Goal: Task Accomplishment & Management: Complete application form

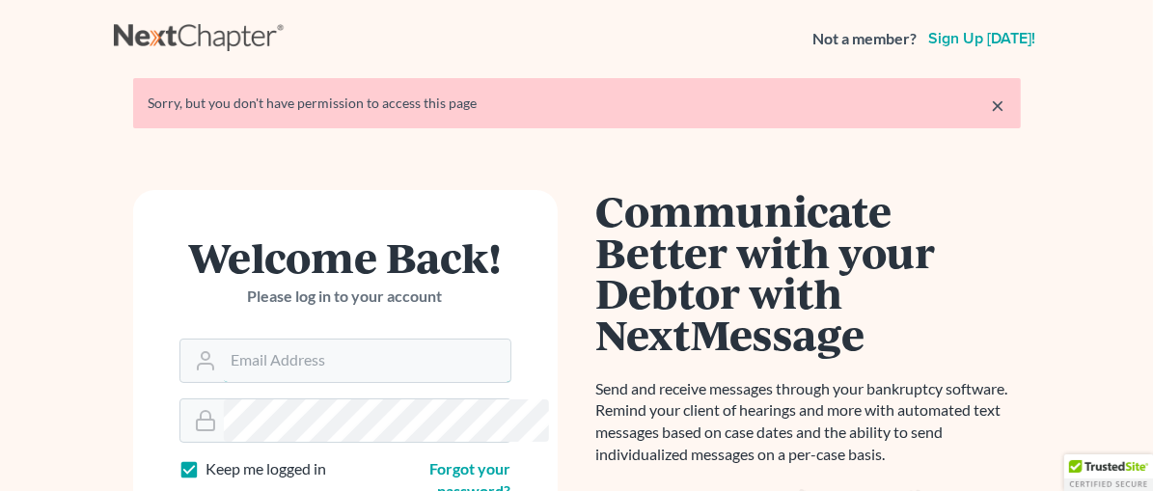
type input "[EMAIL_ADDRESS][DOMAIN_NAME]"
drag, startPoint x: 1093, startPoint y: 101, endPoint x: 1060, endPoint y: 123, distance: 39.1
click at [1021, 101] on div "× Sorry, but you don't have permission to access this page" at bounding box center [577, 103] width 888 height 50
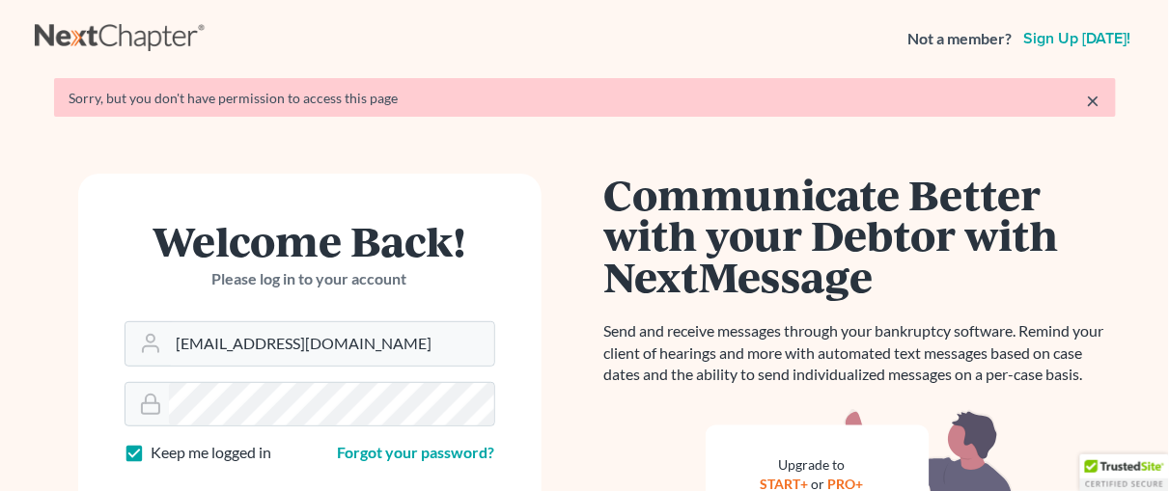
click at [1087, 107] on link "×" at bounding box center [1094, 100] width 14 height 23
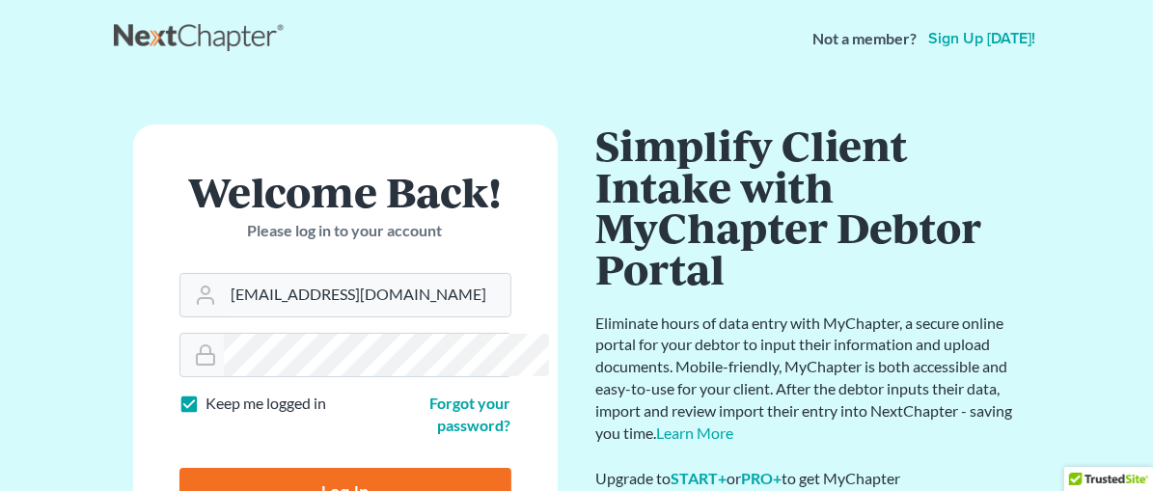
click at [300, 468] on input "Log In" at bounding box center [346, 492] width 332 height 48
type input "Thinking..."
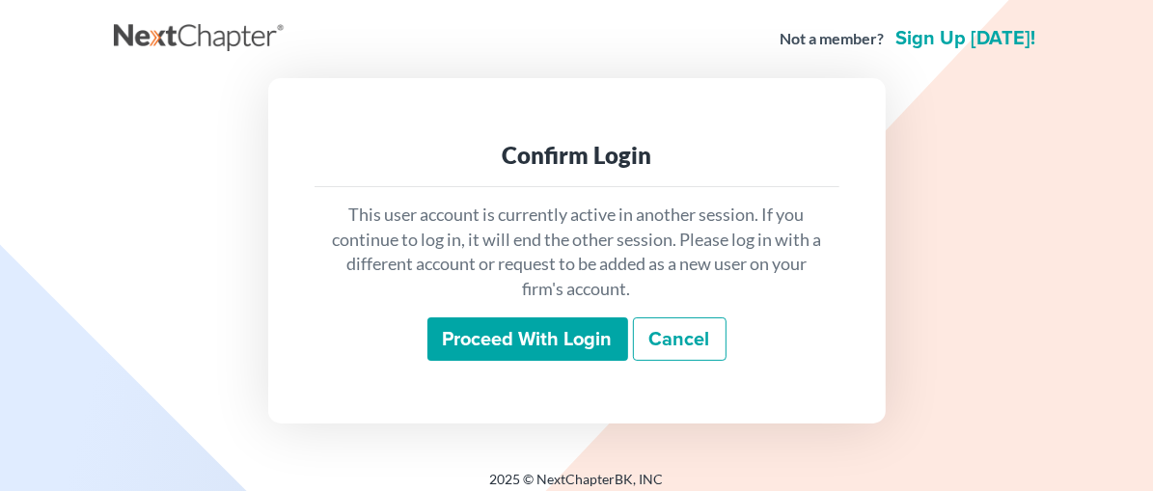
click at [556, 347] on input "Proceed with login" at bounding box center [528, 340] width 201 height 44
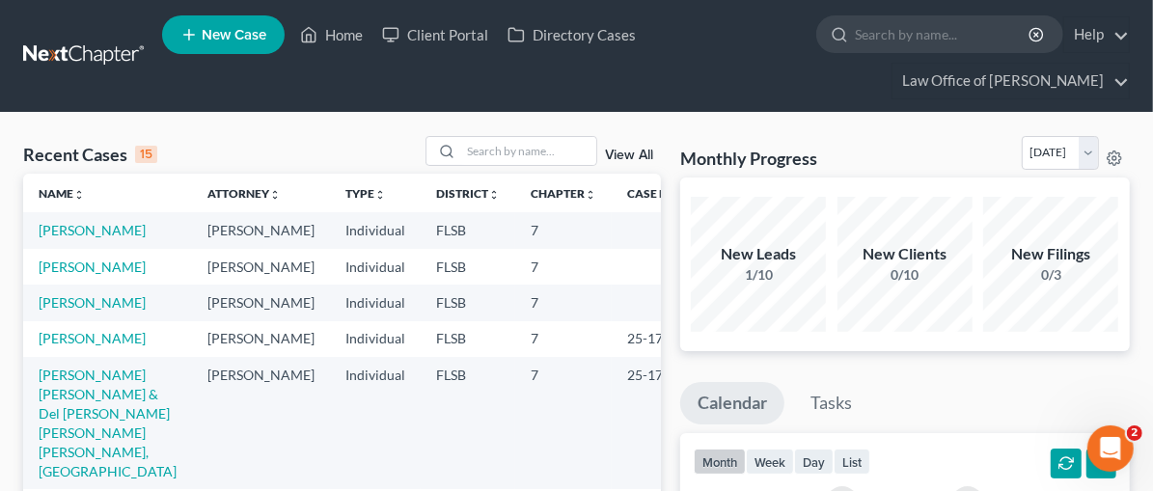
click at [53, 241] on td "[PERSON_NAME]" at bounding box center [107, 230] width 169 height 36
click at [60, 231] on link "[PERSON_NAME]" at bounding box center [92, 230] width 107 height 16
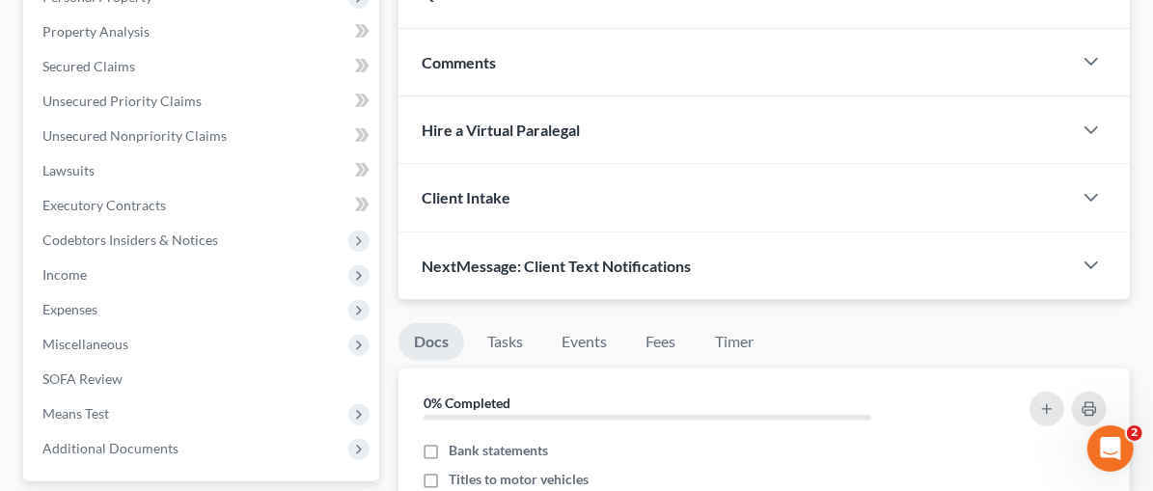
scroll to position [406, 0]
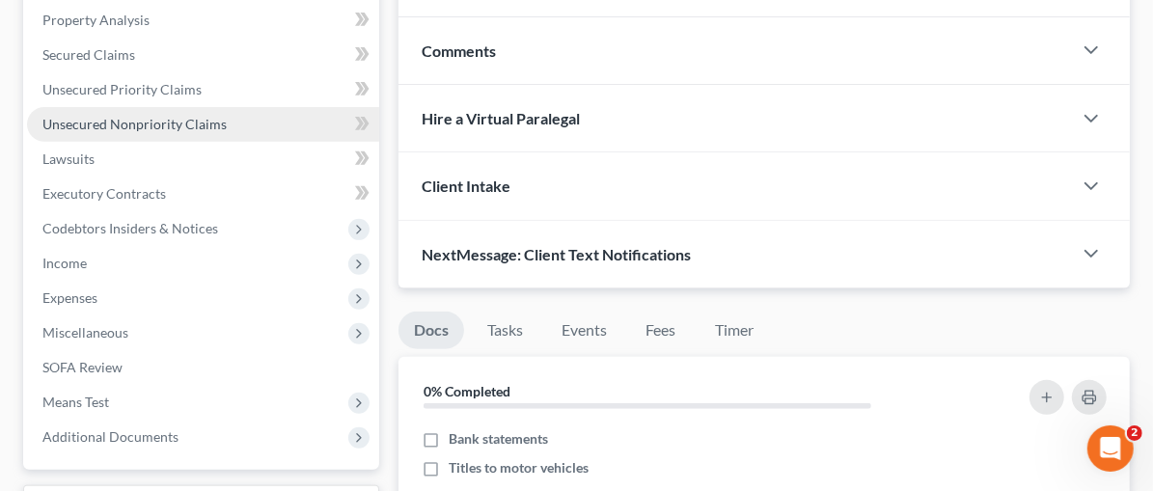
click at [92, 121] on span "Unsecured Nonpriority Claims" at bounding box center [134, 124] width 184 height 16
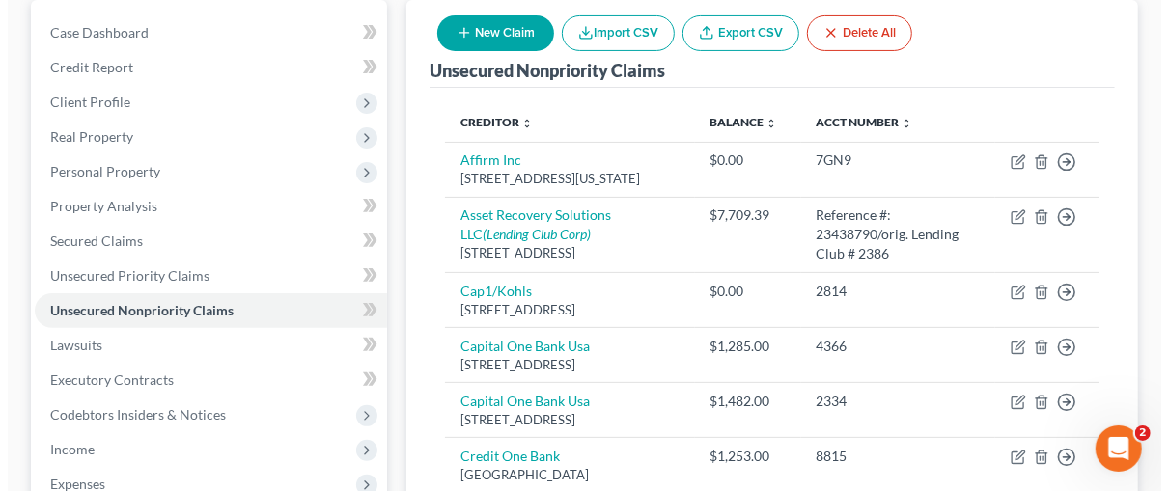
scroll to position [240, 0]
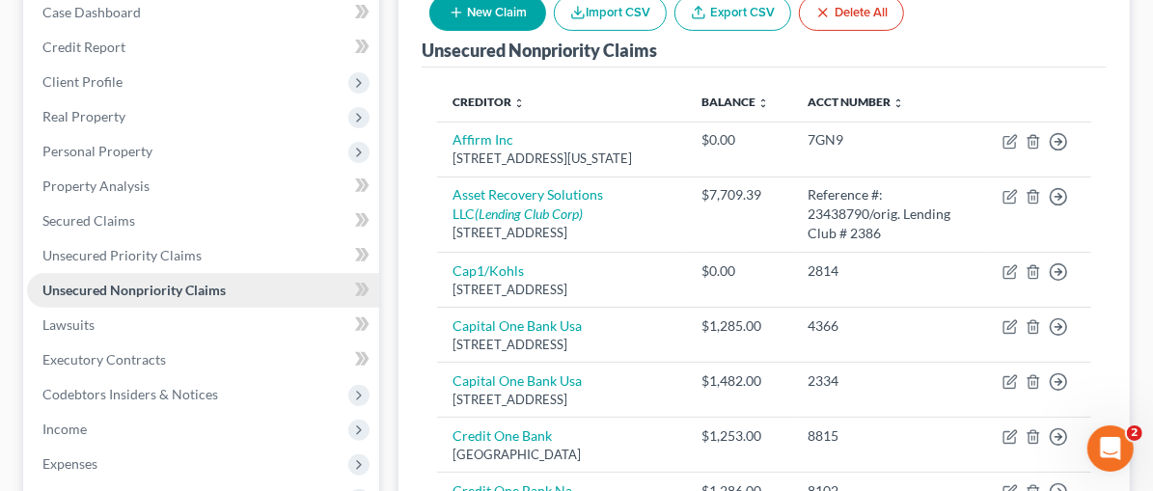
click at [136, 289] on span "Unsecured Nonpriority Claims" at bounding box center [133, 290] width 183 height 16
click at [546, 16] on button "New Claim" at bounding box center [488, 13] width 117 height 36
select select "0"
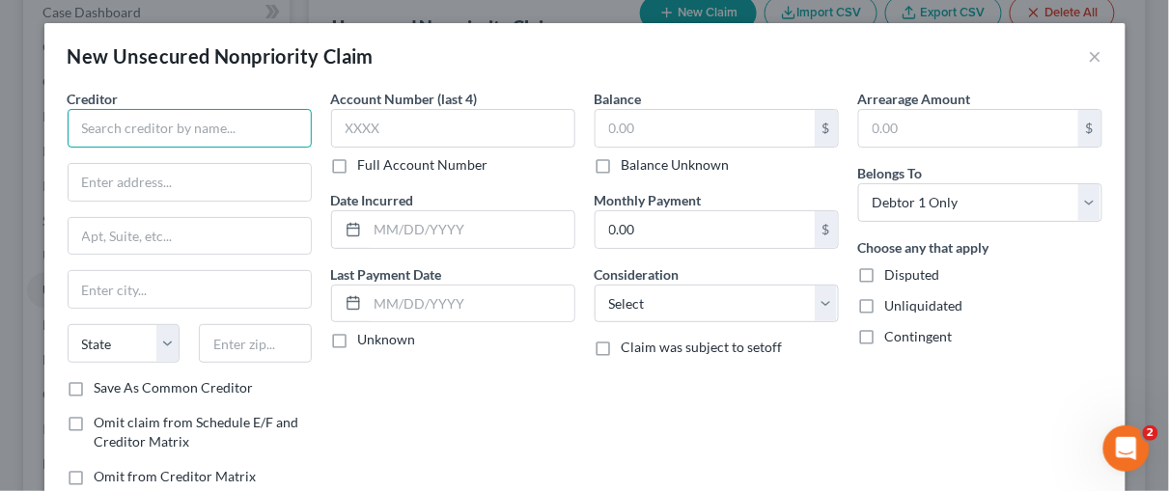
click at [106, 126] on input "text" at bounding box center [190, 128] width 244 height 39
type input "w"
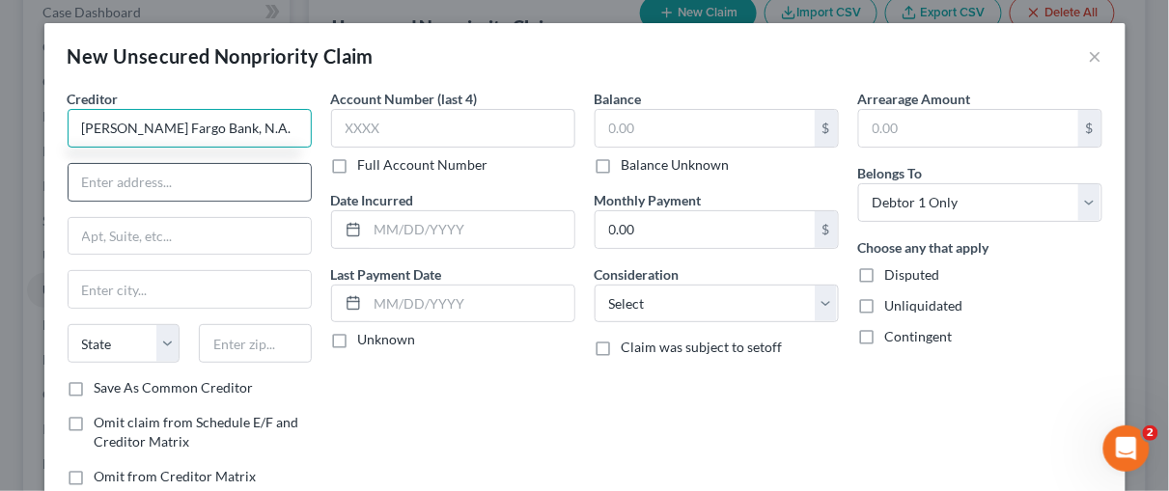
type input "Wells Fargo Bank, N.A."
click at [117, 188] on input "text" at bounding box center [190, 182] width 242 height 37
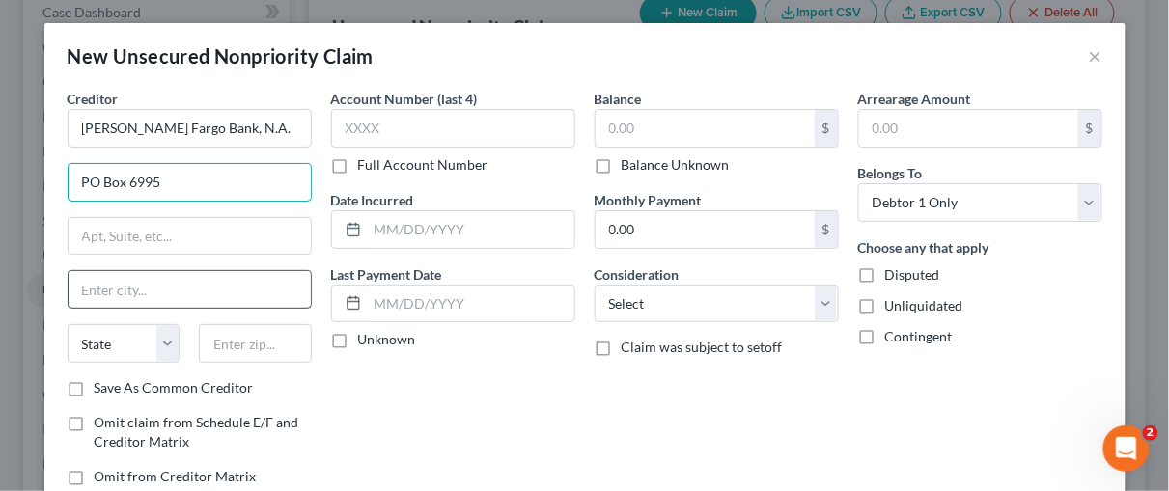
type input "PO Box 6995"
click at [94, 278] on input "text" at bounding box center [190, 289] width 242 height 37
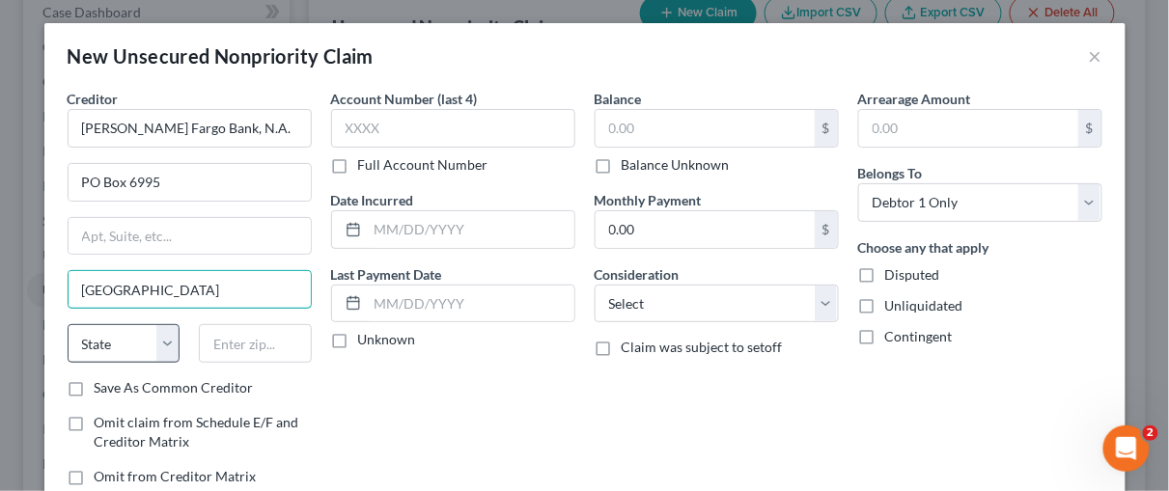
type input "Portland"
click at [111, 340] on select "State AL AK AR AZ CA CO CT DE DC FL GA GU HI ID IL IN IA KS KY LA ME MD MA MI M…" at bounding box center [124, 343] width 113 height 39
select select "38"
click at [68, 324] on select "State AL AK AR AZ CA CO CT DE DC FL GA GU HI ID IL IN IA KS KY LA ME MD MA MI M…" at bounding box center [124, 343] width 113 height 39
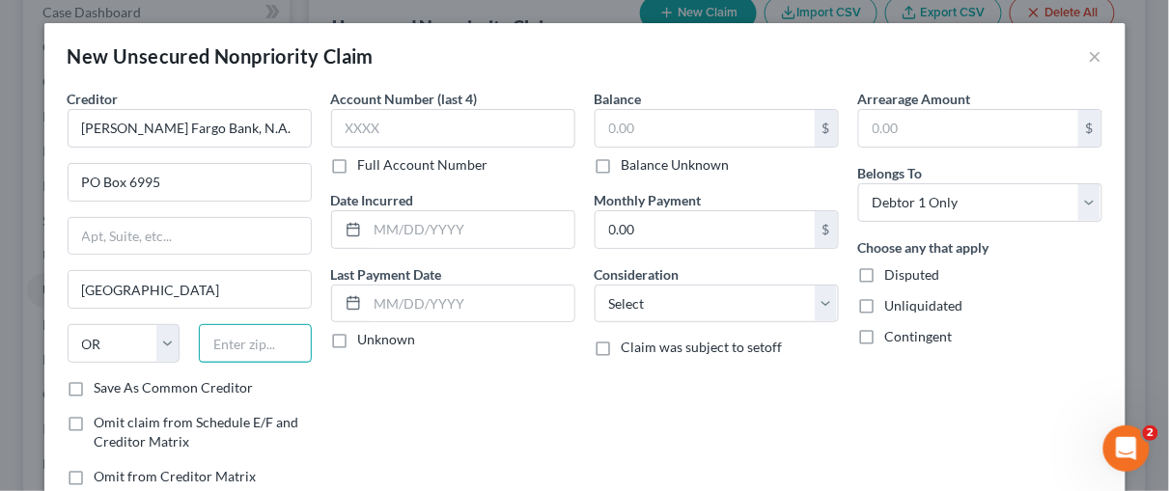
click at [227, 344] on input "text" at bounding box center [255, 343] width 113 height 39
type input "97228"
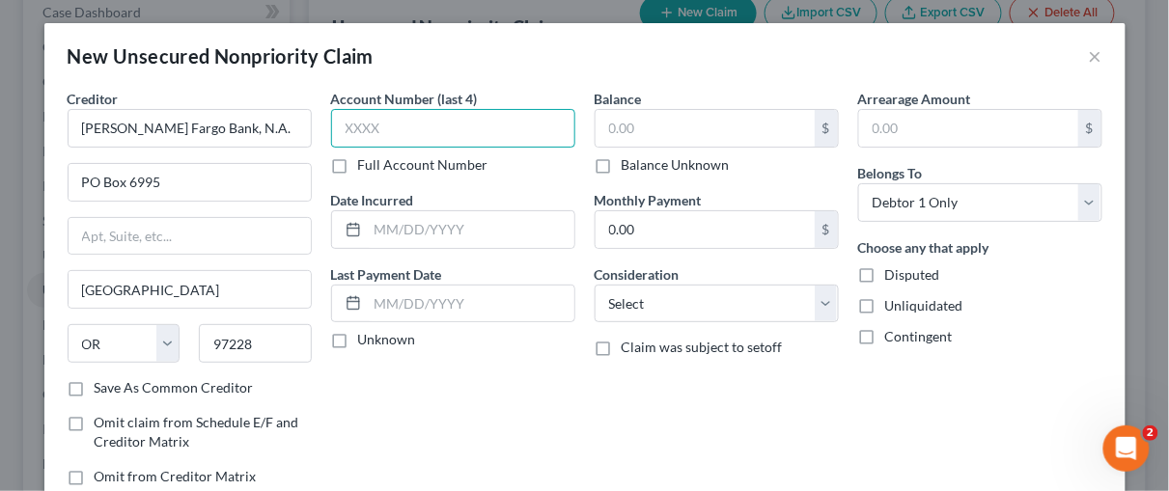
click at [356, 137] on input "text" at bounding box center [453, 128] width 244 height 39
click at [381, 220] on input "text" at bounding box center [471, 229] width 207 height 37
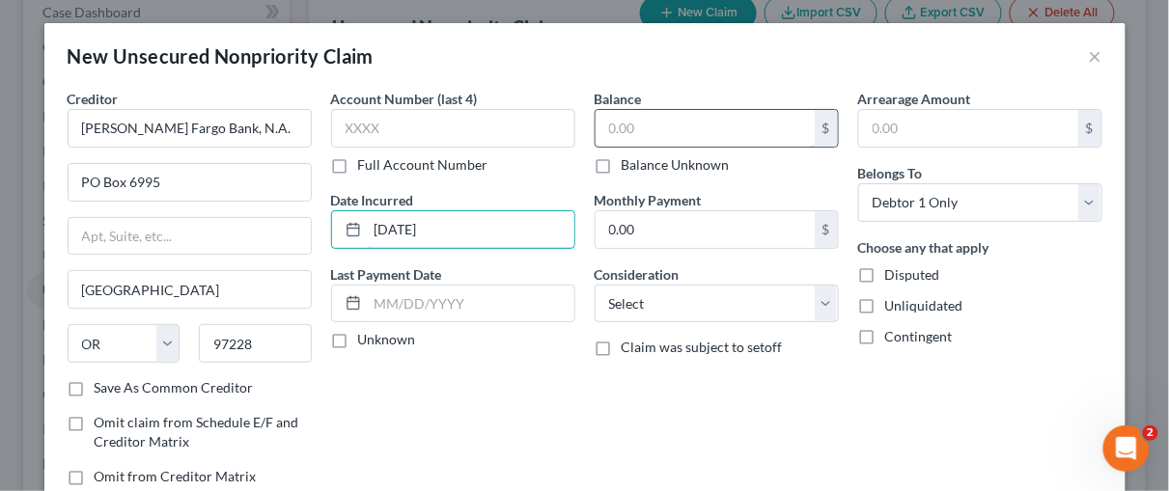
type input "06/11/2024"
click at [635, 121] on input "text" at bounding box center [705, 128] width 219 height 37
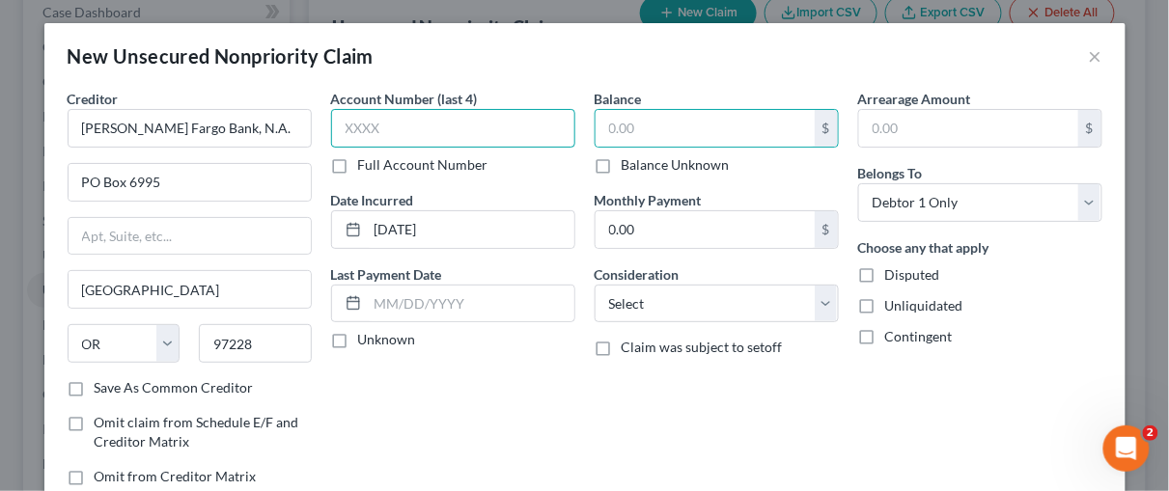
click at [426, 130] on input "text" at bounding box center [453, 128] width 244 height 39
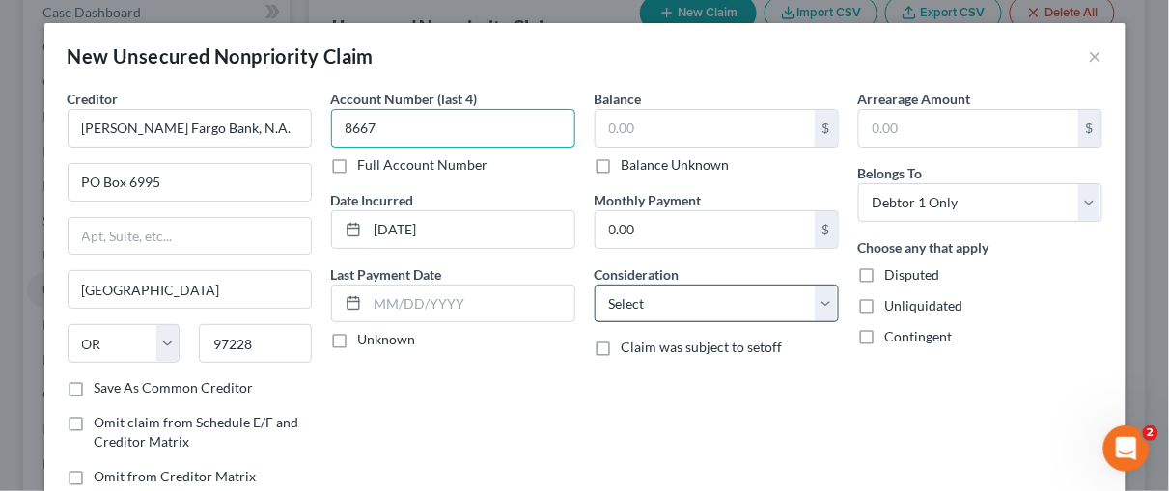
type input "8667"
click at [825, 301] on select "Select Cable / Satellite Services Collection Agency Credit Card Debt Debt Couns…" at bounding box center [717, 304] width 244 height 39
click at [595, 285] on select "Select Cable / Satellite Services Collection Agency Credit Card Debt Debt Couns…" at bounding box center [717, 304] width 244 height 39
click at [819, 299] on select "Select Cable / Satellite Services Collection Agency Credit Card Debt Debt Couns…" at bounding box center [717, 304] width 244 height 39
select select "14"
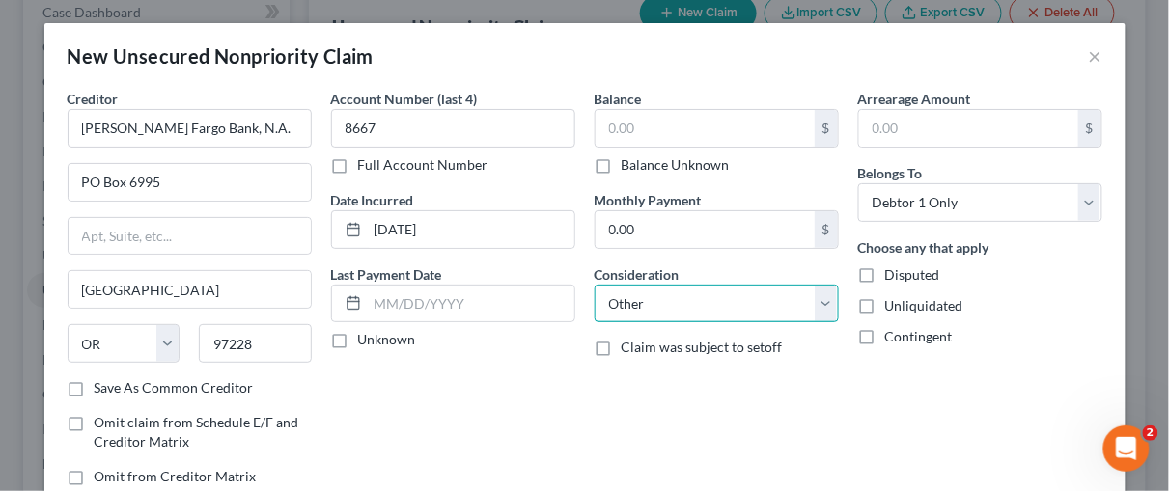
click at [595, 285] on select "Select Cable / Satellite Services Collection Agency Credit Card Debt Debt Couns…" at bounding box center [717, 304] width 244 height 39
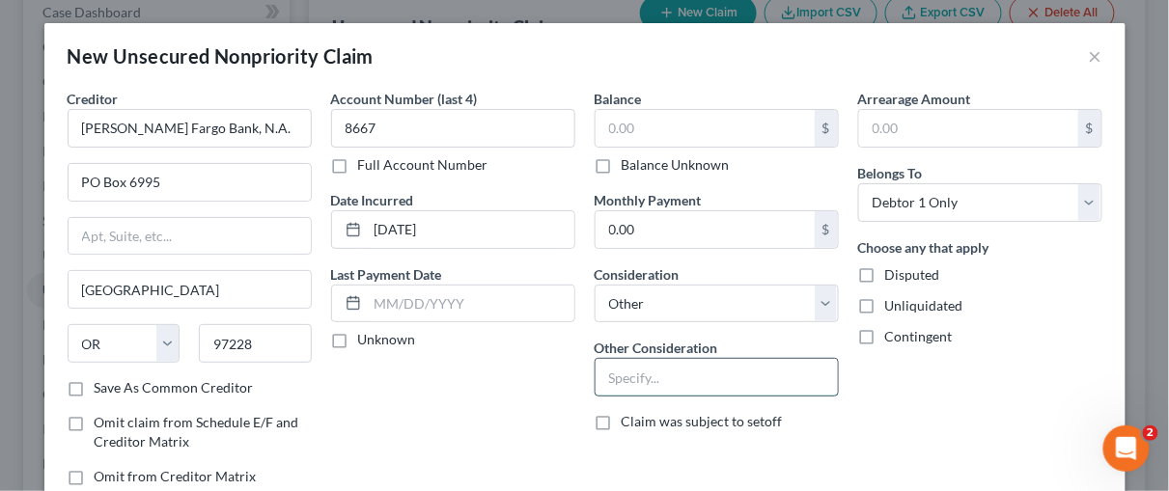
click at [625, 368] on input "text" at bounding box center [717, 377] width 242 height 37
type input "B"
type input "Overdrawn Bank Account. Bank closed the account on 6/11/2024"
click at [879, 405] on div "Arrearage Amount $ Belongs To * Select Debtor 1 Only Debtor 2 Only Debtor 1 And…" at bounding box center [980, 295] width 264 height 413
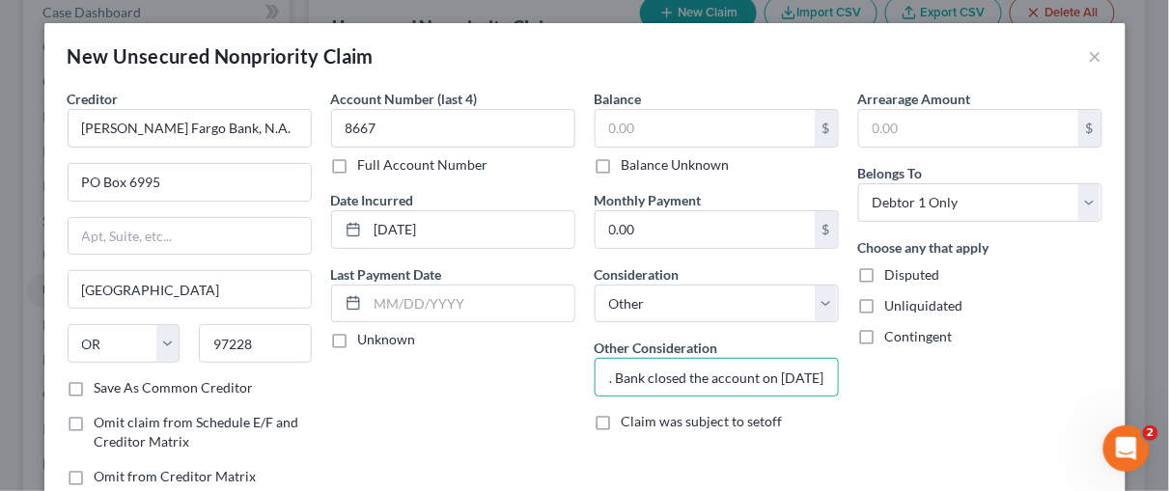
scroll to position [0, 0]
click at [659, 139] on input "text" at bounding box center [705, 128] width 219 height 37
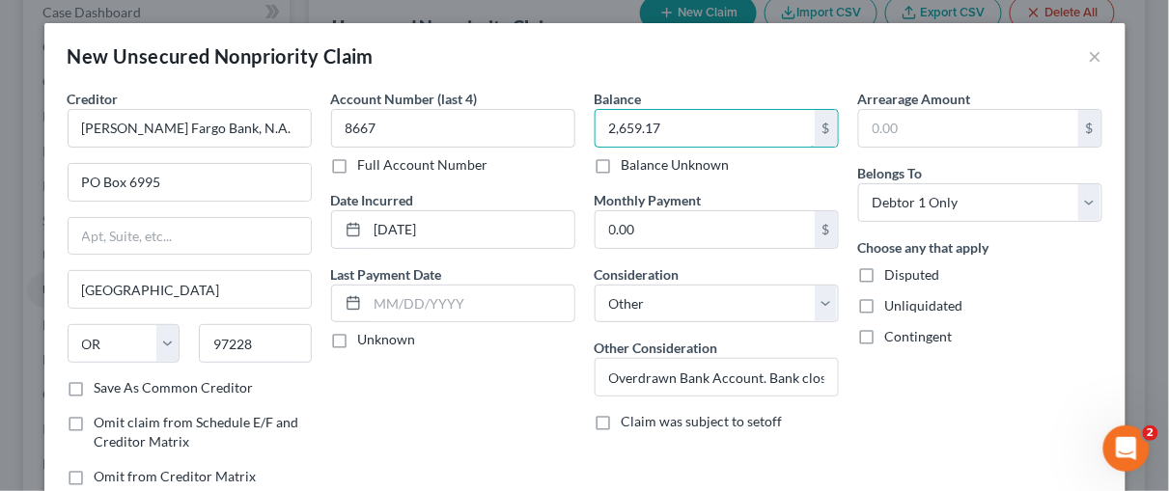
type input "2,659.17"
click at [875, 392] on div "Arrearage Amount $ Belongs To * Select Debtor 1 Only Debtor 2 Only Debtor 1 And…" at bounding box center [980, 295] width 264 height 413
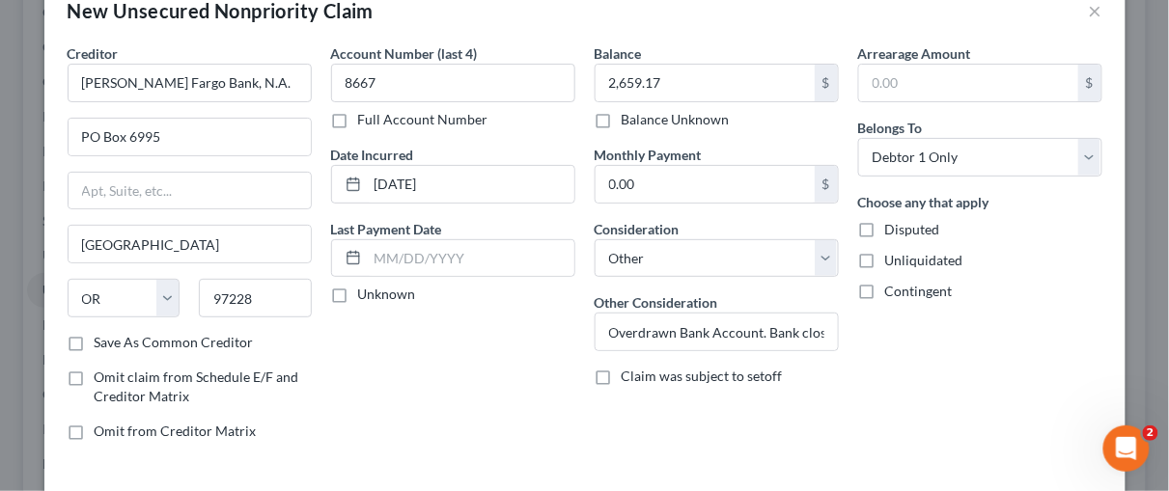
scroll to position [127, 0]
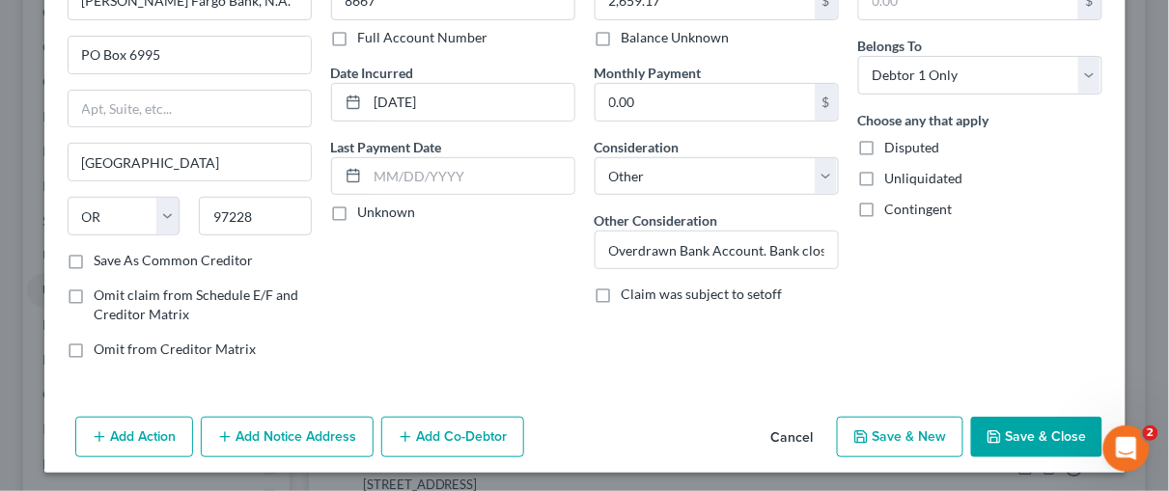
click at [902, 440] on button "Save & New" at bounding box center [900, 437] width 126 height 41
select select "0"
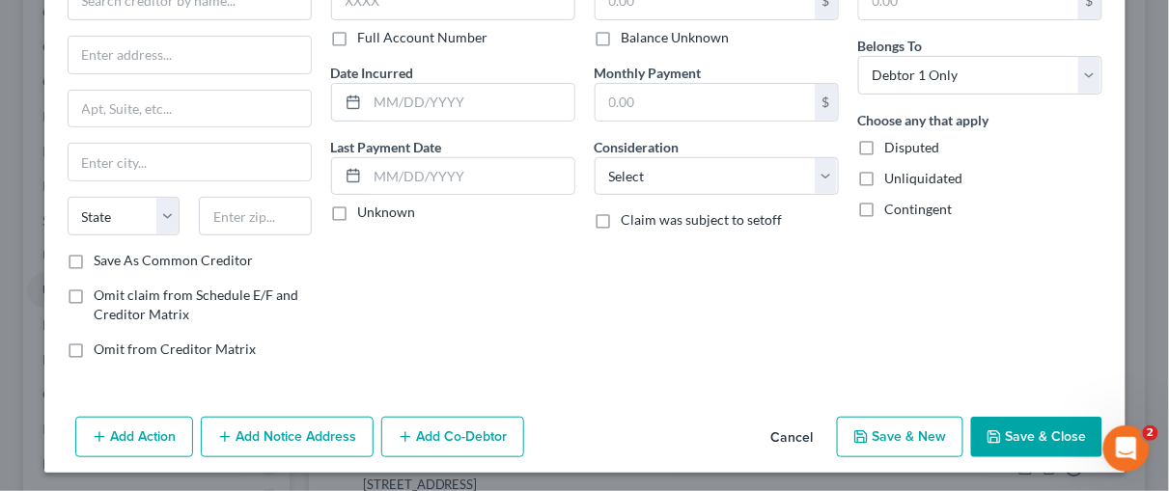
click at [1020, 441] on button "Save & Close" at bounding box center [1036, 437] width 131 height 41
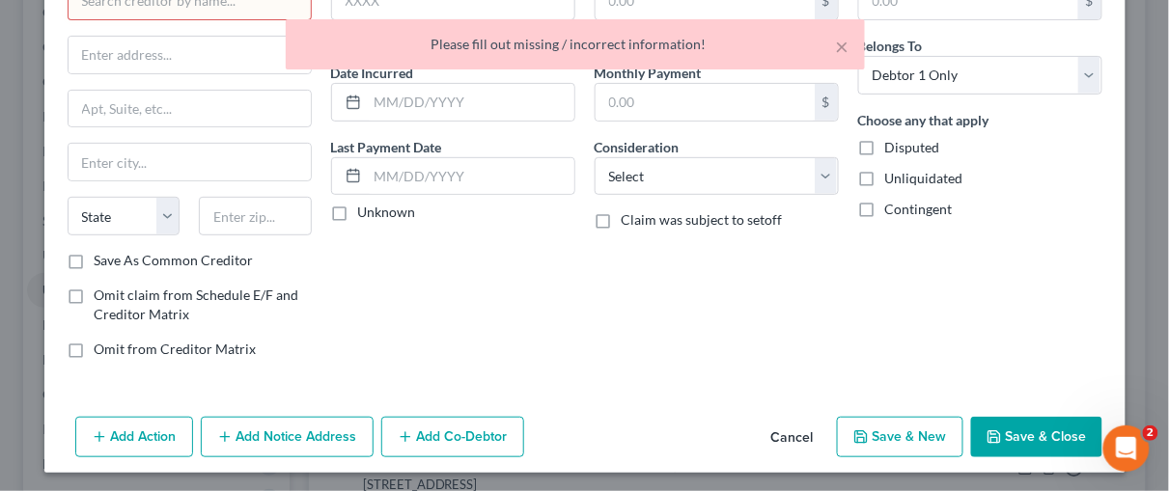
click at [794, 434] on button "Cancel" at bounding box center [792, 438] width 73 height 39
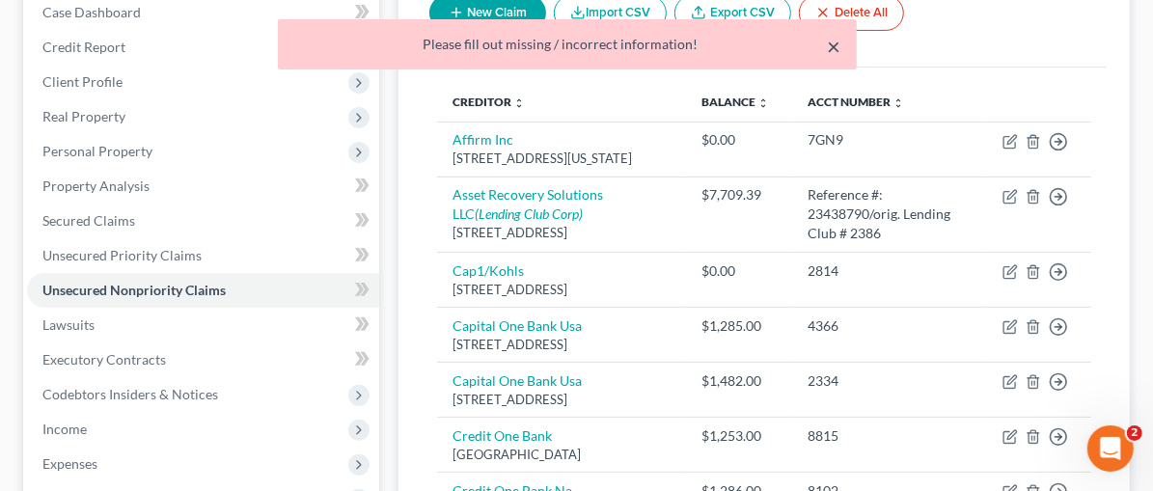
click at [832, 42] on button "×" at bounding box center [835, 46] width 14 height 23
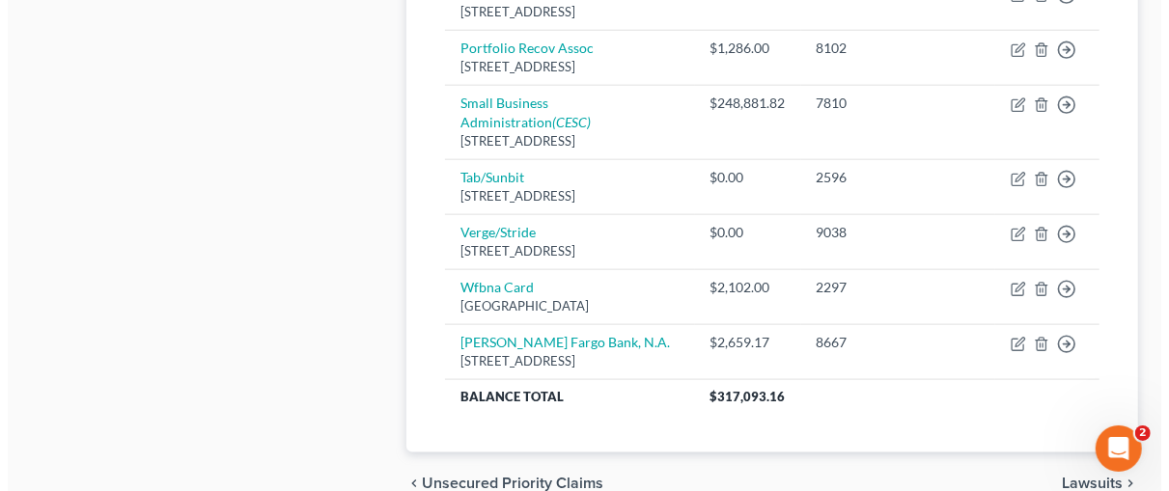
scroll to position [1313, 0]
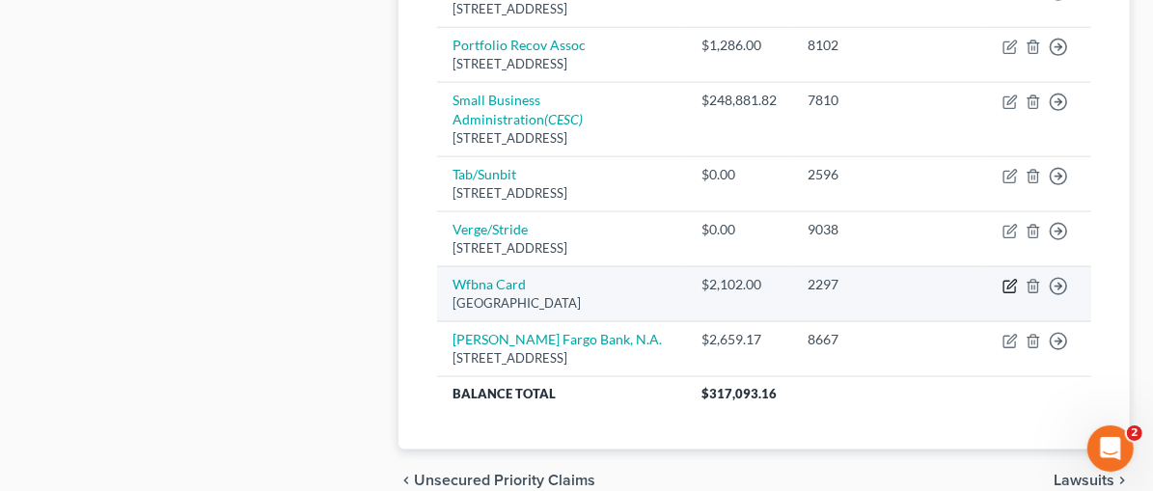
click at [1007, 279] on icon "button" at bounding box center [1010, 286] width 15 height 15
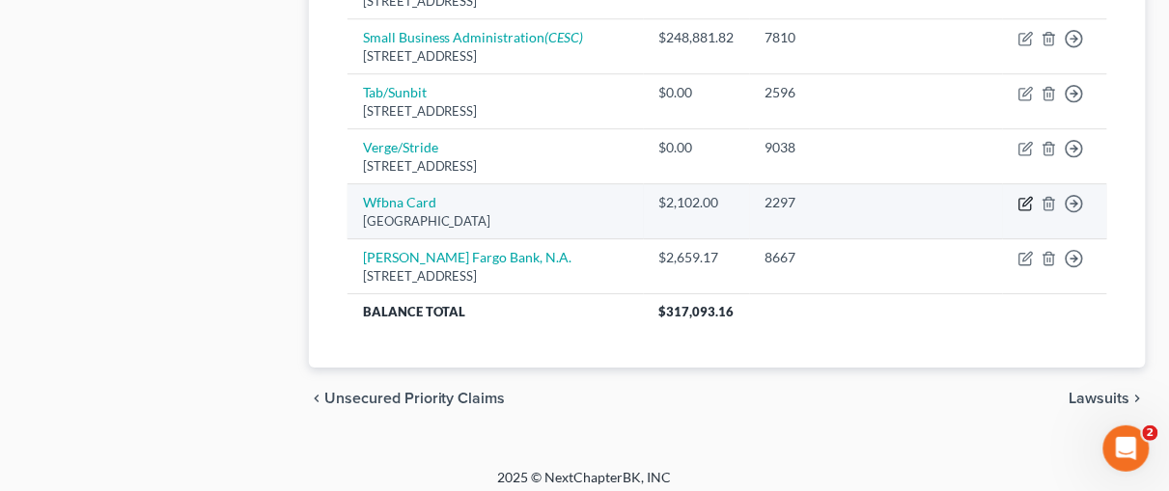
select select "24"
select select "2"
select select "0"
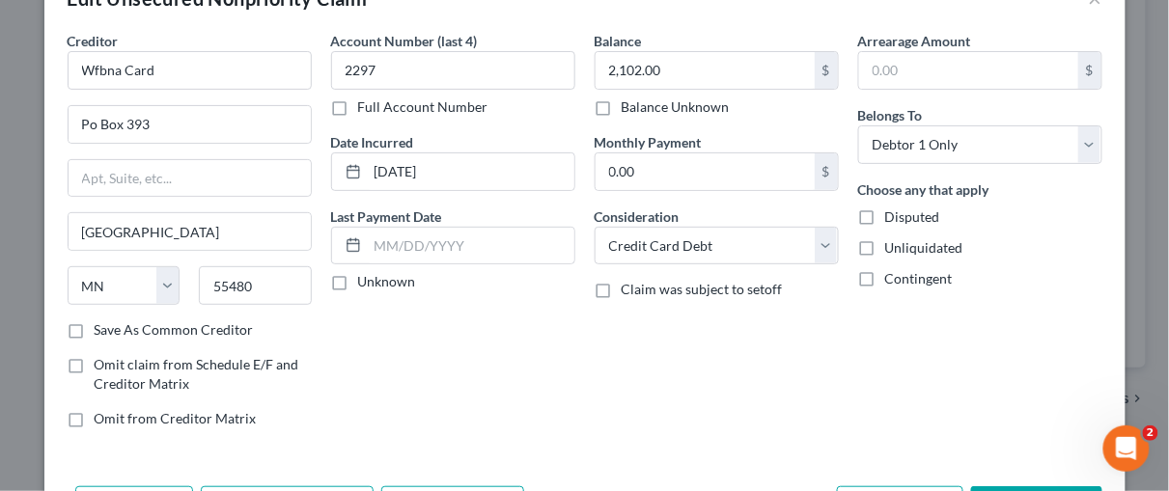
scroll to position [64, 0]
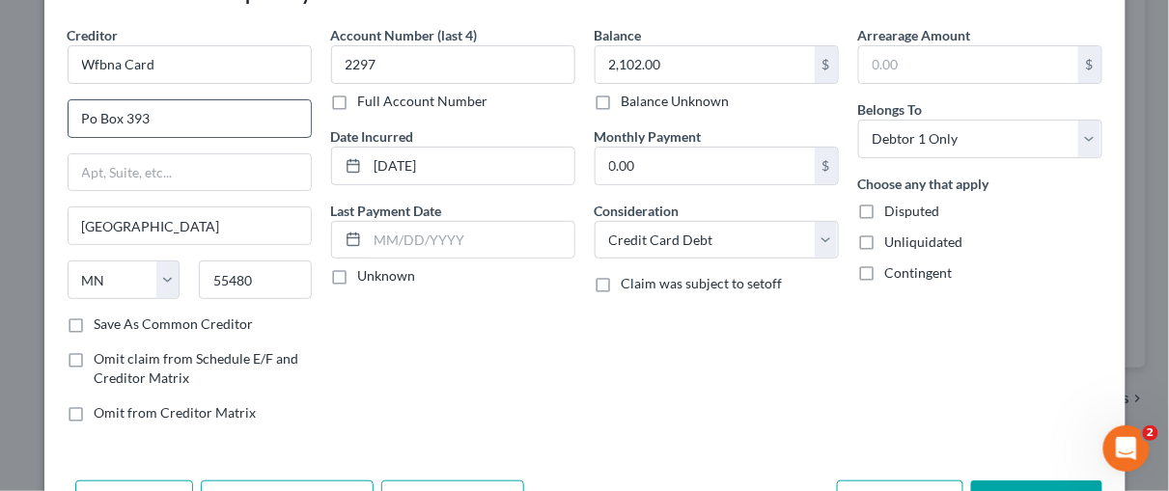
click at [150, 114] on input "Po Box 393" at bounding box center [190, 118] width 242 height 37
click at [388, 354] on div "Account Number (last 4) 2297 Full Account Number Date Incurred 12-14-2021 Last …" at bounding box center [453, 231] width 264 height 413
click at [86, 118] on input "Po Box 77053" at bounding box center [190, 118] width 242 height 37
type input "PO Box 77053"
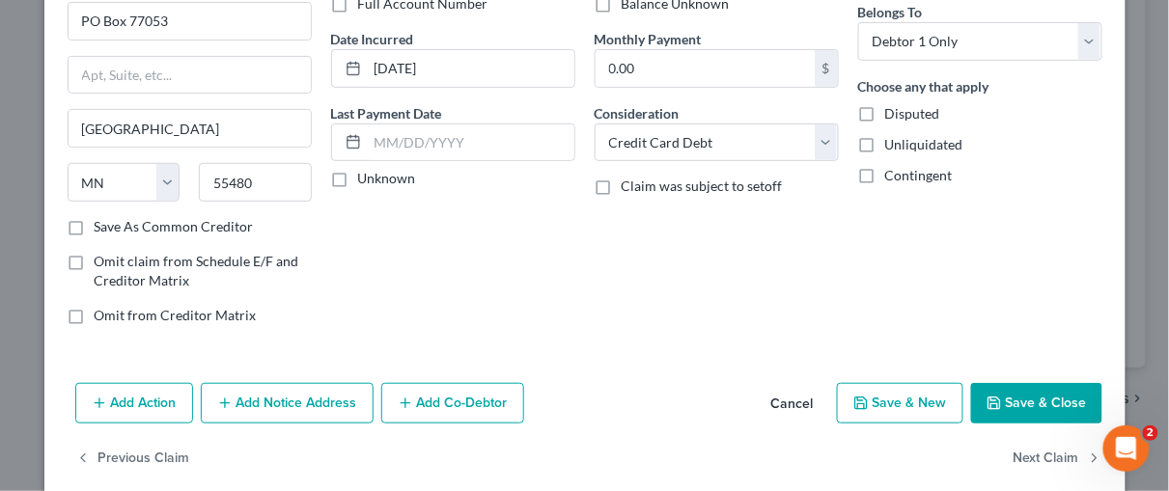
scroll to position [167, 0]
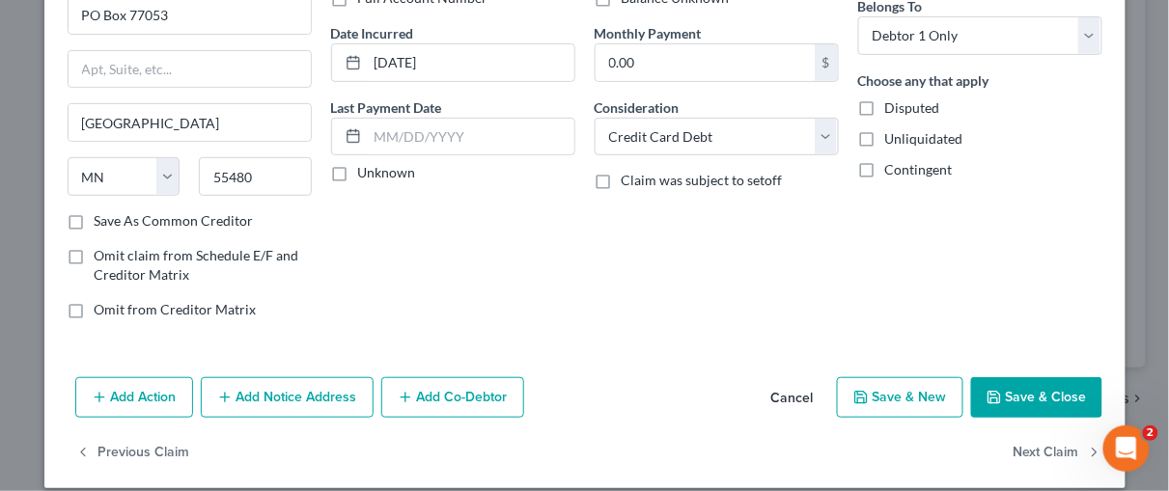
click at [271, 396] on button "Add Notice Address" at bounding box center [287, 397] width 173 height 41
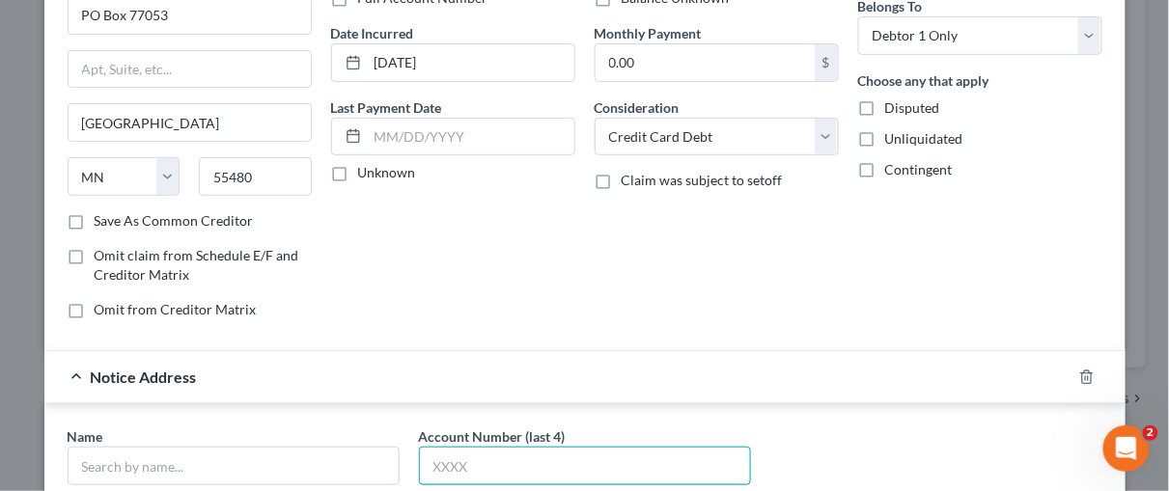
click at [459, 463] on input "text" at bounding box center [585, 466] width 332 height 39
type input "2297"
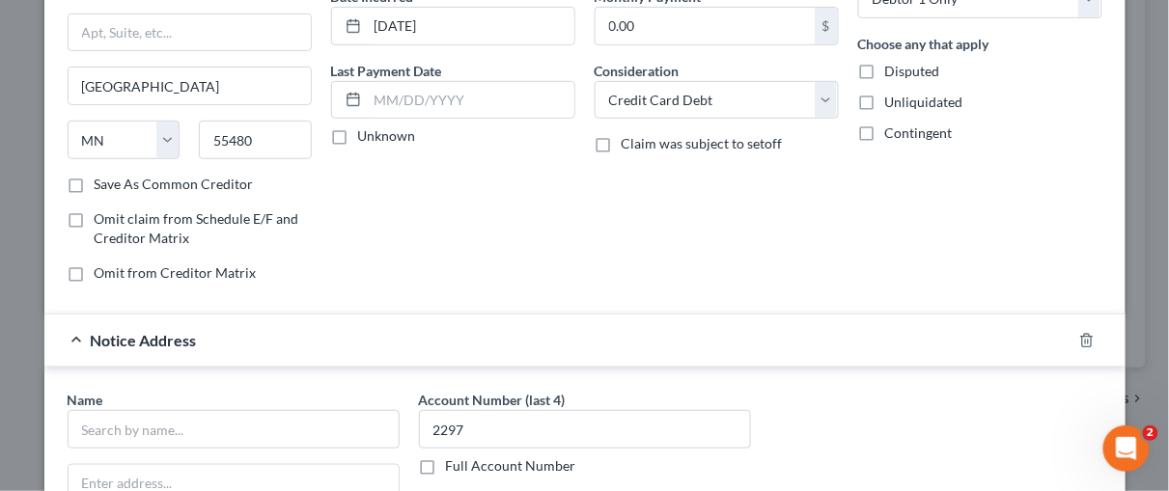
scroll to position [283, 0]
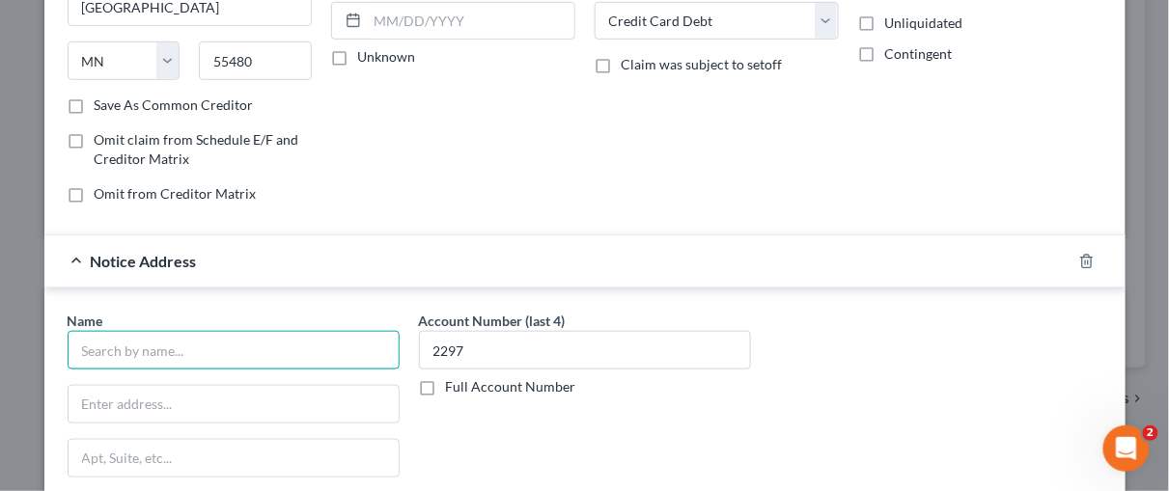
click at [95, 353] on input "text" at bounding box center [234, 350] width 332 height 39
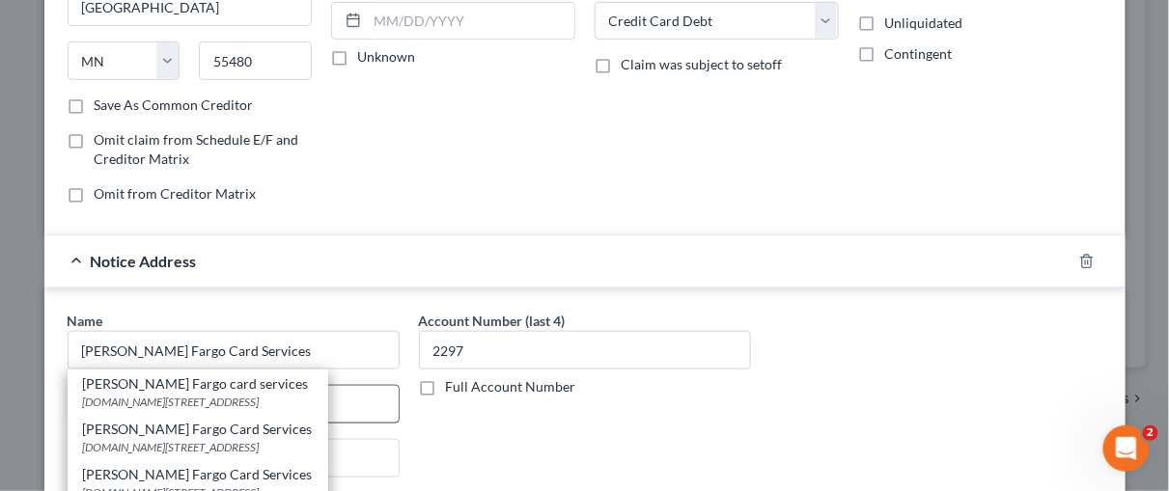
click at [106, 399] on div "P.O.Box 10347, Des Moines, IA 50306" at bounding box center [198, 402] width 230 height 16
type input "Wells Fargo card services"
type input "P.O.Box 10347"
type input "Des Moines"
select select "16"
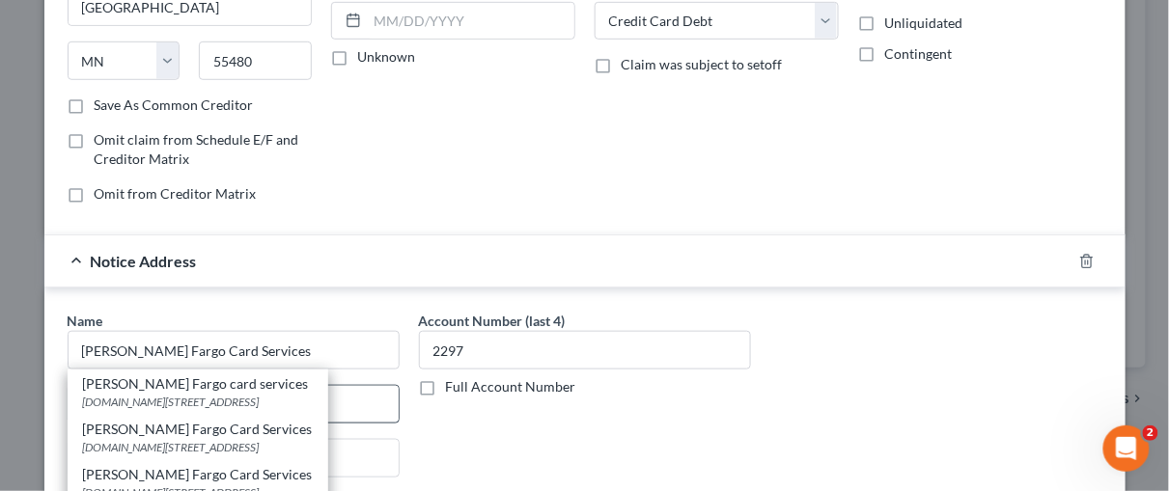
type input "50306"
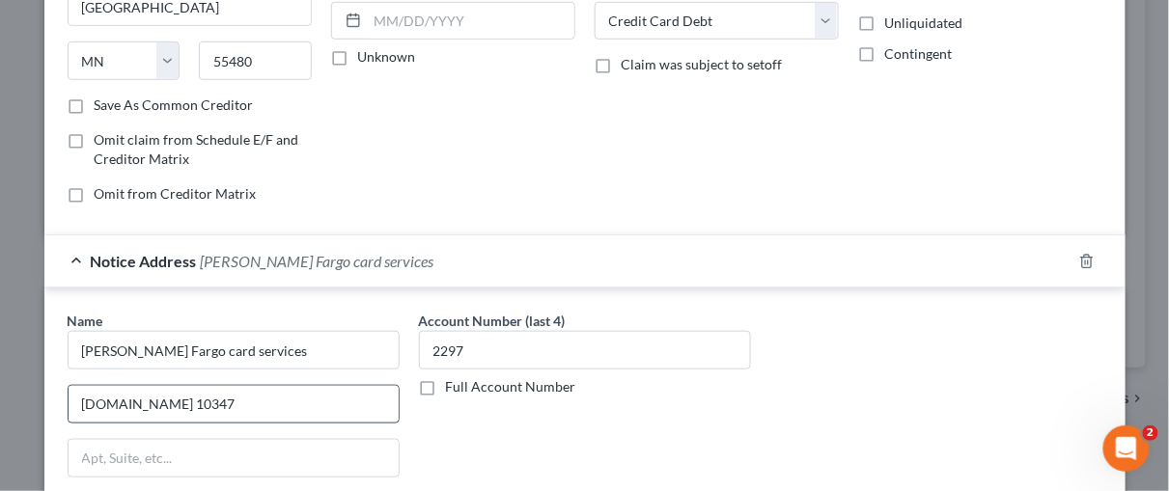
click at [169, 394] on input "P.O.Box 10347" at bounding box center [234, 404] width 330 height 37
click at [97, 396] on input "P.O.Box 10347" at bounding box center [234, 404] width 330 height 37
type input "P.O. Box 10347"
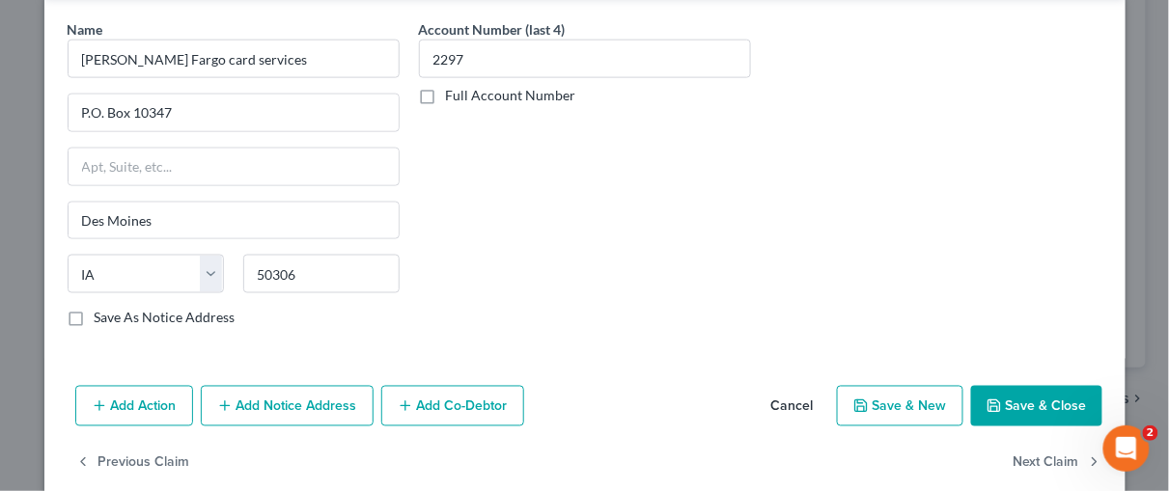
scroll to position [595, 0]
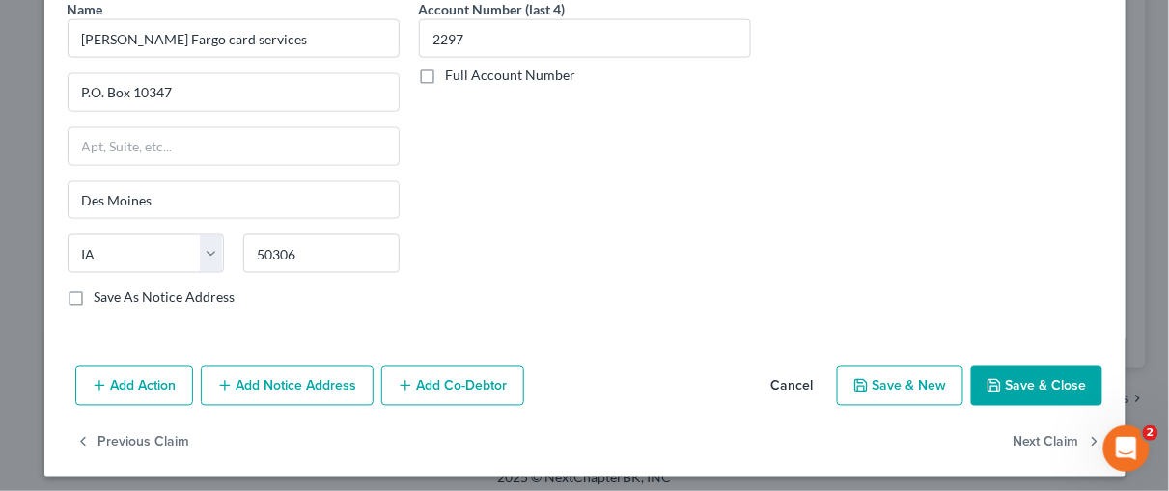
click at [1055, 377] on button "Save & Close" at bounding box center [1036, 386] width 131 height 41
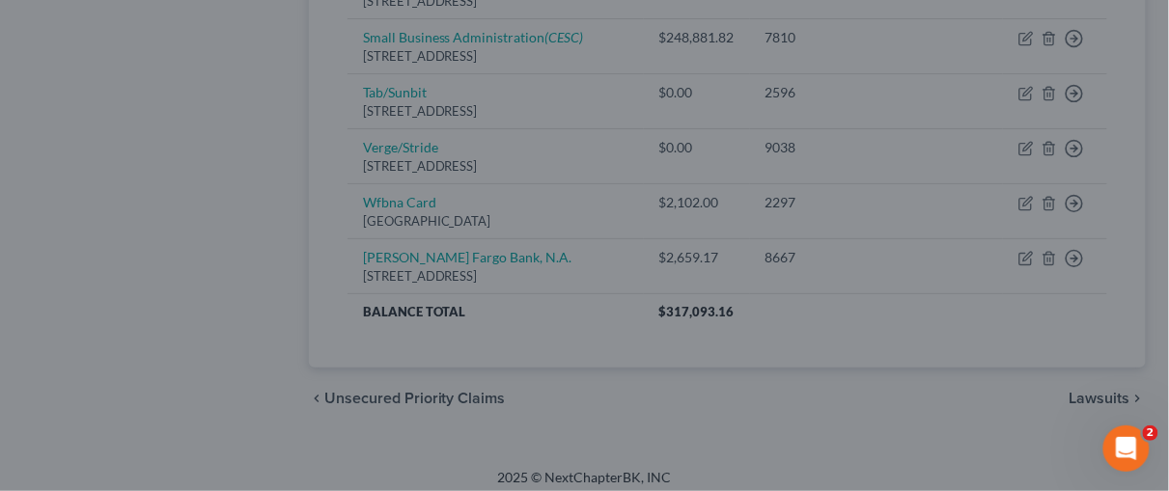
type input "0"
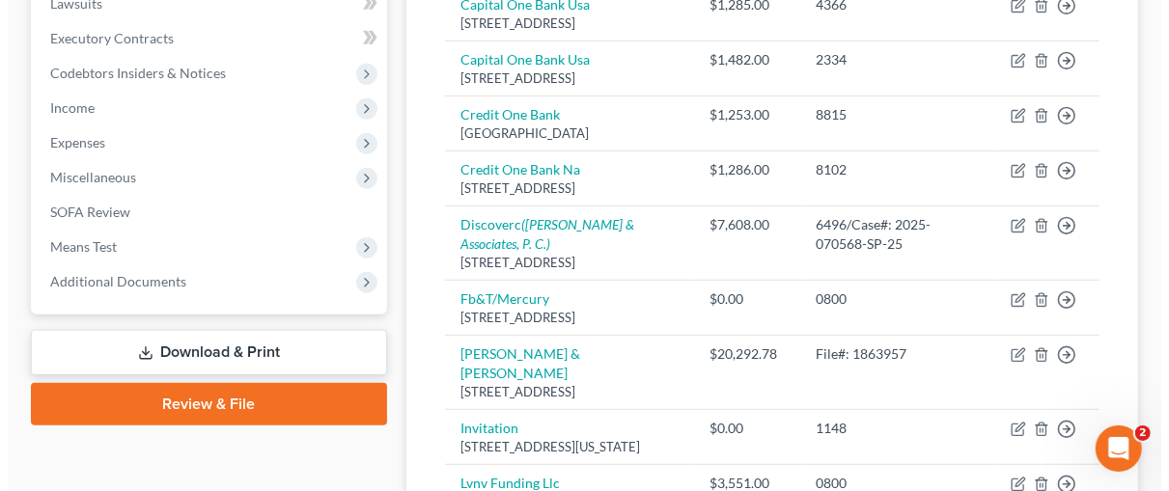
scroll to position [476, 0]
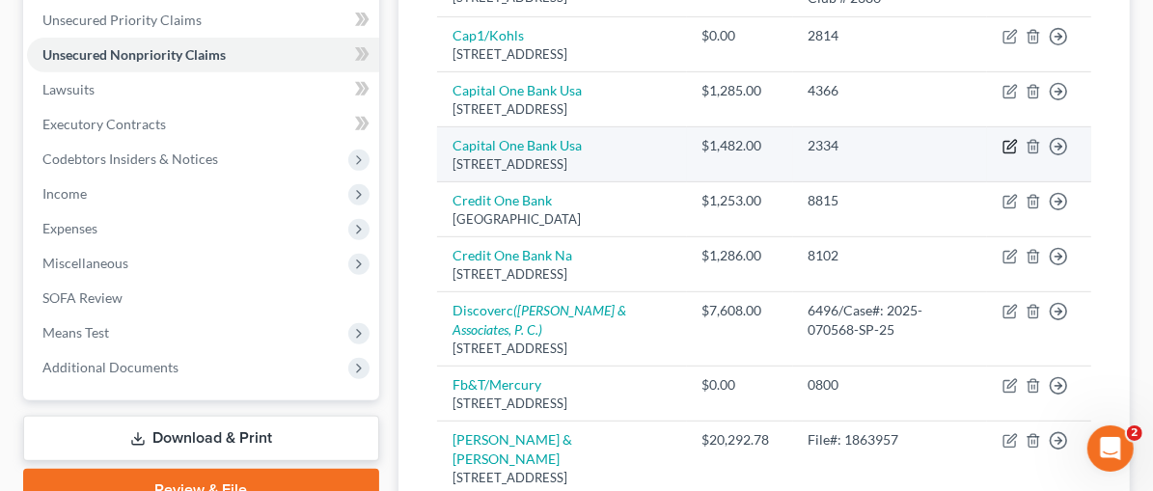
click at [1017, 153] on icon "button" at bounding box center [1010, 146] width 15 height 15
select select "46"
select select "1"
select select "0"
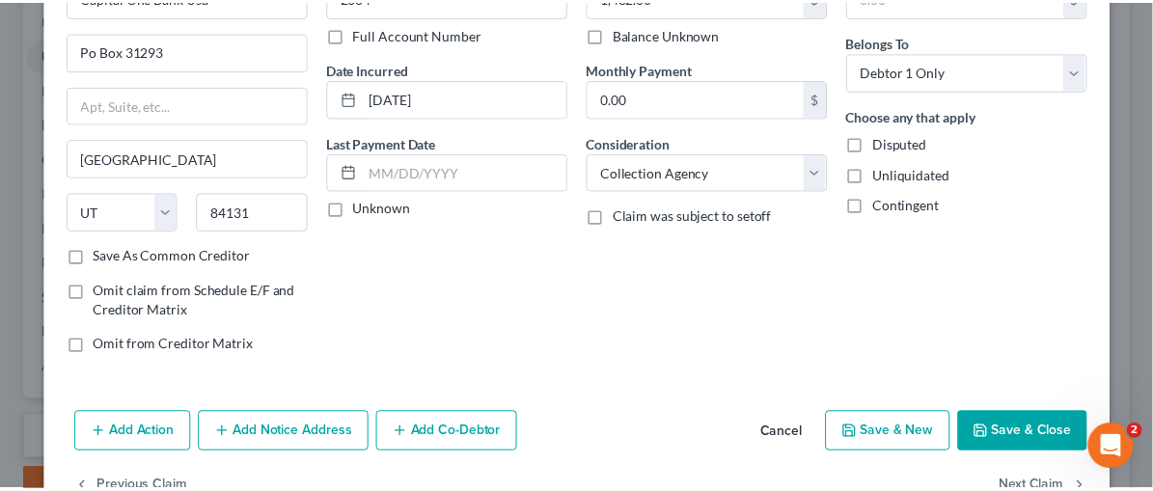
scroll to position [182, 0]
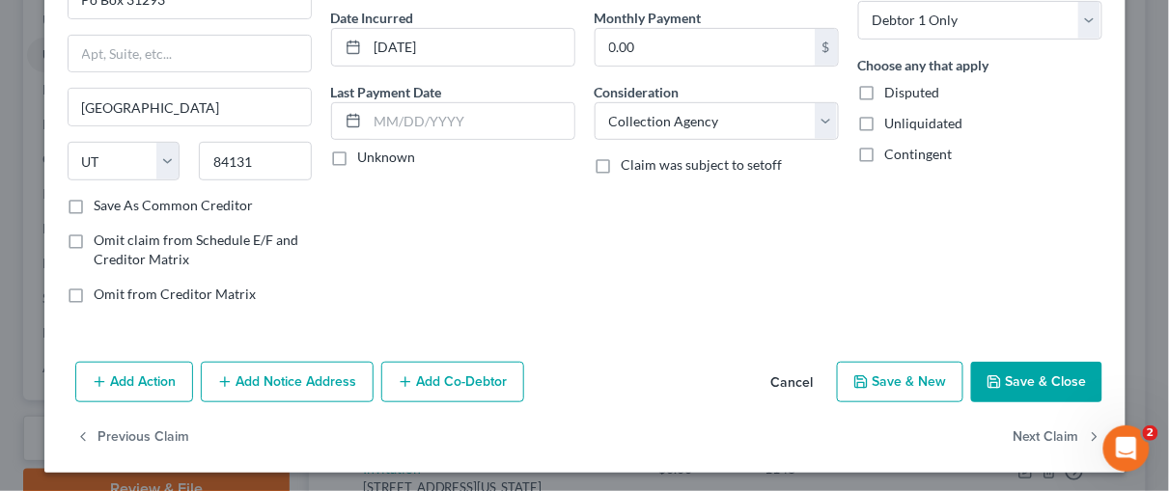
click at [1050, 381] on button "Save & Close" at bounding box center [1036, 382] width 131 height 41
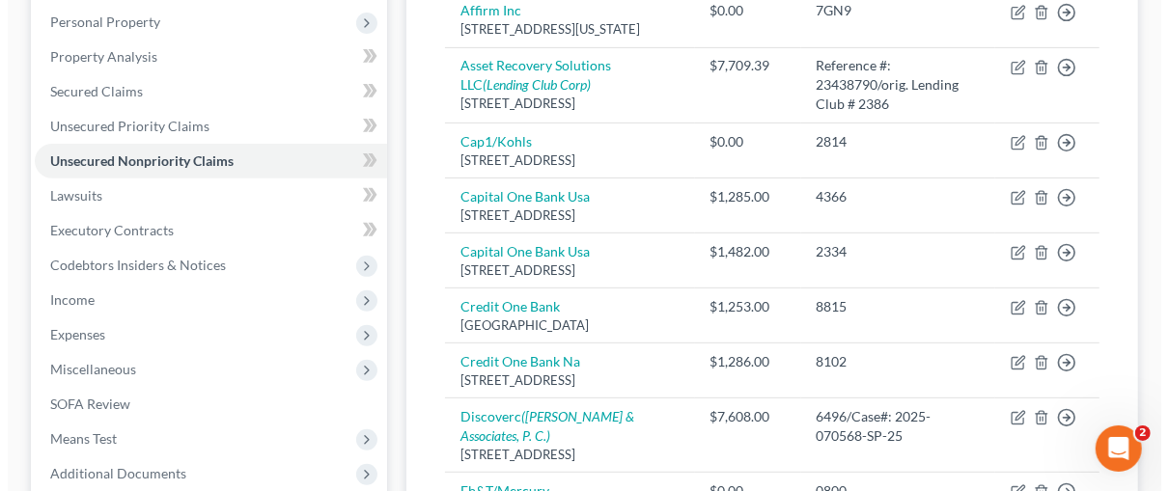
scroll to position [373, 0]
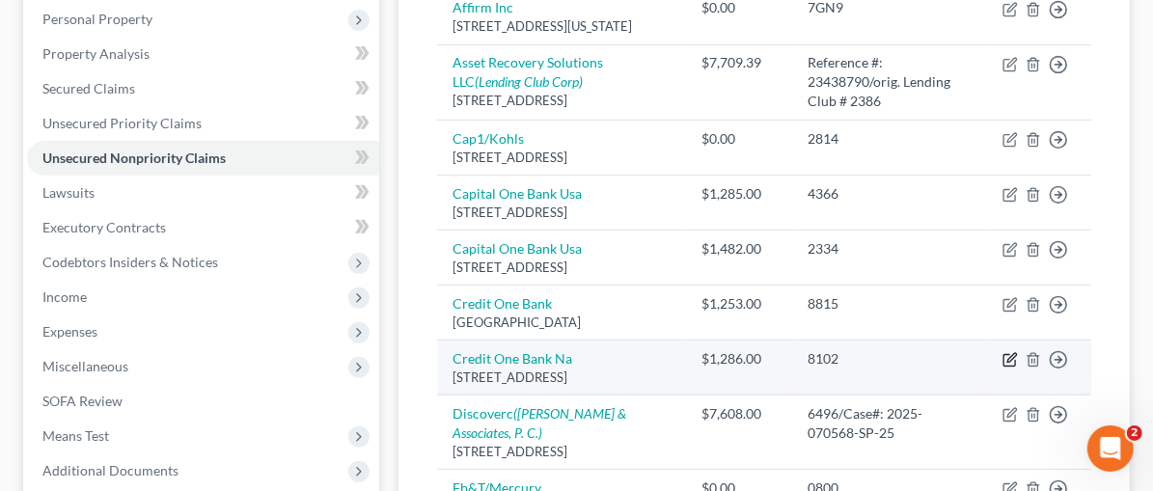
click at [1013, 362] on icon "button" at bounding box center [1012, 357] width 9 height 9
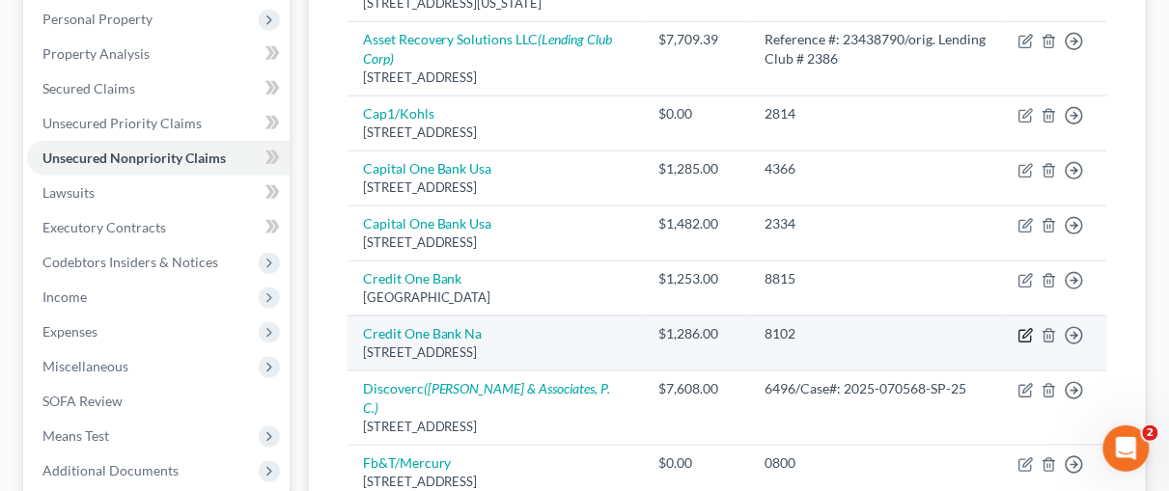
select select "31"
select select "2"
select select "0"
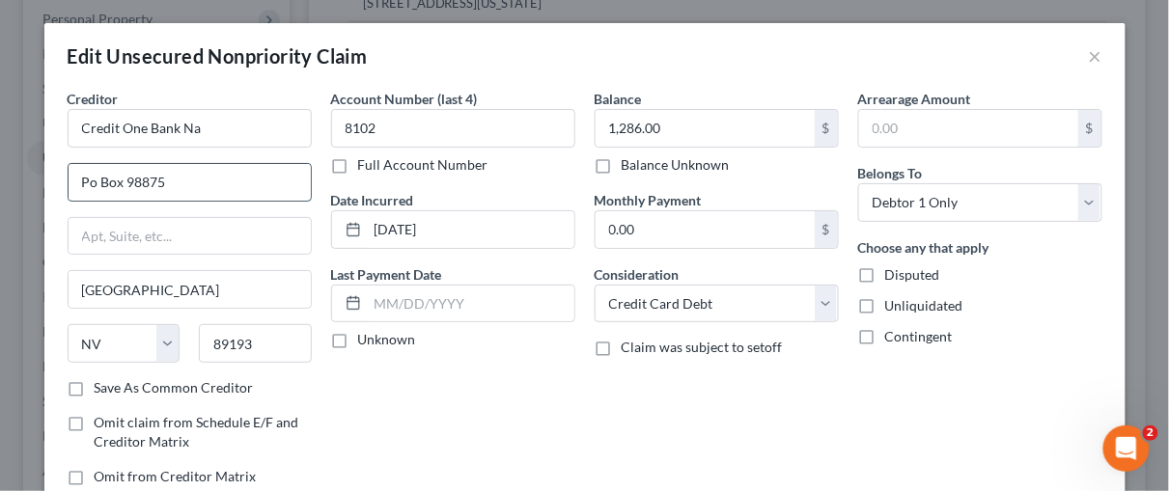
click at [85, 179] on input "Po Box 98875" at bounding box center [190, 182] width 242 height 37
click at [88, 182] on input "P) Box 98875" at bounding box center [190, 182] width 242 height 37
type input "PO Box 98875"
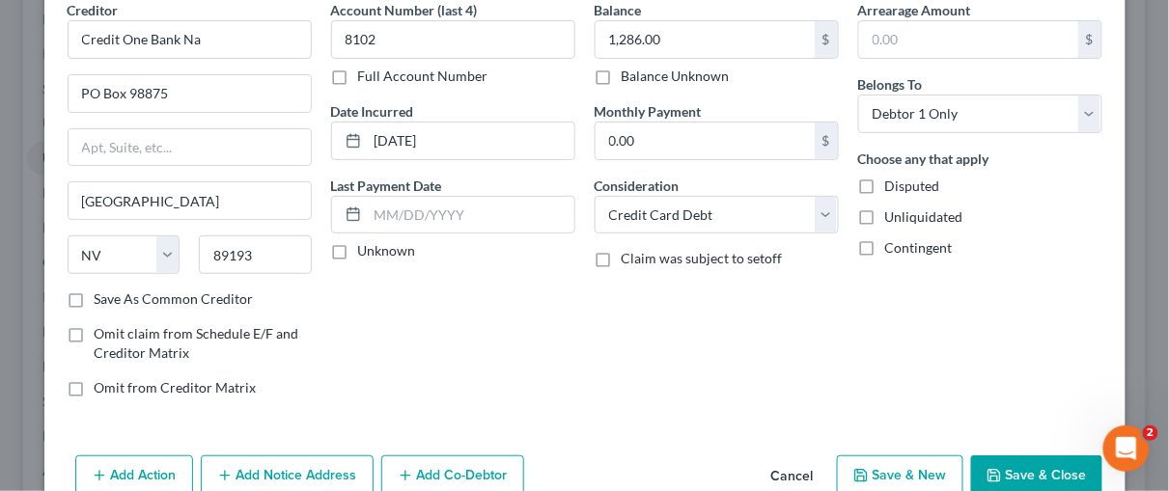
scroll to position [182, 0]
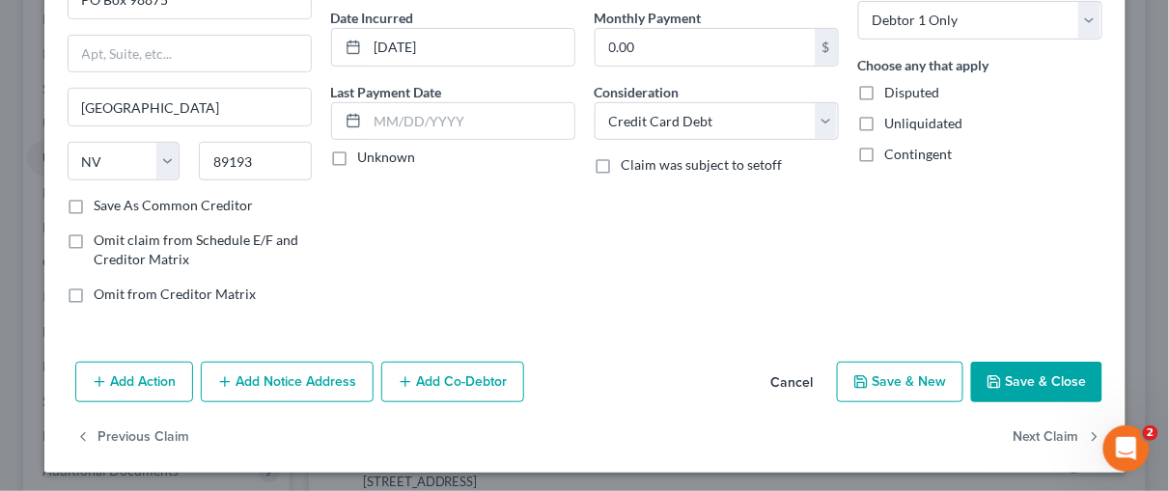
click at [335, 369] on button "Add Notice Address" at bounding box center [287, 382] width 173 height 41
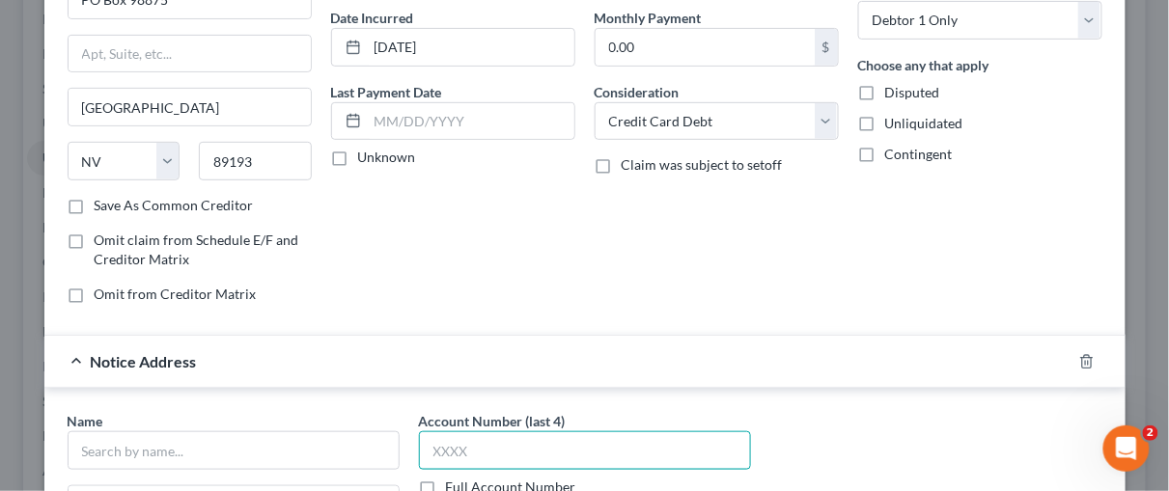
click at [449, 438] on input "text" at bounding box center [585, 450] width 332 height 39
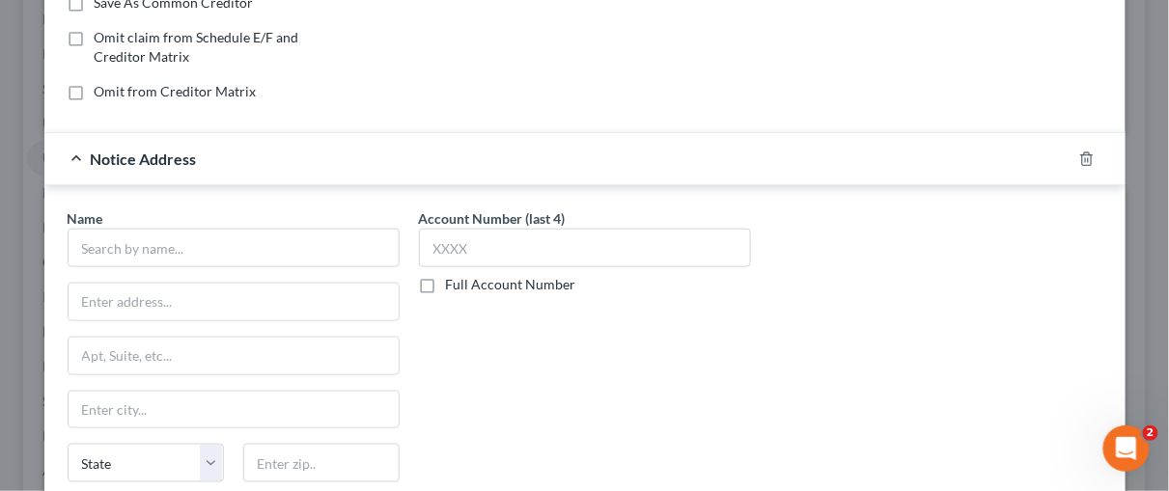
scroll to position [386, 0]
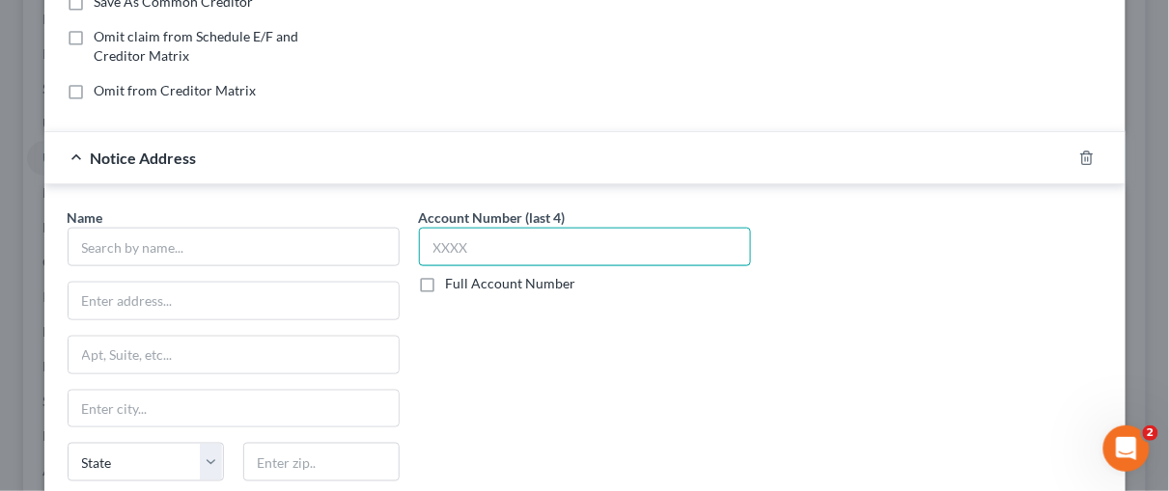
click at [446, 235] on input "text" at bounding box center [585, 247] width 332 height 39
type input "8102"
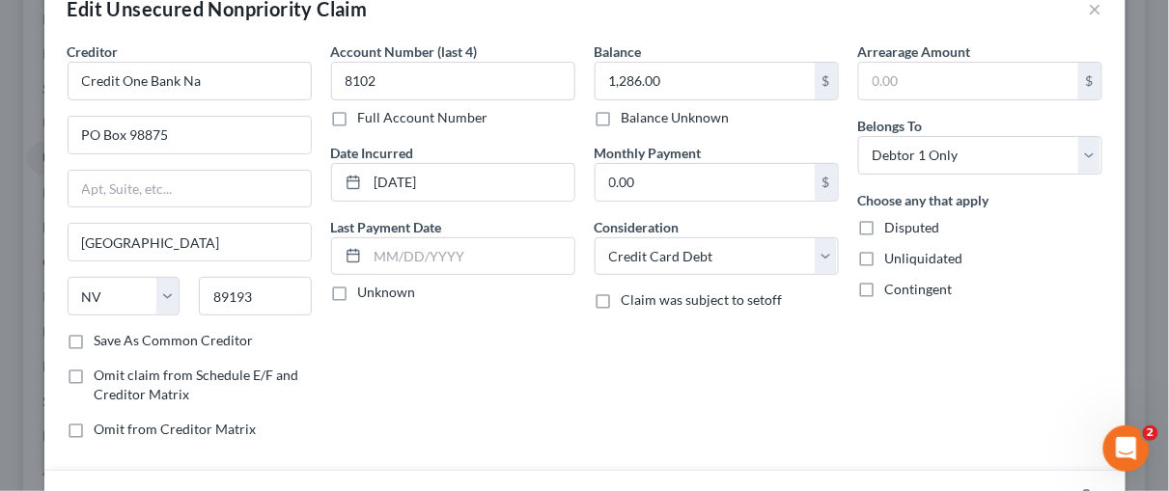
scroll to position [0, 0]
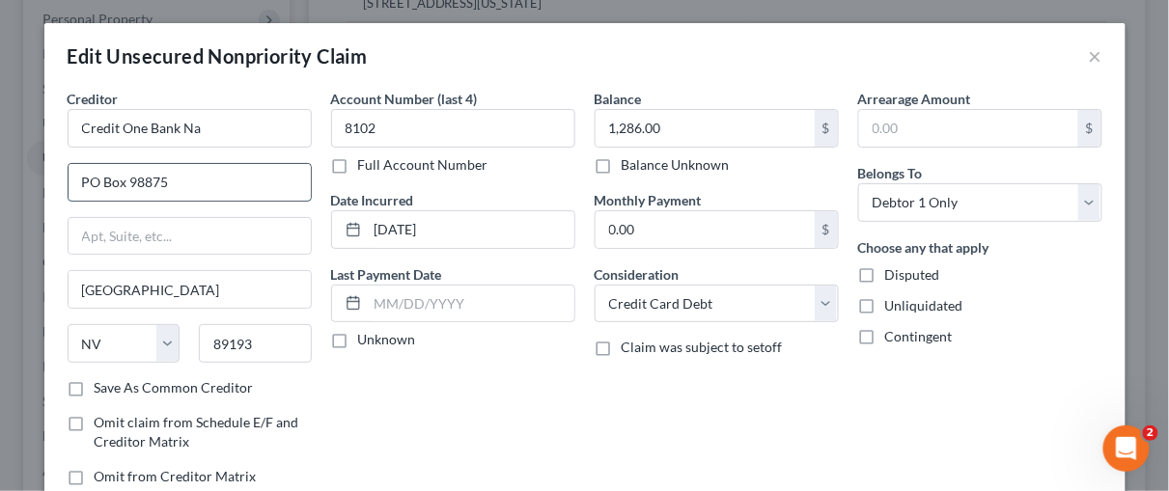
click at [161, 179] on input "PO Box 98875" at bounding box center [190, 182] width 242 height 37
type input "PO Box 98873"
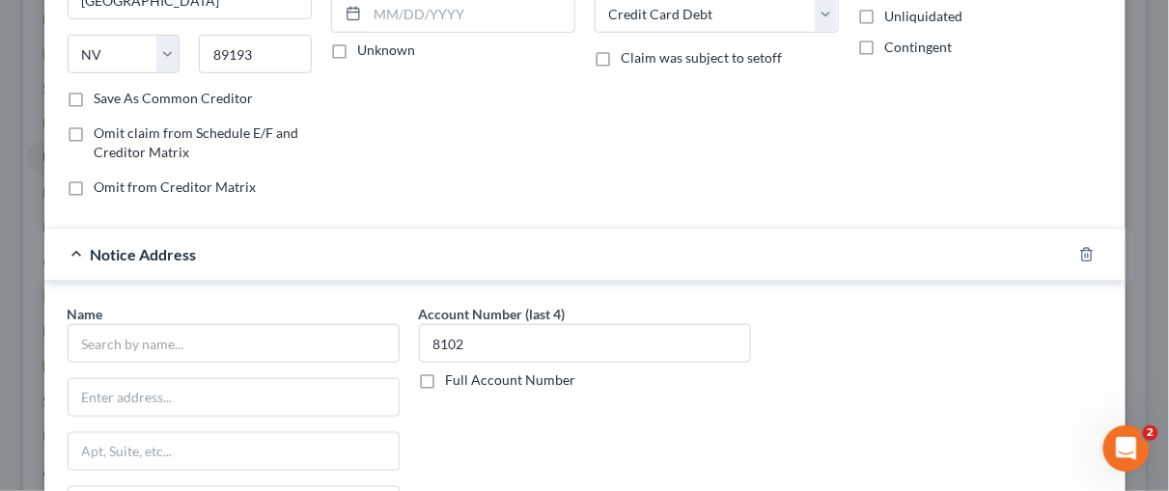
scroll to position [291, 0]
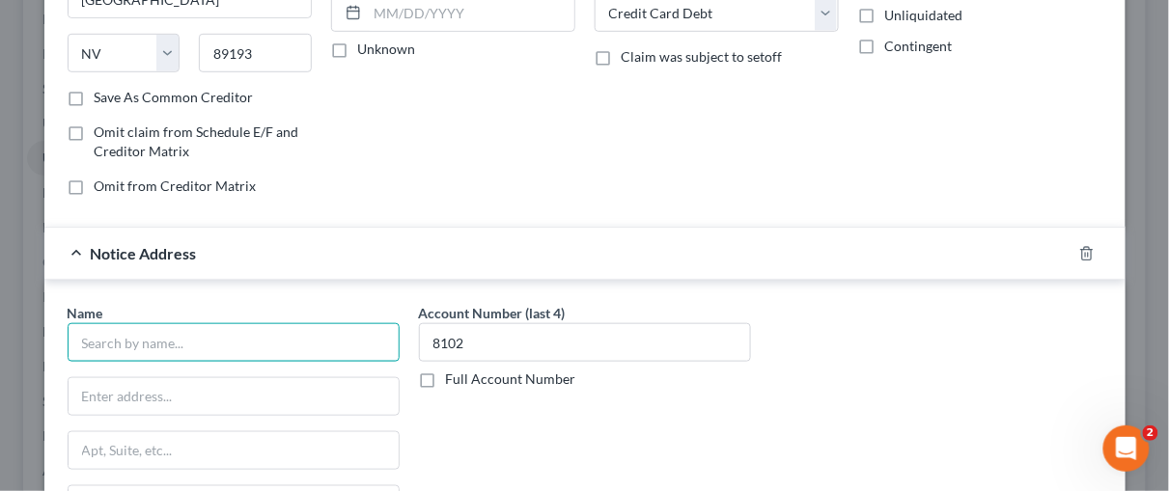
click at [119, 331] on input "text" at bounding box center [234, 342] width 332 height 39
click at [117, 348] on input "text" at bounding box center [234, 342] width 332 height 39
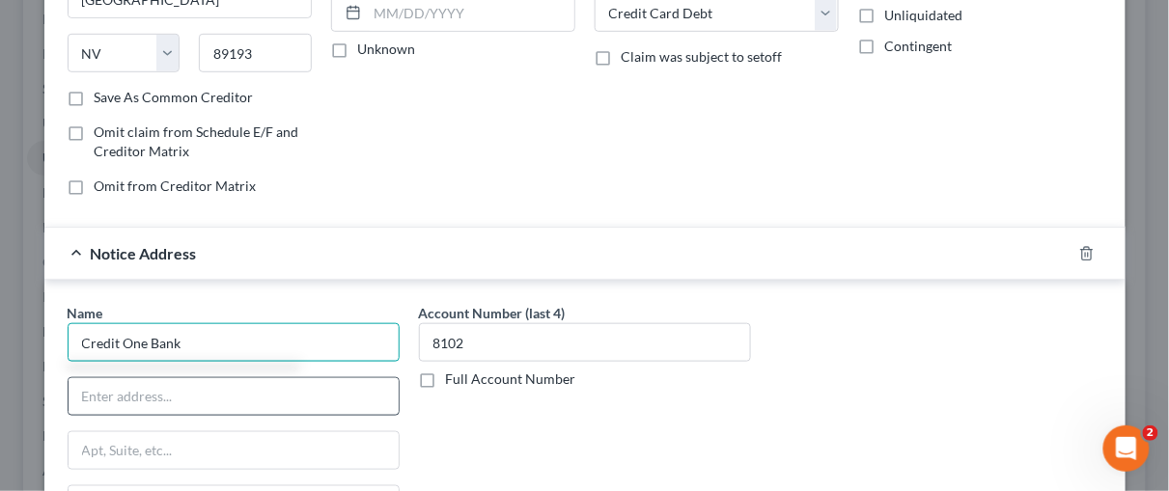
type input "Credit One Bank"
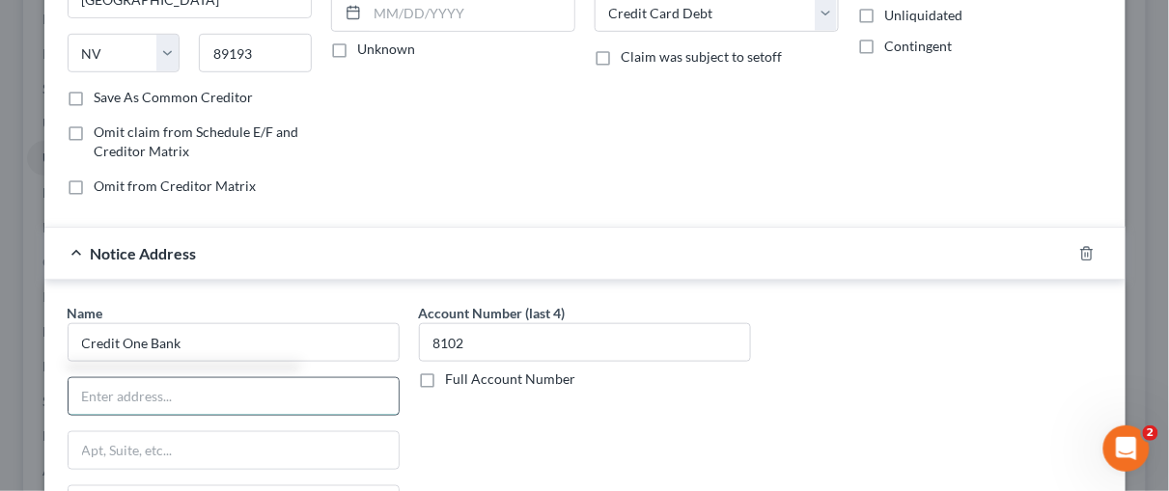
click at [84, 402] on input "text" at bounding box center [234, 396] width 330 height 37
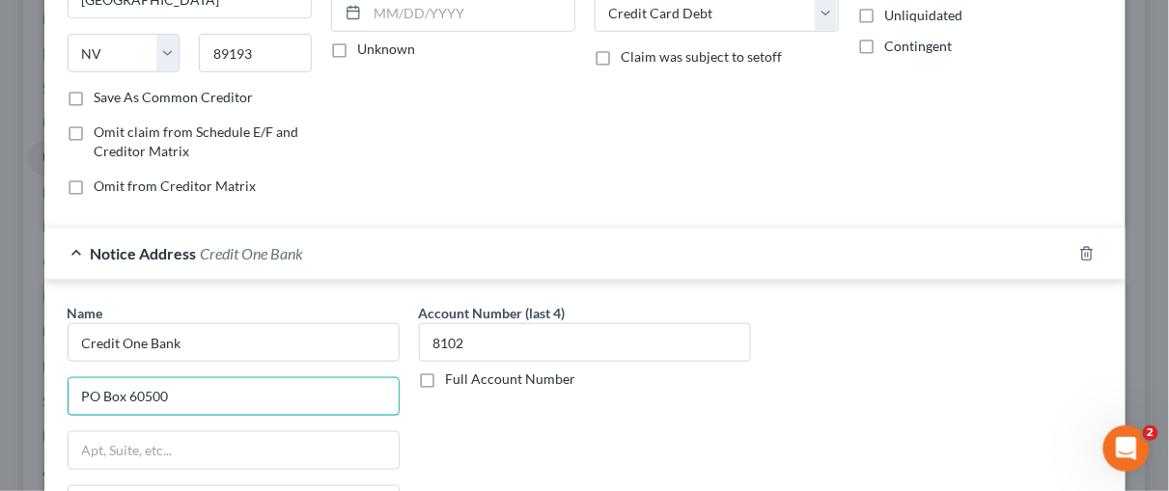
type input "PO Box 60500"
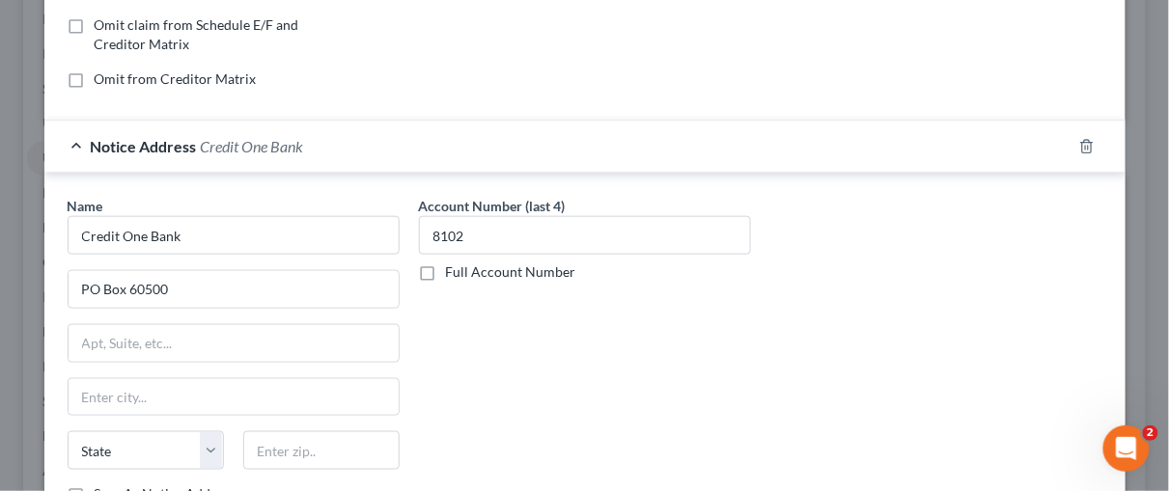
scroll to position [405, 0]
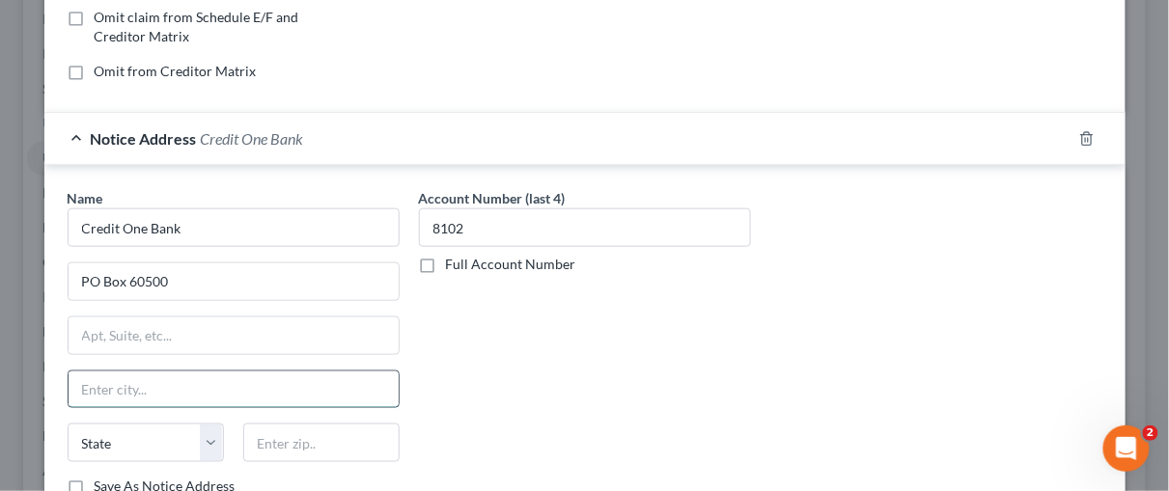
click at [119, 390] on input "text" at bounding box center [234, 390] width 330 height 37
type input "City of Industry"
click at [206, 432] on select "State AL AK AR AZ CA CO CT DE DC FL GA GU HI ID IL IN IA KS KY LA ME MD MA MI M…" at bounding box center [146, 443] width 156 height 39
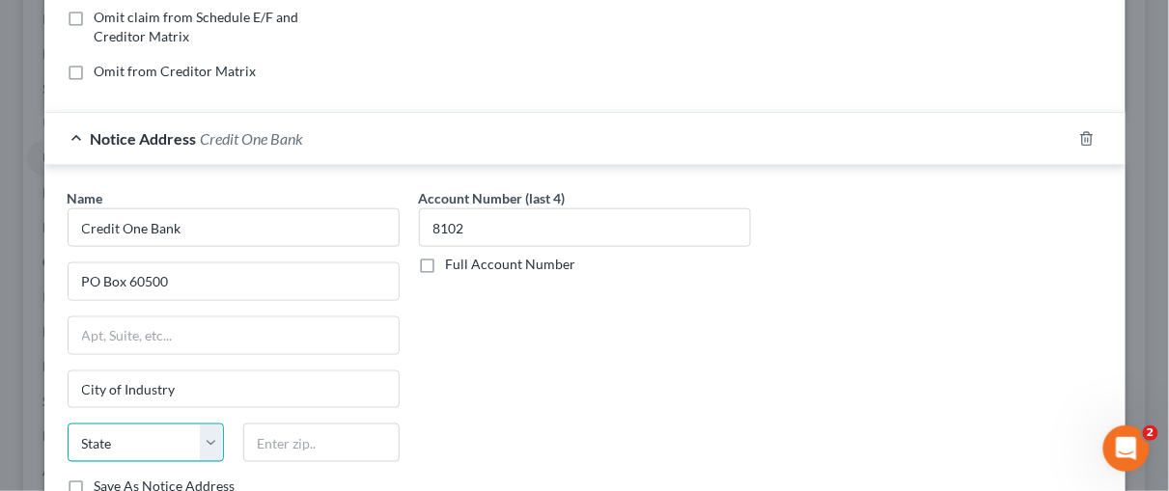
select select "4"
click at [68, 424] on select "State AL AK AR AZ CA CO CT DE DC FL GA GU HI ID IL IN IA KS KY LA ME MD MA MI M…" at bounding box center [146, 443] width 156 height 39
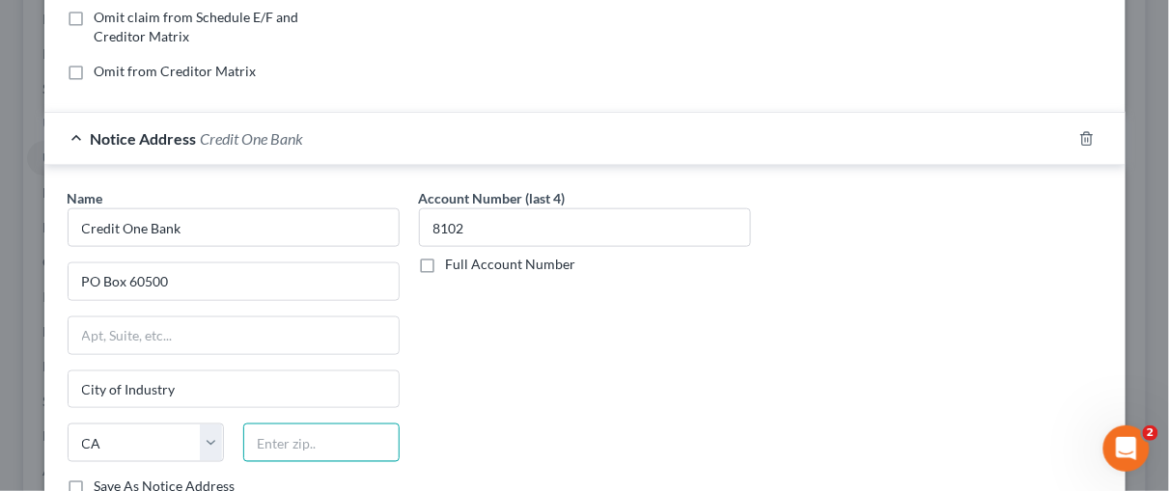
click at [282, 442] on input "text" at bounding box center [321, 443] width 156 height 39
type input "91716"
type input "City Of Industry"
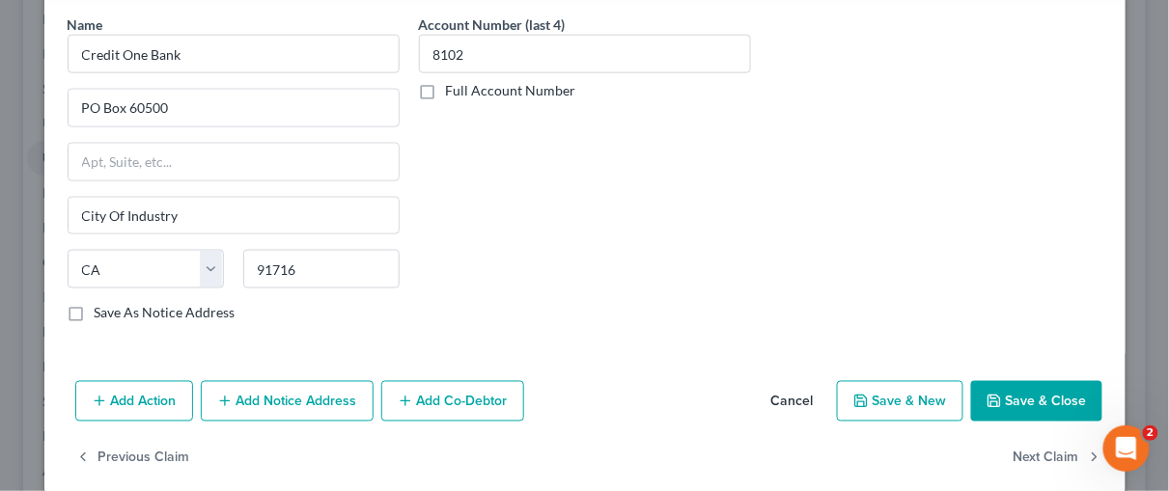
scroll to position [595, 0]
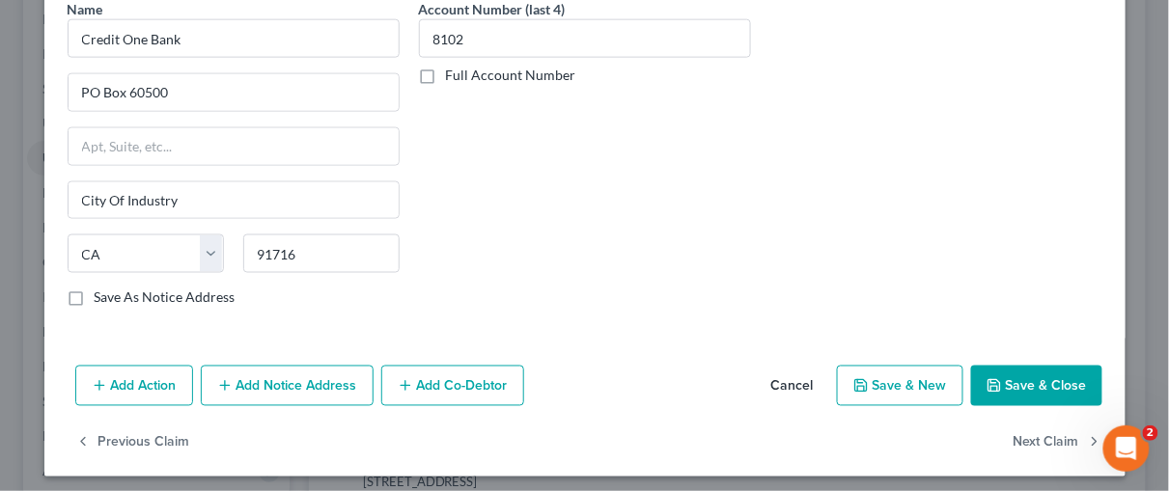
click at [1029, 379] on button "Save & Close" at bounding box center [1036, 386] width 131 height 41
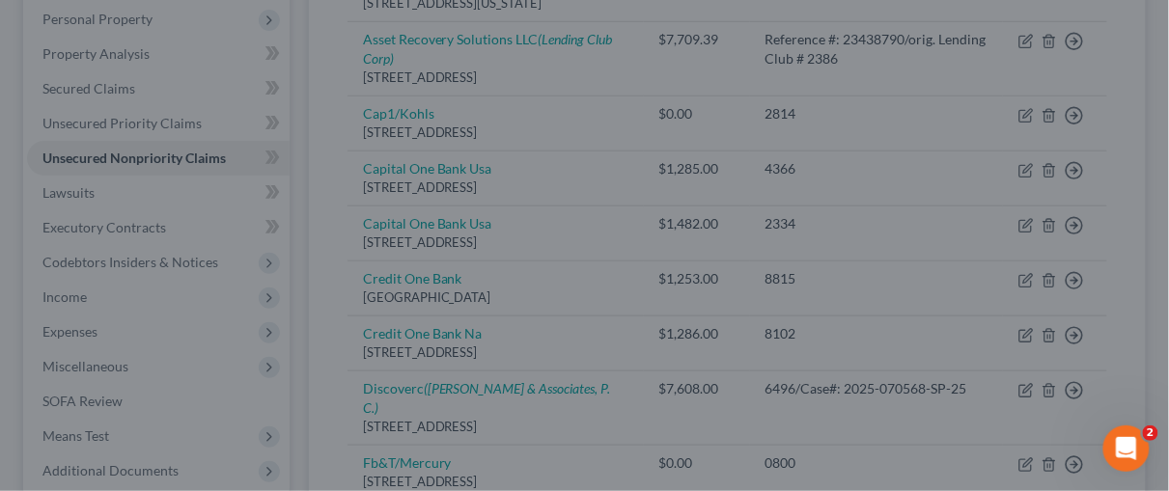
type input "0"
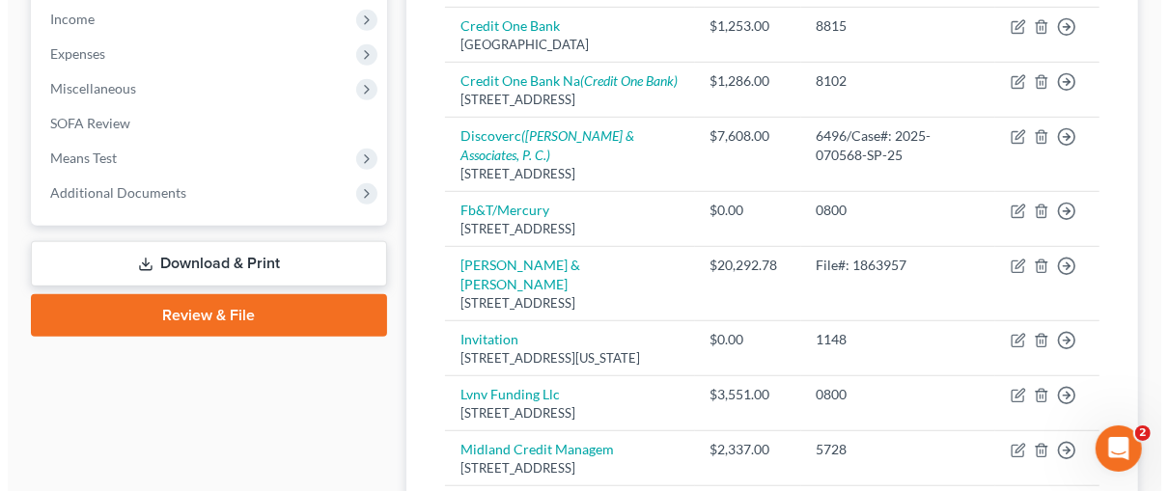
scroll to position [641, 0]
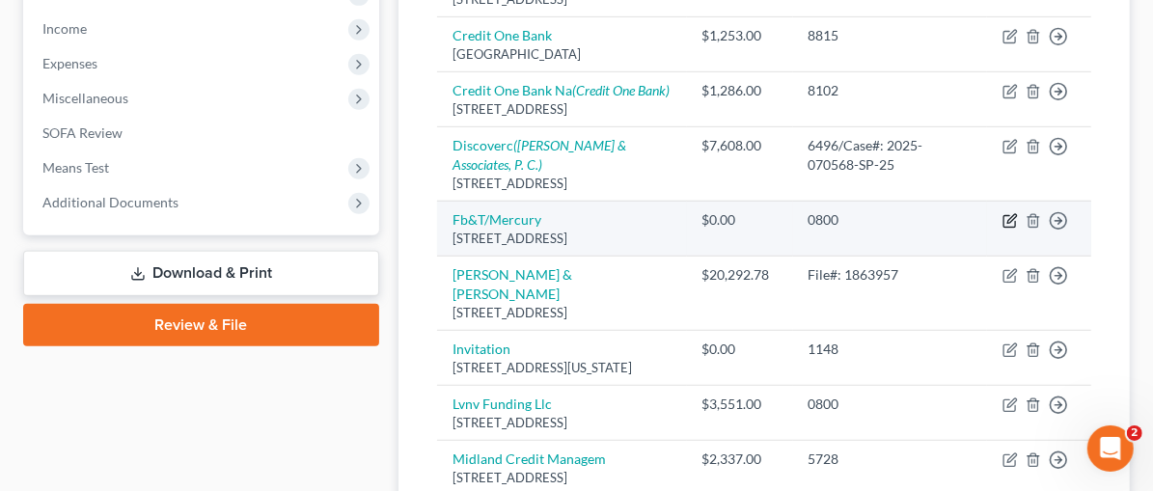
click at [1011, 214] on icon "button" at bounding box center [1012, 218] width 9 height 9
select select "43"
select select "2"
select select "0"
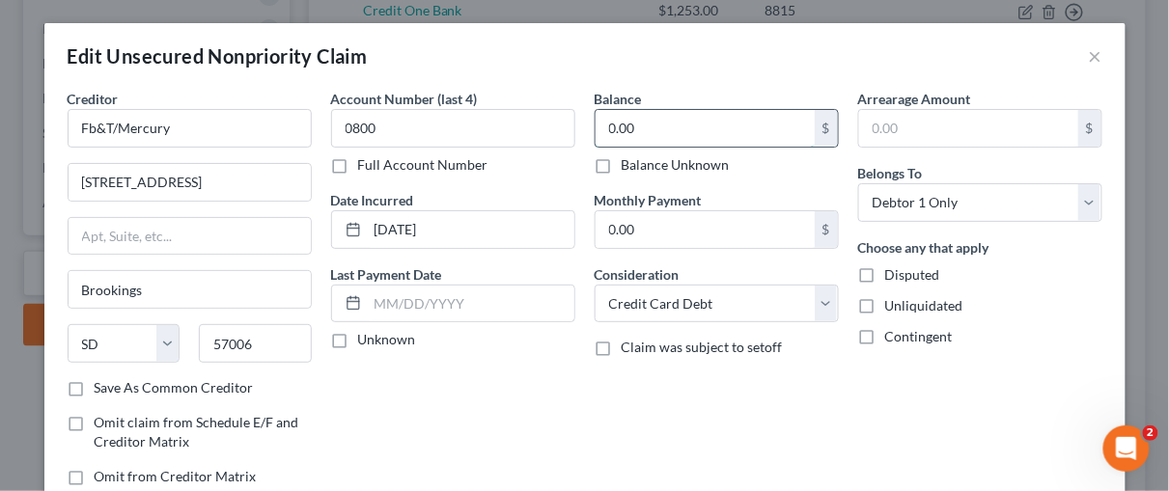
click at [618, 133] on input "0.00" at bounding box center [705, 128] width 219 height 37
type input "3,551.10"
click at [518, 414] on div "Account Number (last 4) 0800 Full Account Number Date Incurred 03-08-2023 Last …" at bounding box center [453, 295] width 264 height 413
click at [470, 361] on div "Account Number (last 4) 0800 Full Account Number Date Incurred 03-08-2023 Last …" at bounding box center [453, 295] width 264 height 413
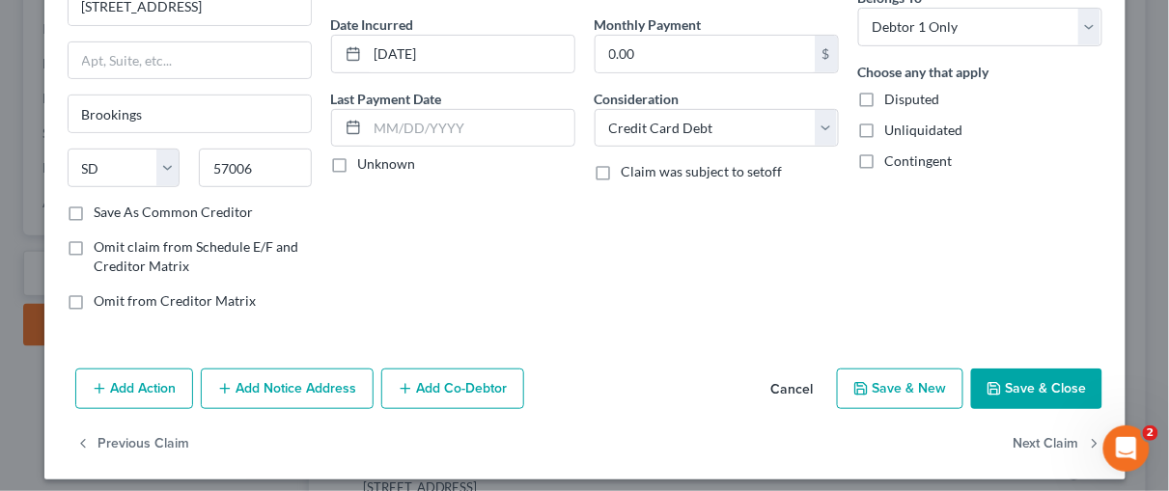
scroll to position [180, 0]
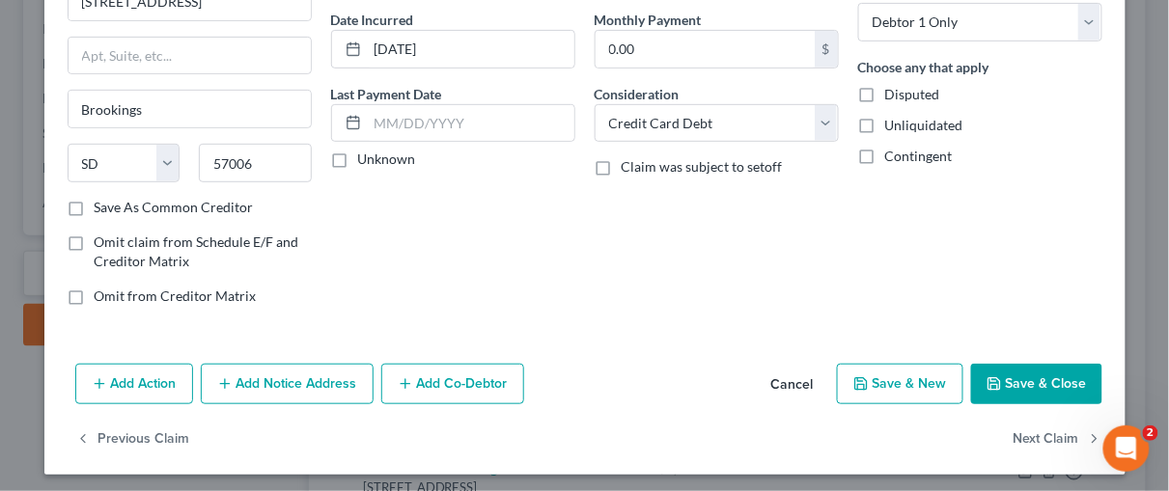
click at [255, 374] on button "Add Notice Address" at bounding box center [287, 384] width 173 height 41
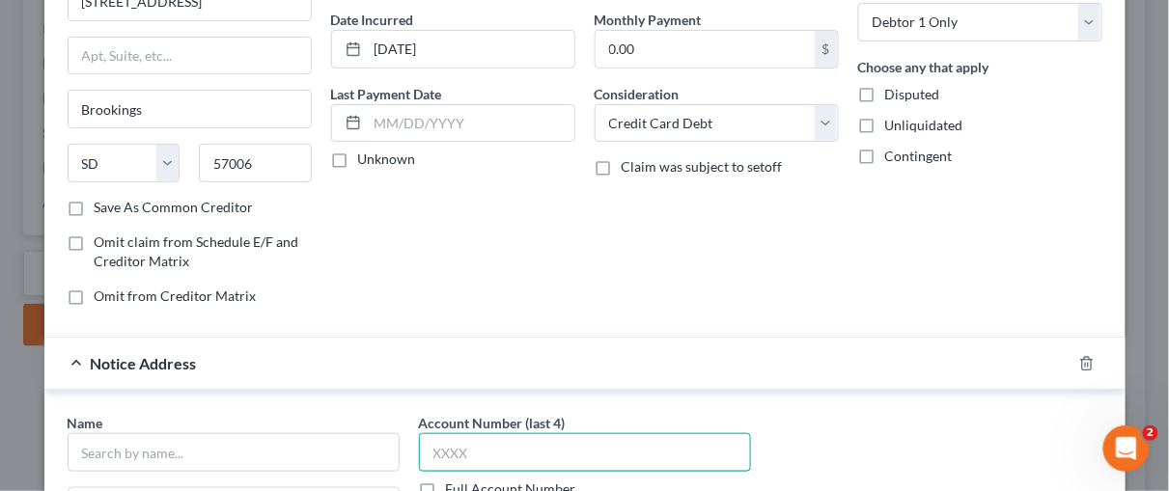
click at [439, 440] on input "text" at bounding box center [585, 452] width 332 height 39
type input "0800"
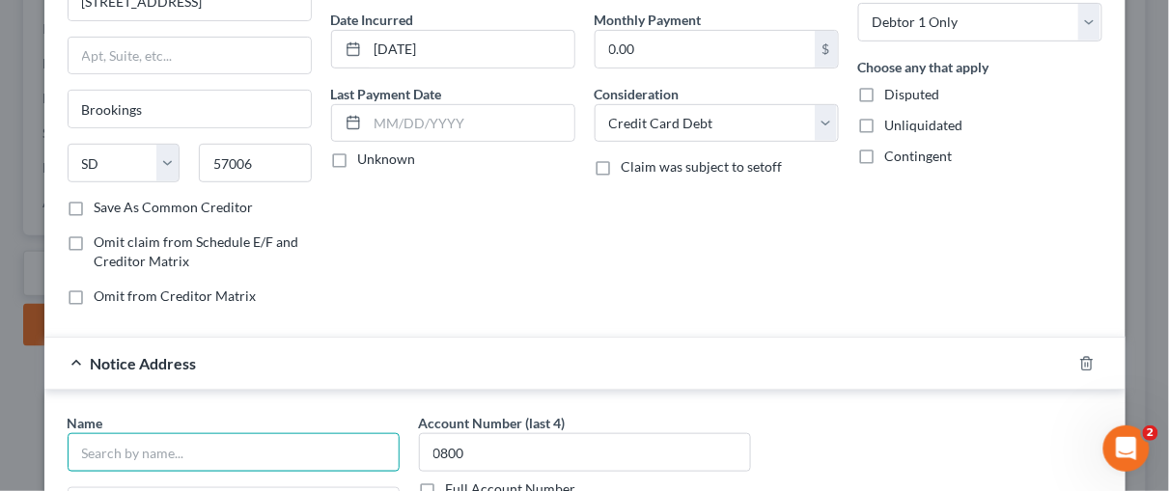
click at [138, 453] on input "text" at bounding box center [234, 452] width 332 height 39
type input "LVNV Funding LLC"
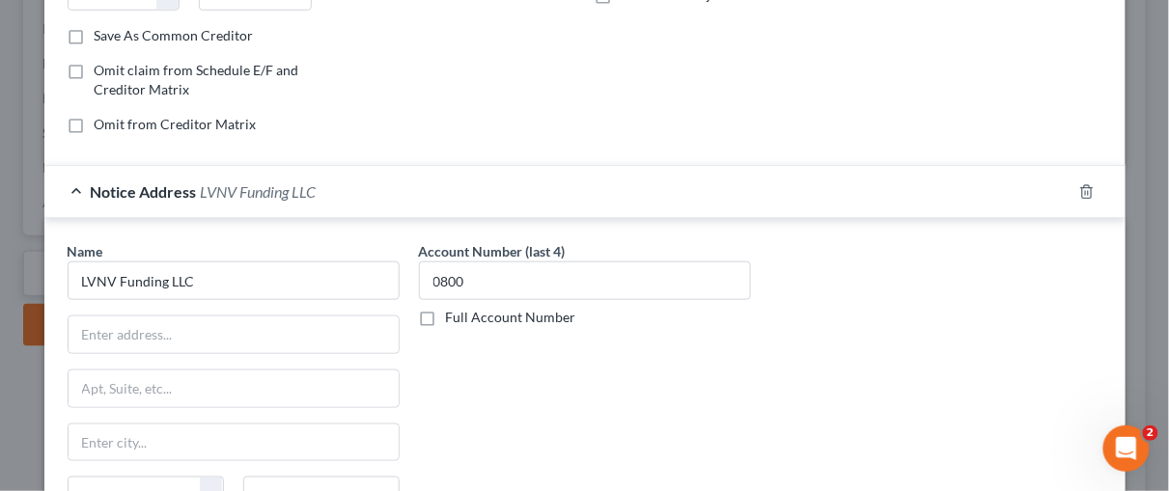
scroll to position [406, 0]
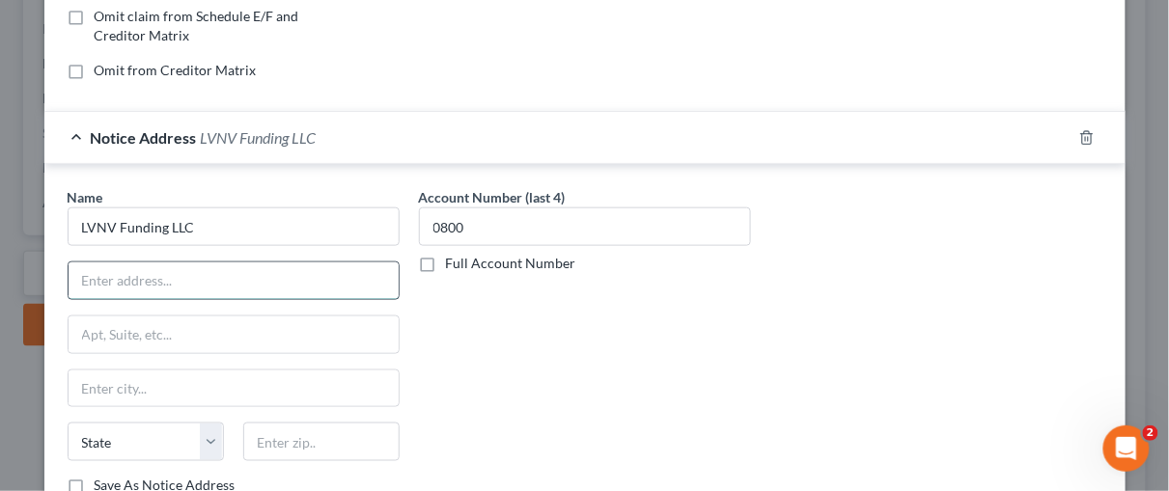
click at [117, 273] on input "text" at bounding box center [234, 281] width 330 height 37
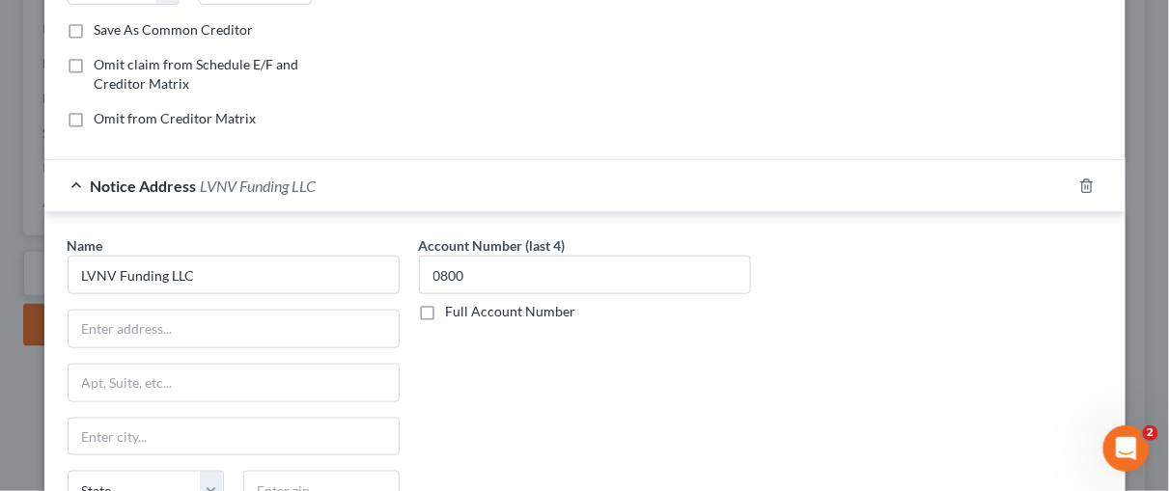
scroll to position [369, 0]
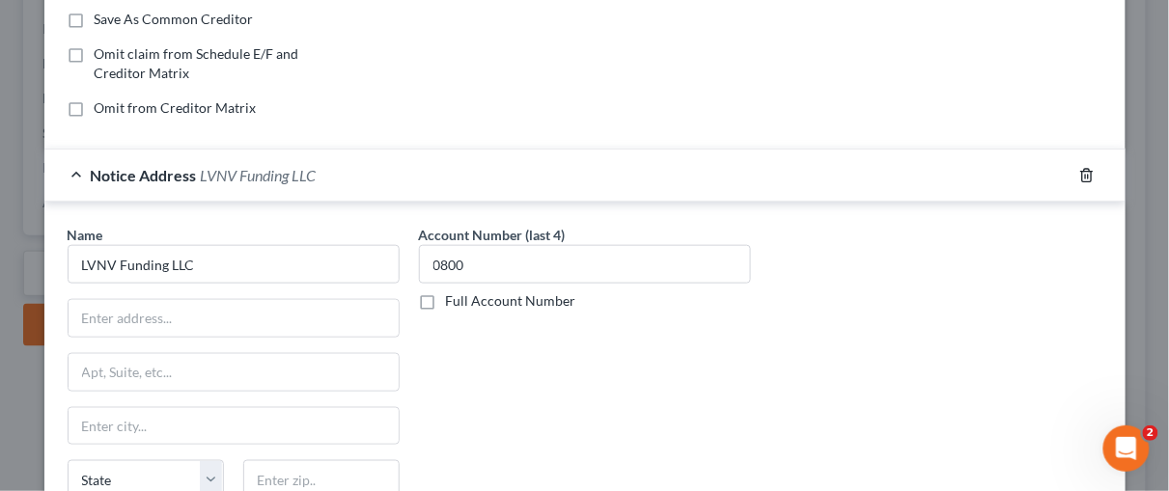
click at [1081, 172] on polyline "button" at bounding box center [1087, 172] width 12 height 0
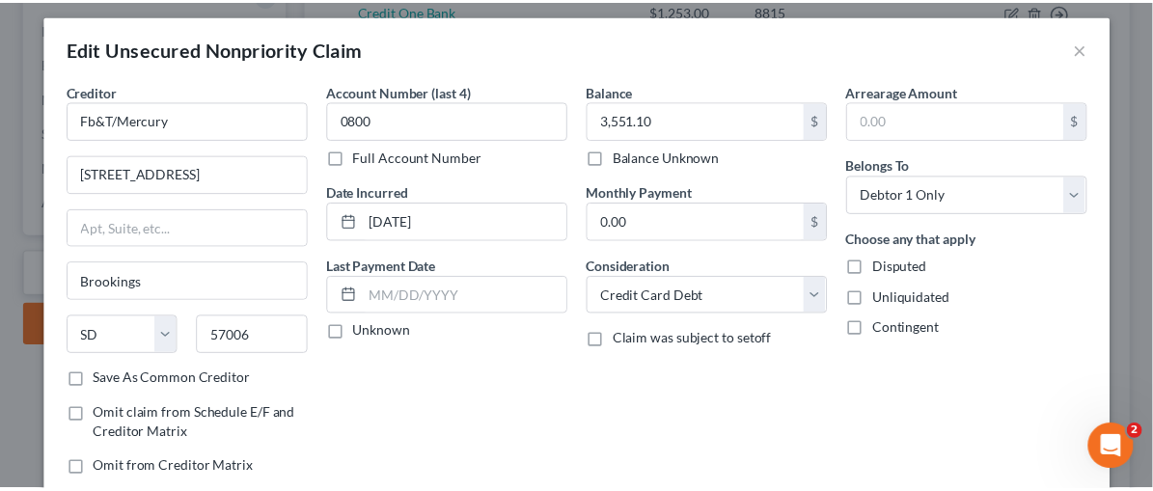
scroll to position [182, 0]
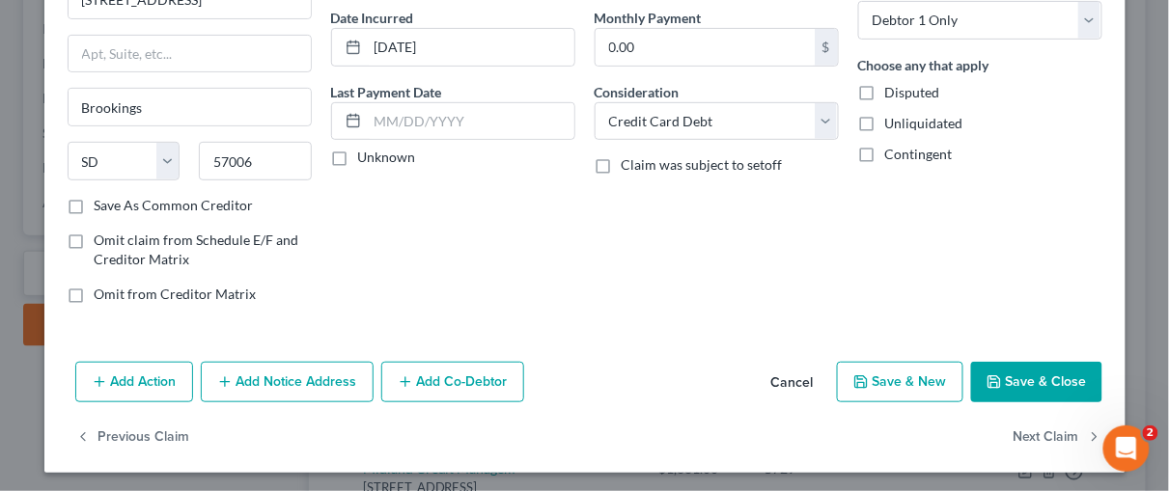
click at [1027, 381] on button "Save & Close" at bounding box center [1036, 382] width 131 height 41
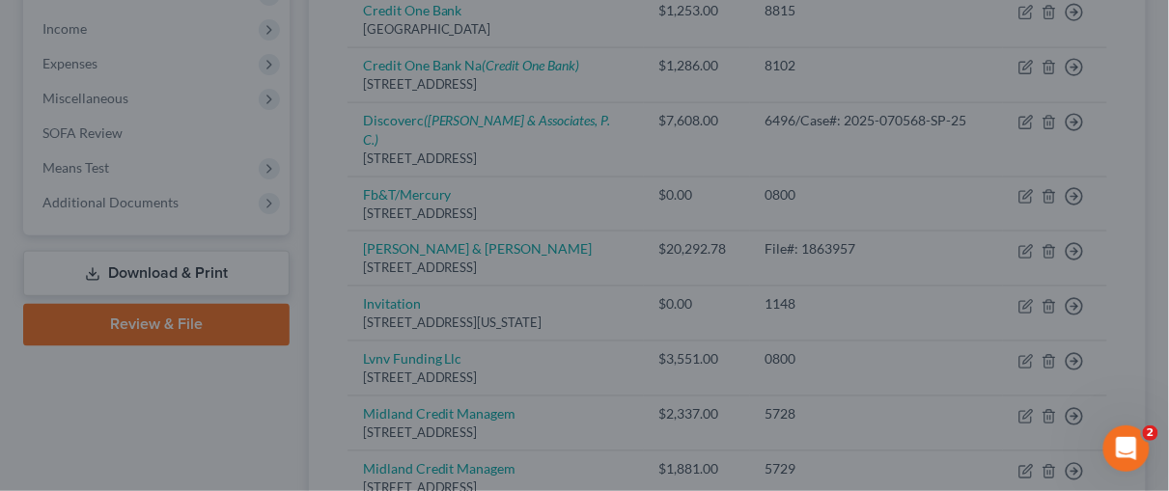
type input "0"
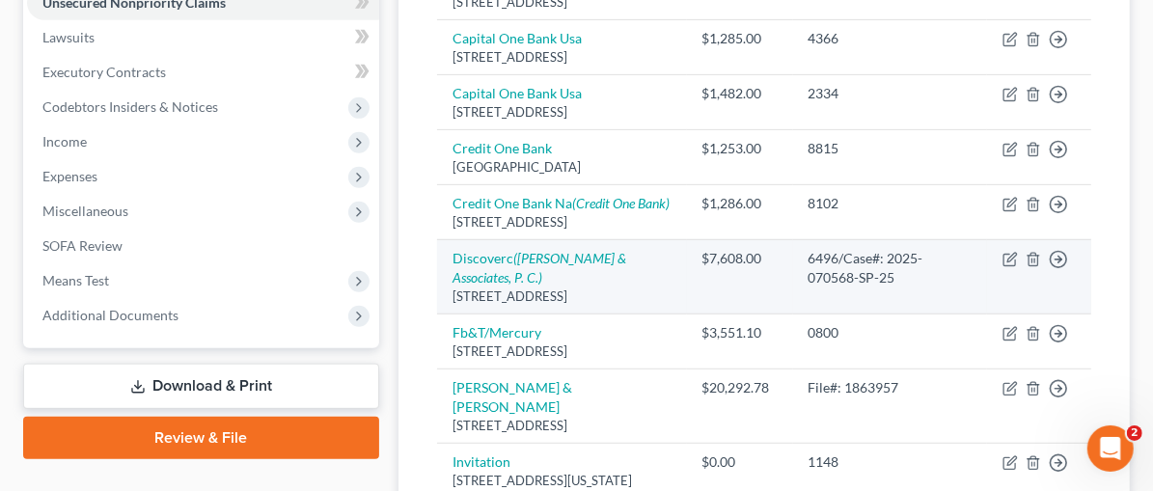
scroll to position [530, 0]
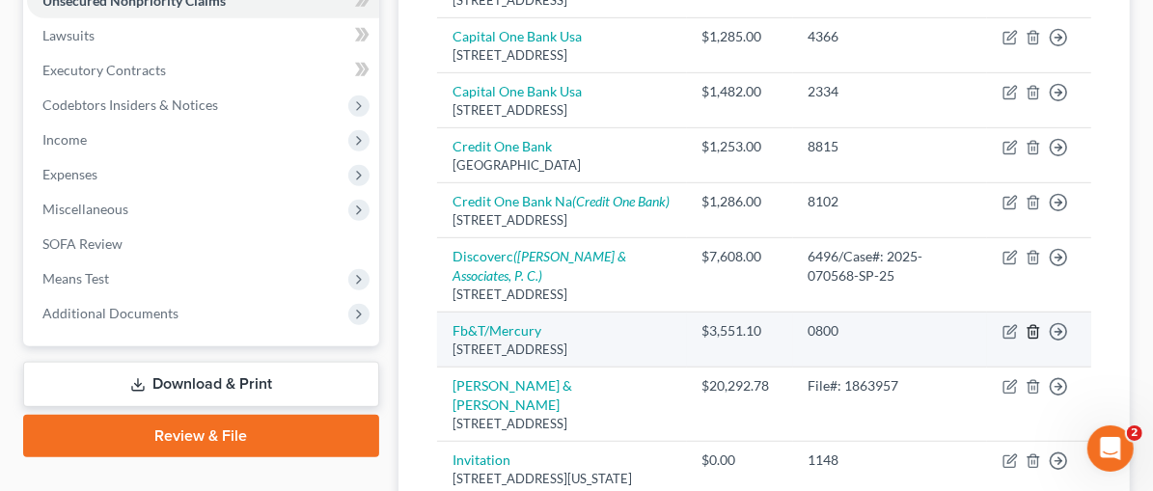
click at [1035, 324] on icon "button" at bounding box center [1033, 331] width 15 height 15
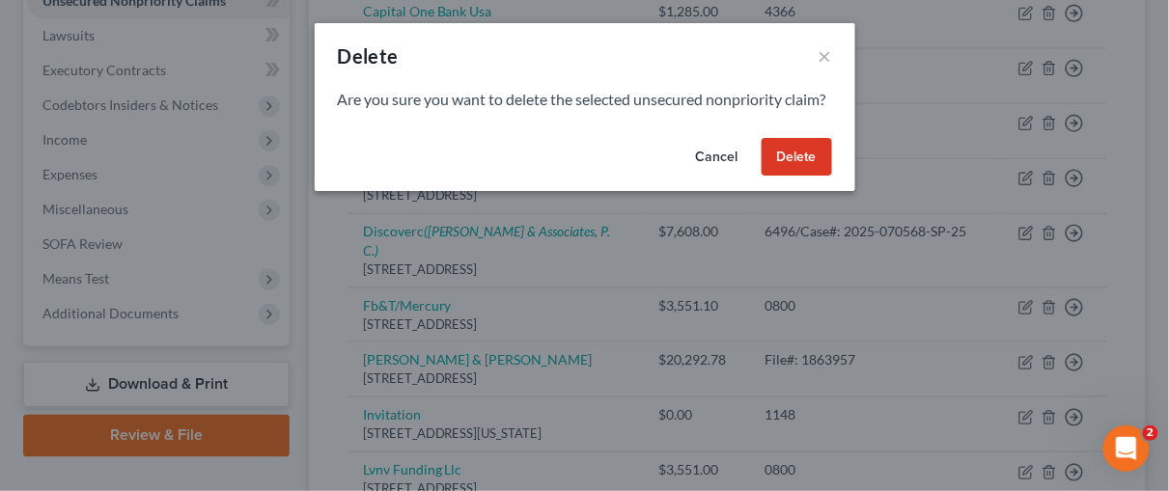
click at [813, 177] on button "Delete" at bounding box center [797, 157] width 70 height 39
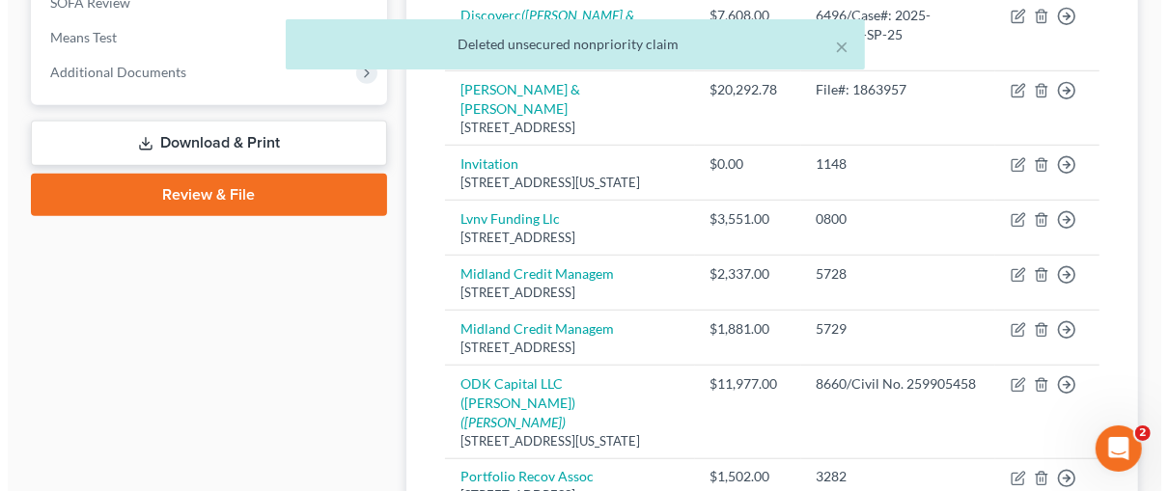
scroll to position [795, 0]
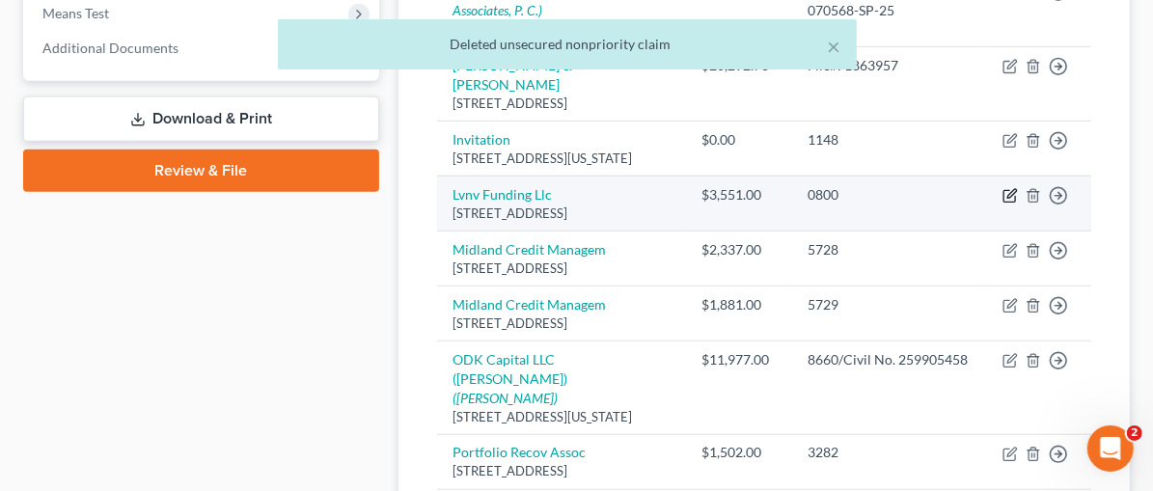
click at [1013, 189] on icon "button" at bounding box center [1012, 193] width 9 height 9
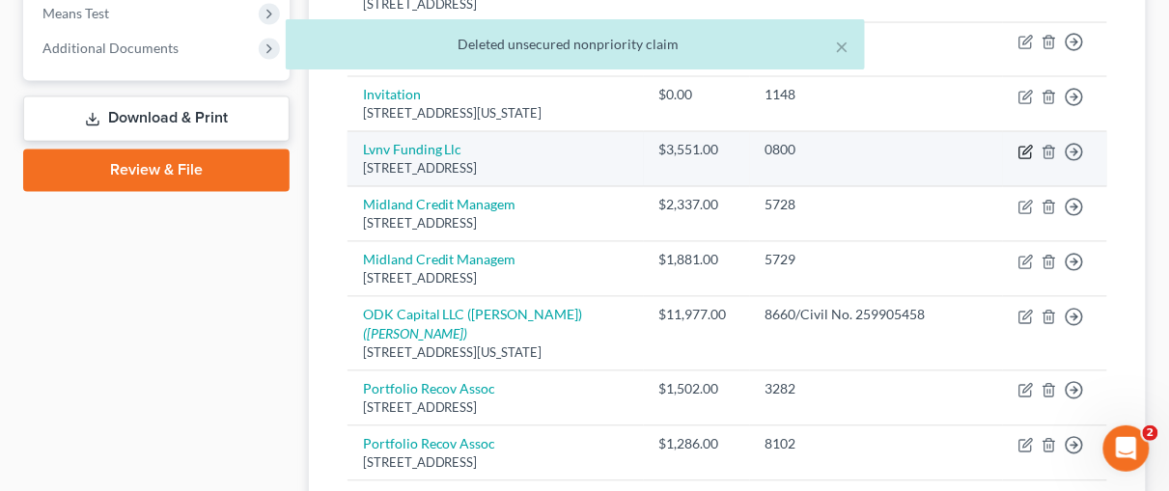
select select "42"
select select "0"
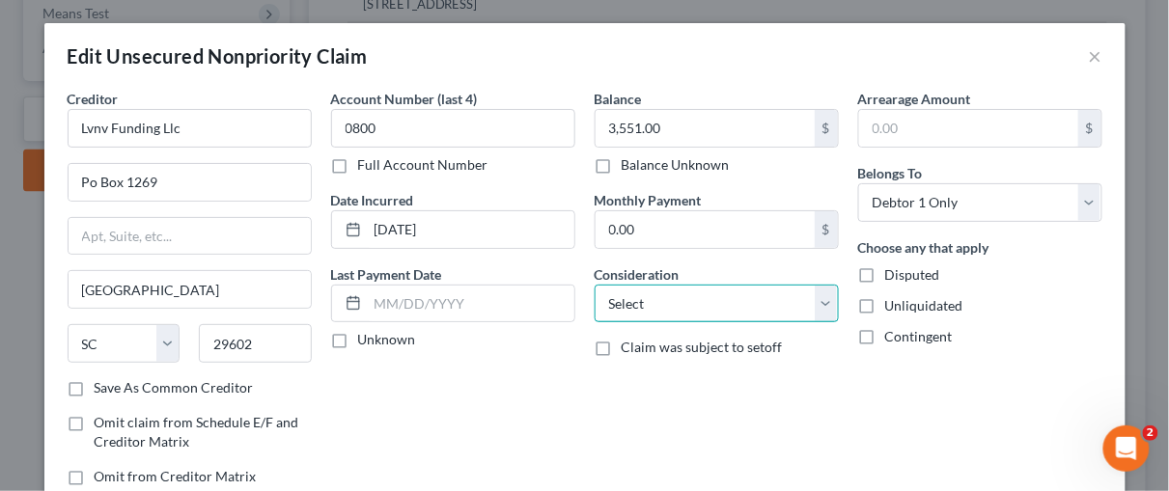
click at [817, 298] on select "Select Cable / Satellite Services Collection Agency Credit Card Debt Debt Couns…" at bounding box center [717, 304] width 244 height 39
click at [595, 285] on select "Select Cable / Satellite Services Collection Agency Credit Card Debt Debt Couns…" at bounding box center [717, 304] width 244 height 39
click at [817, 294] on select "Select Cable / Satellite Services Collection Agency Credit Card Debt Debt Couns…" at bounding box center [717, 304] width 244 height 39
select select "1"
click at [595, 285] on select "Select Cable / Satellite Services Collection Agency Credit Card Debt Debt Couns…" at bounding box center [717, 304] width 244 height 39
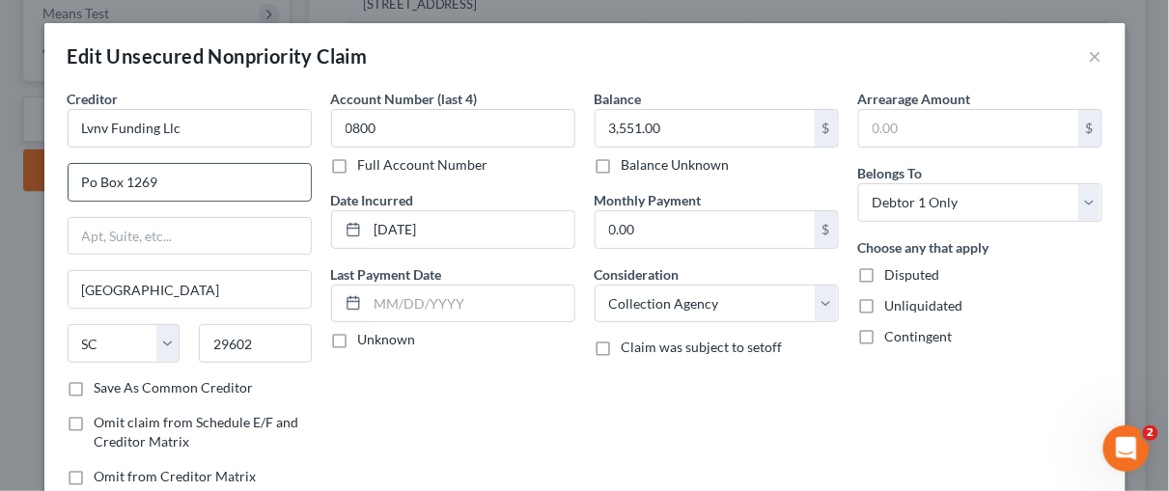
click at [88, 179] on input "Po Box 1269" at bounding box center [190, 182] width 242 height 37
type input "PO Box 1269"
click at [358, 166] on label "Full Account Number" at bounding box center [423, 164] width 130 height 19
click at [366, 166] on input "Full Account Number" at bounding box center [372, 161] width 13 height 13
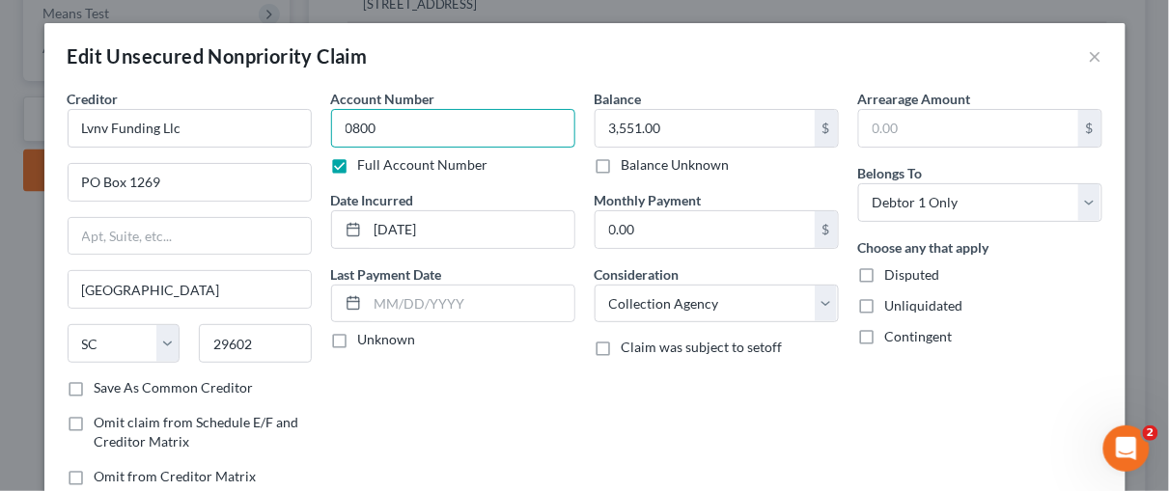
click at [376, 125] on input "0800" at bounding box center [453, 128] width 244 height 39
type input "0800, orig. Creditor First Bank"
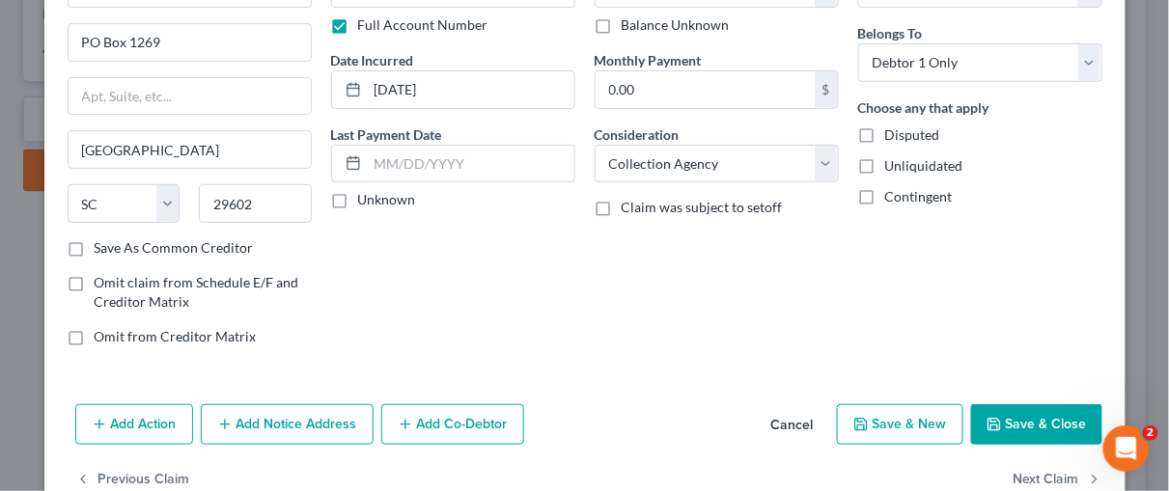
scroll to position [182, 0]
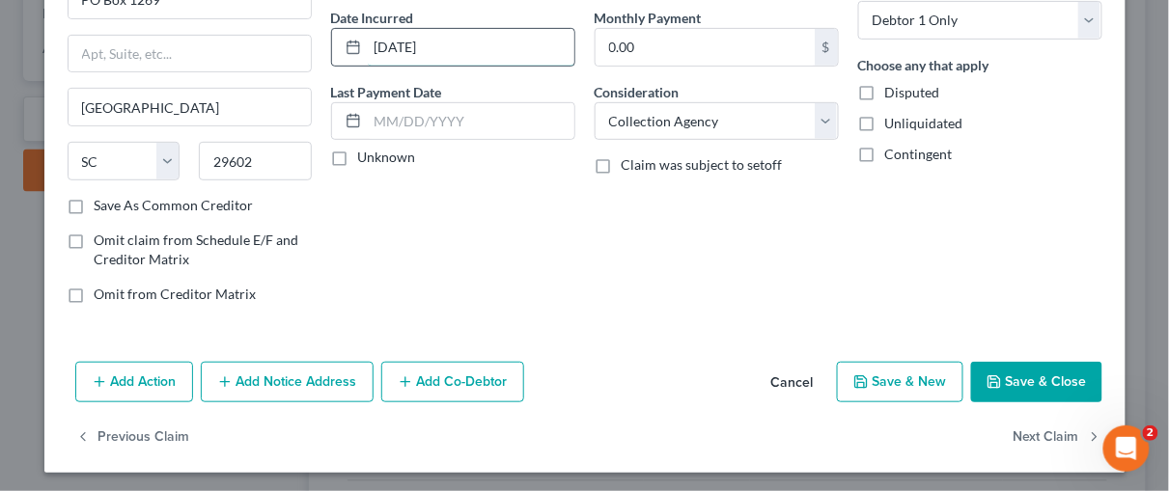
click at [377, 42] on input "11-26-2024" at bounding box center [471, 47] width 207 height 37
click at [492, 45] on input "03/08/2023-26-2024" at bounding box center [471, 47] width 207 height 37
type input "03/08/2023"
click at [291, 379] on button "Add Notice Address" at bounding box center [287, 382] width 173 height 41
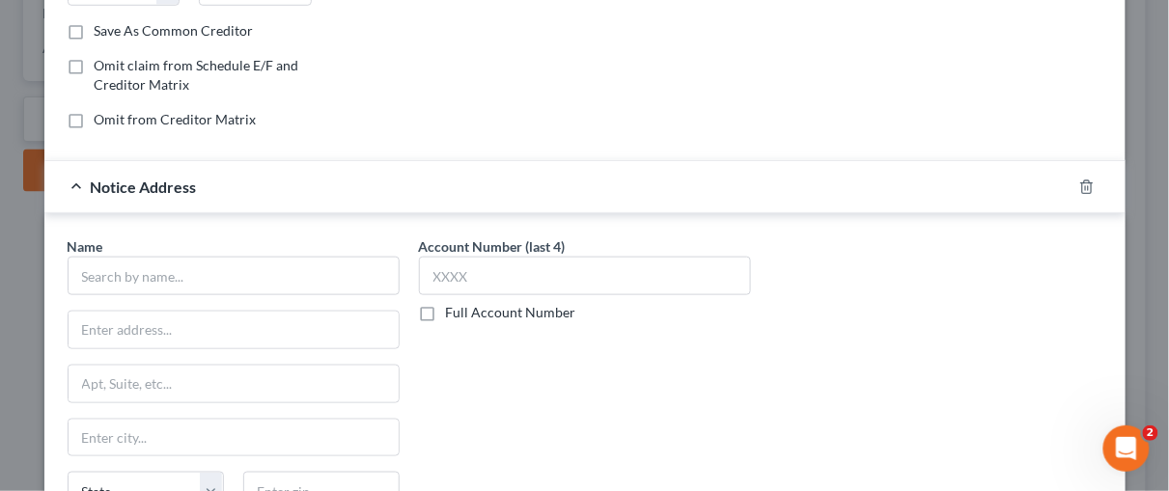
scroll to position [363, 0]
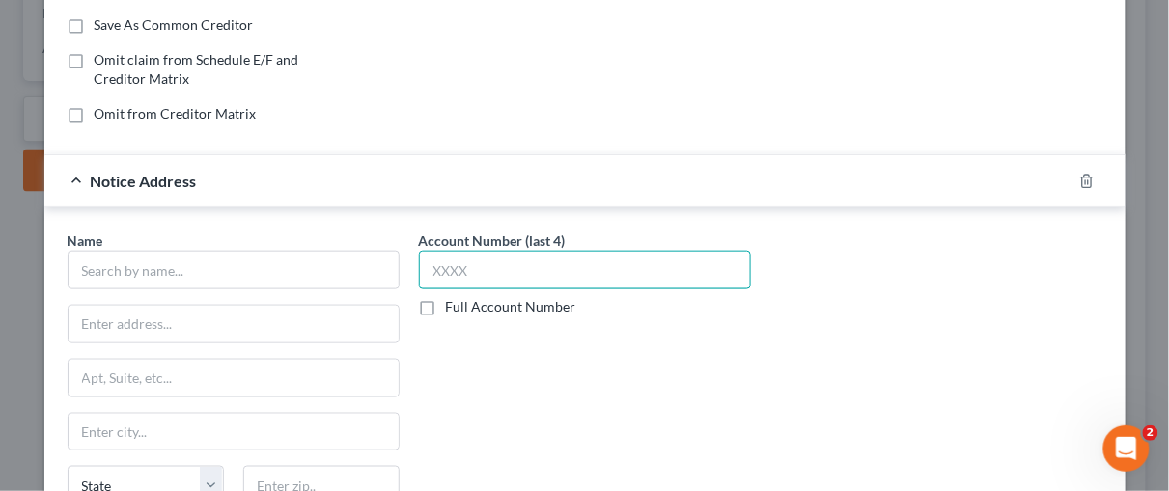
click at [441, 267] on input "text" at bounding box center [585, 270] width 332 height 39
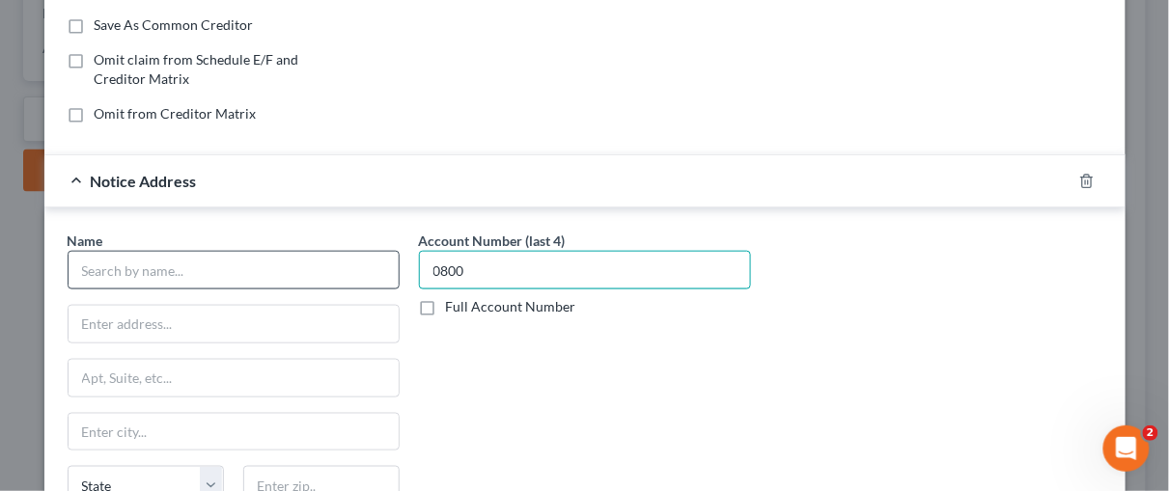
type input "0800"
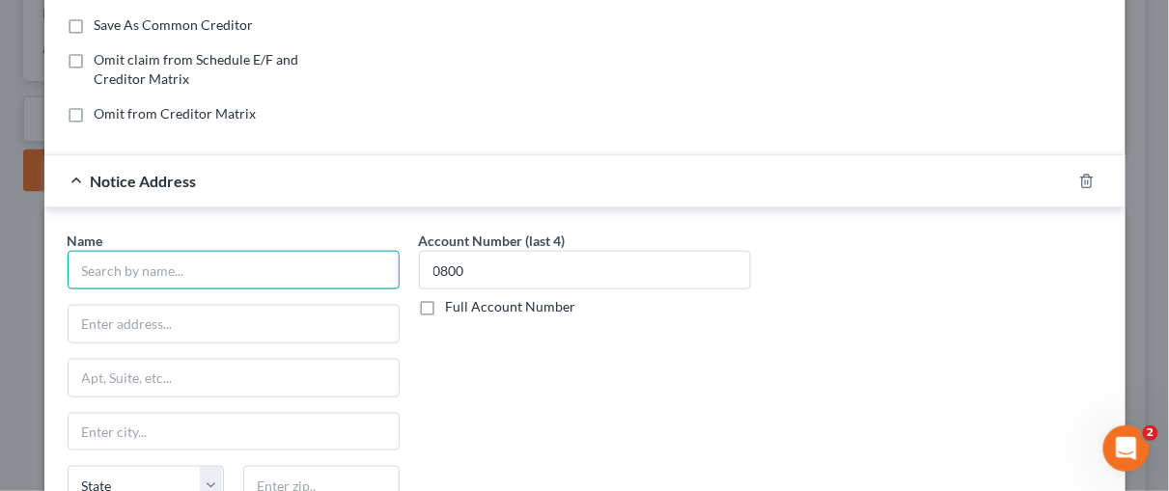
click at [115, 263] on input "text" at bounding box center [234, 270] width 332 height 39
type input "First Bank & Trust"
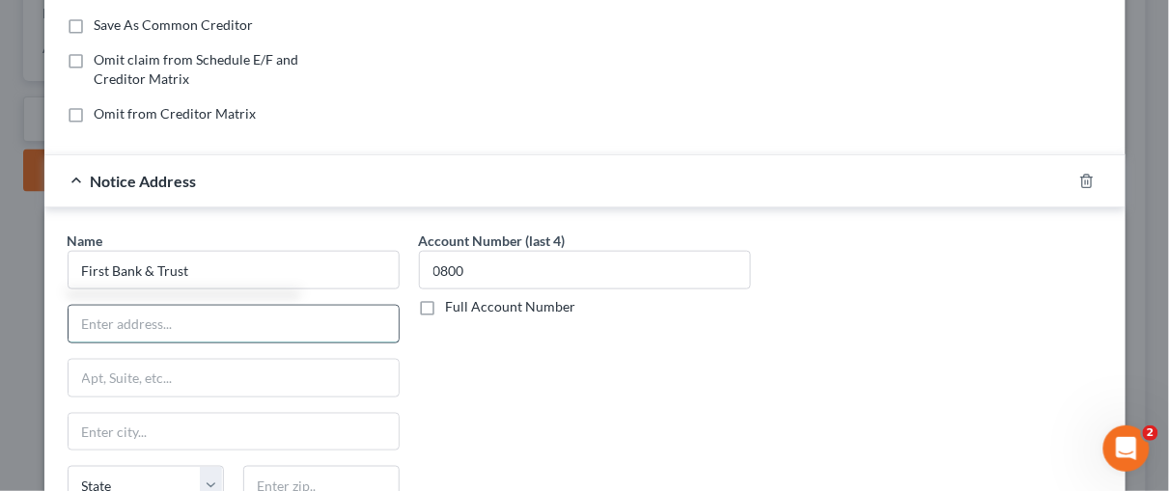
click at [97, 322] on input "text" at bounding box center [234, 324] width 330 height 37
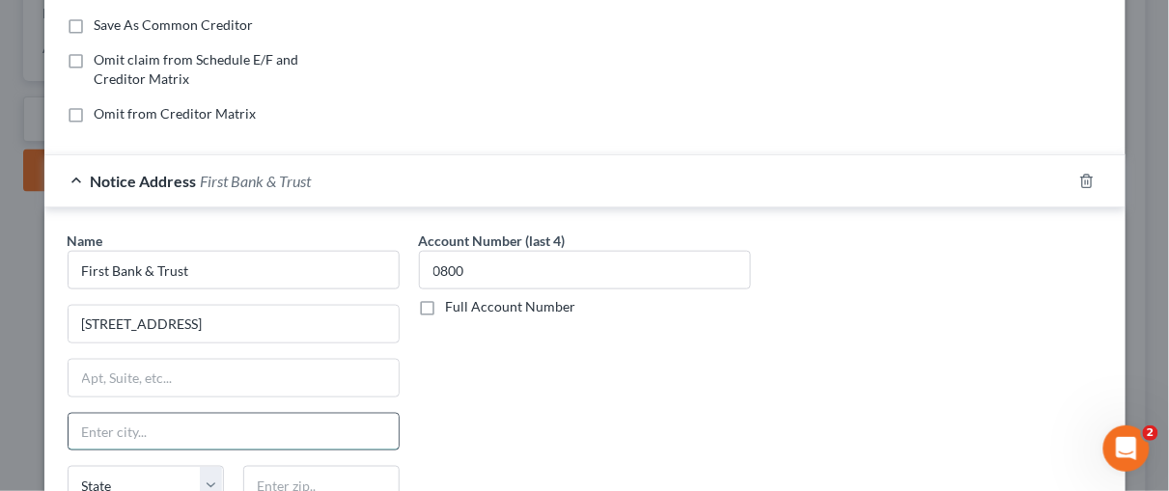
click at [113, 422] on input "text" at bounding box center [234, 432] width 330 height 37
drag, startPoint x: 614, startPoint y: 349, endPoint x: 602, endPoint y: 353, distance: 12.2
click at [614, 349] on div "Account Number (last 4) 0800 Full Account Number" at bounding box center [584, 393] width 351 height 324
click at [517, 356] on div "Account Number (last 4) 0800 Full Account Number" at bounding box center [584, 393] width 351 height 324
click at [147, 319] on input "2220 6th St-Brookings" at bounding box center [234, 324] width 330 height 37
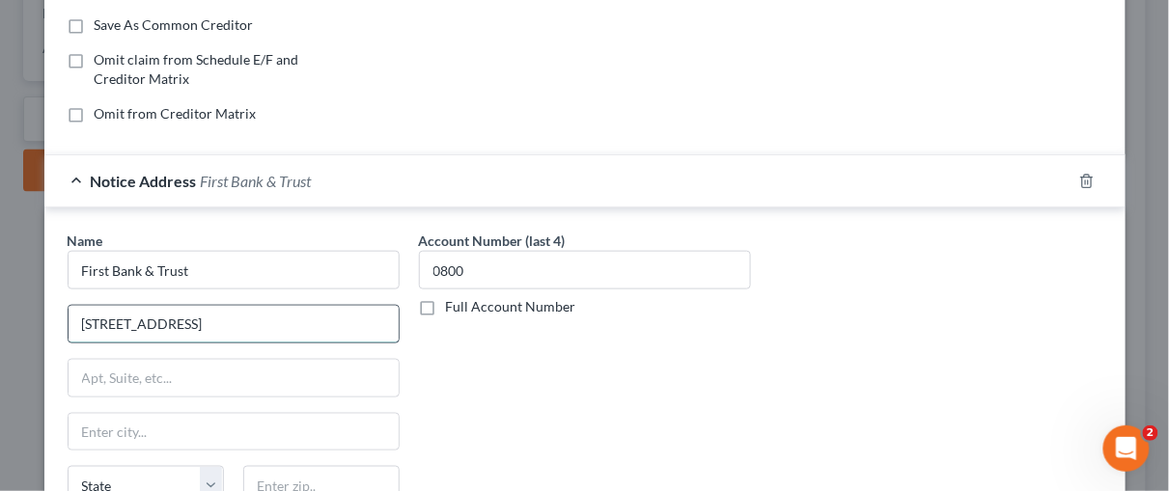
click at [210, 317] on input "2220 6th St Brookings" at bounding box center [234, 324] width 330 height 37
type input "2220 6th St"
click at [118, 415] on input "text" at bounding box center [234, 432] width 330 height 37
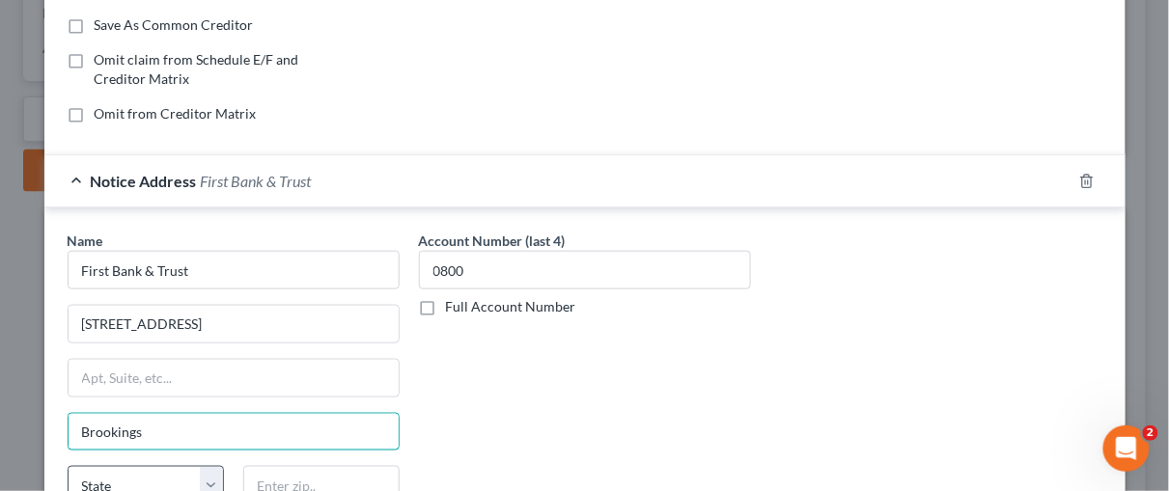
type input "Brookings"
click at [204, 470] on select "State AL AK AR AZ CA CO CT DE DC FL GA GU HI ID IL IN IA KS KY LA ME MD MA MI M…" at bounding box center [146, 485] width 156 height 39
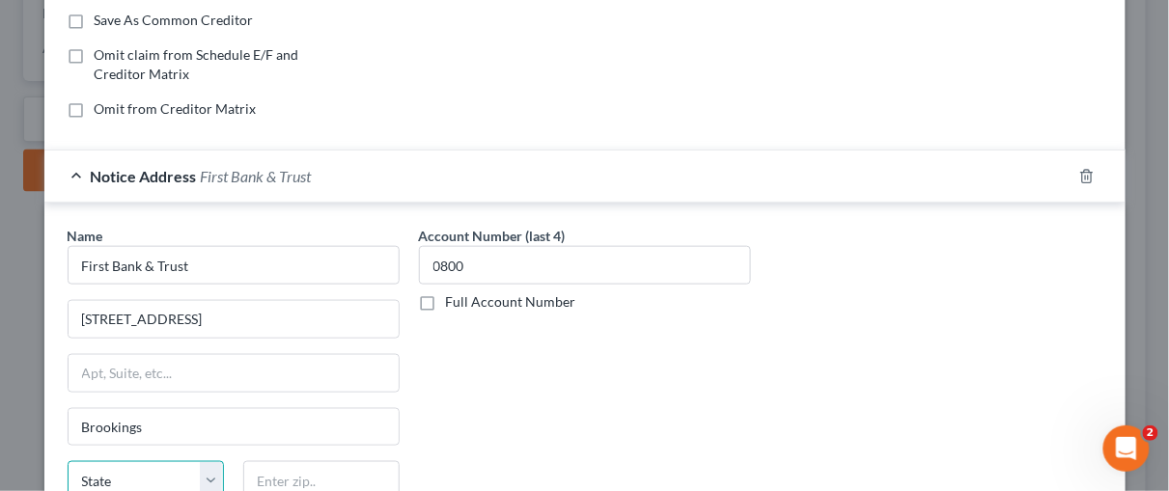
select select "43"
click at [68, 461] on select "State AL AK AR AZ CA CO CT DE DC FL GA GU HI ID IL IN IA KS KY LA ME MD MA MI M…" at bounding box center [146, 480] width 156 height 39
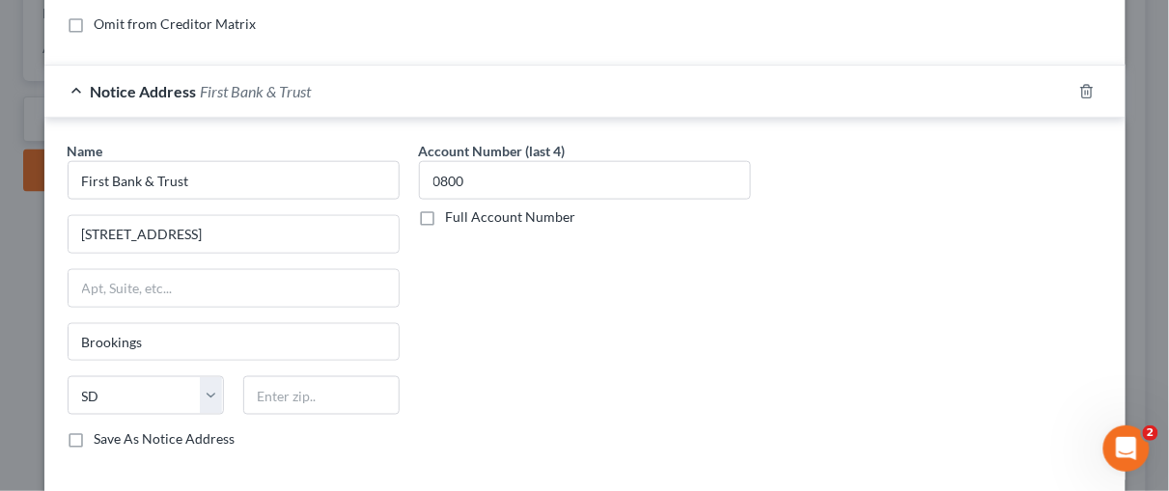
scroll to position [507, 0]
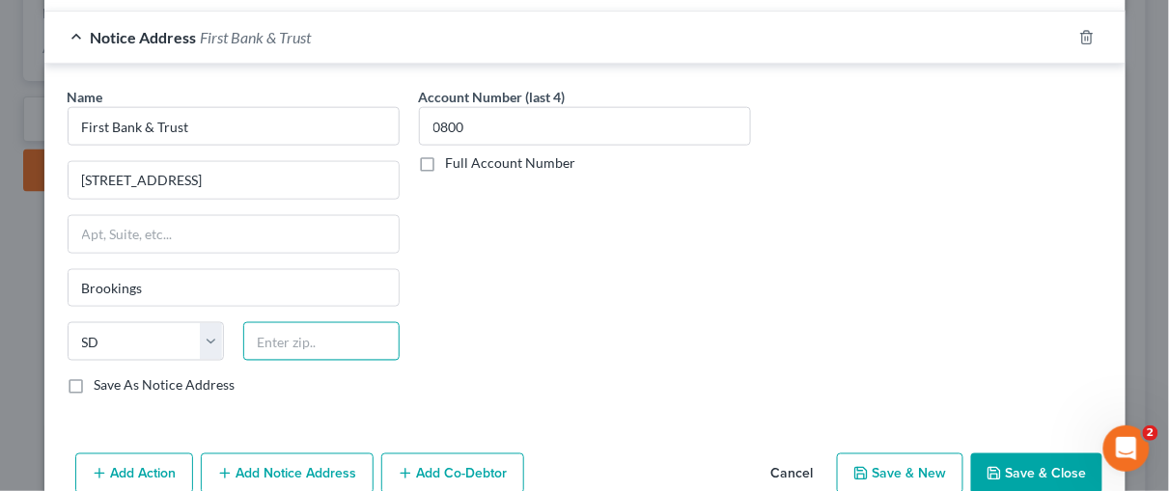
click at [264, 335] on input "text" at bounding box center [321, 341] width 156 height 39
type input "57006"
click at [269, 470] on button "Add Notice Address" at bounding box center [287, 474] width 173 height 41
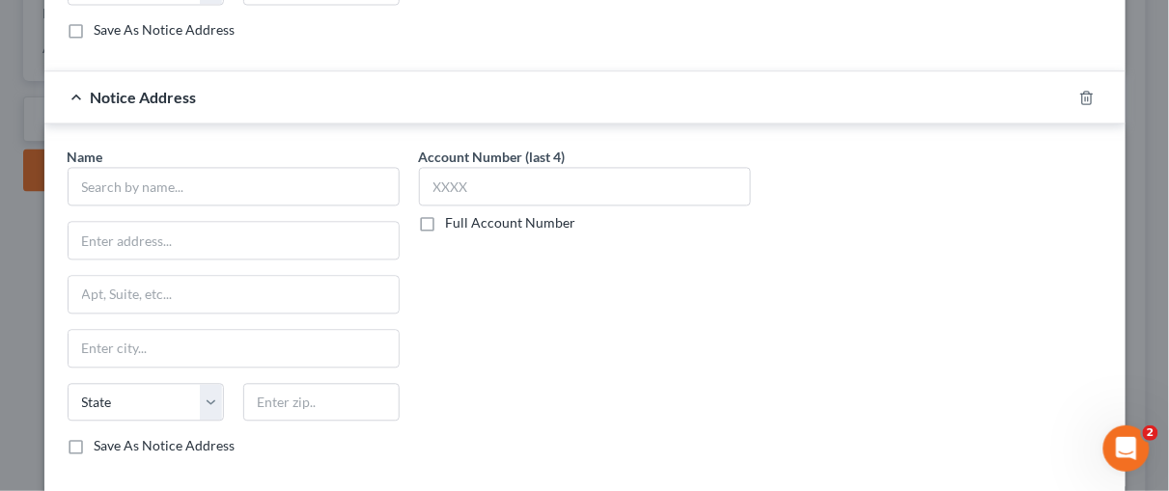
scroll to position [912, 0]
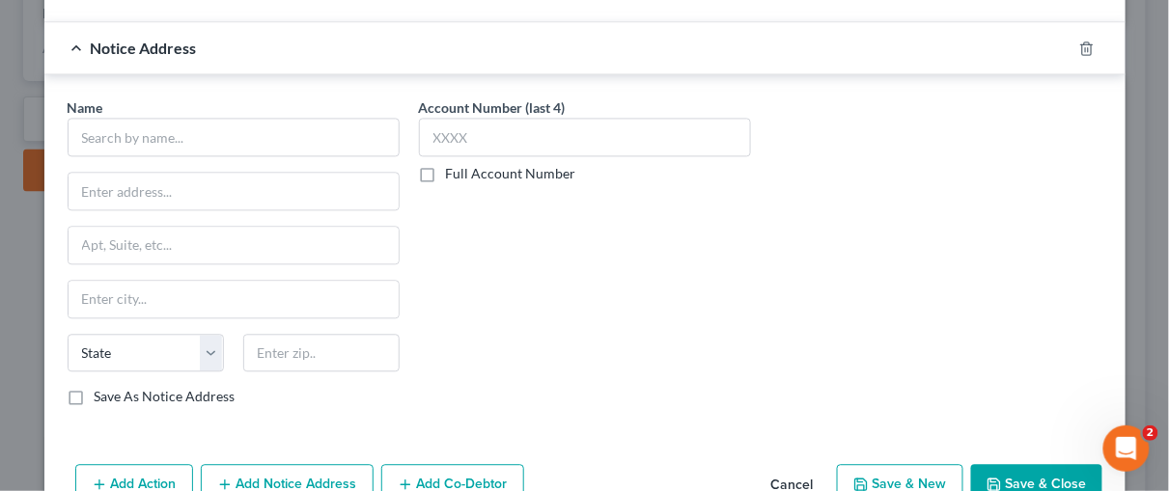
click at [446, 167] on label "Full Account Number" at bounding box center [511, 173] width 130 height 19
click at [454, 167] on input "Full Account Number" at bounding box center [460, 170] width 13 height 13
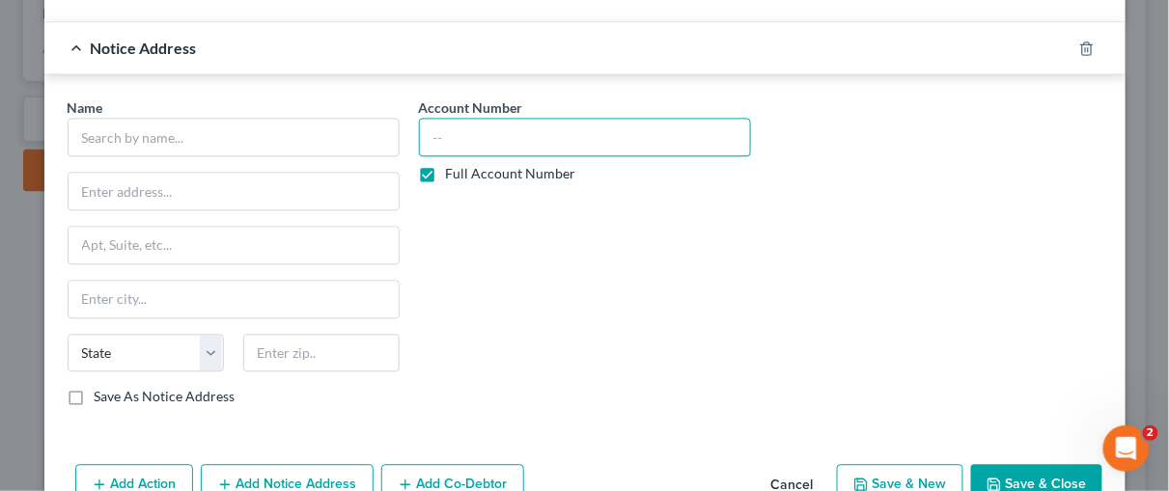
click at [434, 141] on input "text" at bounding box center [585, 137] width 332 height 39
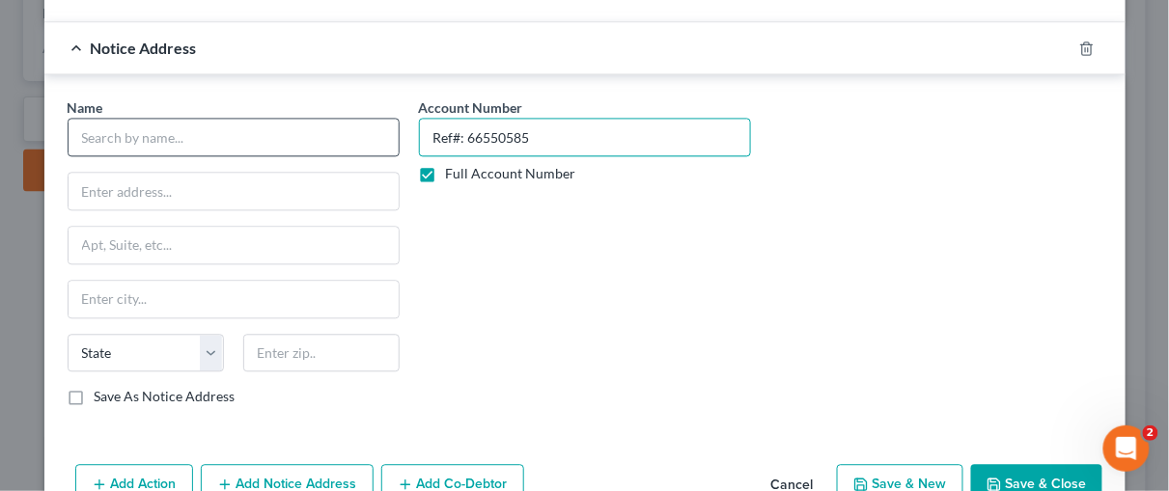
type input "Ref#: 66550585"
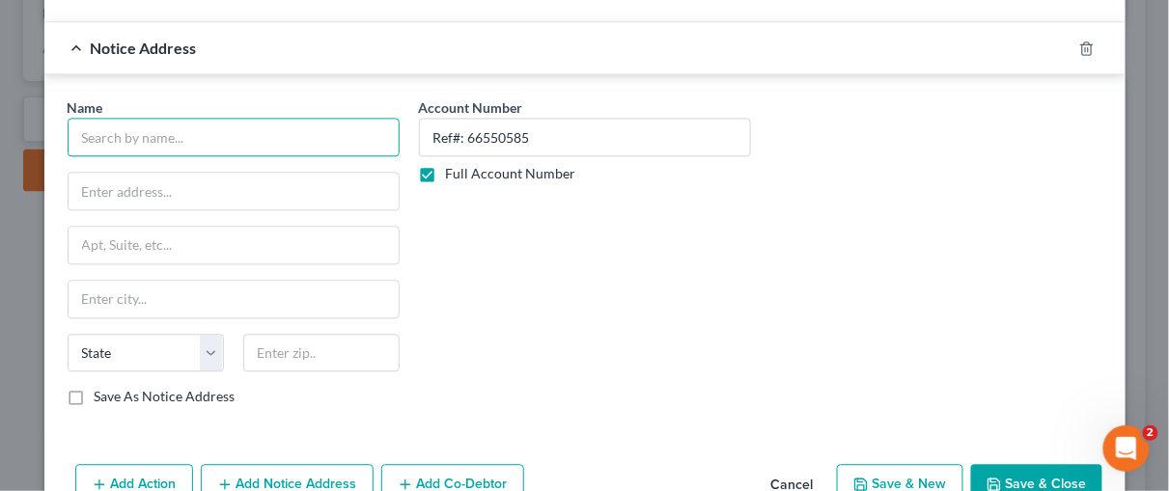
click at [87, 134] on input "text" at bounding box center [234, 137] width 332 height 39
click at [113, 118] on input "text" at bounding box center [234, 137] width 332 height 39
click at [100, 138] on input "text" at bounding box center [234, 137] width 332 height 39
click at [95, 125] on input "Hallsted Financial" at bounding box center [234, 137] width 332 height 39
click at [204, 153] on div "Name * Halsted Financial State AL AK AR AZ CA CO CT DE DC FL GA GU HI ID IL IN …" at bounding box center [234, 251] width 332 height 309
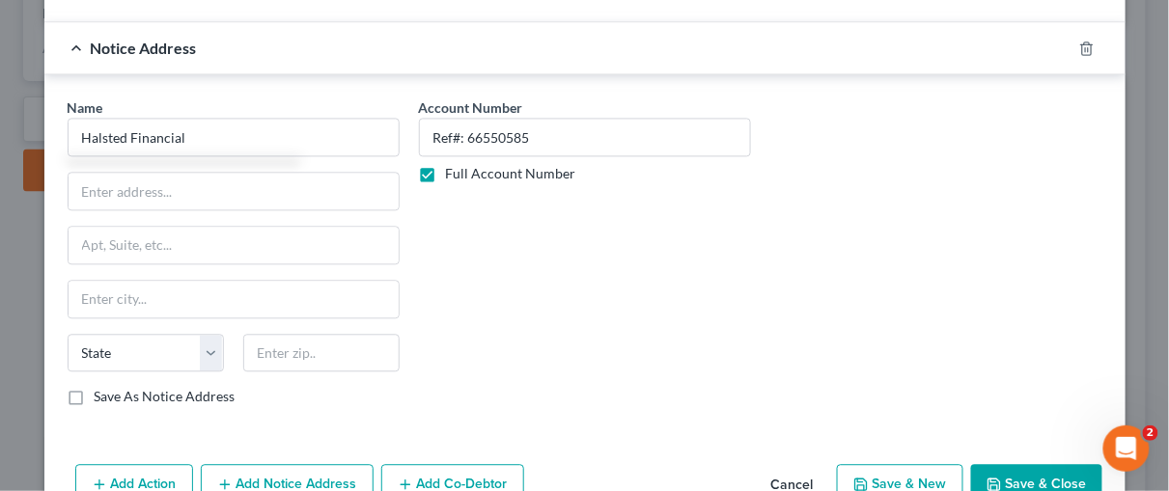
type input "Halsted Financial"
click at [125, 174] on input "text" at bounding box center [234, 191] width 330 height 37
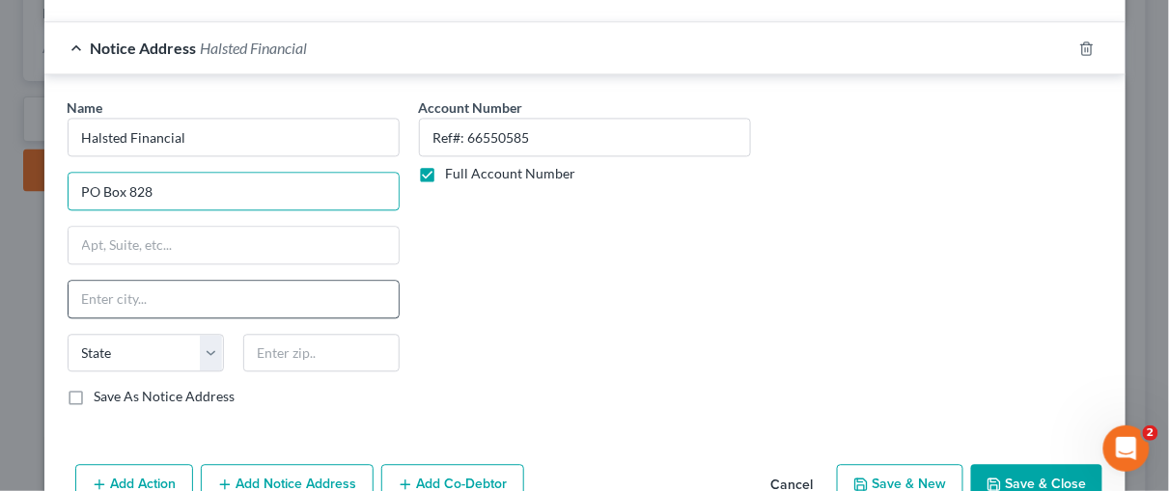
type input "PO Box 828"
click at [120, 281] on input "text" at bounding box center [234, 299] width 330 height 37
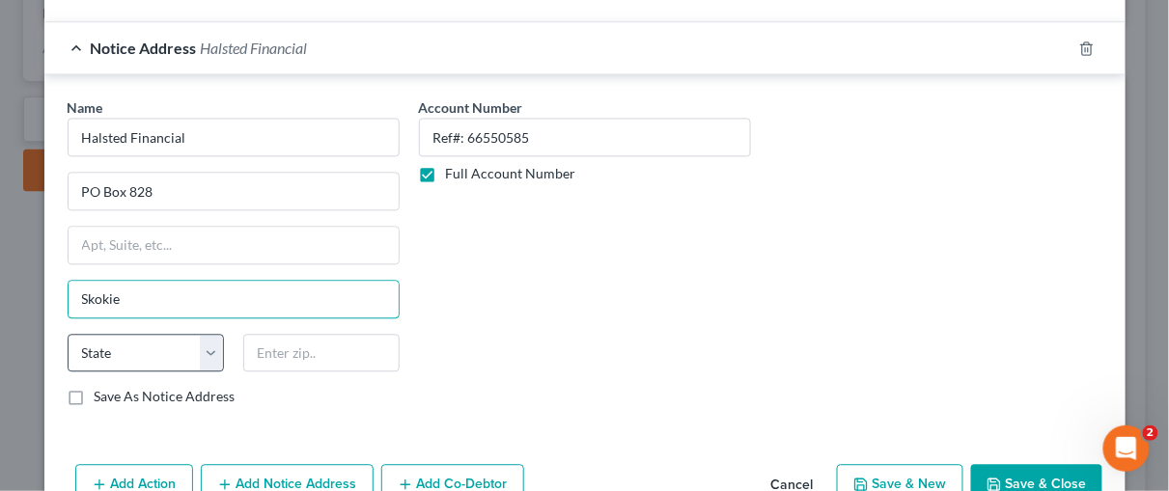
type input "Skokie"
click at [207, 341] on select "State AL AK AR AZ CA CO CT DE DC FL GA GU HI ID IL IN IA KS KY LA ME MD MA MI M…" at bounding box center [146, 353] width 156 height 39
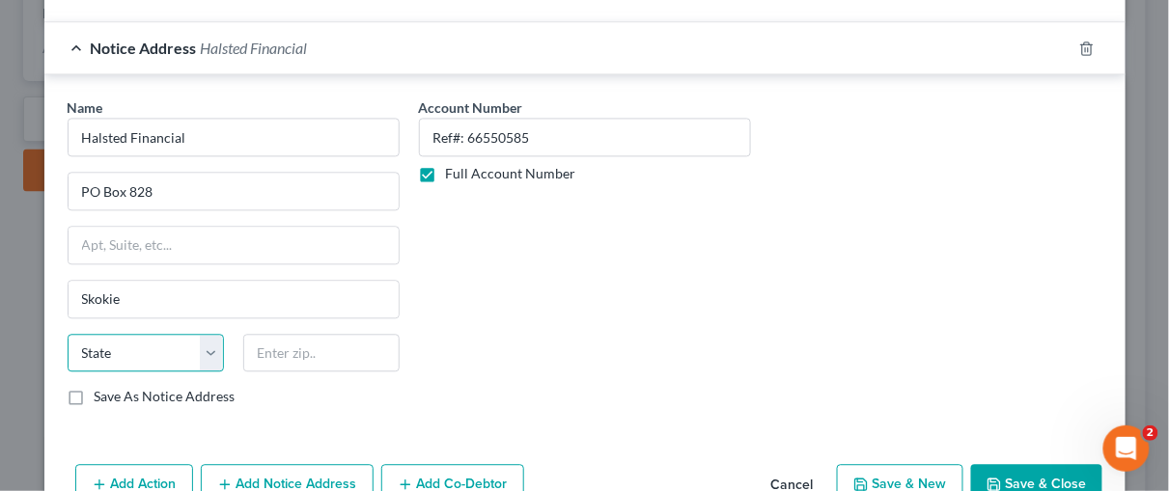
select select "14"
click at [68, 334] on select "State AL AK AR AZ CA CO CT DE DC FL GA GU HI ID IL IN IA KS KY LA ME MD MA MI M…" at bounding box center [146, 353] width 156 height 39
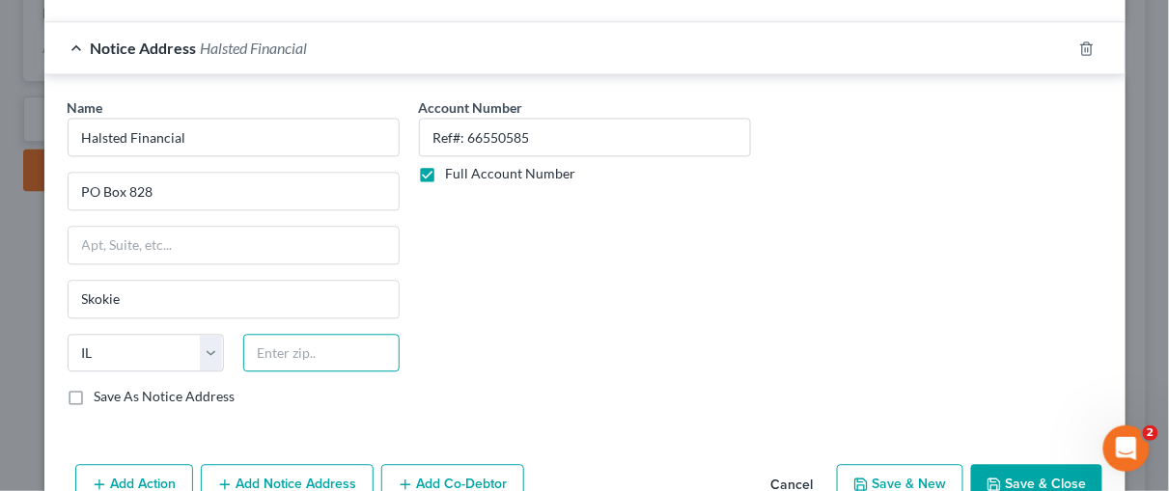
click at [264, 339] on input "text" at bounding box center [321, 353] width 156 height 39
type input "60076"
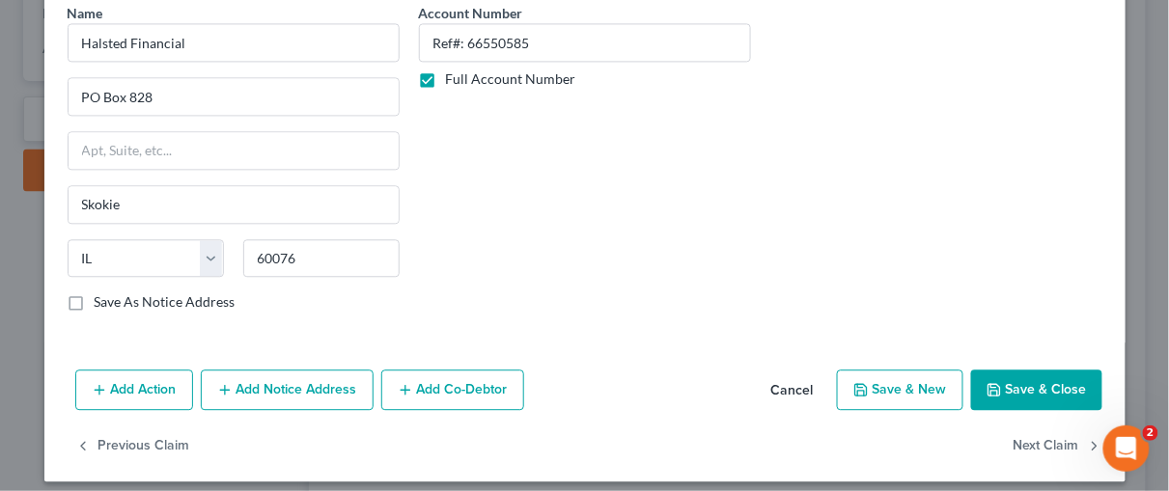
click at [1055, 370] on button "Save & Close" at bounding box center [1036, 390] width 131 height 41
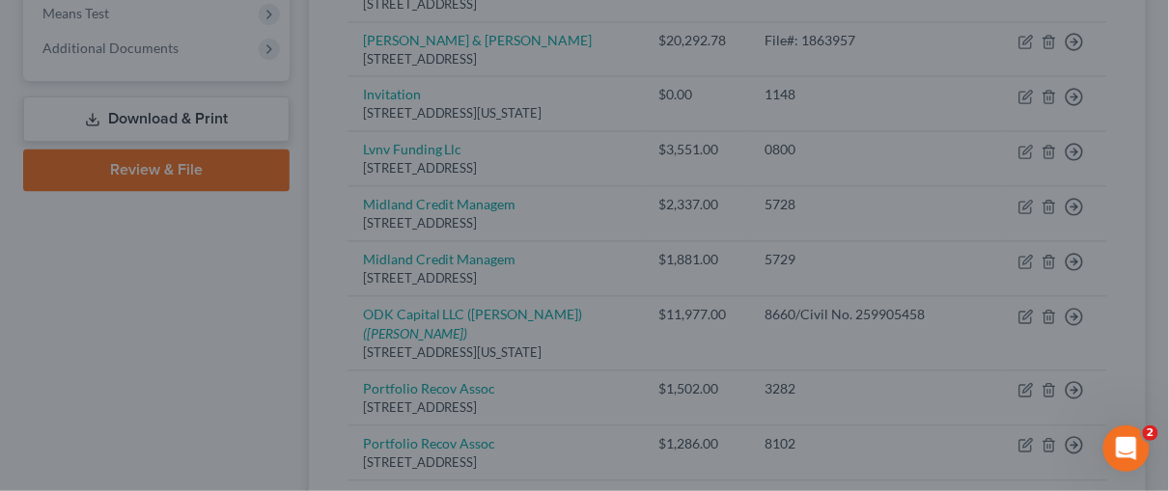
type input "0"
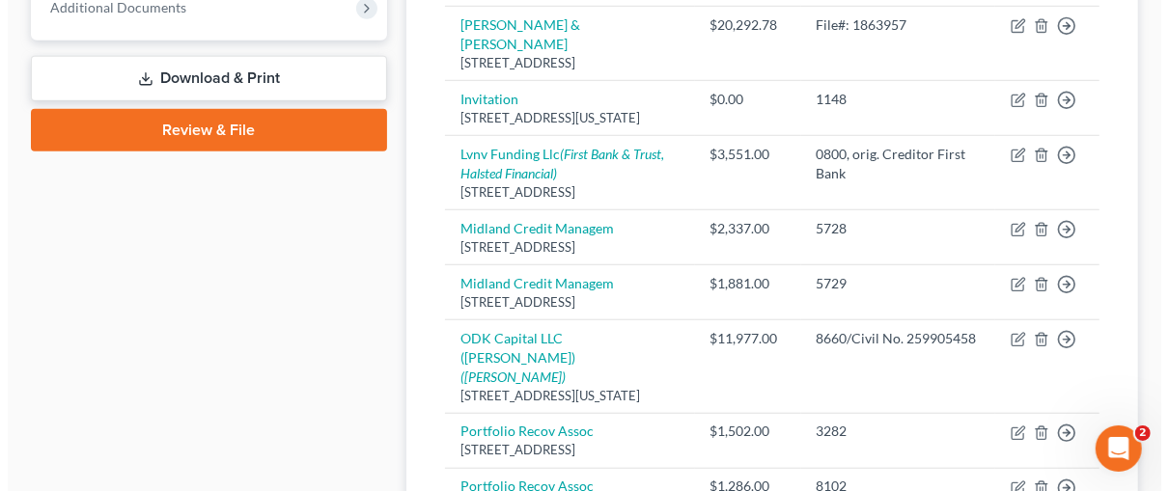
scroll to position [841, 0]
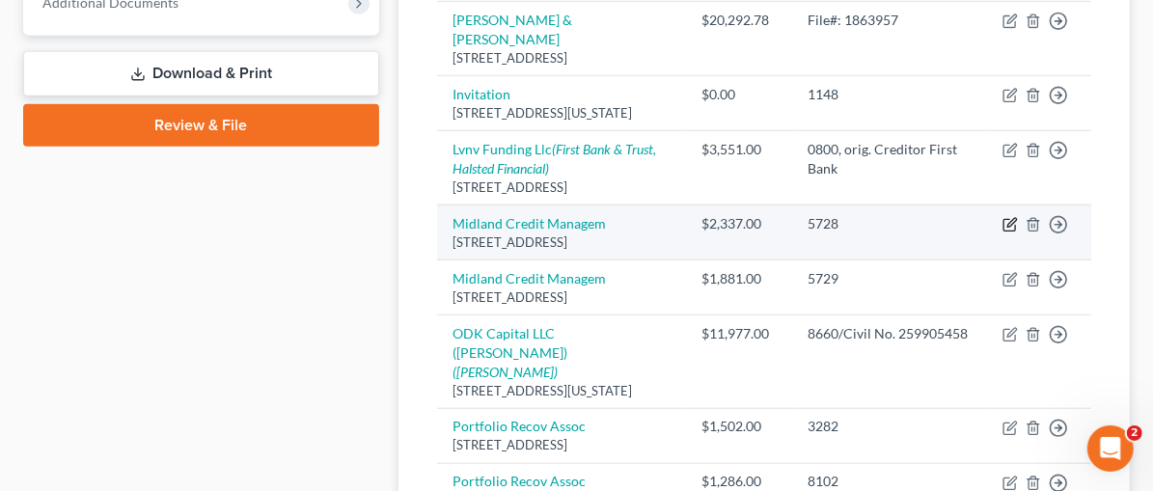
click at [1007, 217] on icon "button" at bounding box center [1010, 224] width 15 height 15
select select "23"
select select "0"
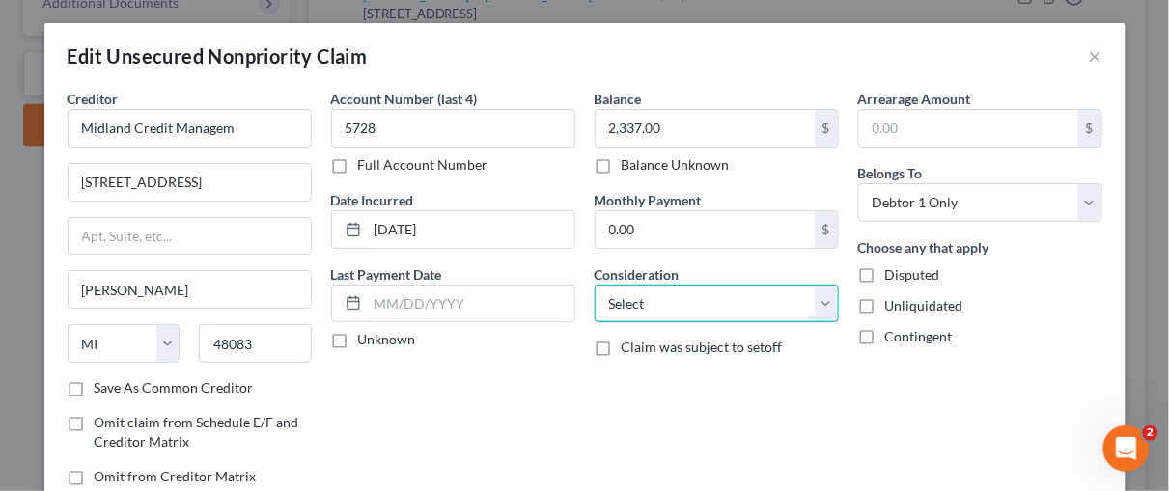
click at [817, 293] on select "Select Cable / Satellite Services Collection Agency Credit Card Debt Debt Couns…" at bounding box center [717, 304] width 244 height 39
click at [1025, 320] on div "Choose any that apply Disputed Unliquidated Contingent" at bounding box center [980, 291] width 244 height 109
click at [819, 300] on select "Select Cable / Satellite Services Collection Agency Credit Card Debt Debt Couns…" at bounding box center [717, 304] width 244 height 39
select select "1"
click at [595, 285] on select "Select Cable / Satellite Services Collection Agency Credit Card Debt Debt Couns…" at bounding box center [717, 304] width 244 height 39
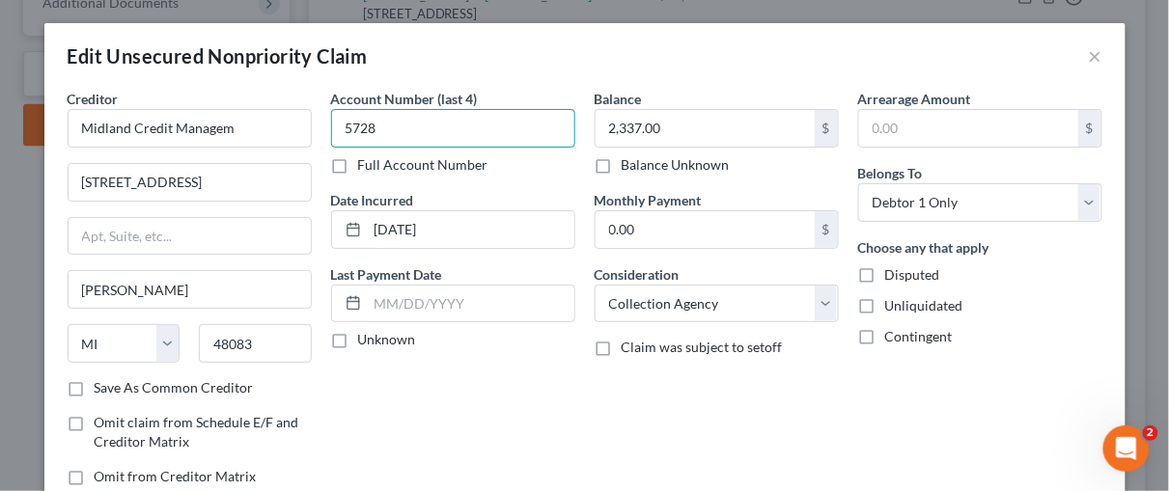
click at [375, 124] on input "5728" at bounding box center [453, 128] width 244 height 39
click at [358, 166] on label "Full Account Number" at bounding box center [423, 164] width 130 height 19
click at [366, 166] on input "Full Account Number" at bounding box center [372, 161] width 13 height 13
click at [375, 122] on input "5728" at bounding box center [453, 128] width 244 height 39
type input "5728/orig Creditor Citibank NA"
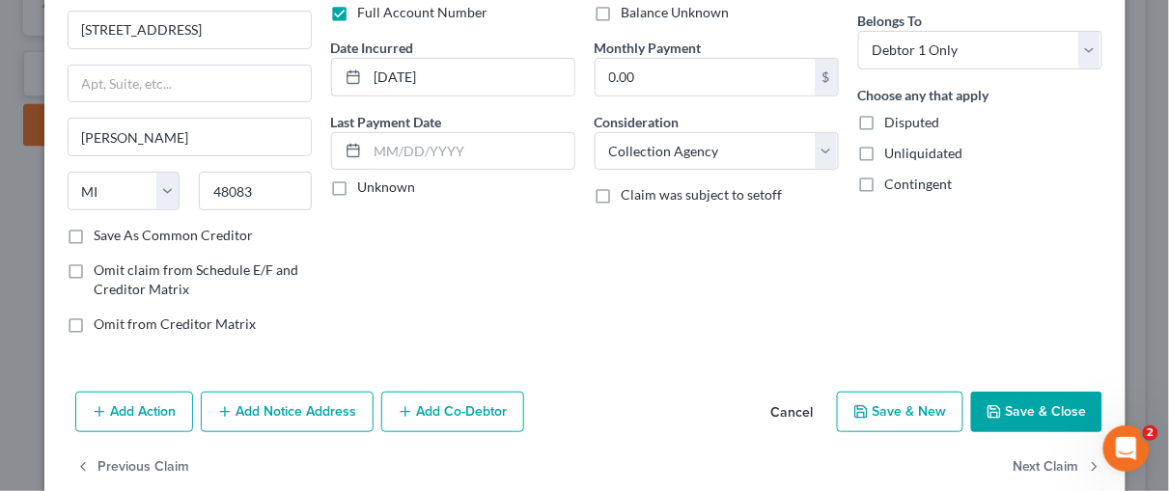
scroll to position [182, 0]
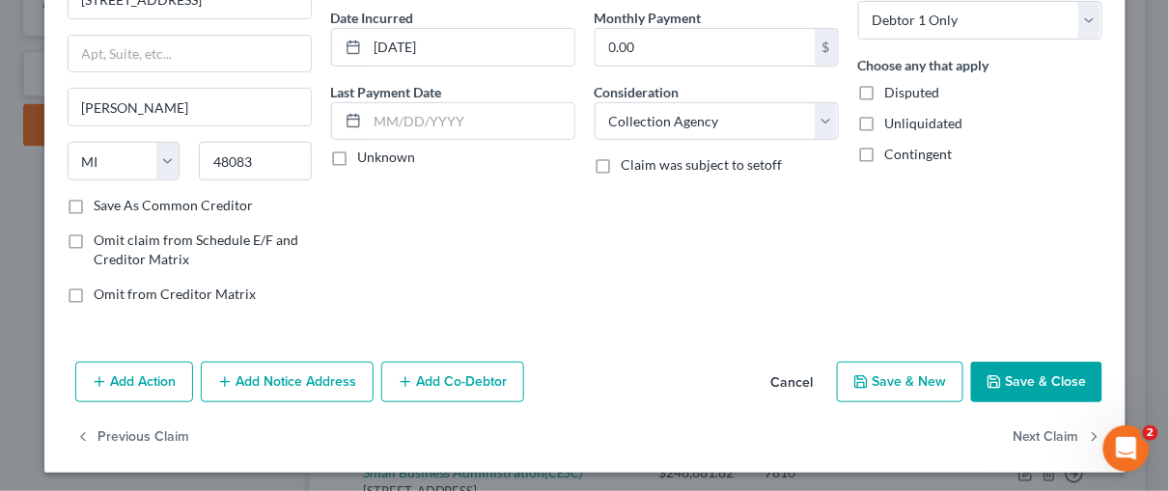
click at [290, 376] on button "Add Notice Address" at bounding box center [287, 382] width 173 height 41
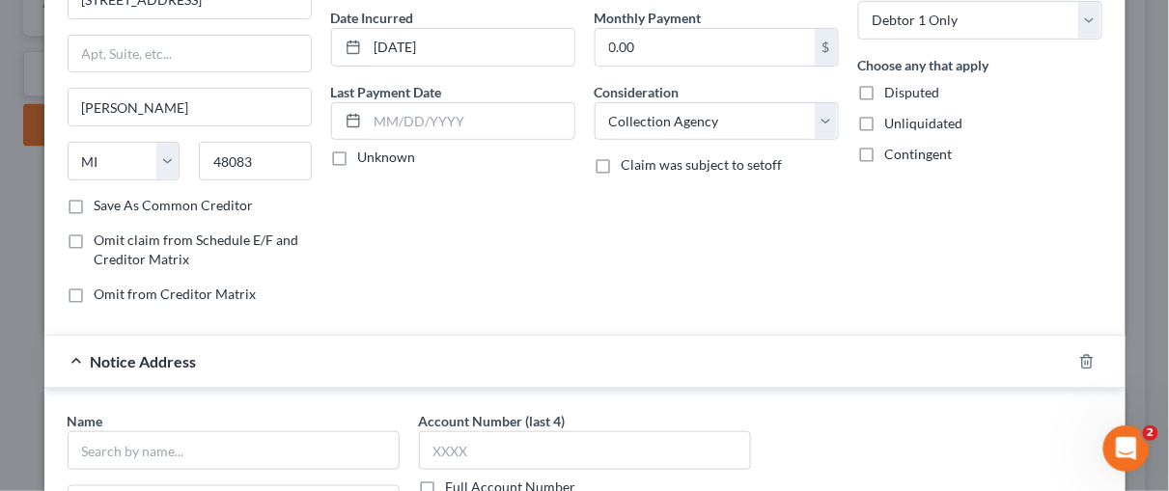
click at [446, 486] on label "Full Account Number" at bounding box center [511, 487] width 130 height 19
click at [454, 486] on input "Full Account Number" at bounding box center [460, 484] width 13 height 13
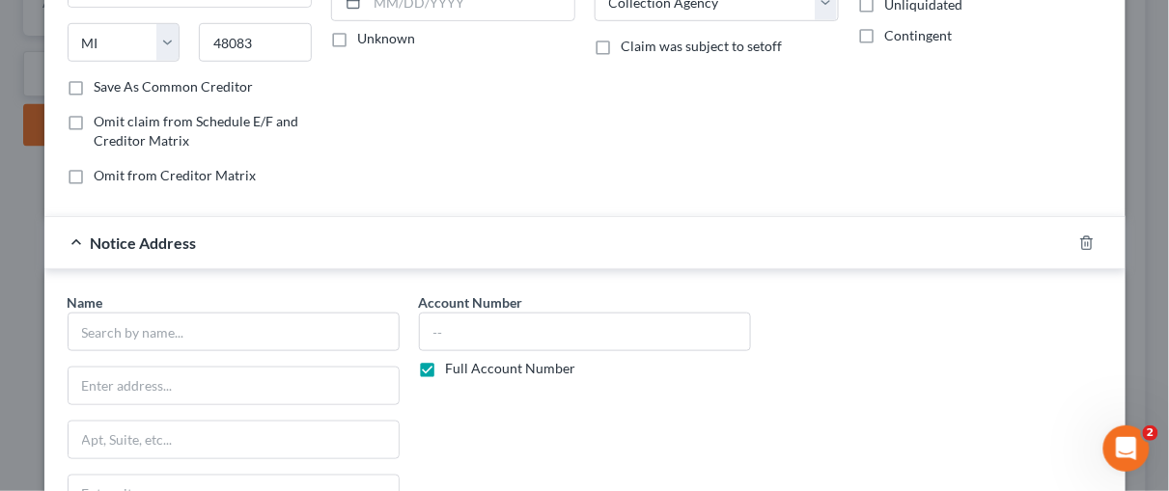
scroll to position [313, 0]
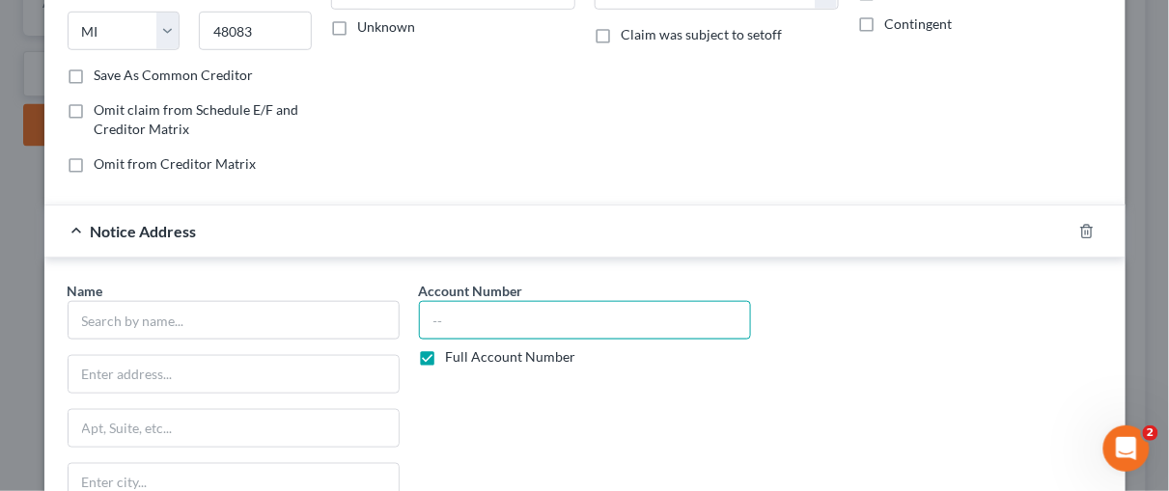
click at [441, 319] on input "text" at bounding box center [585, 320] width 332 height 39
type input "5"
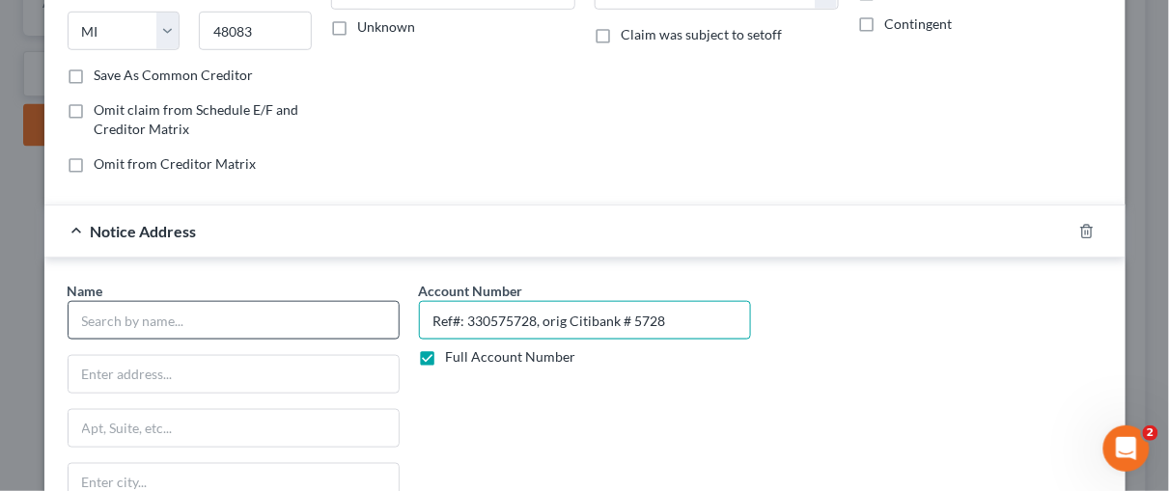
type input "Ref#: 330575728, orig Citibank # 5728"
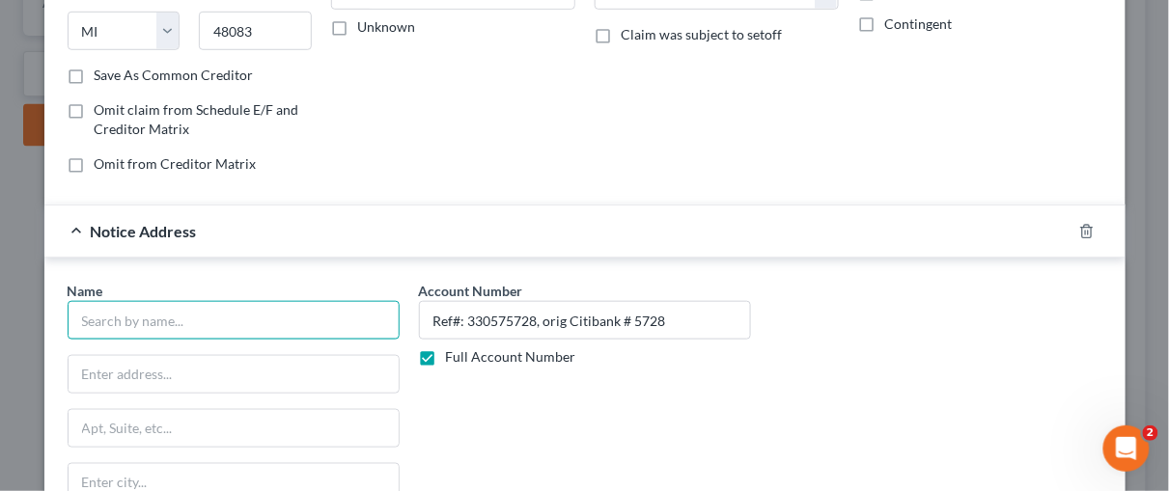
click at [132, 319] on input "text" at bounding box center [234, 320] width 332 height 39
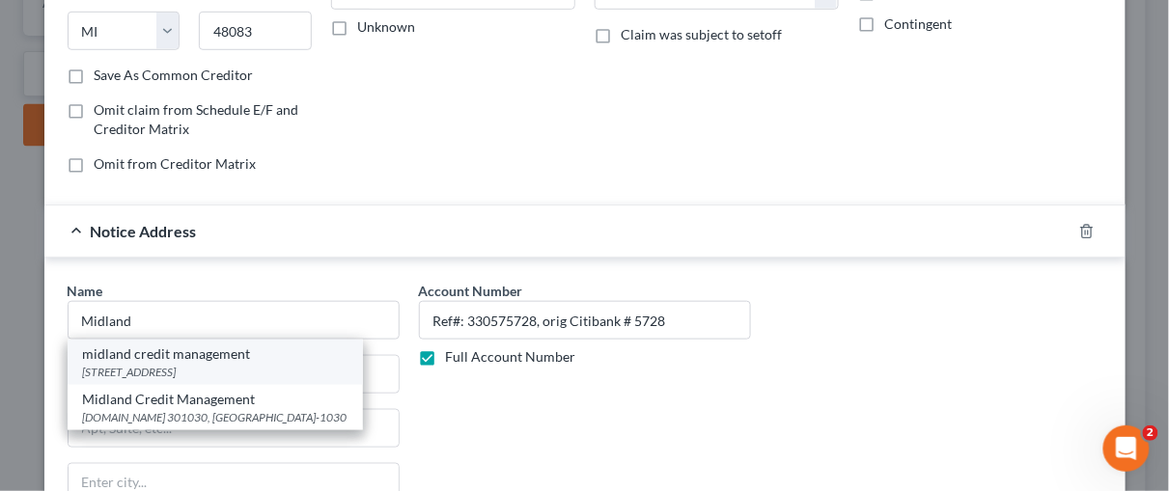
click at [153, 364] on div "350 Camino de la Reina, suite 100, San Diego, CA 92108" at bounding box center [215, 372] width 264 height 16
type input "midland credit management"
type input "350 Camino de la Reina, suite 100"
type input "San Diego"
select select "4"
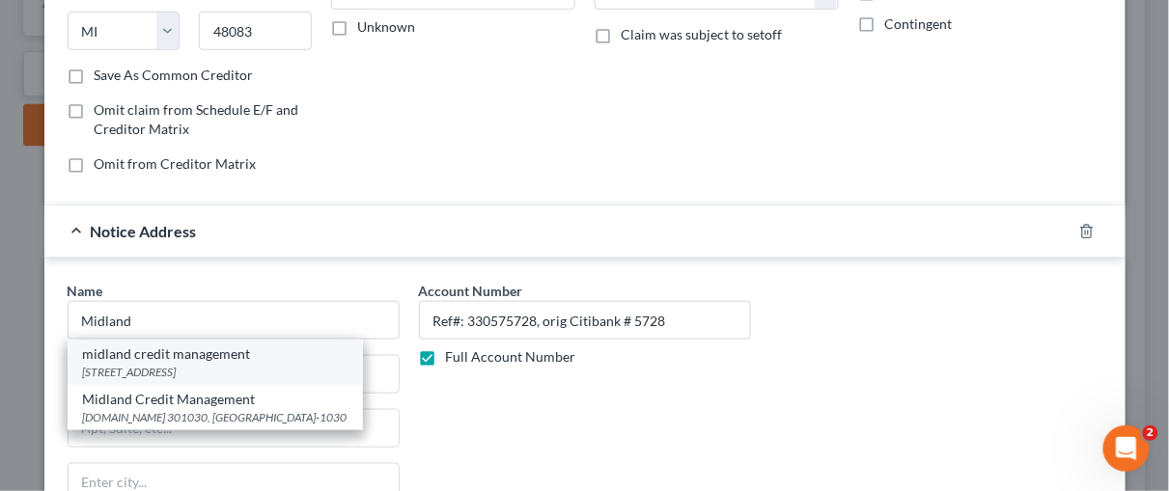
type input "92108"
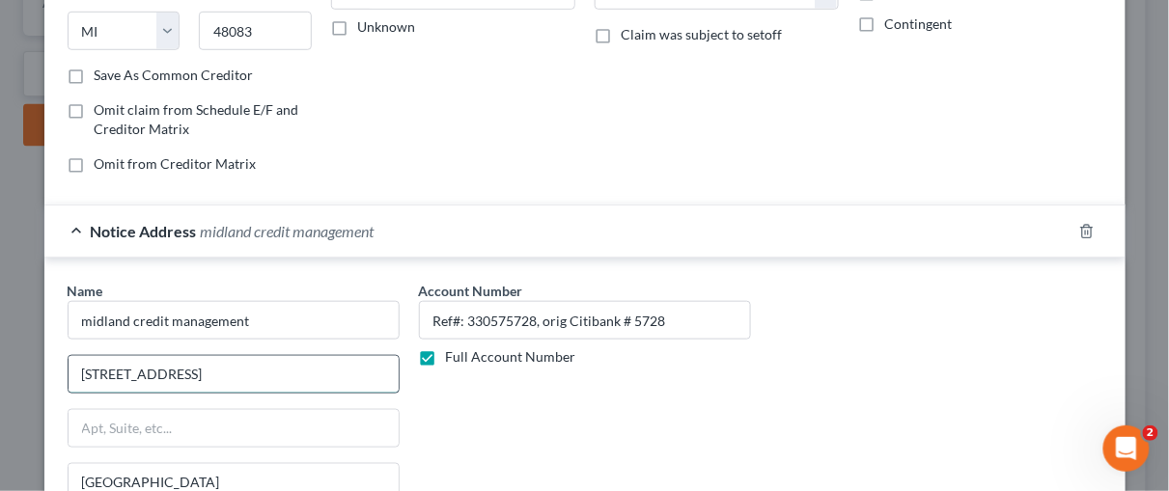
click at [281, 370] on input "350 Camino de la Reina, suite 100" at bounding box center [234, 374] width 330 height 37
type input "350 Camino de la Reina"
click at [90, 422] on input "text" at bounding box center [234, 428] width 330 height 37
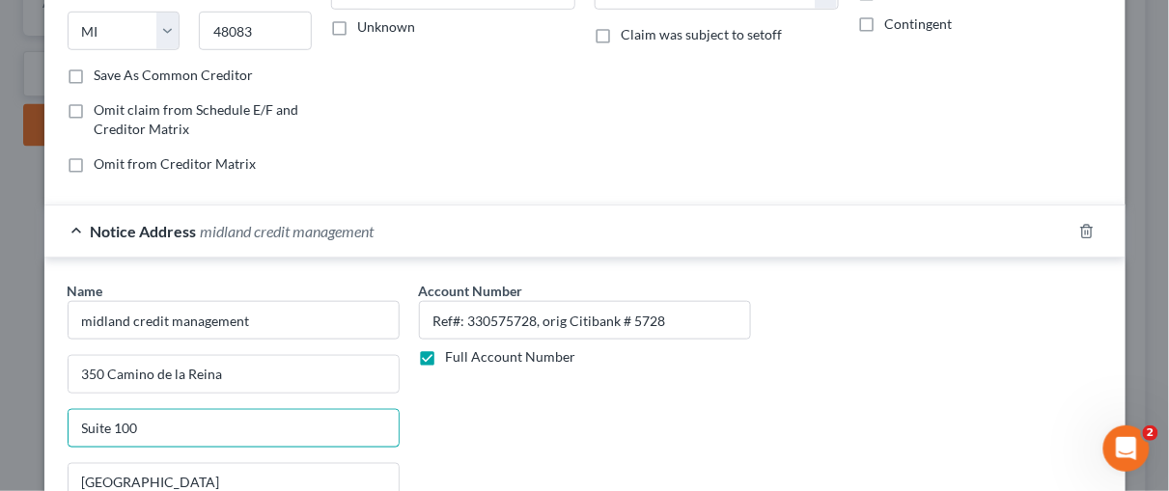
type input "Suite 100"
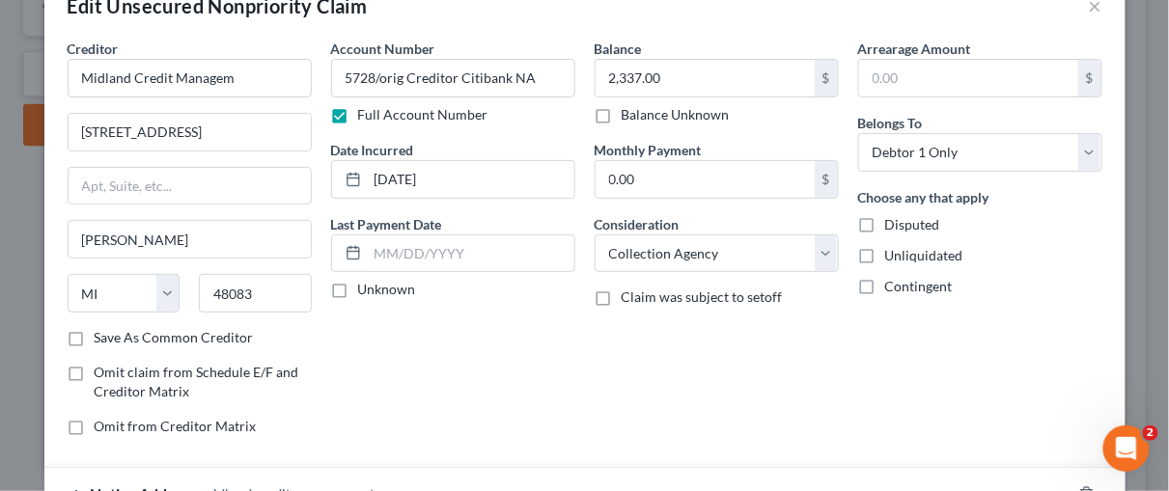
scroll to position [39, 0]
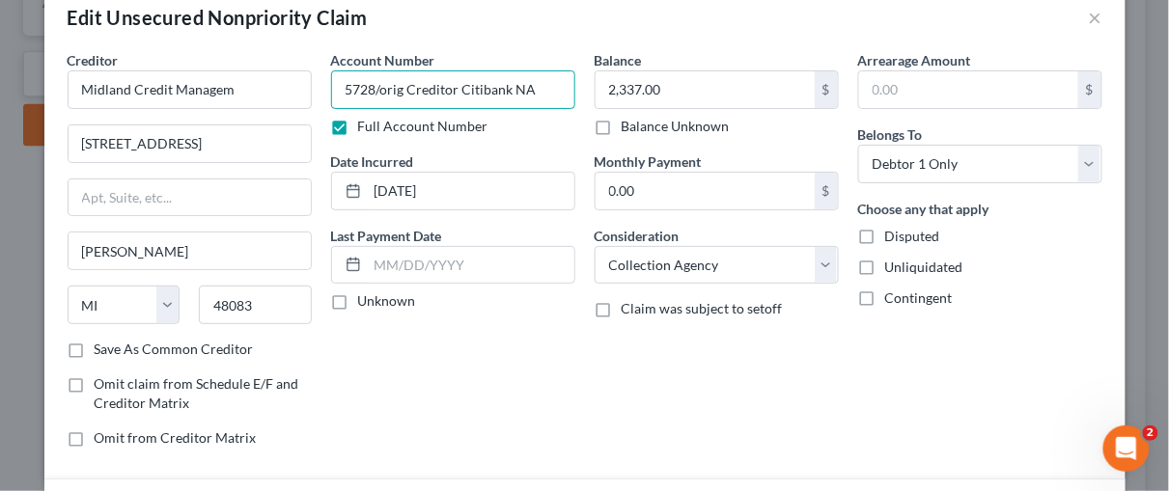
drag, startPoint x: 534, startPoint y: 85, endPoint x: 322, endPoint y: 84, distance: 211.4
click at [331, 84] on input "5728/orig Creditor Citibank NA" at bounding box center [453, 89] width 244 height 39
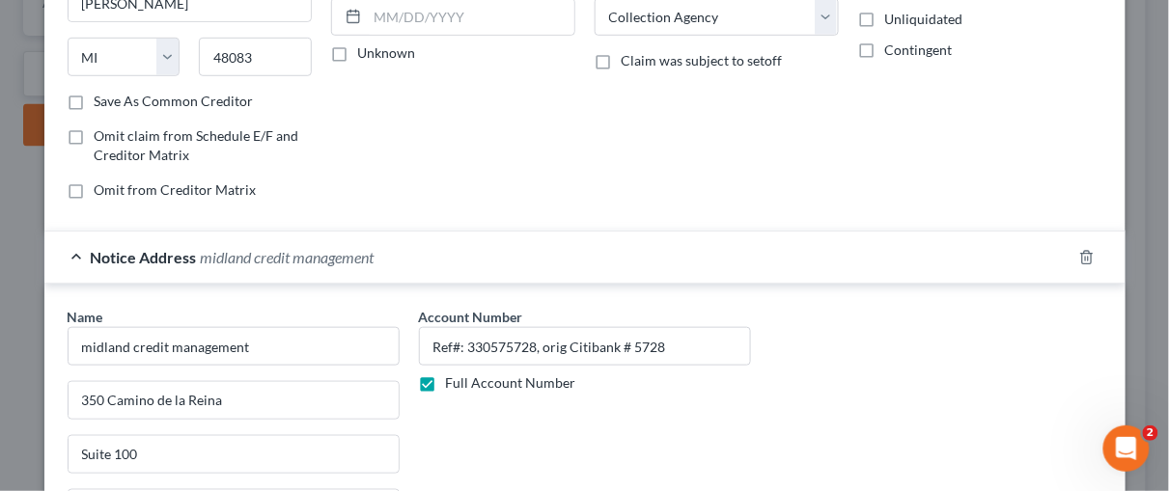
scroll to position [299, 0]
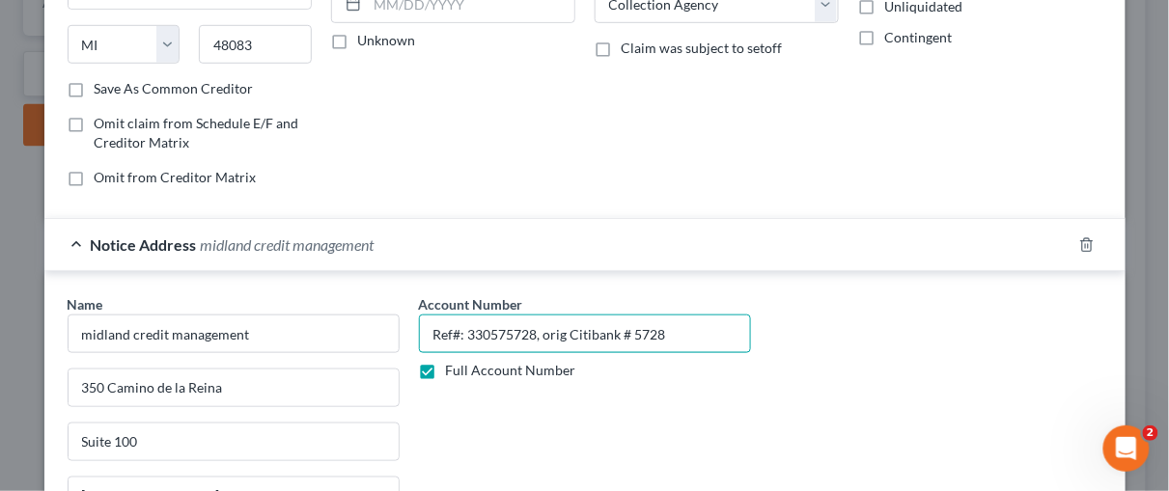
drag, startPoint x: 425, startPoint y: 326, endPoint x: 680, endPoint y: 331, distance: 254.9
click at [680, 331] on input "Ref#: 330575728, orig Citibank # 5728" at bounding box center [585, 334] width 332 height 39
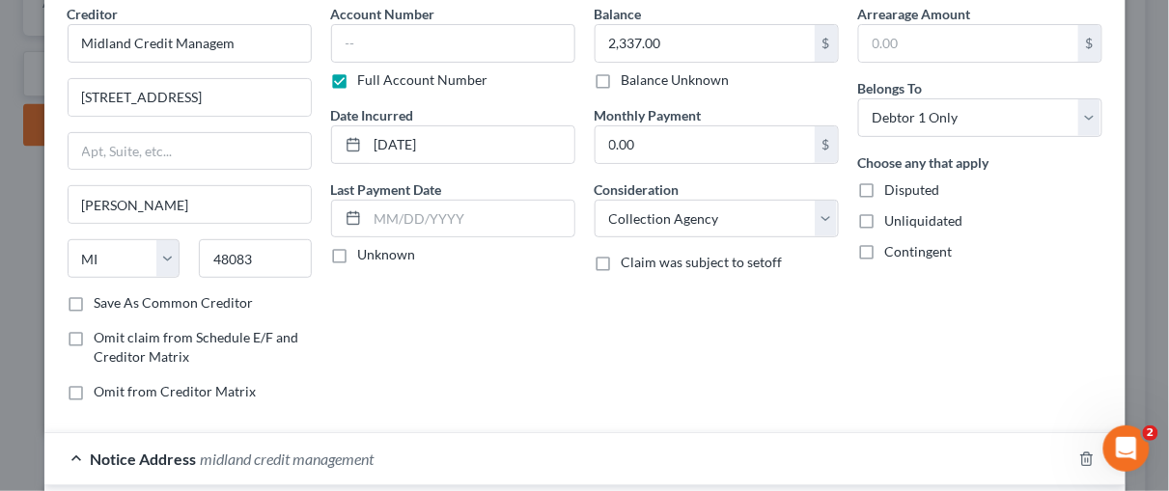
scroll to position [0, 0]
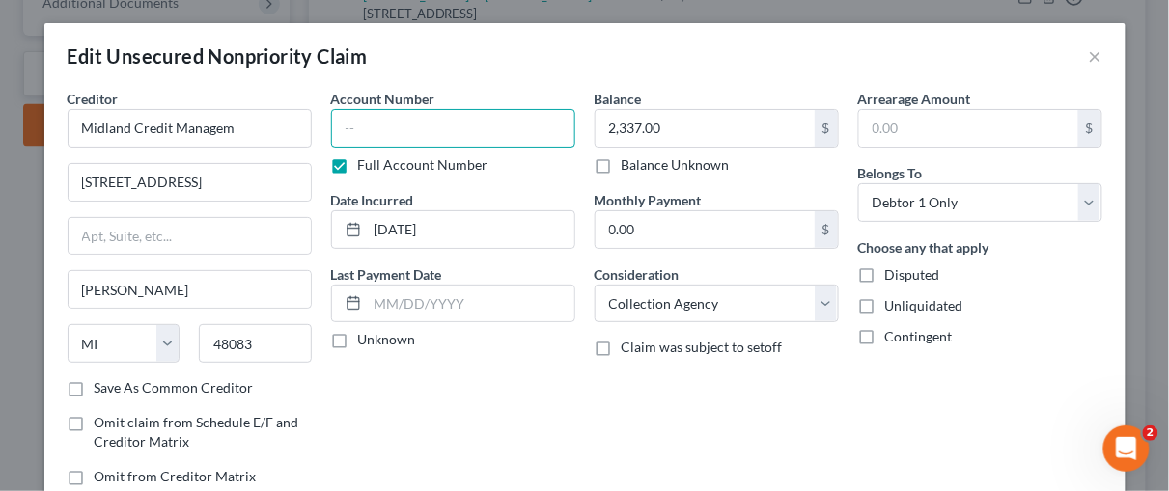
click at [338, 122] on input "text" at bounding box center [453, 128] width 244 height 39
paste input "Ref#: 330575728, orig Citibank # 5728"
click at [535, 383] on div "Account Number Ref#: 330575728, orig Citibank # 5728 Full Account Number Date I…" at bounding box center [453, 295] width 264 height 413
click at [522, 129] on input "Ref#: 330575728, orig Citibank # 5728" at bounding box center [453, 128] width 244 height 39
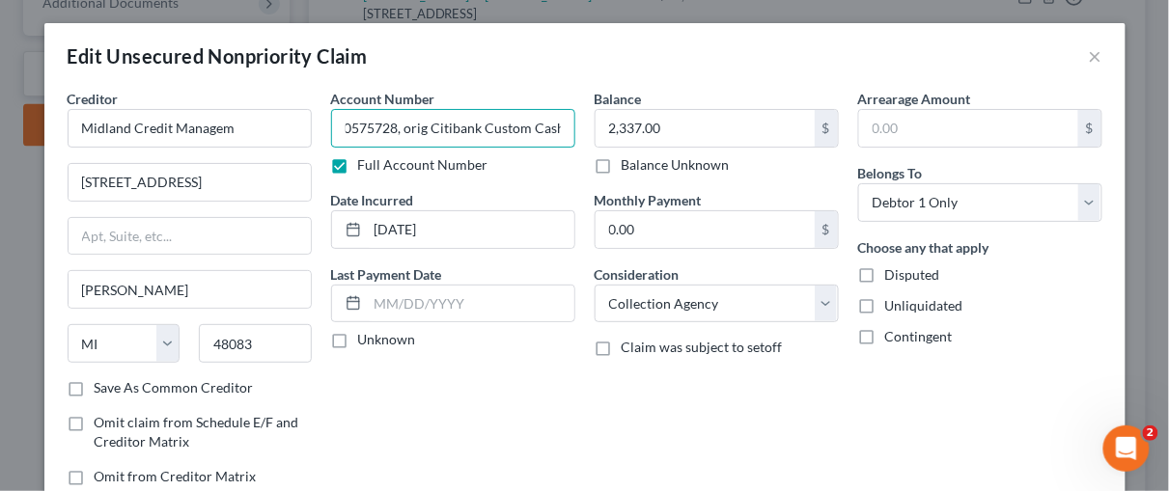
type input "Ref#: 330575728, orig Citibank Custom Cash # 5728"
drag, startPoint x: 519, startPoint y: 377, endPoint x: 652, endPoint y: 321, distance: 144.5
click at [520, 377] on div "Account Number Ref#: 330575728, orig Citibank Custom Cash # 5728 Full Account N…" at bounding box center [453, 295] width 264 height 413
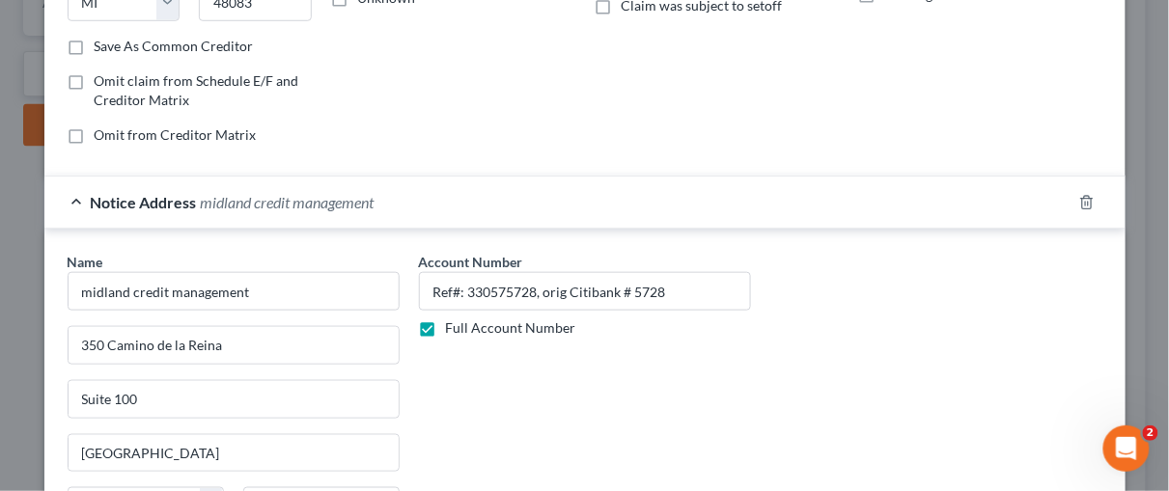
scroll to position [361, 0]
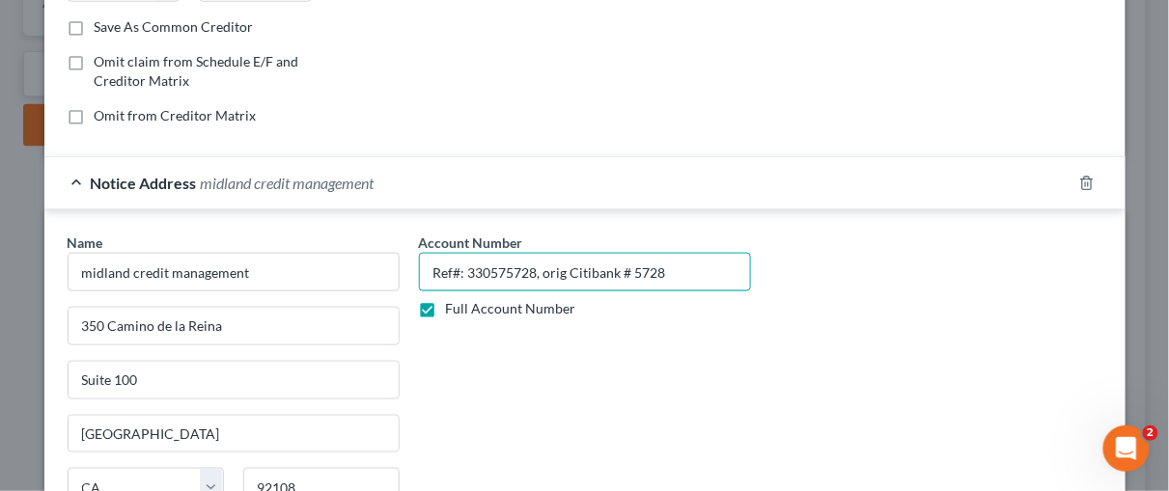
click at [610, 262] on input "Ref#: 330575728, orig Citibank # 5728" at bounding box center [585, 272] width 332 height 39
type input "Ref#: 330575728, orig Citibank Custom Cash # 5728"
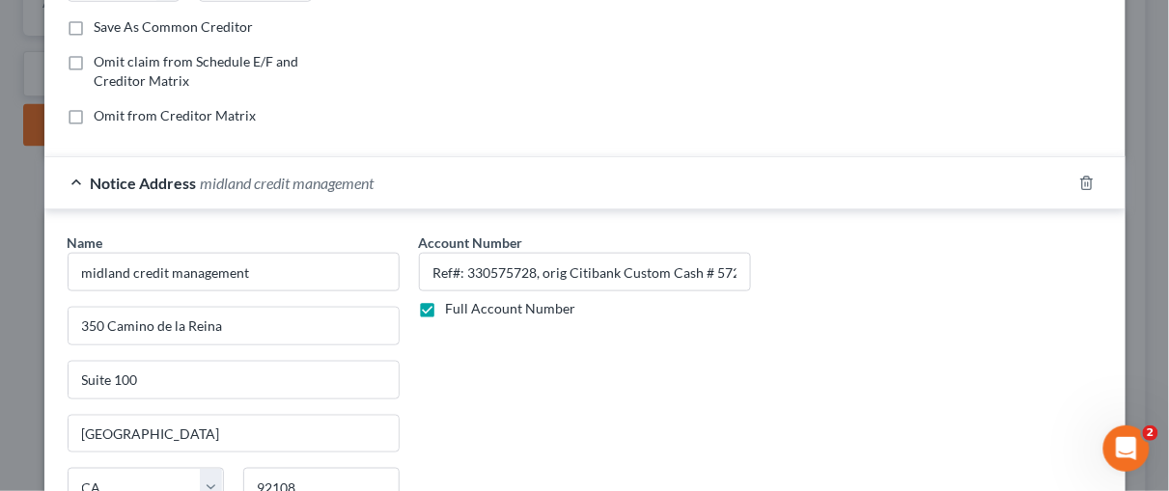
click at [776, 339] on div "Name * midland credit management 350 Camino de la Reina Suite 100 San Diego Sta…" at bounding box center [585, 395] width 1054 height 324
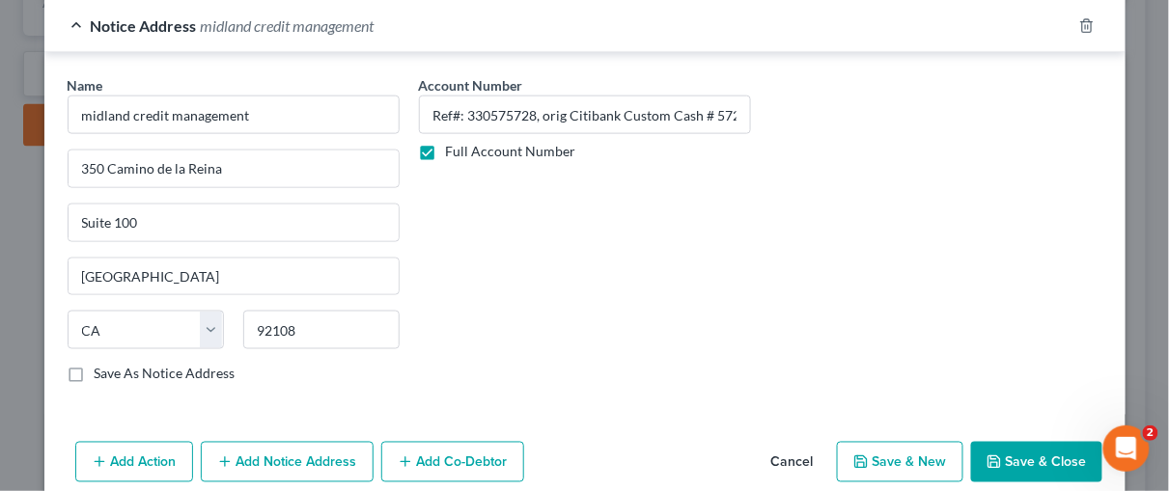
scroll to position [595, 0]
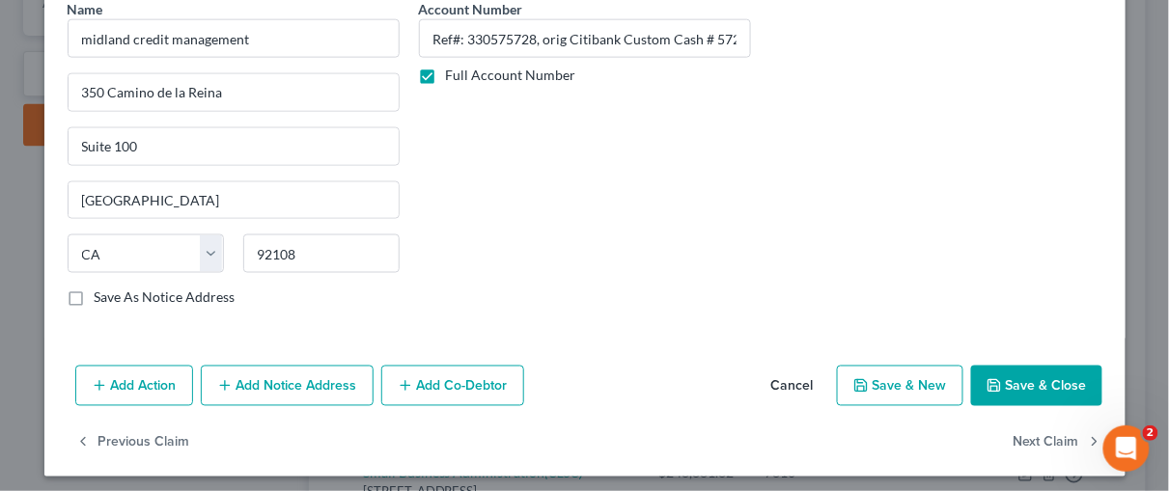
click at [1034, 370] on button "Save & Close" at bounding box center [1036, 386] width 131 height 41
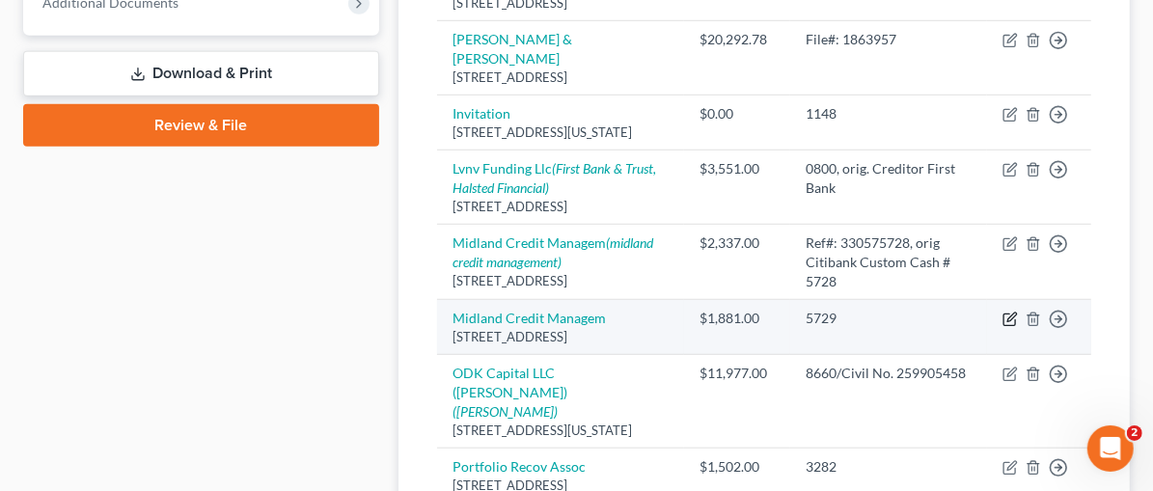
click at [1010, 312] on icon "button" at bounding box center [1010, 319] width 15 height 15
select select "23"
select select "0"
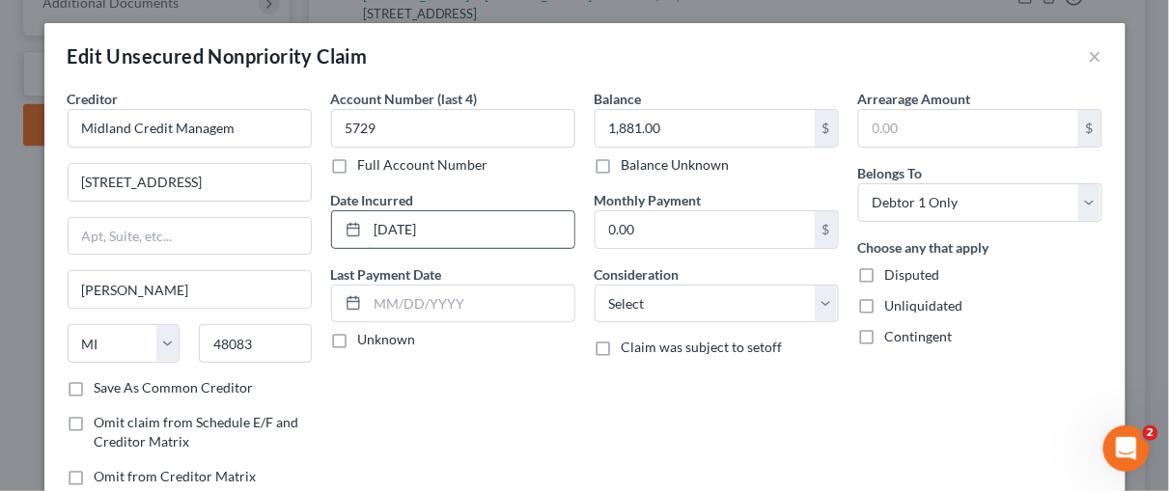
drag, startPoint x: 441, startPoint y: 226, endPoint x: 362, endPoint y: 209, distance: 80.8
click at [355, 223] on div "12-26-2024" at bounding box center [453, 229] width 244 height 39
type input "2022"
click at [481, 397] on div "Account Number (last 4) 5729 Full Account Number Date Incurred 2022 Last Paymen…" at bounding box center [453, 295] width 264 height 413
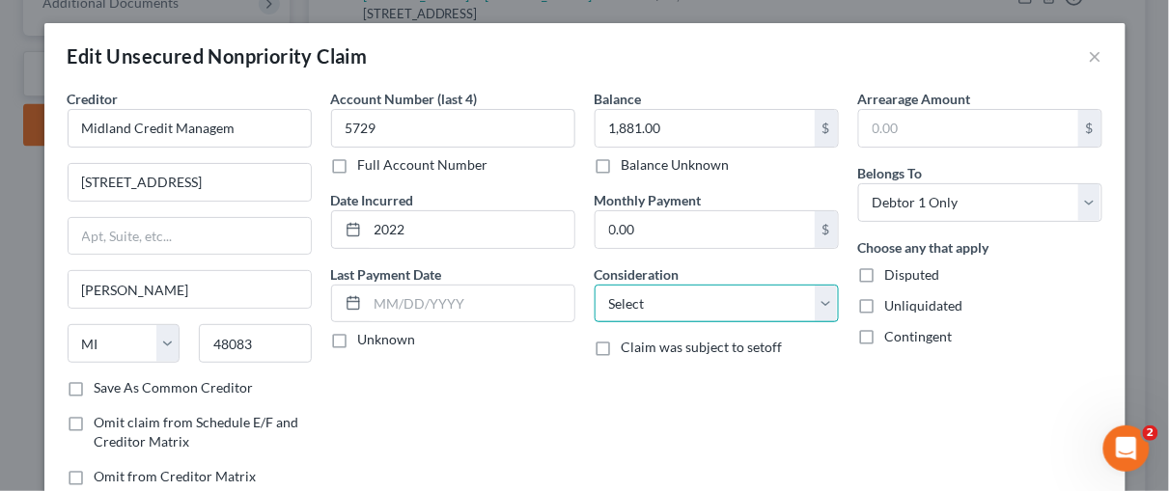
click at [815, 304] on select "Select Cable / Satellite Services Collection Agency Credit Card Debt Debt Couns…" at bounding box center [717, 304] width 244 height 39
select select "1"
click at [595, 285] on select "Select Cable / Satellite Services Collection Agency Credit Card Debt Debt Couns…" at bounding box center [717, 304] width 244 height 39
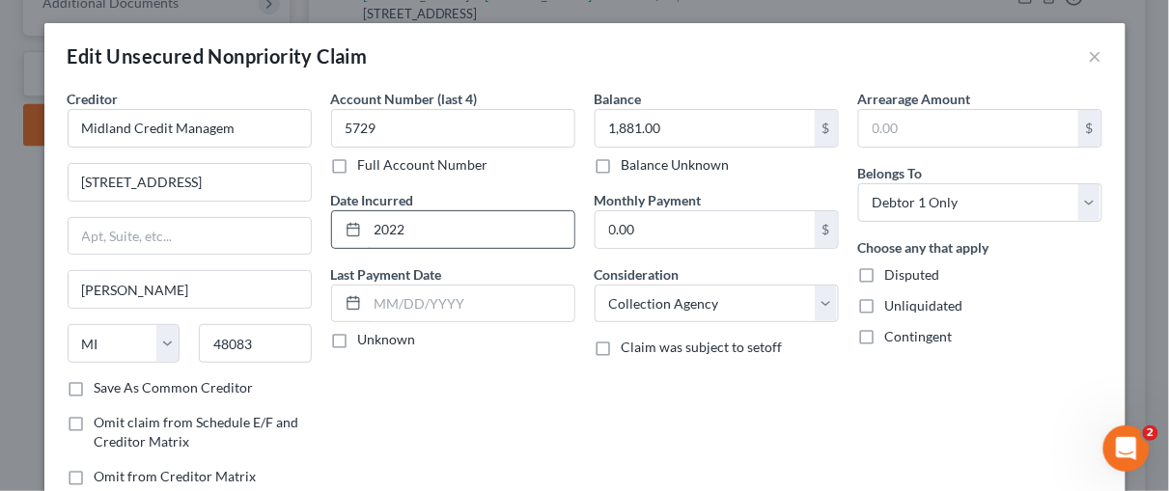
click at [398, 226] on input "2022" at bounding box center [471, 229] width 207 height 37
type input "2024"
drag, startPoint x: 497, startPoint y: 382, endPoint x: 508, endPoint y: 384, distance: 10.8
click at [497, 384] on div "Account Number (last 4) 5729 Full Account Number Date Incurred 2024 Last Paymen…" at bounding box center [453, 295] width 264 height 413
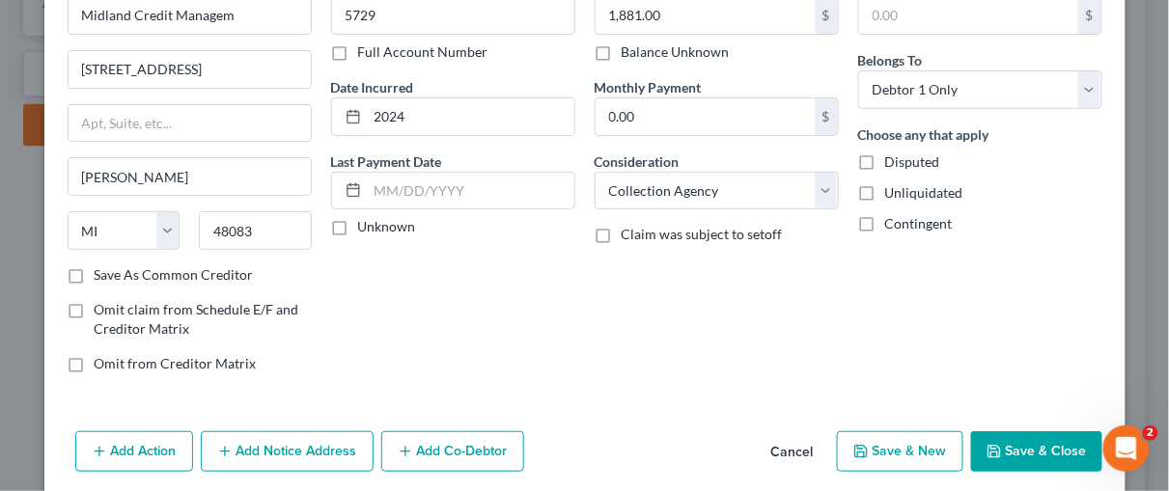
scroll to position [140, 0]
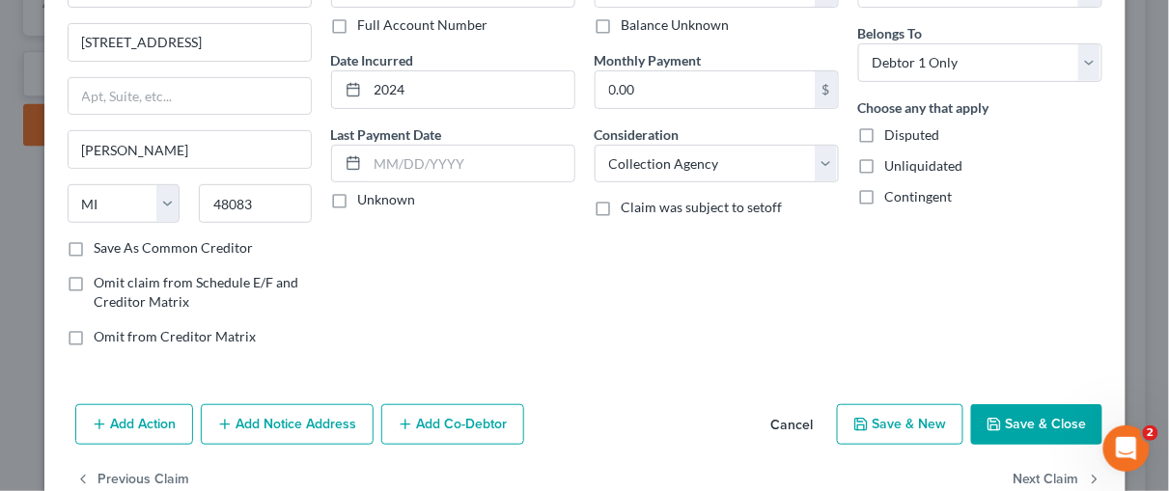
click at [1041, 422] on button "Save & Close" at bounding box center [1036, 424] width 131 height 41
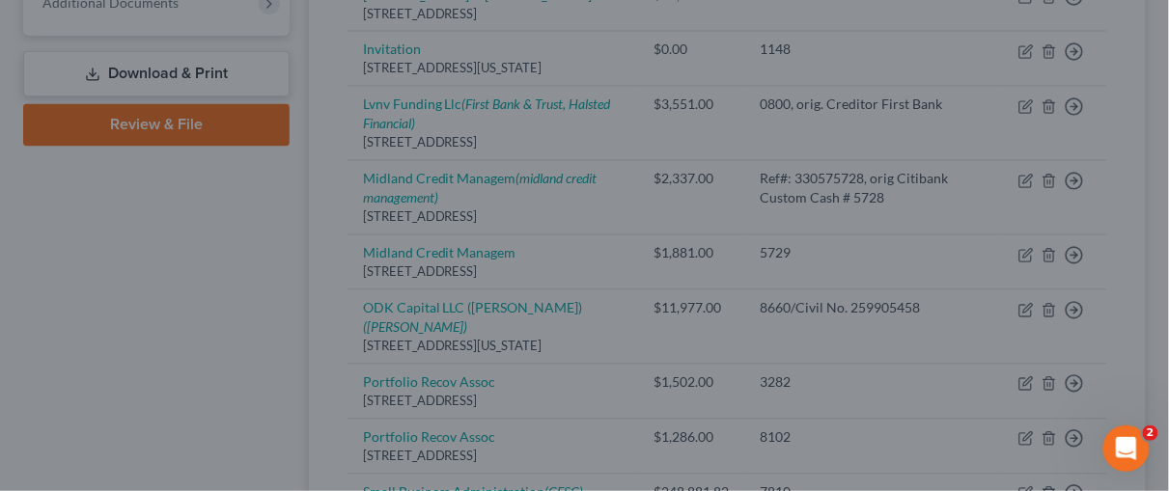
type input "0"
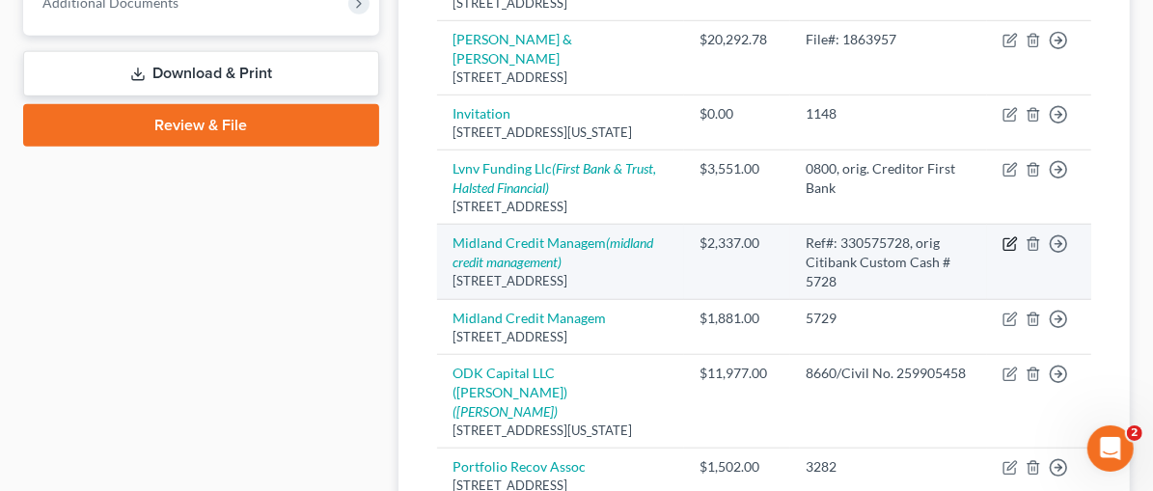
click at [1014, 236] on icon "button" at bounding box center [1010, 243] width 15 height 15
select select "23"
select select "1"
select select "0"
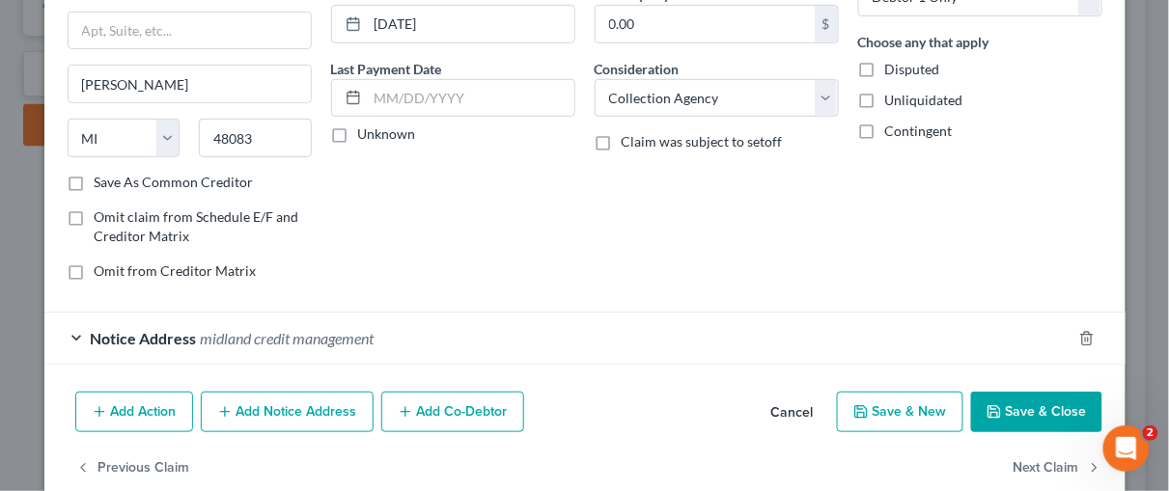
scroll to position [212, 0]
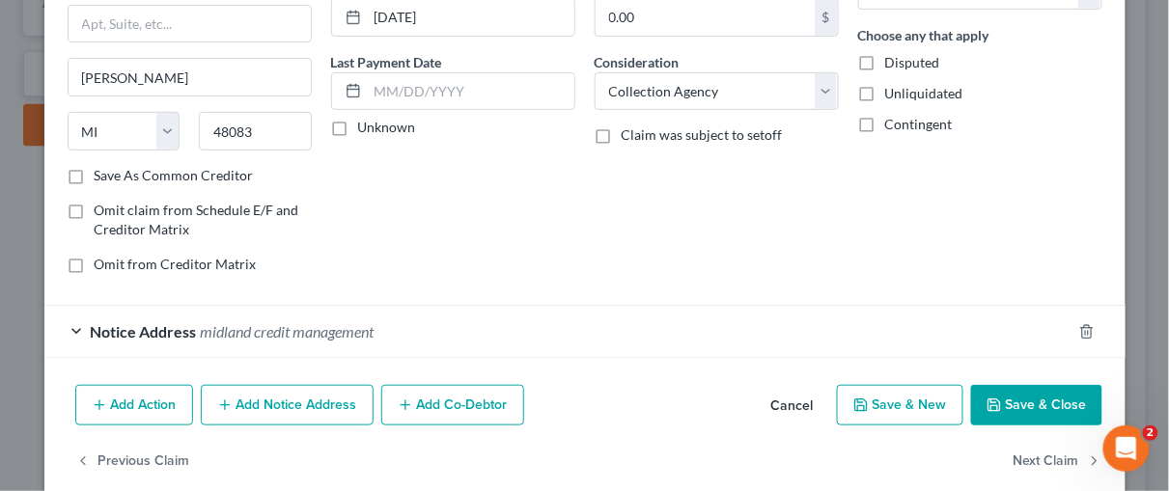
click at [67, 325] on div "Notice Address midland credit management" at bounding box center [557, 331] width 1027 height 51
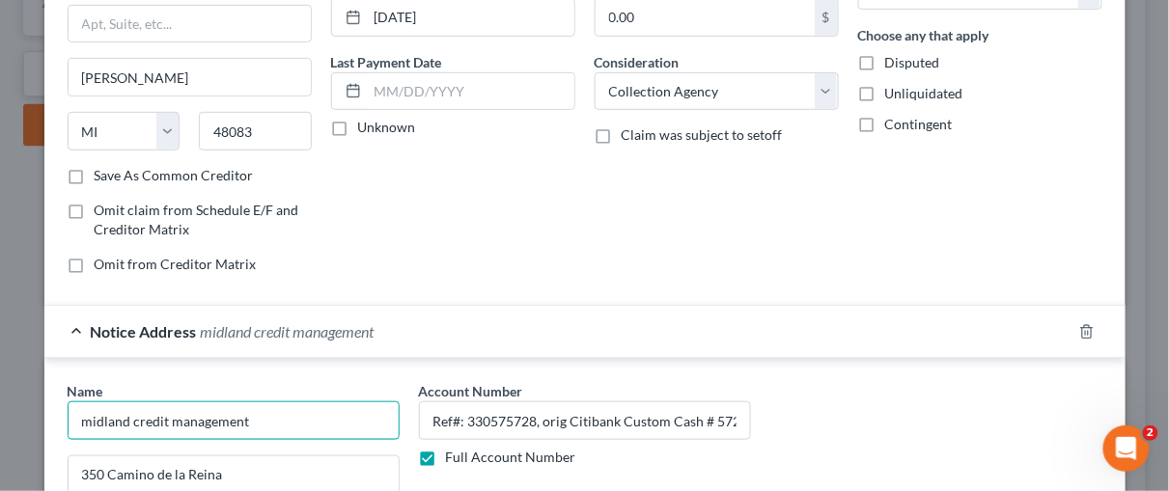
click at [83, 412] on input "midland credit management" at bounding box center [234, 421] width 332 height 39
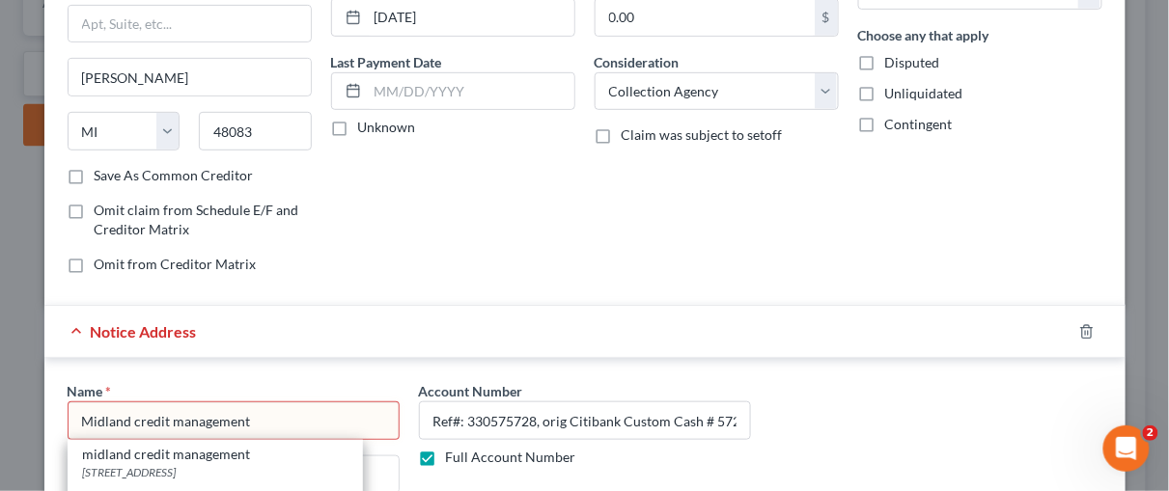
click at [128, 412] on input "Midland credit management" at bounding box center [234, 421] width 332 height 39
click at [177, 417] on input "Midland Credit management" at bounding box center [234, 421] width 332 height 39
click at [238, 440] on div "midland credit management 350 Camino de la Reina, suite 100, San Diego, CA 92108" at bounding box center [215, 462] width 295 height 45
type input "midland credit management"
type input "350 Camino de la Reina, suite 100"
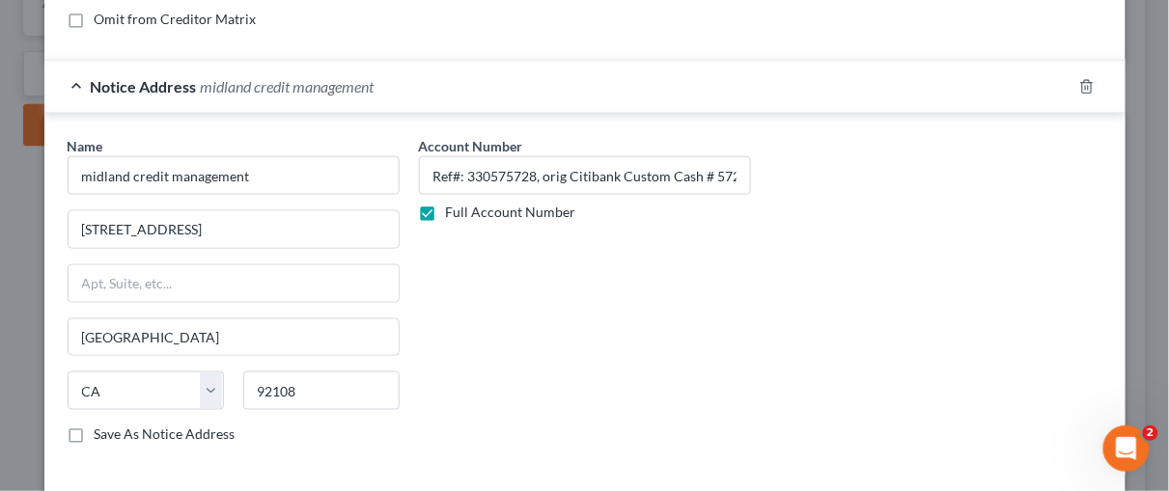
scroll to position [467, 0]
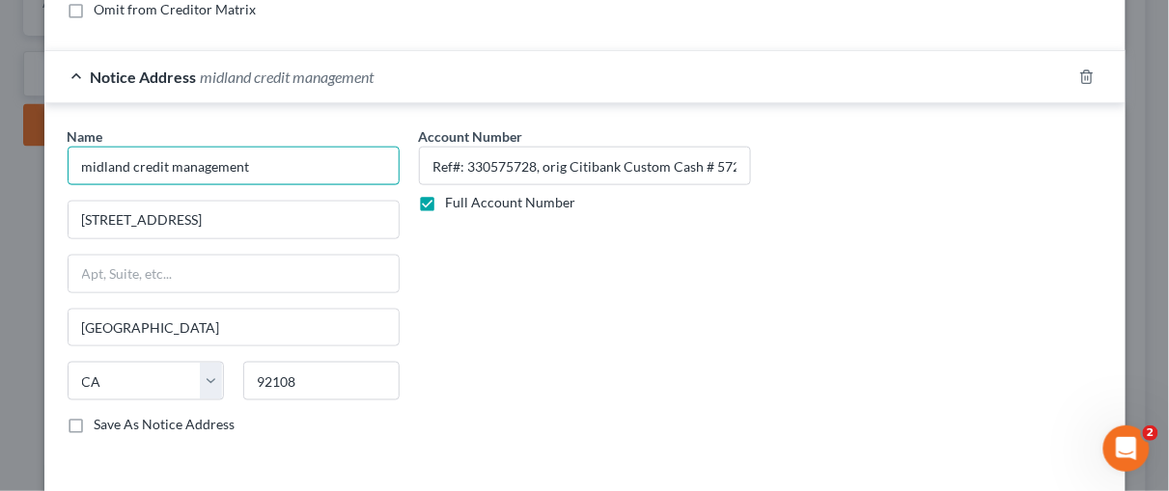
click at [83, 161] on input "midland credit management" at bounding box center [234, 166] width 332 height 39
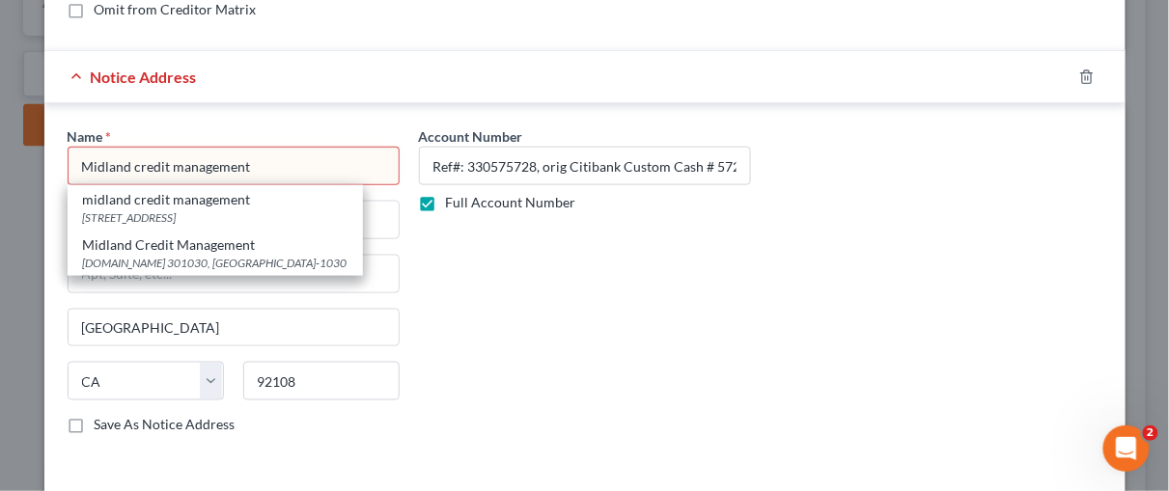
click at [128, 161] on input "Midland credit management" at bounding box center [234, 166] width 332 height 39
click at [173, 163] on input "Midland Credit management" at bounding box center [234, 166] width 332 height 39
type input "Midland Credit Management"
click at [195, 255] on div "P.O.Box 301030, Los Angeles, CA 90030-1030" at bounding box center [215, 263] width 264 height 16
type input "P.O.Box 301030"
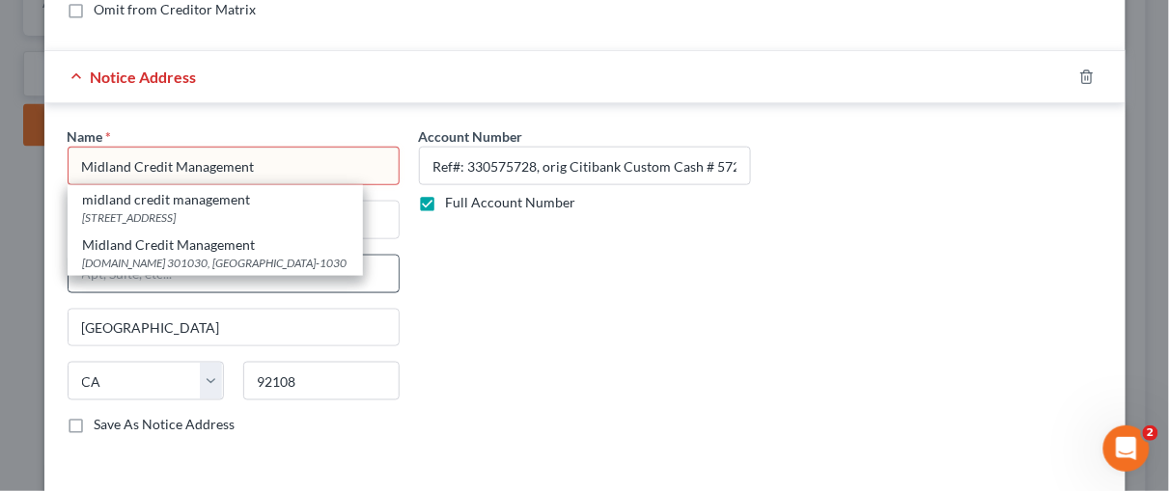
type input "Los Angeles"
type input "90030-1030"
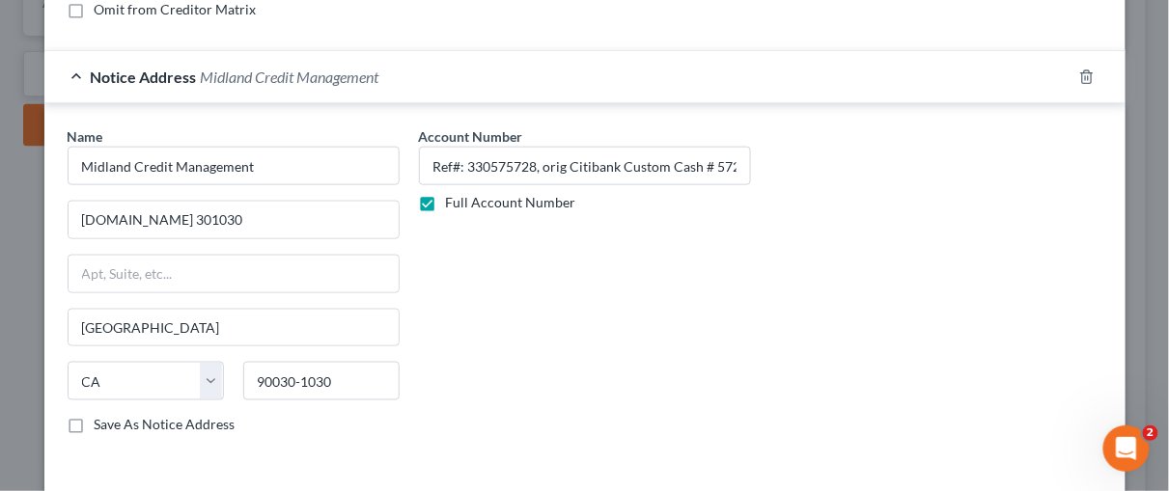
click at [490, 268] on div "Account Number Ref#: 330575728, orig Citibank Custom Cash # 5728 Full Account N…" at bounding box center [584, 288] width 351 height 324
drag, startPoint x: 185, startPoint y: 217, endPoint x: 63, endPoint y: 208, distance: 122.9
click at [69, 208] on input "P.O.Box 301030" at bounding box center [234, 220] width 330 height 37
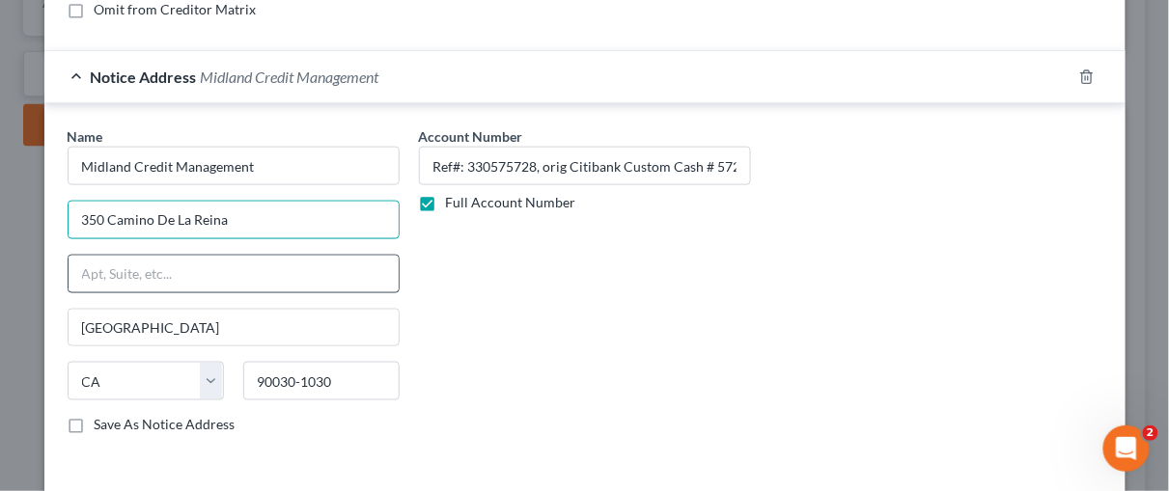
type input "350 Camino de la Reina, suite 100"
click at [105, 261] on input "text" at bounding box center [234, 274] width 330 height 37
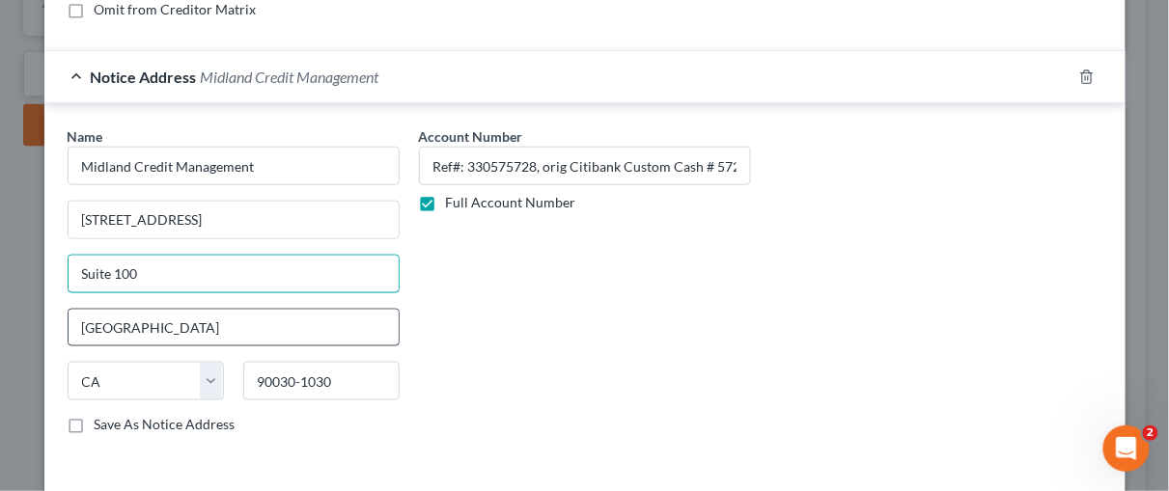
type input "Suite 100"
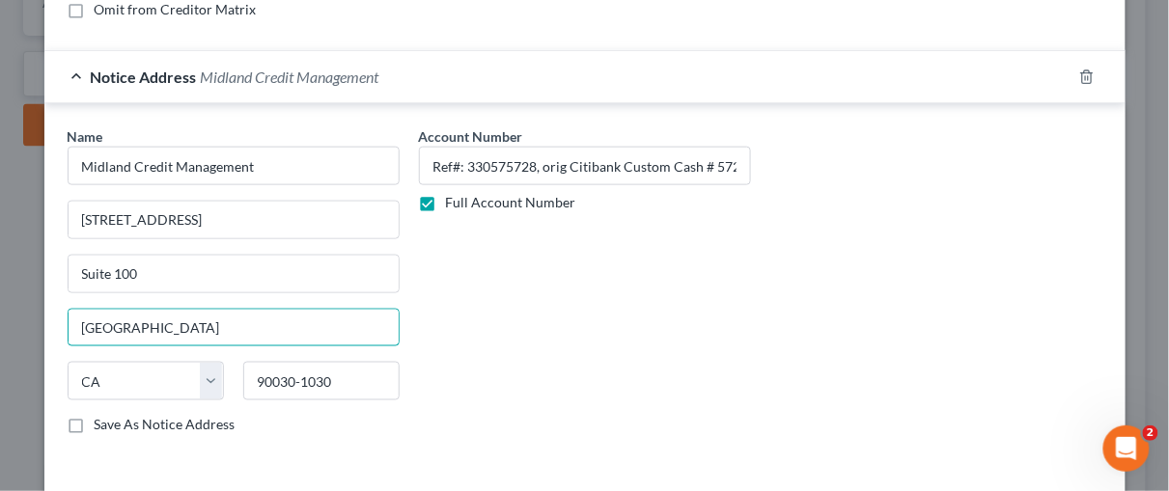
drag, startPoint x: 145, startPoint y: 321, endPoint x: 49, endPoint y: 298, distance: 98.3
click at [58, 298] on div "Name * Midland Credit Management 350 Camino de la Reina, suite 100 Suite 100 Lo…" at bounding box center [233, 288] width 351 height 324
type input "San Diego"
click at [323, 370] on input "90030-1030" at bounding box center [321, 381] width 156 height 39
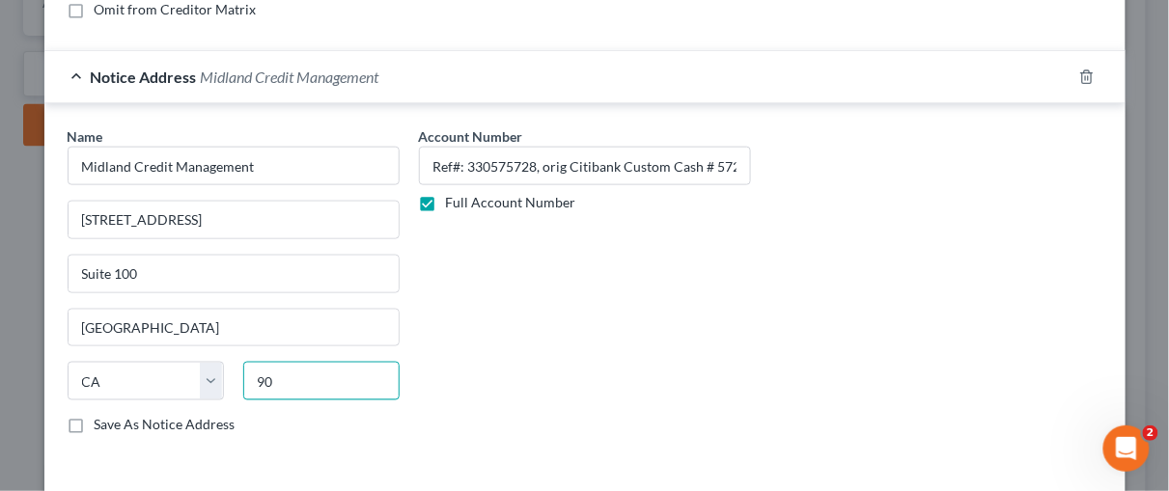
type input "9"
type input "92108"
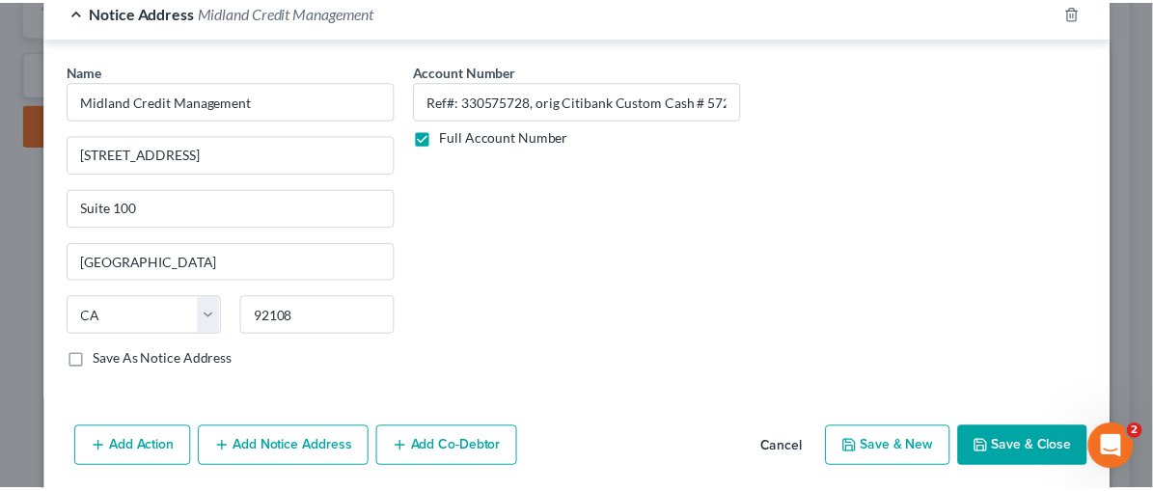
scroll to position [595, 0]
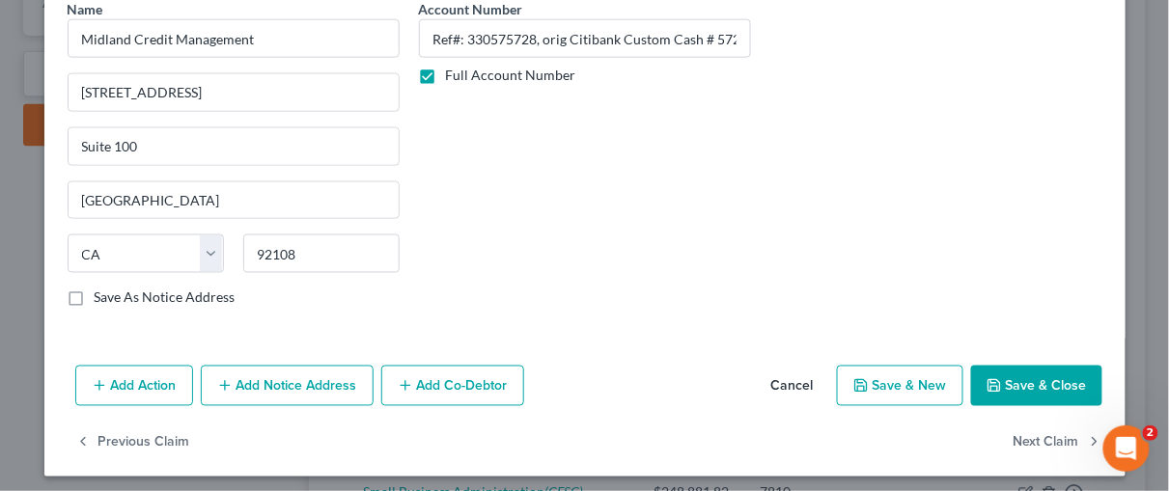
click at [1052, 382] on button "Save & Close" at bounding box center [1036, 386] width 131 height 41
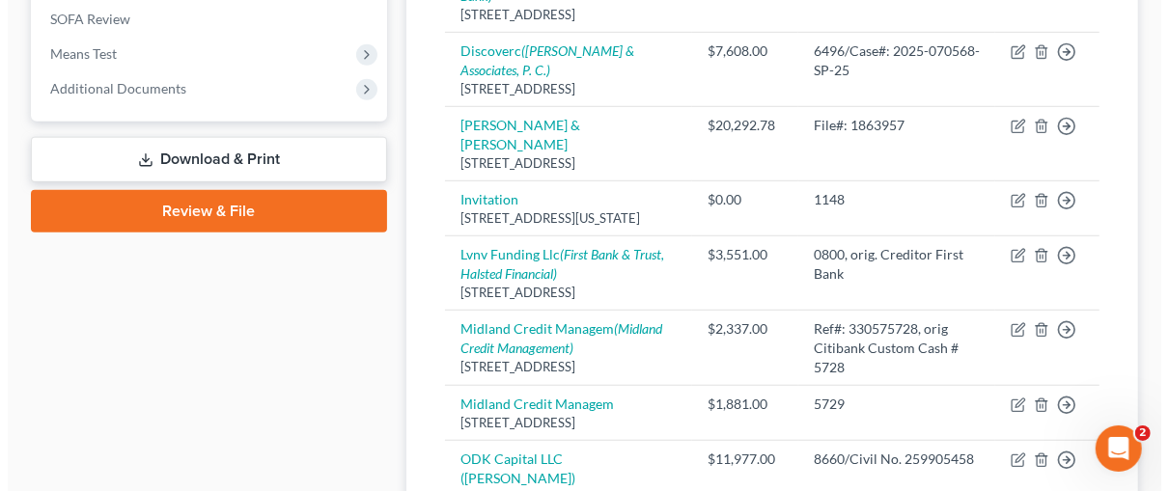
scroll to position [760, 0]
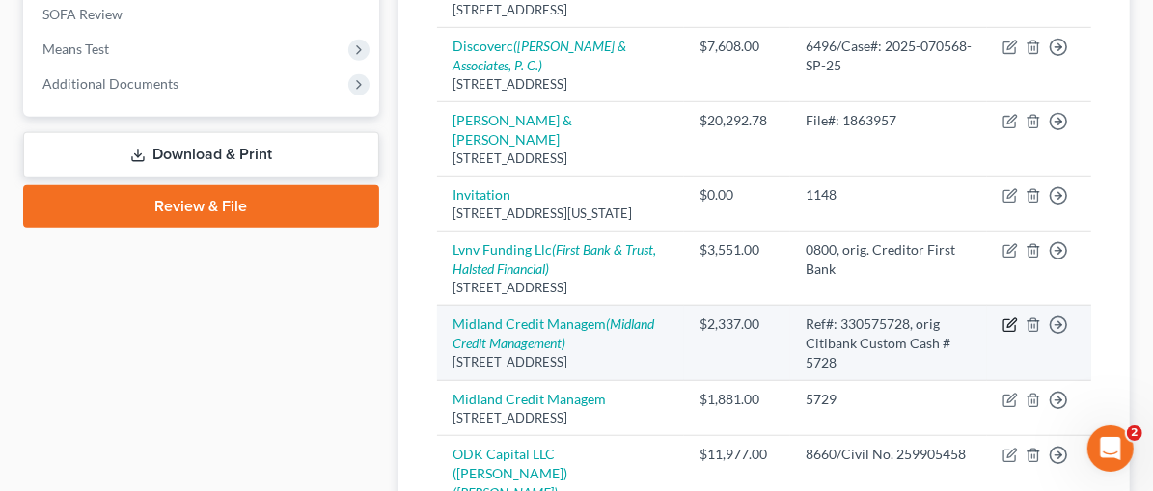
click at [1011, 318] on icon "button" at bounding box center [1010, 325] width 15 height 15
select select "23"
select select "1"
select select "0"
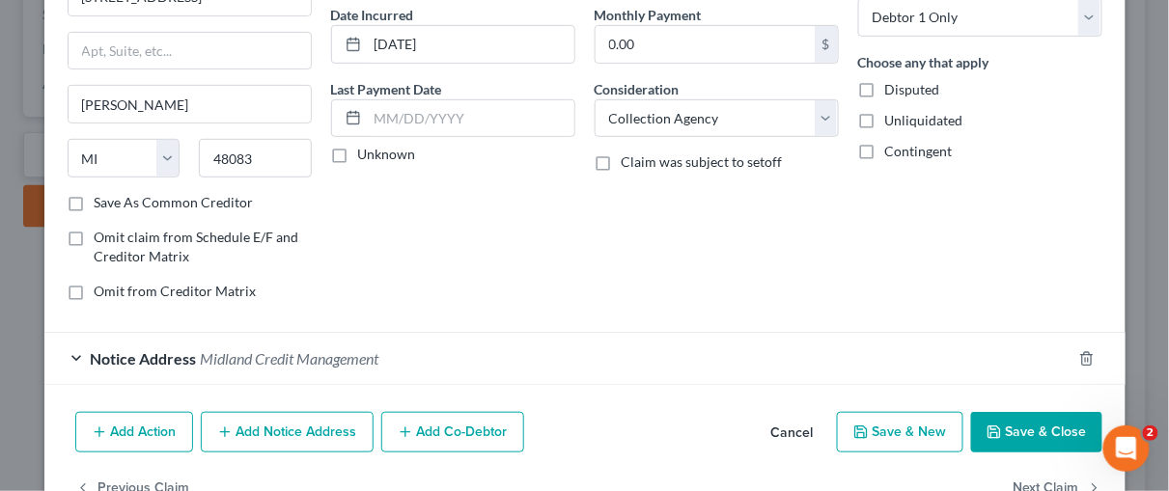
scroll to position [187, 0]
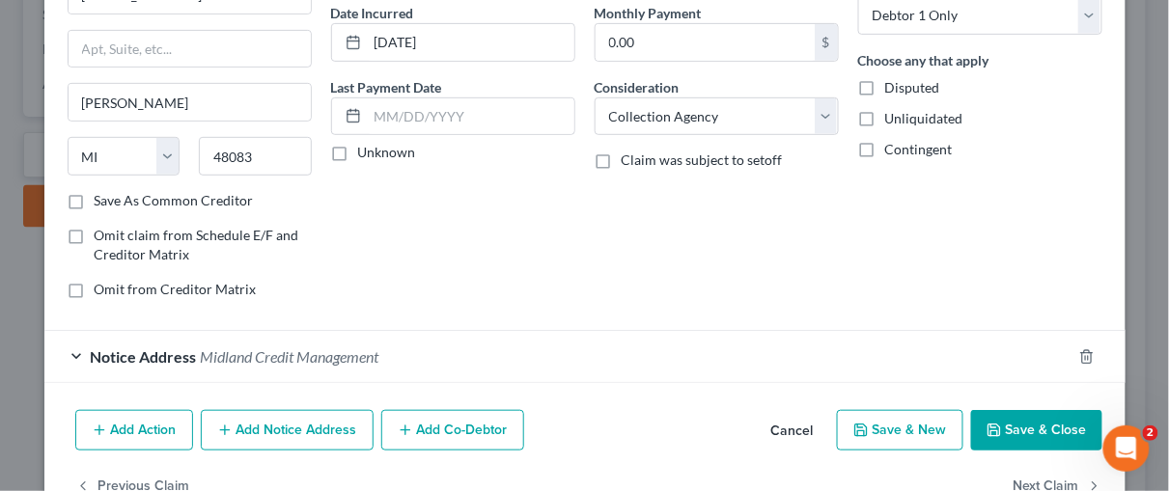
click at [69, 350] on div "Notice Address Midland Credit Management" at bounding box center [557, 356] width 1027 height 51
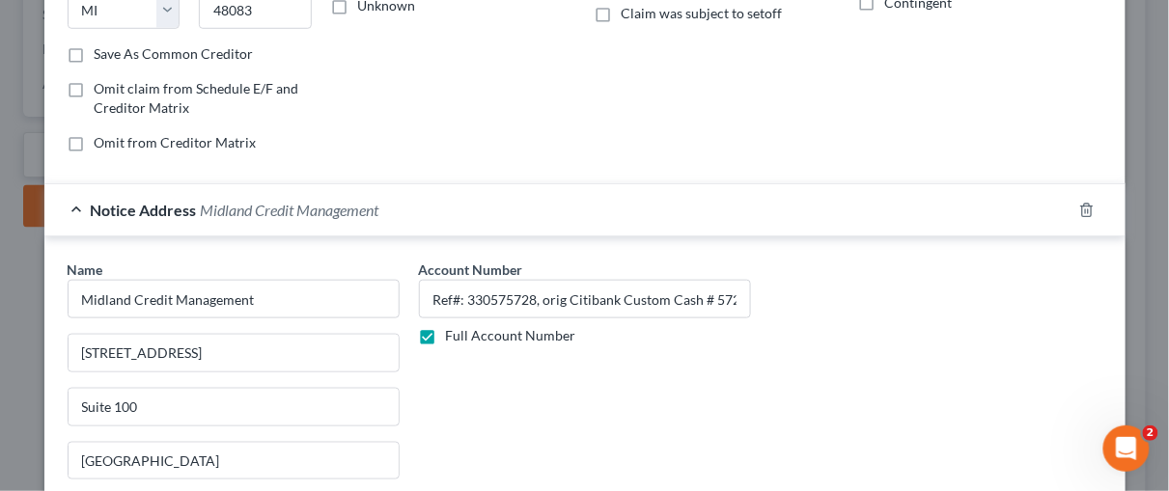
scroll to position [338, 0]
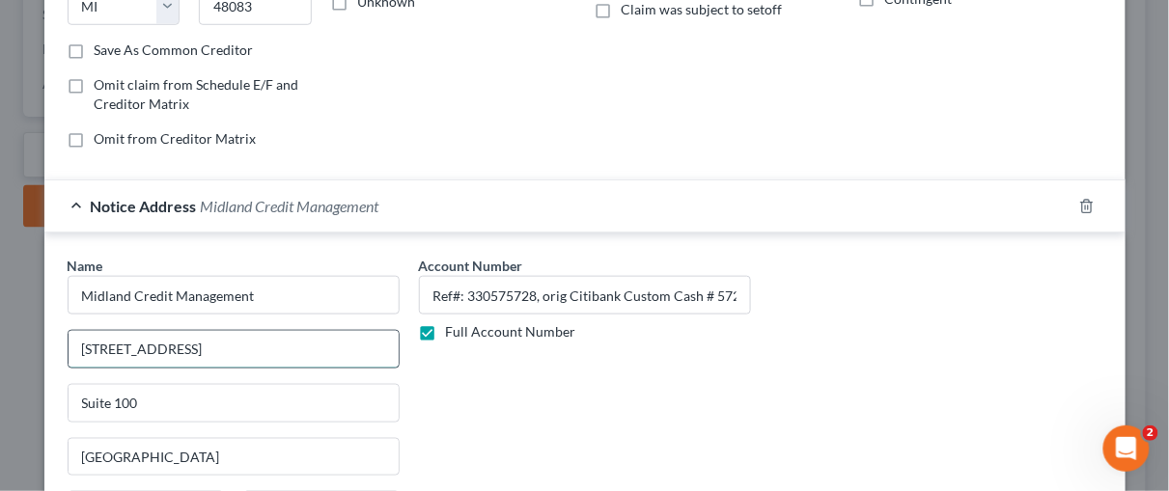
click at [281, 347] on input "350 Camino de la Reina, suite 100" at bounding box center [234, 349] width 330 height 37
type input "350 Camino de la Reina"
drag, startPoint x: 659, startPoint y: 380, endPoint x: 590, endPoint y: 373, distance: 69.9
click at [656, 379] on div "Account Number Ref#: 330575728, orig Citibank Custom Cash # 5728 Full Account N…" at bounding box center [584, 418] width 351 height 324
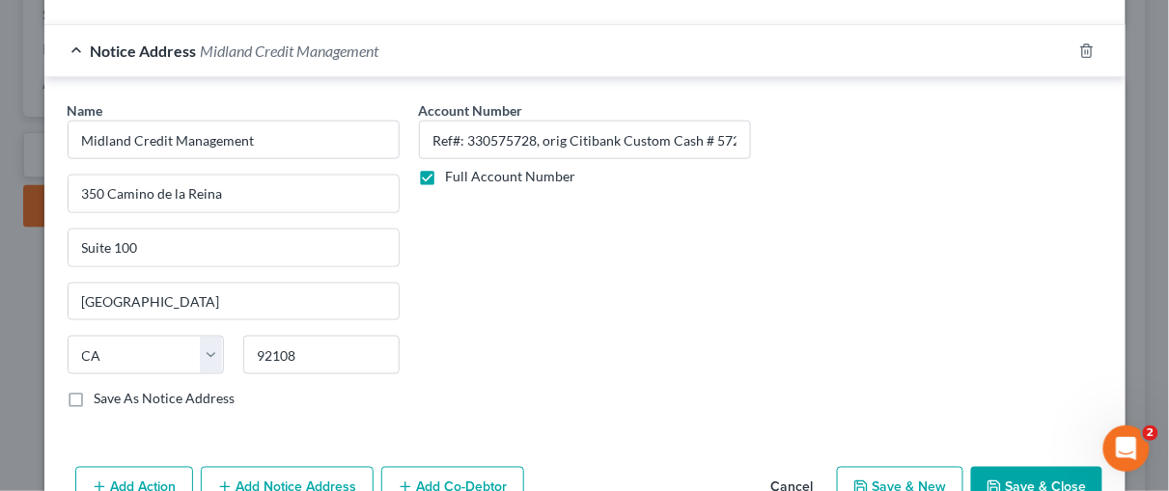
scroll to position [495, 0]
click at [987, 465] on button "Save & Close" at bounding box center [1036, 485] width 131 height 41
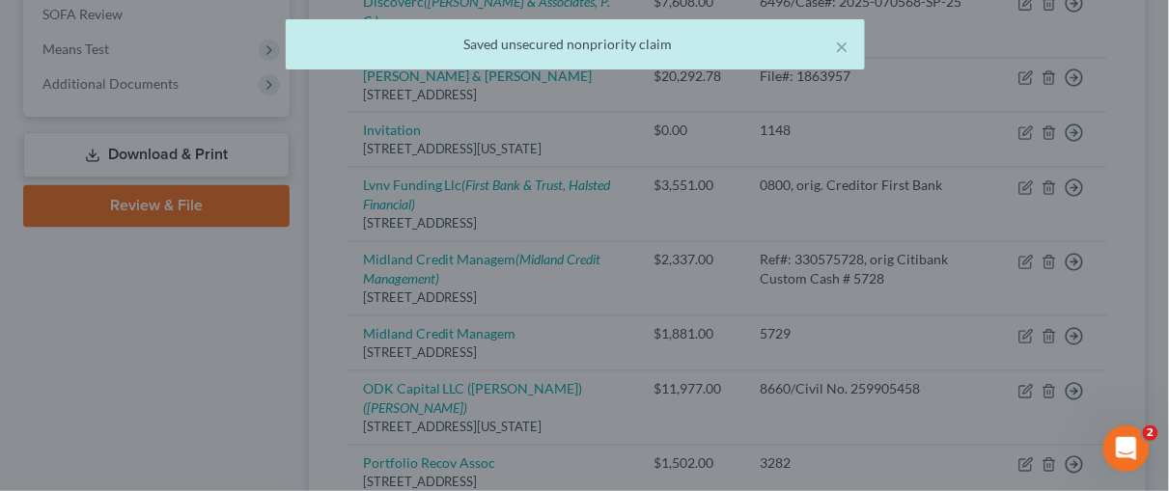
scroll to position [0, 0]
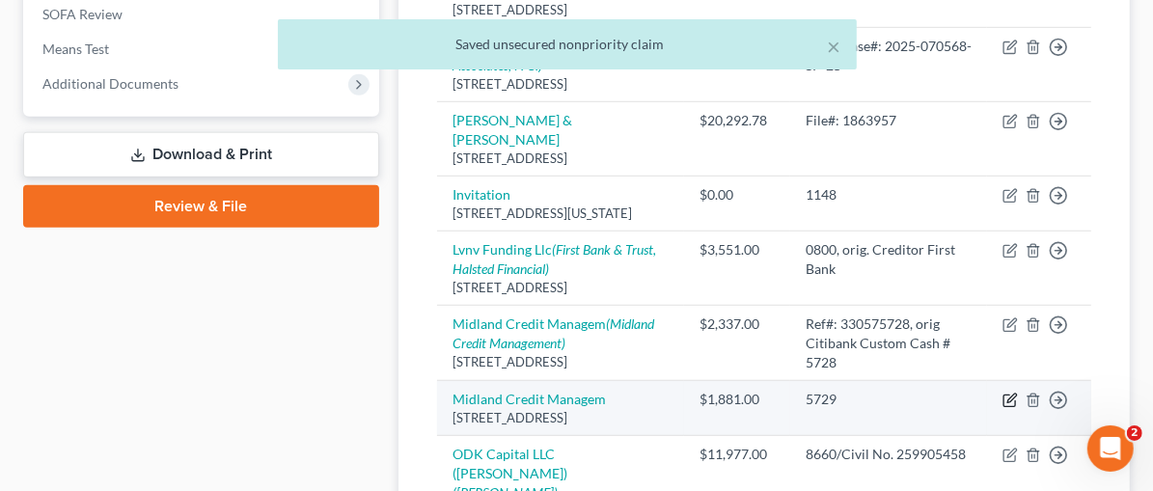
click at [1010, 393] on icon "button" at bounding box center [1010, 400] width 15 height 15
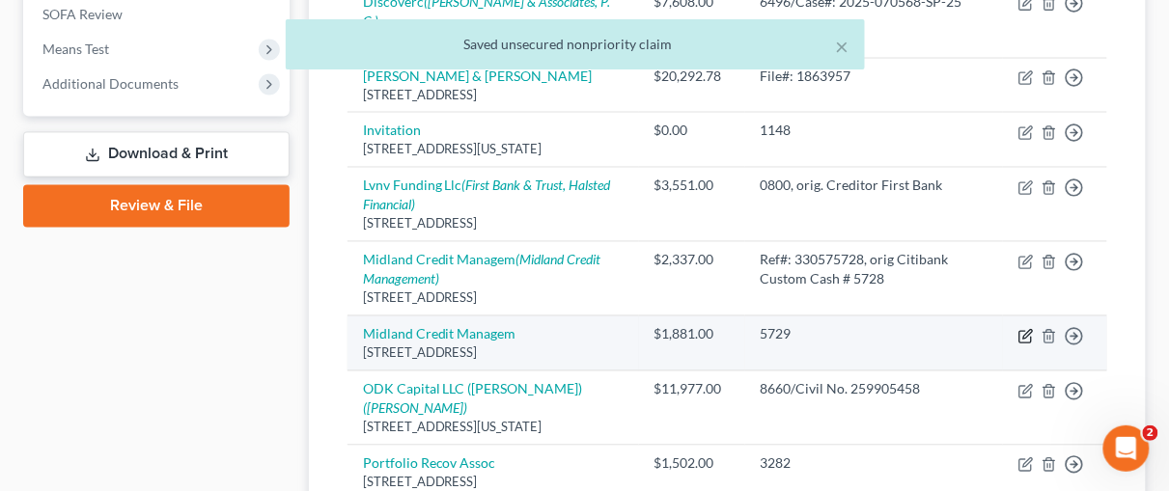
select select "23"
select select "1"
select select "0"
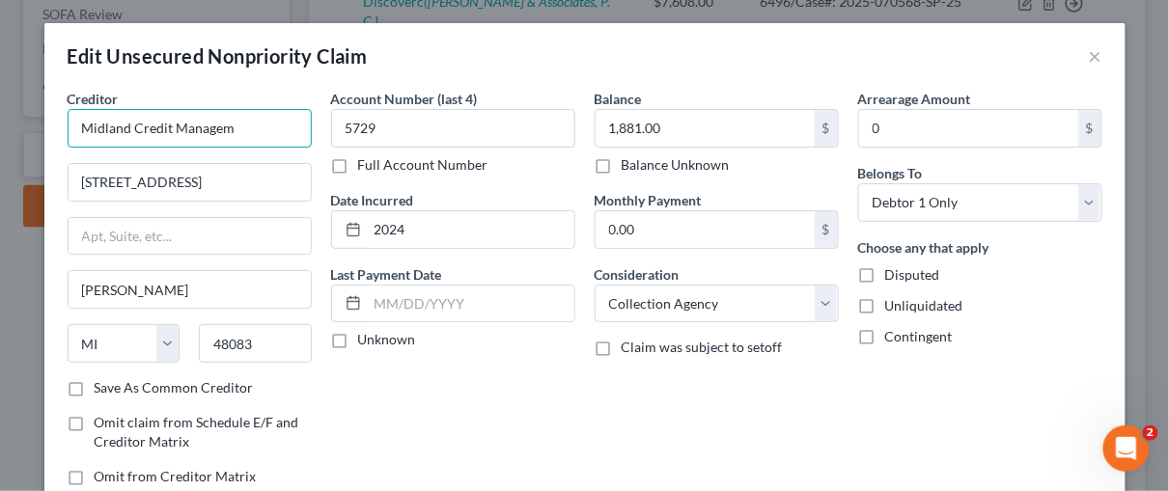
click at [230, 132] on input "Midland Credit Managem" at bounding box center [190, 128] width 244 height 39
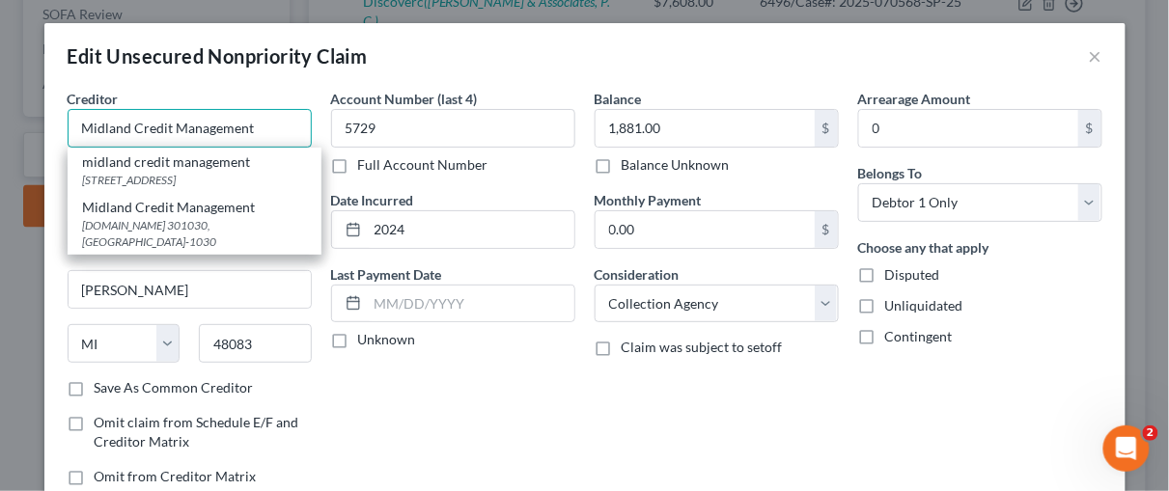
click at [231, 129] on input "Midland Credit Management" at bounding box center [190, 128] width 244 height 39
type input "Midland Credit Management"
drag, startPoint x: 493, startPoint y: 368, endPoint x: 329, endPoint y: 274, distance: 188.9
click at [487, 354] on div "Account Number (last 4) 5729 Full Account Number Date Incurred 2024 Last Paymen…" at bounding box center [453, 295] width 264 height 413
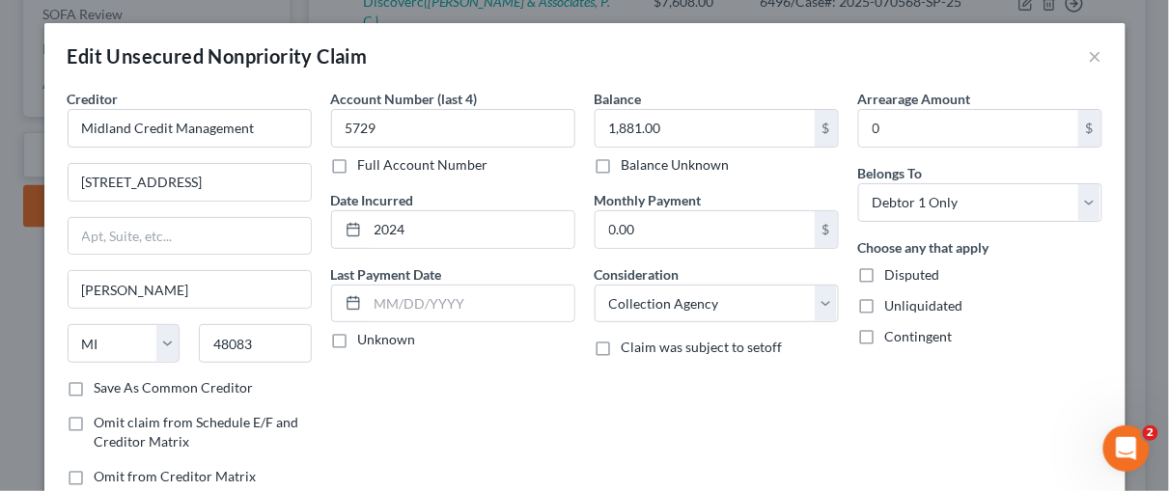
click at [358, 164] on label "Full Account Number" at bounding box center [423, 164] width 130 height 19
click at [366, 164] on input "Full Account Number" at bounding box center [372, 161] width 13 height 13
drag, startPoint x: 371, startPoint y: 127, endPoint x: 322, endPoint y: 123, distance: 48.5
click at [331, 123] on input "5729" at bounding box center [453, 128] width 244 height 39
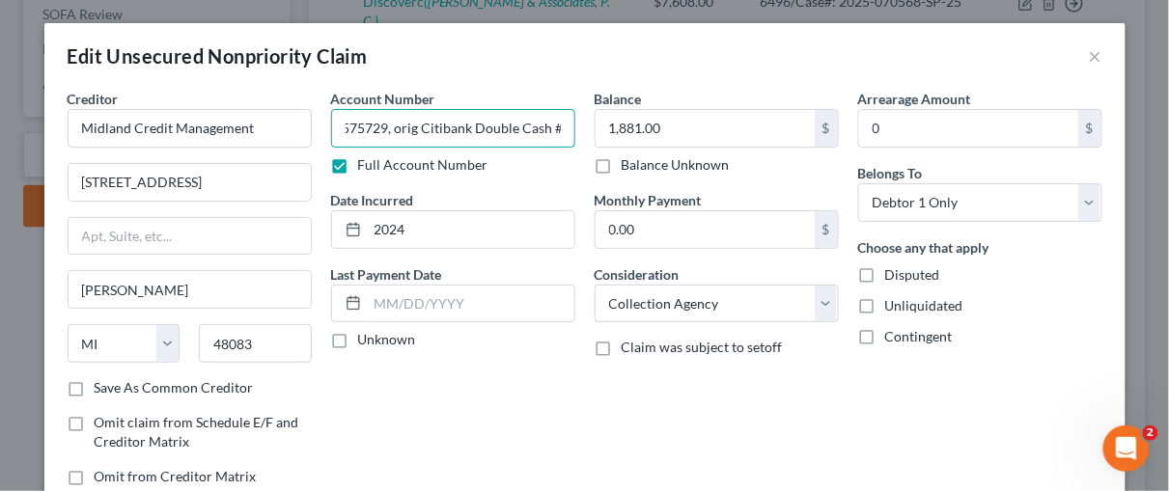
scroll to position [0, 61]
click at [543, 125] on input "Ref#: 330575729, orig Citibank Double Cash #" at bounding box center [453, 128] width 244 height 39
type input "Ref#: 330575729, orig Citibank Double Cash"
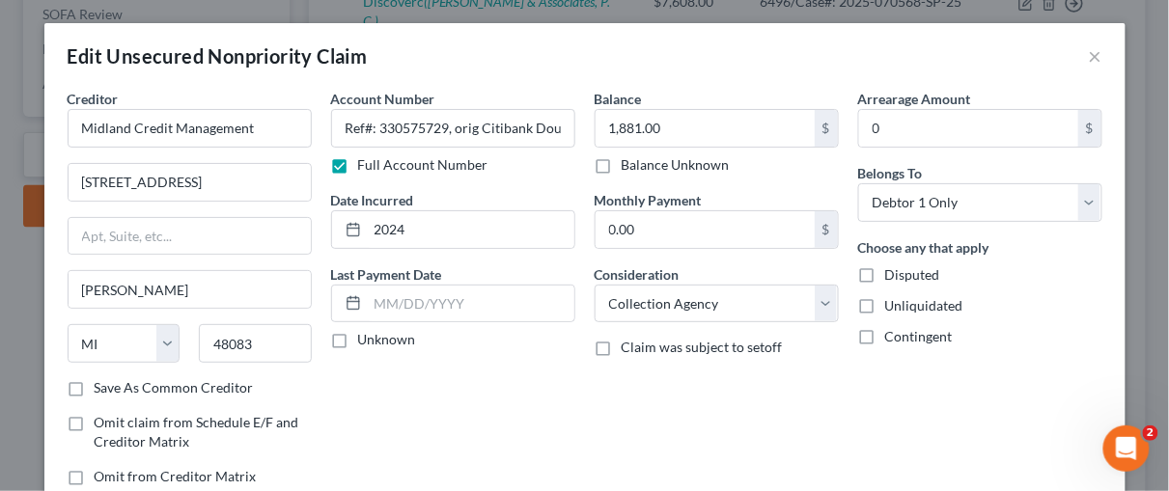
click at [451, 384] on div "Account Number Ref#: 330575729, orig Citibank Double Cash Full Account Number D…" at bounding box center [453, 295] width 264 height 413
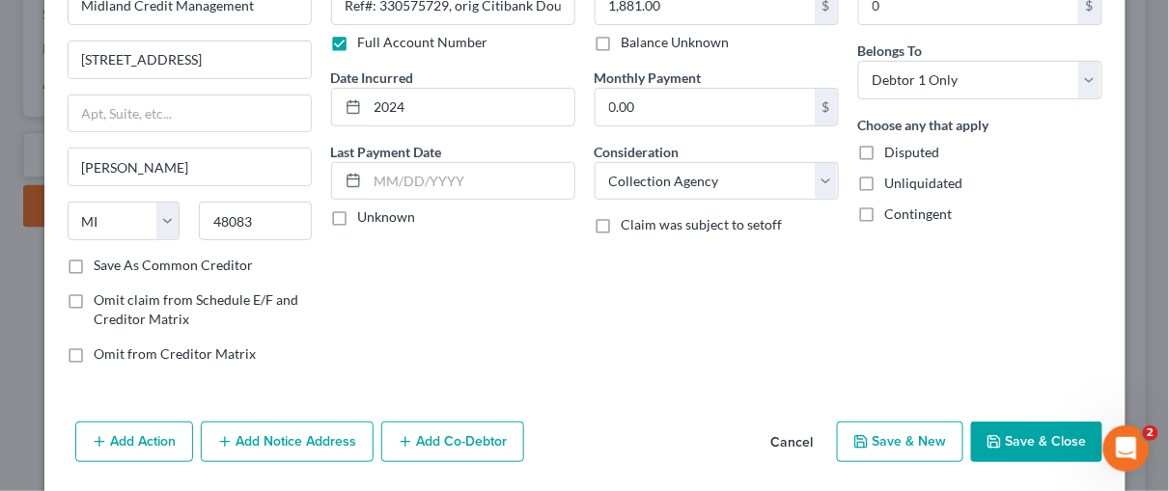
scroll to position [182, 0]
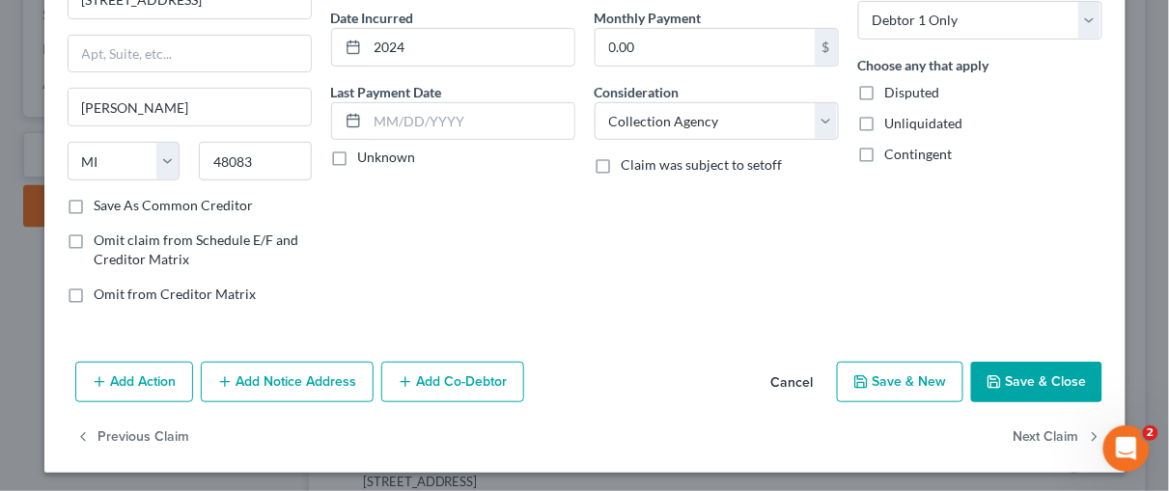
click at [998, 371] on button "Save & Close" at bounding box center [1036, 382] width 131 height 41
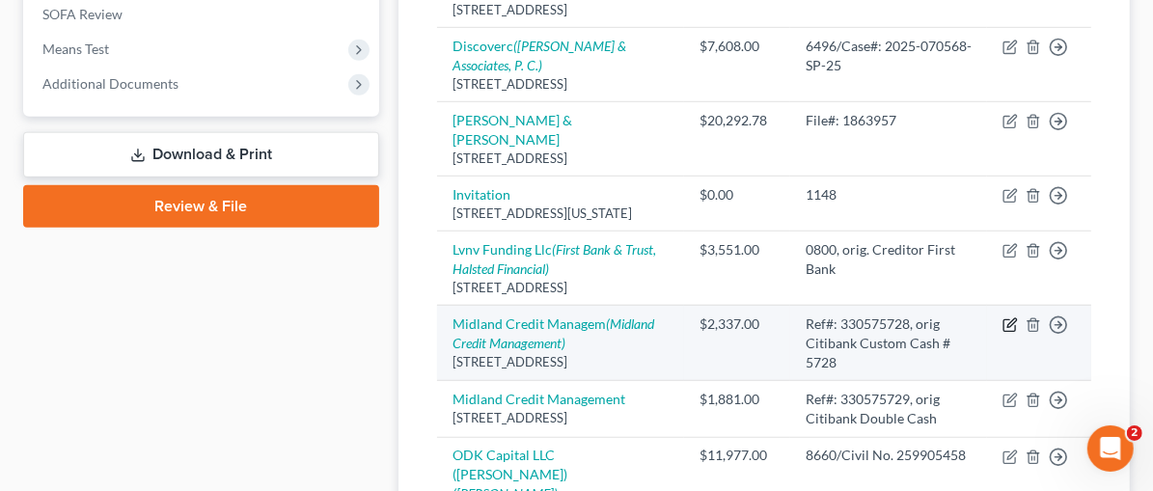
click at [1012, 319] on icon "button" at bounding box center [1012, 323] width 9 height 9
select select "23"
select select "1"
select select "0"
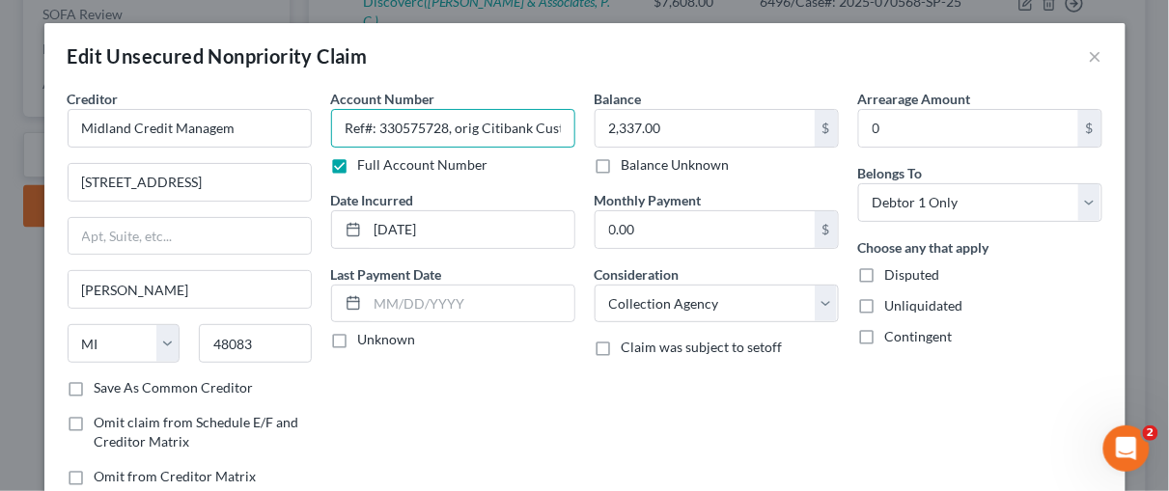
click at [554, 130] on input "Ref#: 330575728, orig Citibank Custom Cash # 5728" at bounding box center [453, 128] width 244 height 39
drag, startPoint x: 513, startPoint y: 125, endPoint x: 569, endPoint y: 127, distance: 56.0
click at [569, 127] on div "Account Number Ref#: 330575728, orig Citibank Custom Cash # 5728 Full Account N…" at bounding box center [453, 295] width 264 height 413
drag, startPoint x: 512, startPoint y: 126, endPoint x: 560, endPoint y: 125, distance: 48.3
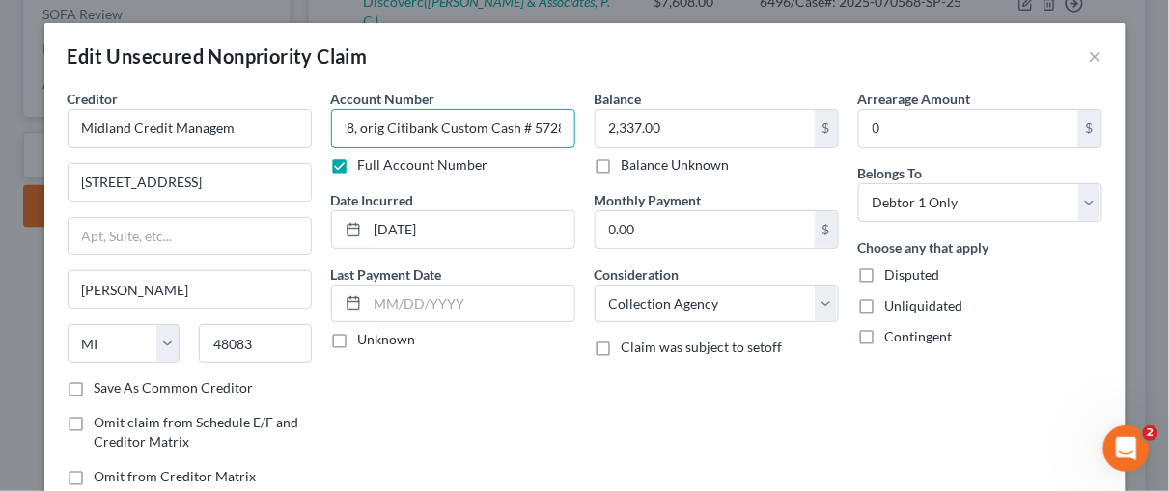
click at [560, 125] on input "Ref#: 330575728, orig Citibank Custom Cash # 5728" at bounding box center [453, 128] width 244 height 39
click at [552, 129] on input "Ref#: 330575728, orig Citibank Custom Cash" at bounding box center [453, 128] width 244 height 39
type input "Ref#: 330575728, orig Citibank Custom Cash Acct"
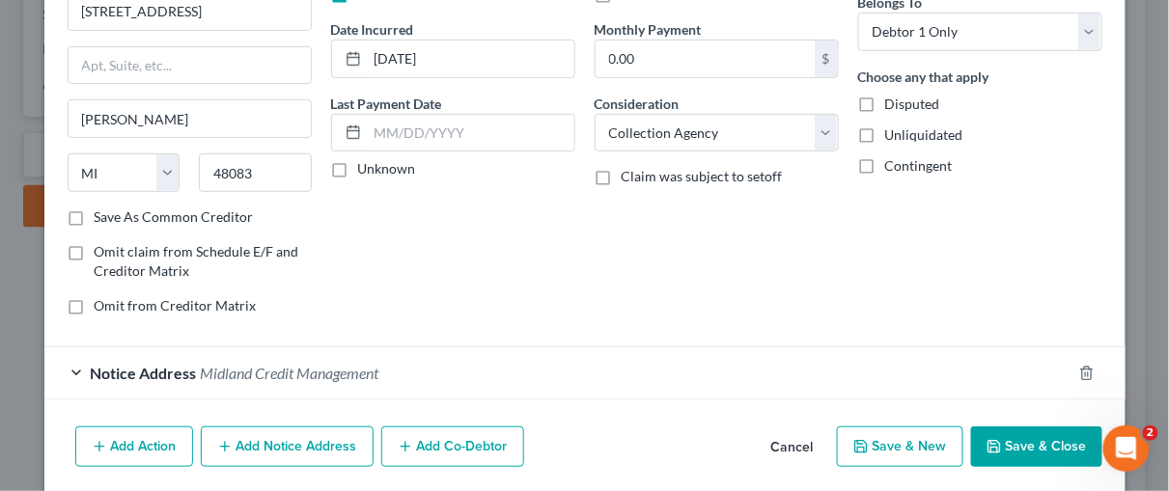
scroll to position [236, 0]
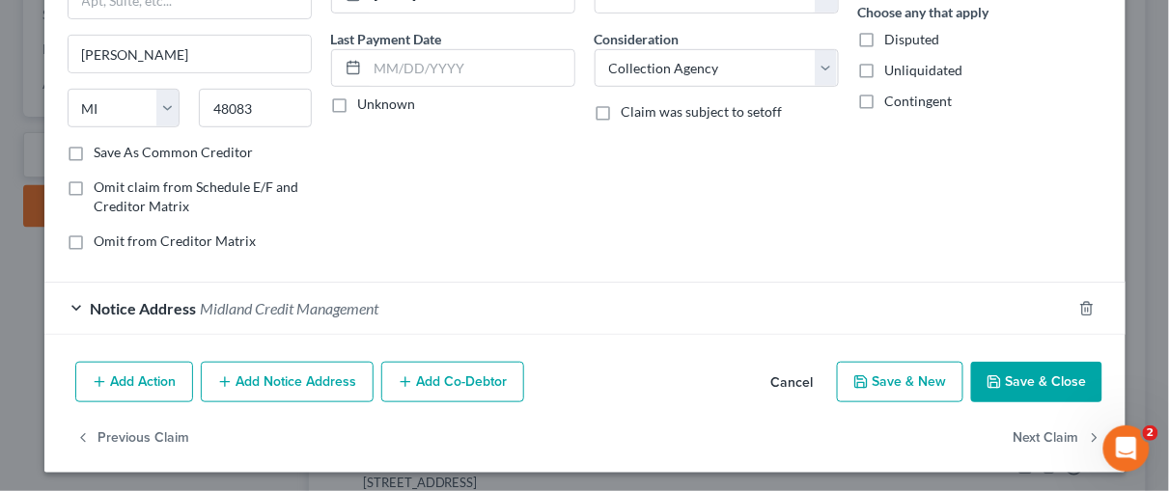
drag, startPoint x: 1167, startPoint y: 260, endPoint x: 18, endPoint y: 0, distance: 1177.6
click at [63, 304] on div "Notice Address Midland Credit Management" at bounding box center [557, 308] width 1027 height 51
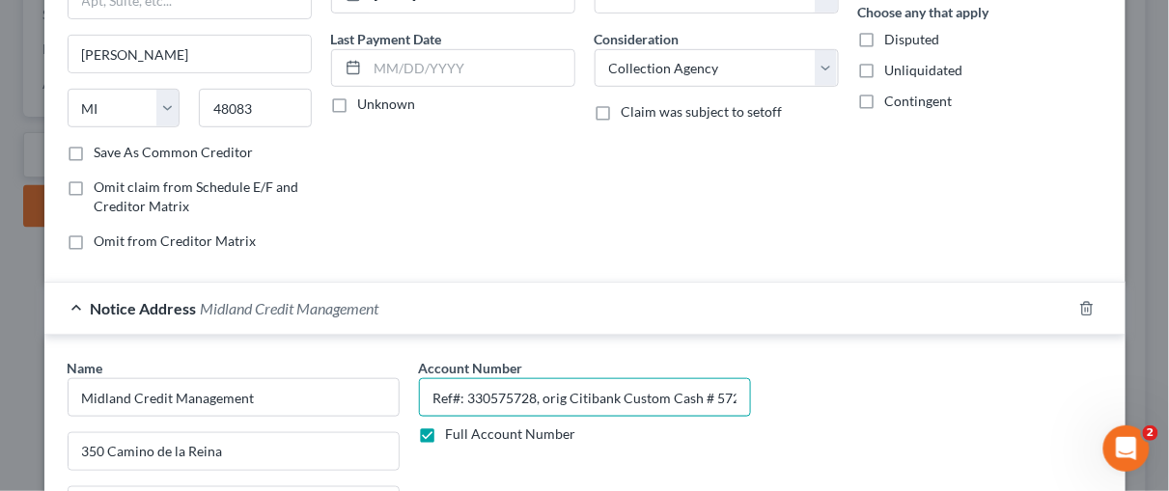
scroll to position [0, 8]
drag, startPoint x: 696, startPoint y: 390, endPoint x: 806, endPoint y: 381, distance: 110.4
type input "Ref#: 330575728, orig Citibank Custom Cash Acct"
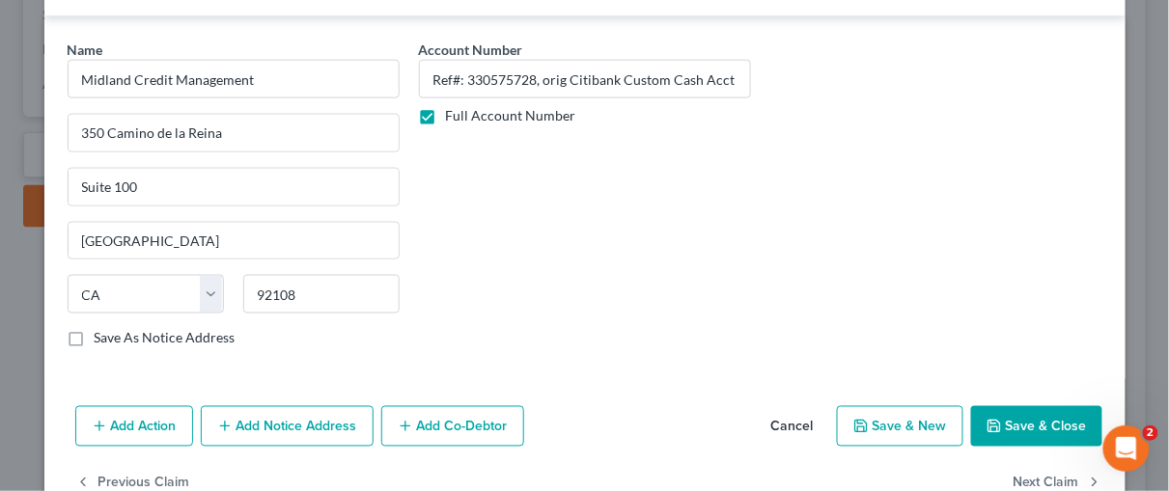
scroll to position [595, 0]
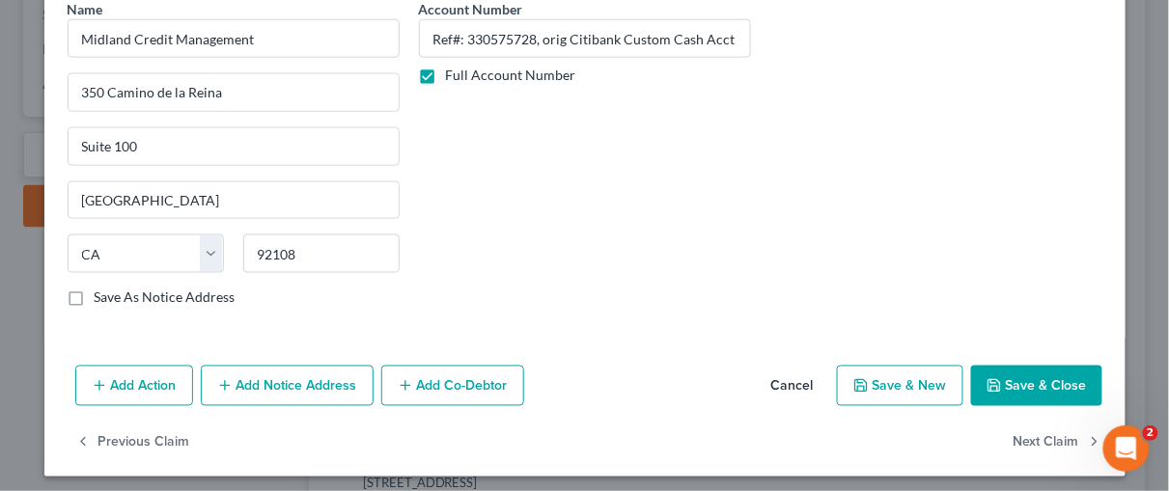
click at [1023, 373] on button "Save & Close" at bounding box center [1036, 386] width 131 height 41
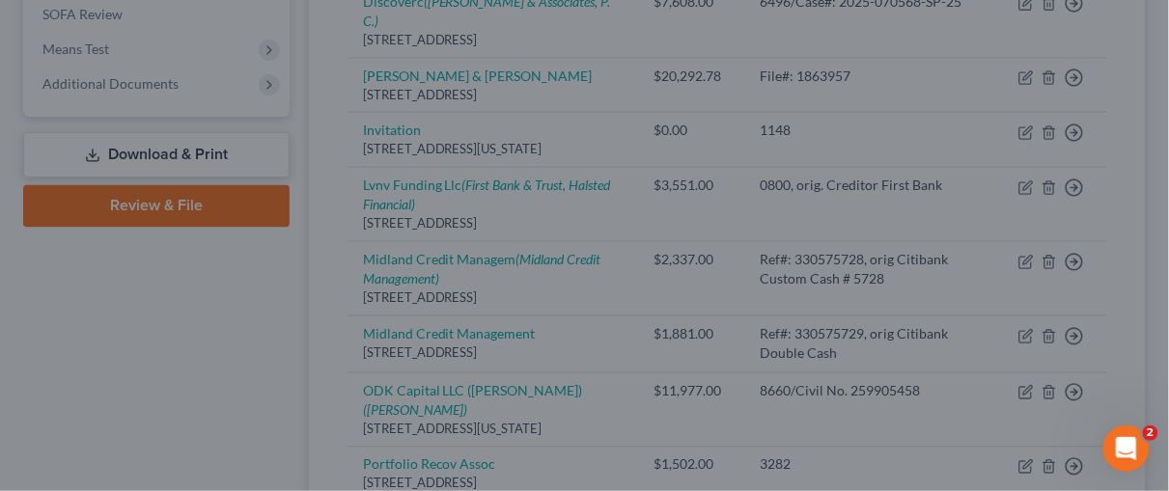
scroll to position [0, 0]
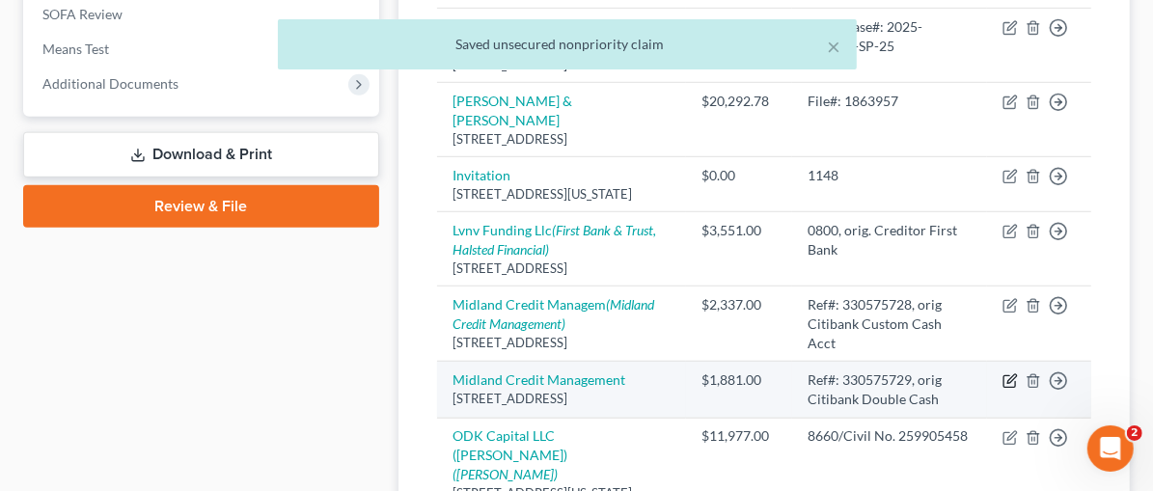
click at [1012, 374] on icon "button" at bounding box center [1010, 381] width 15 height 15
select select "23"
select select "1"
select select "0"
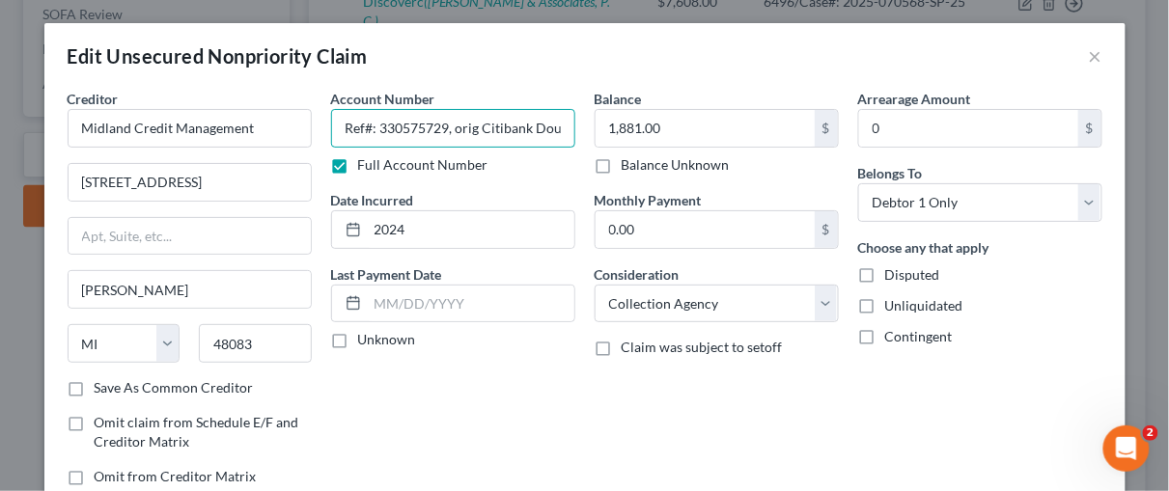
click at [556, 125] on input "Ref#: 330575729, orig Citibank Double Cash" at bounding box center [453, 128] width 244 height 39
type input "Ref#: 330575729, orig Citibank Double Cash Acct"
drag, startPoint x: 500, startPoint y: 363, endPoint x: 407, endPoint y: 247, distance: 148.3
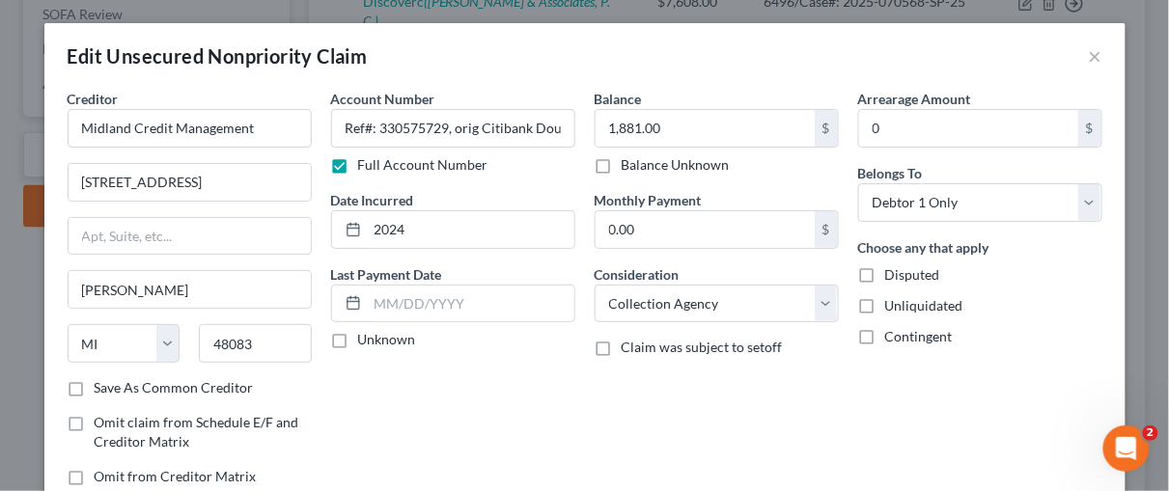
click at [499, 363] on div "Account Number Ref#: 330575729, orig Citibank Double Cash Acct Full Account Num…" at bounding box center [453, 295] width 264 height 413
drag, startPoint x: 336, startPoint y: 125, endPoint x: 575, endPoint y: 121, distance: 239.4
click at [583, 122] on div "Creditor * Midland Credit Management 320 E Big Beaver Rd Ste Troy State AL AK A…" at bounding box center [585, 295] width 1054 height 413
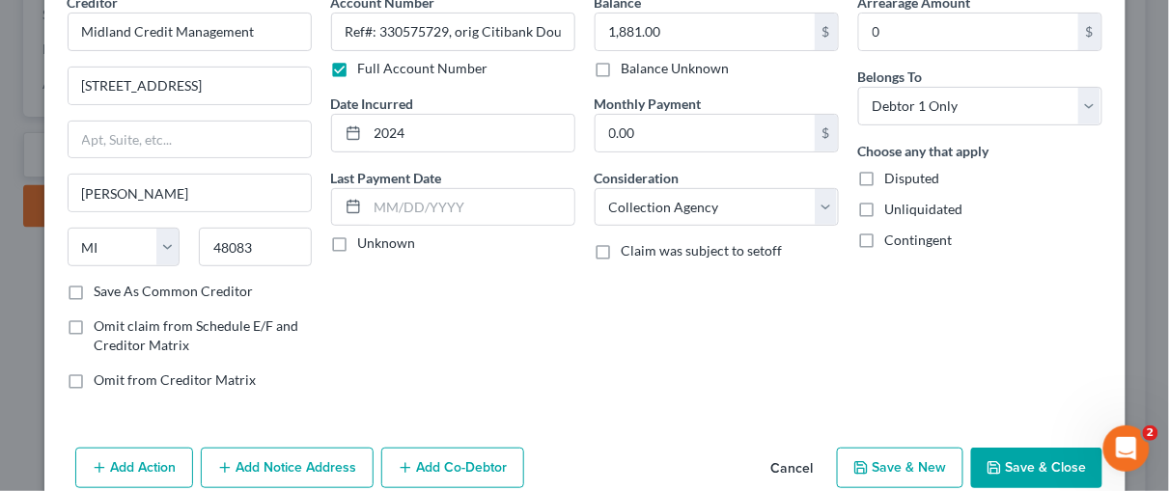
scroll to position [182, 0]
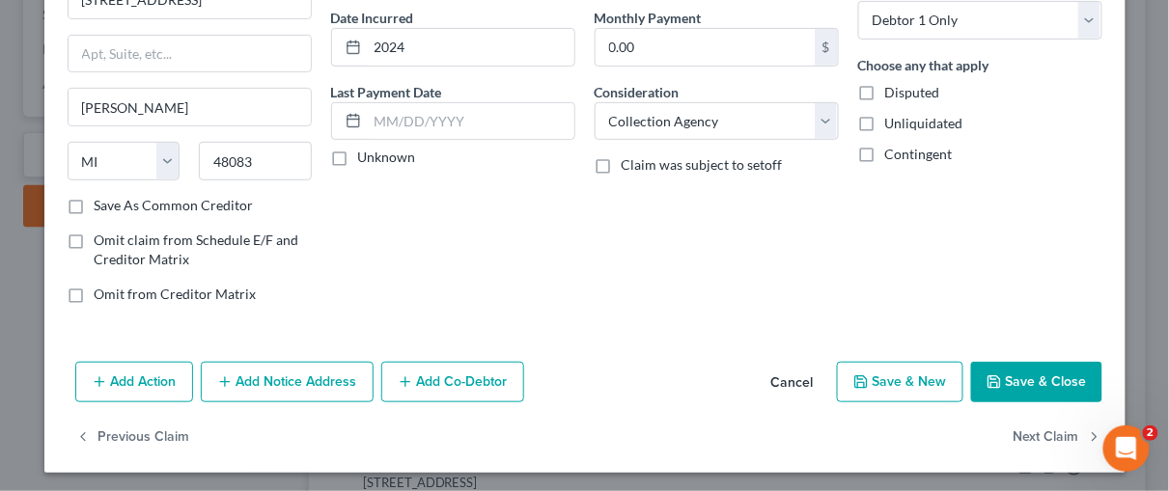
click at [92, 375] on icon "button" at bounding box center [99, 382] width 15 height 15
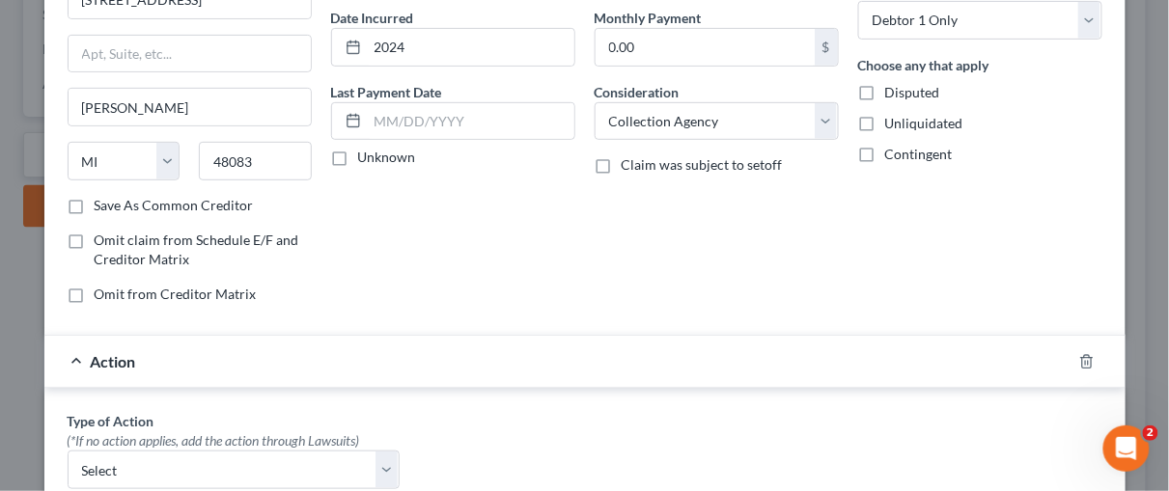
click at [68, 356] on div "Action" at bounding box center [557, 361] width 1027 height 51
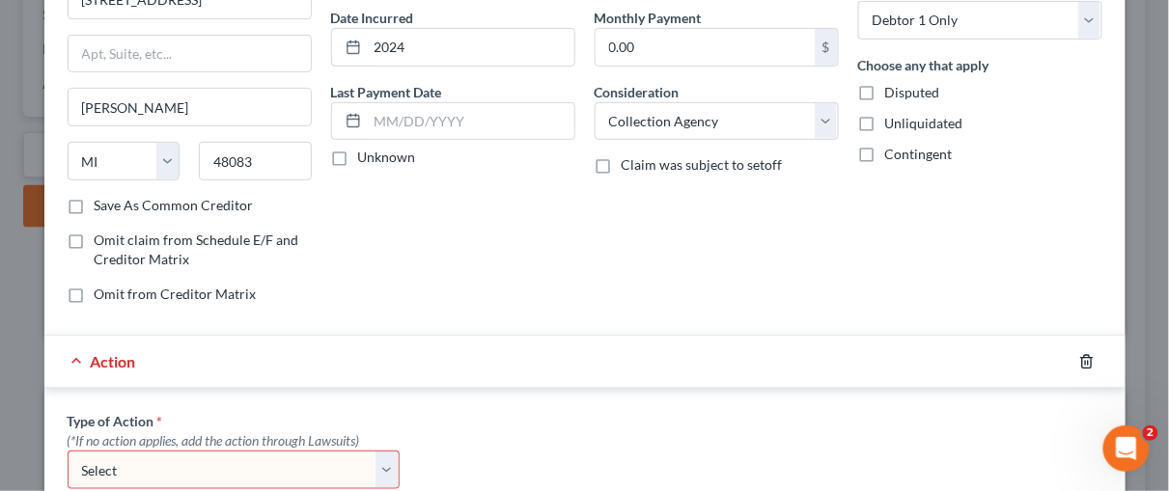
click at [1085, 354] on icon "button" at bounding box center [1086, 361] width 15 height 15
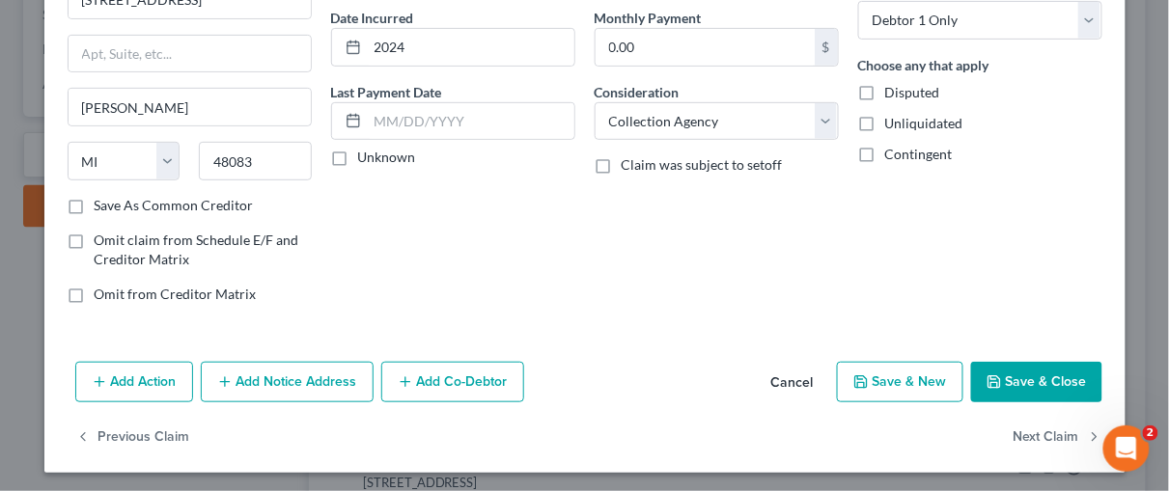
click at [301, 382] on button "Add Notice Address" at bounding box center [287, 382] width 173 height 41
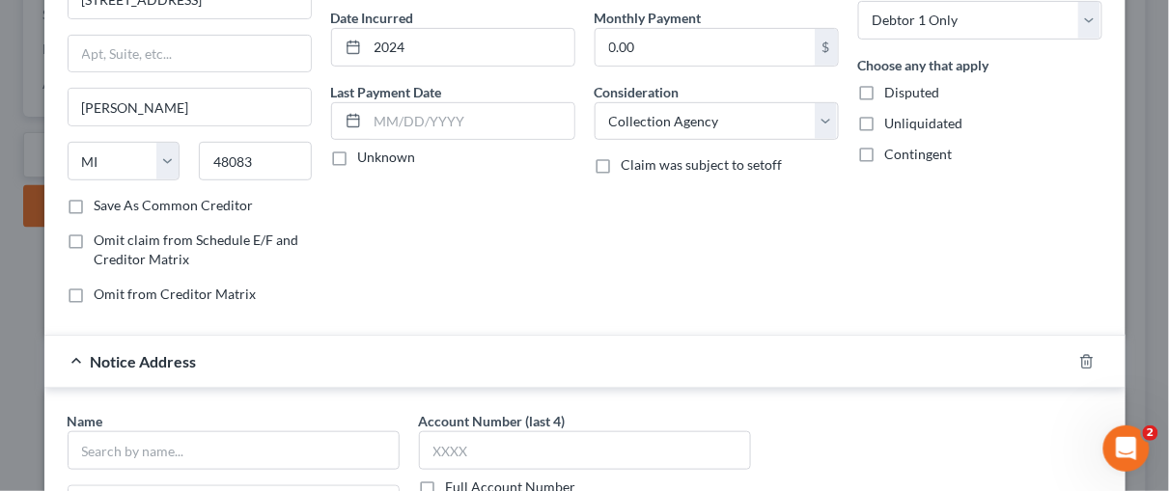
click at [446, 484] on label "Full Account Number" at bounding box center [511, 487] width 130 height 19
click at [454, 484] on input "Full Account Number" at bounding box center [460, 484] width 13 height 13
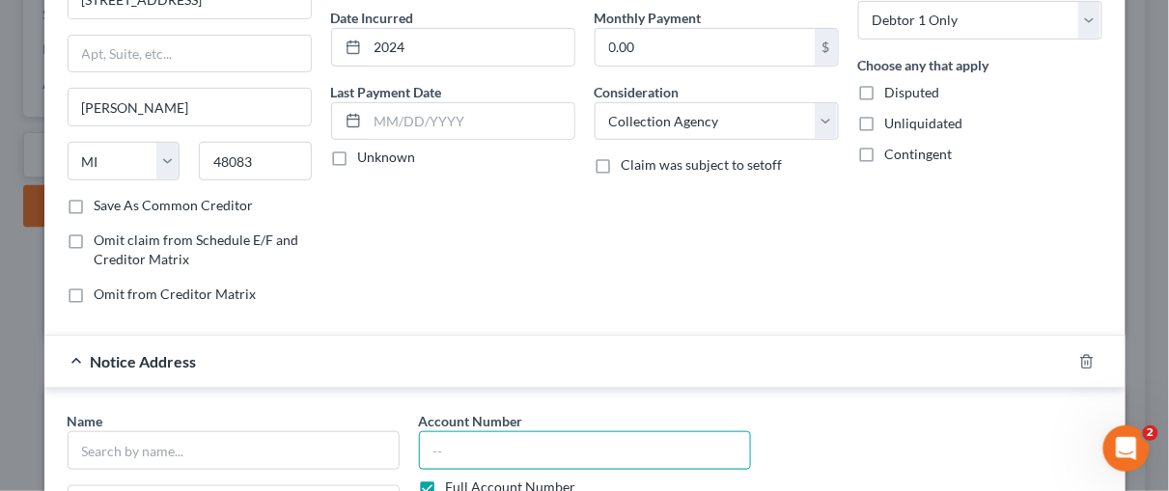
click at [419, 450] on input "text" at bounding box center [585, 450] width 332 height 39
paste input "Ref#: 330575729, orig Citibank Double Cash Acct"
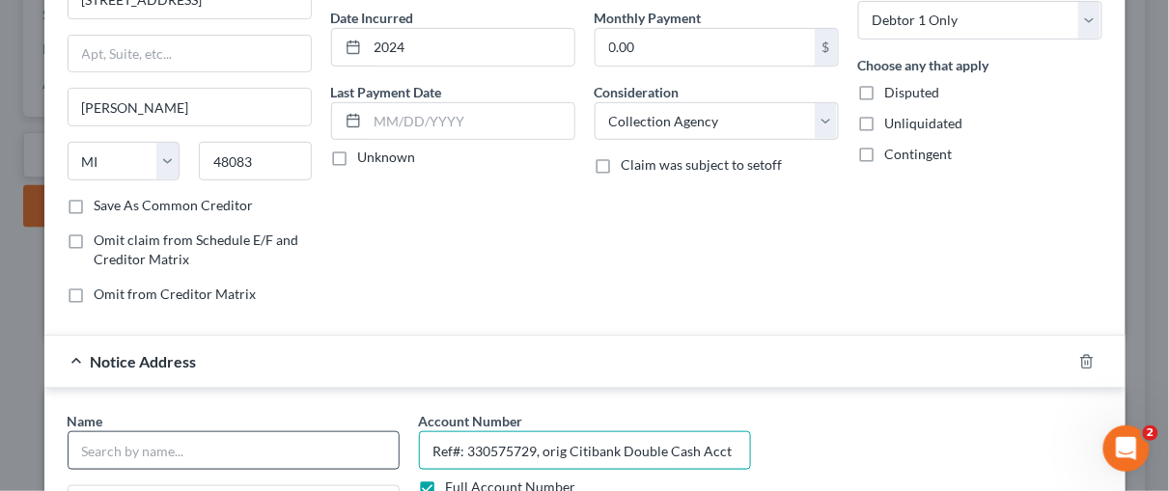
type input "Ref#: 330575729, orig Citibank Double Cash Acct"
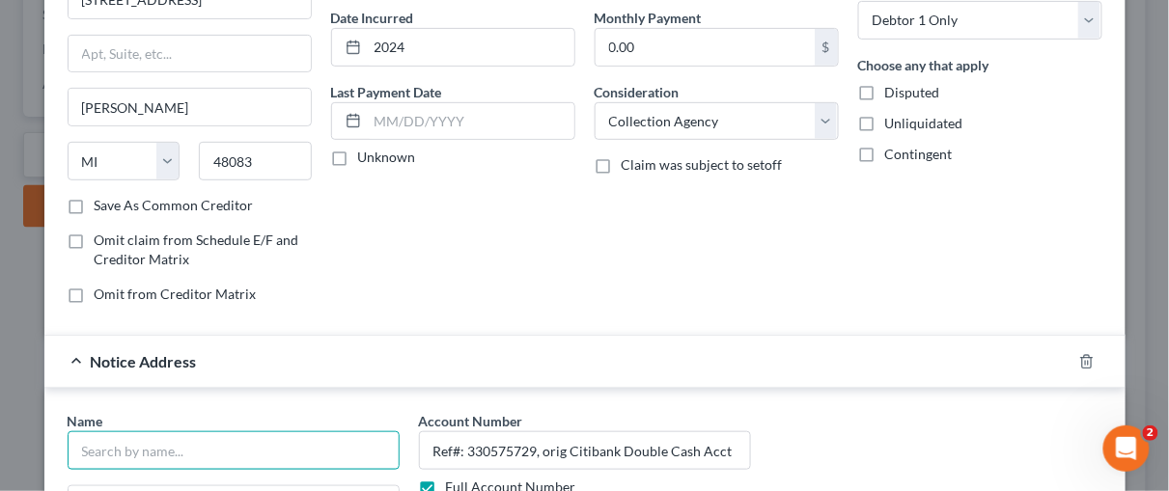
click at [129, 450] on input "text" at bounding box center [234, 450] width 332 height 39
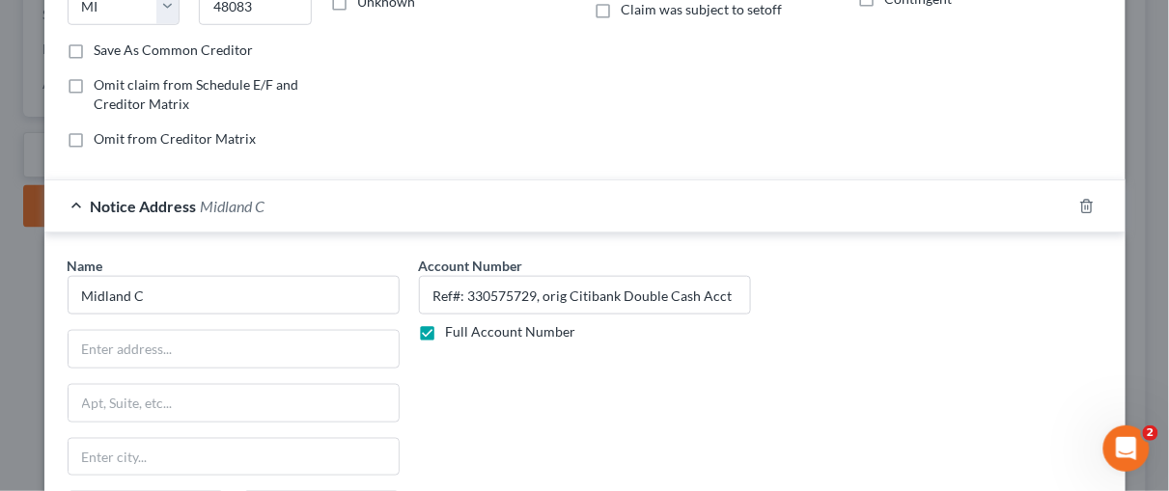
scroll to position [340, 0]
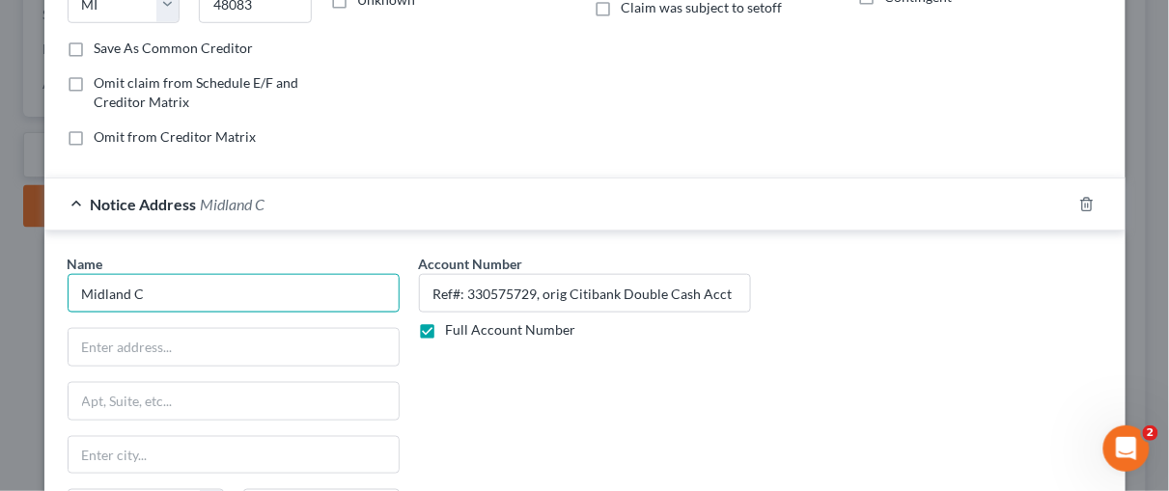
click at [138, 284] on input "Midland C" at bounding box center [234, 293] width 332 height 39
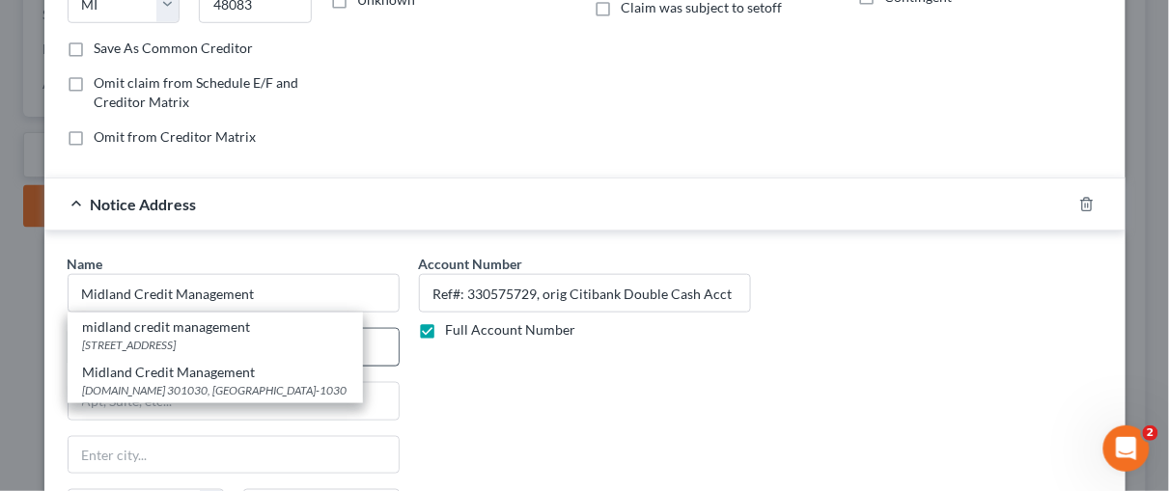
click at [93, 337] on div "350 Camino de la Reina, suite 100, San Diego, CA 92108" at bounding box center [215, 345] width 264 height 16
type input "midland credit management"
type input "350 Camino de la Reina, suite 100"
type input "San Diego"
select select "4"
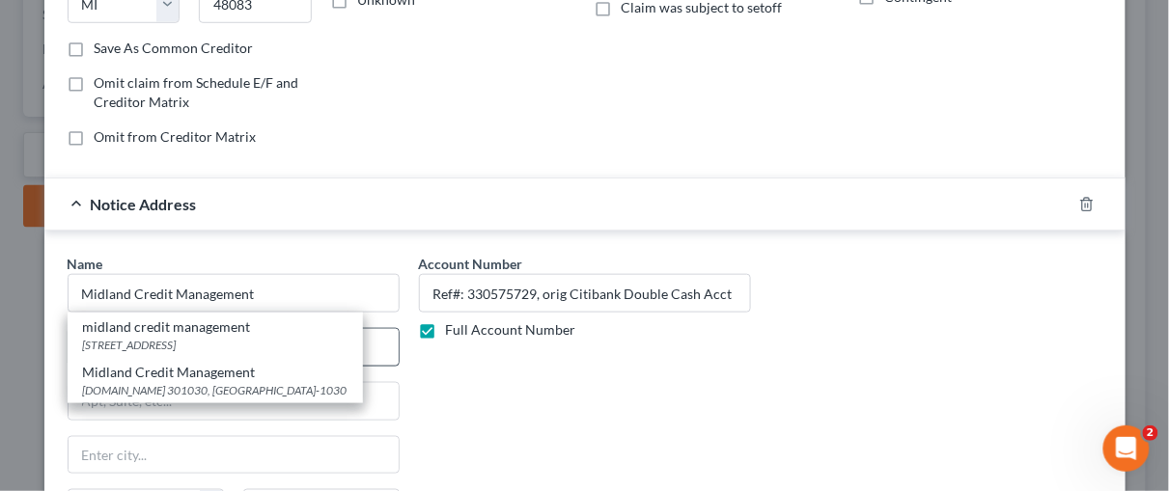
type input "92108"
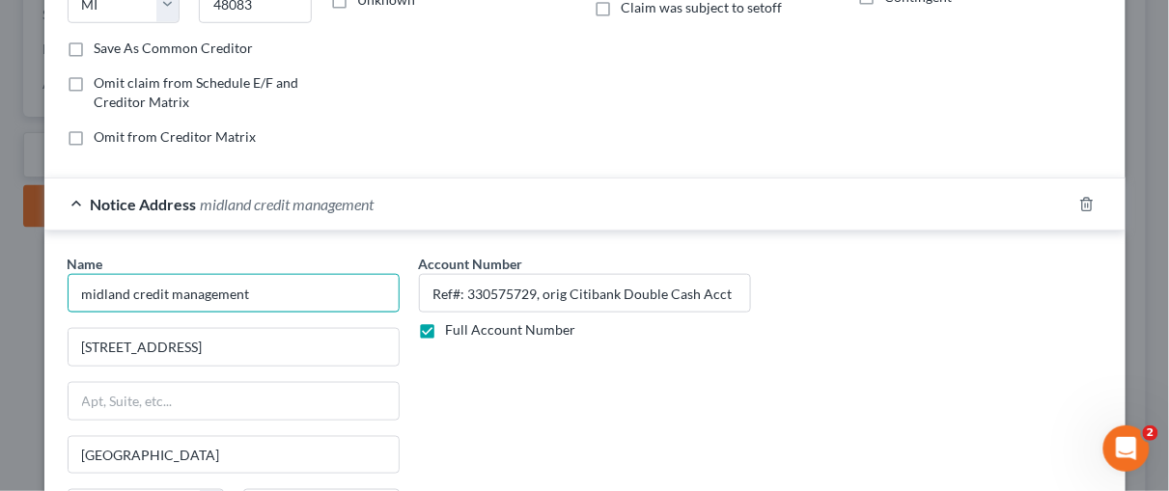
click at [83, 288] on input "midland credit management" at bounding box center [234, 293] width 332 height 39
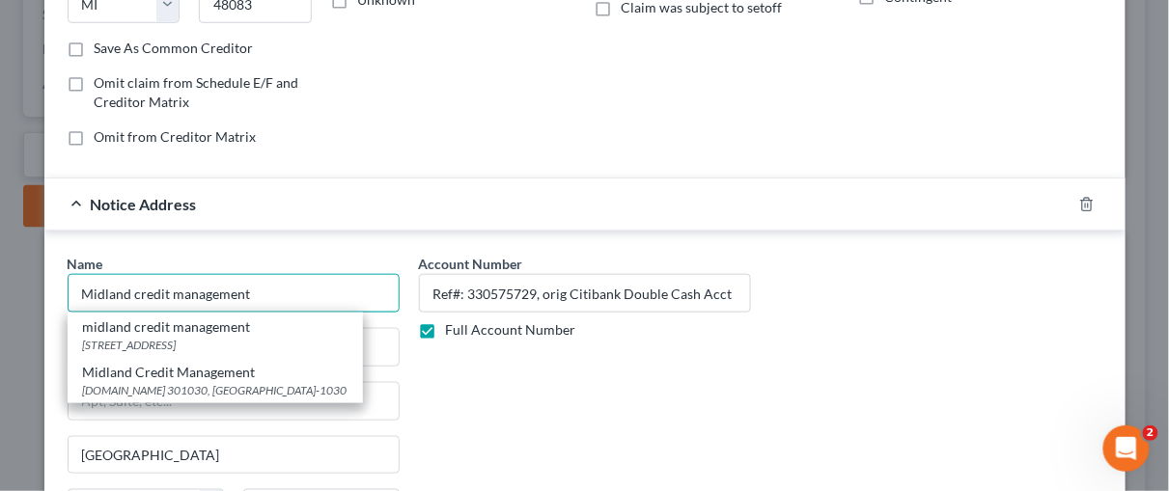
click at [132, 285] on input "Midland credit management" at bounding box center [234, 293] width 332 height 39
click at [174, 288] on input "Midland Credit management" at bounding box center [234, 293] width 332 height 39
type input "Midland Credit management"
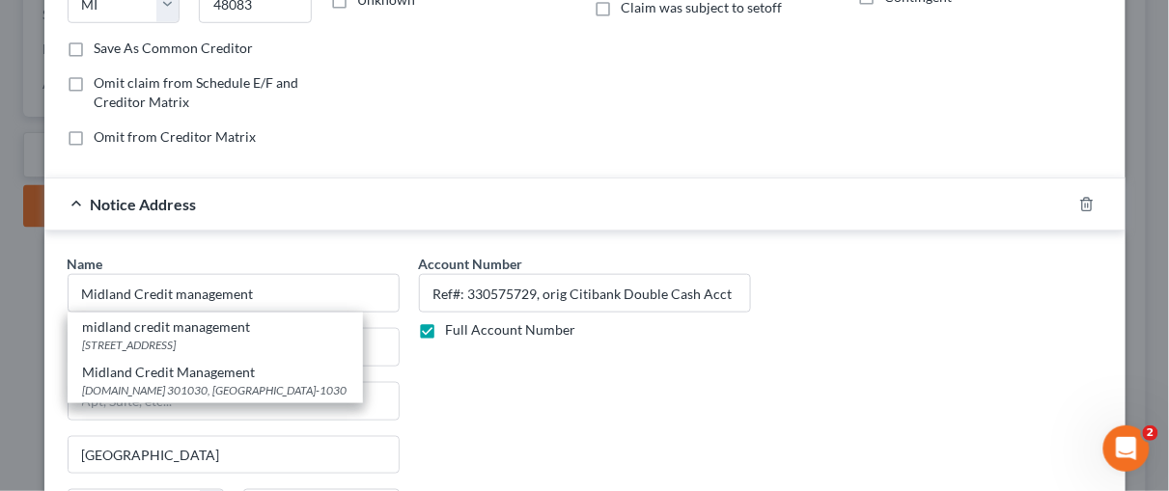
drag, startPoint x: 645, startPoint y: 424, endPoint x: 408, endPoint y: 370, distance: 242.6
click at [640, 420] on div "Account Number Ref#: 330575729, orig Citibank Double Cash Acct Full Account Num…" at bounding box center [584, 416] width 351 height 324
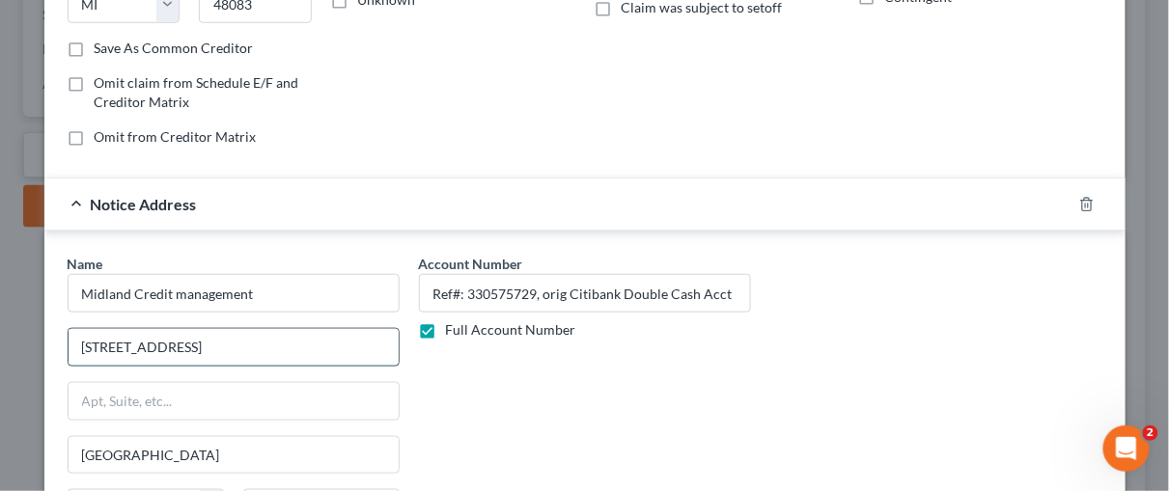
drag, startPoint x: 297, startPoint y: 337, endPoint x: 214, endPoint y: 348, distance: 83.8
click at [214, 348] on input "350 Camino de la Reina, suite 100" at bounding box center [234, 347] width 330 height 37
type input "350 Camino de la Reina"
click at [90, 383] on input "text" at bounding box center [234, 401] width 330 height 37
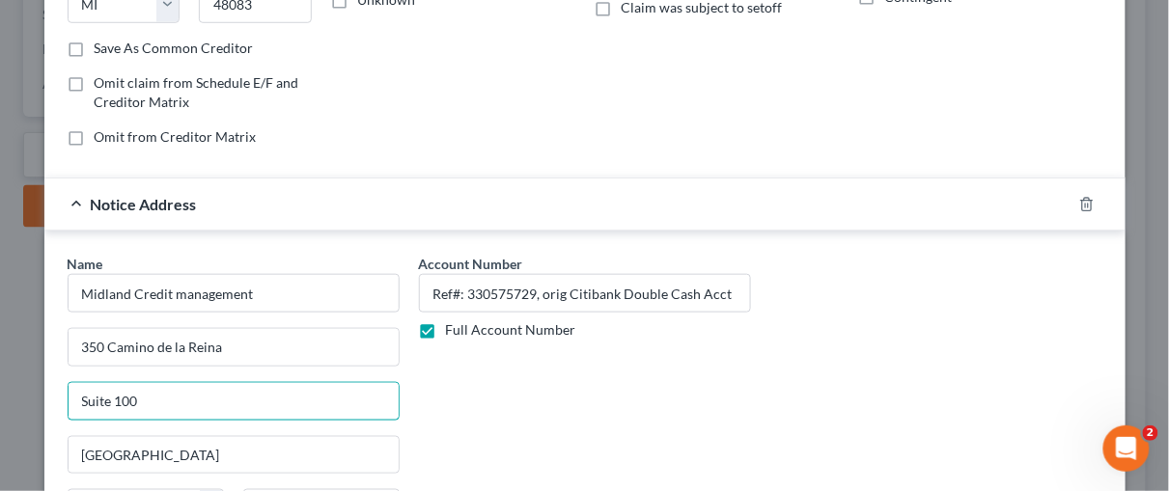
type input "Suite 100"
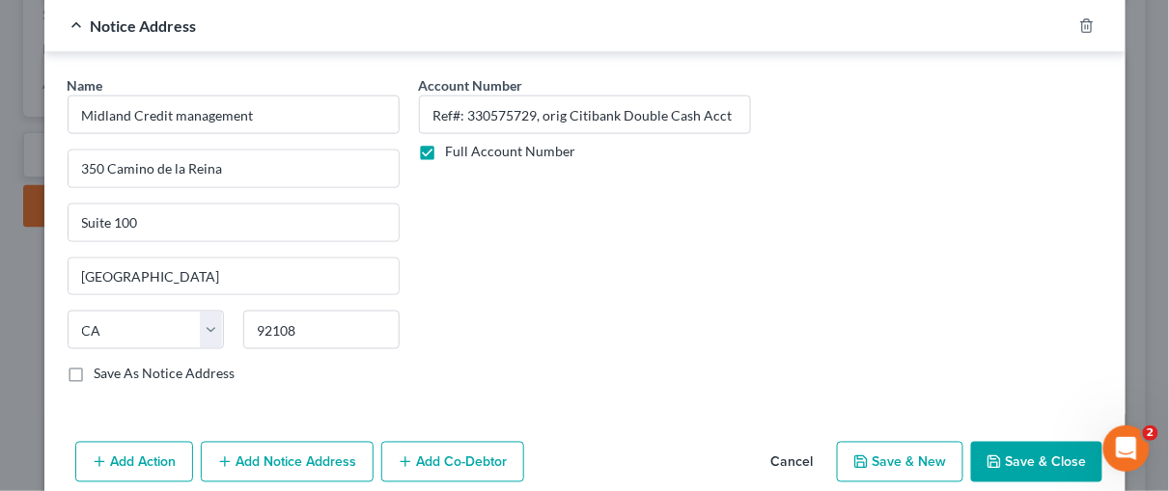
scroll to position [589, 0]
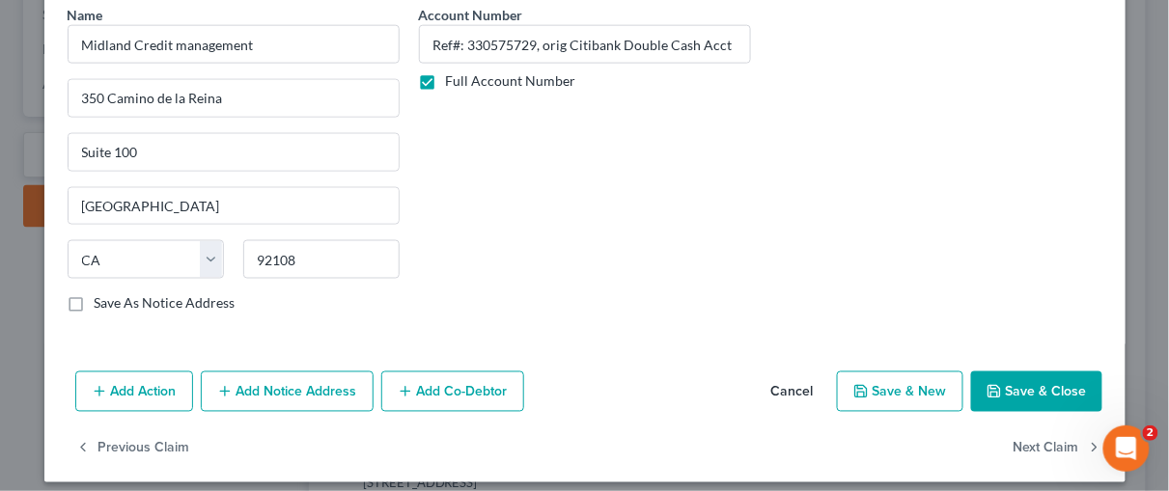
click at [95, 299] on label "Save As Notice Address" at bounding box center [165, 303] width 141 height 19
click at [102, 299] on input "Save As Notice Address" at bounding box center [108, 300] width 13 height 13
checkbox input "true"
click at [1081, 382] on button "Save & Close" at bounding box center [1036, 392] width 131 height 41
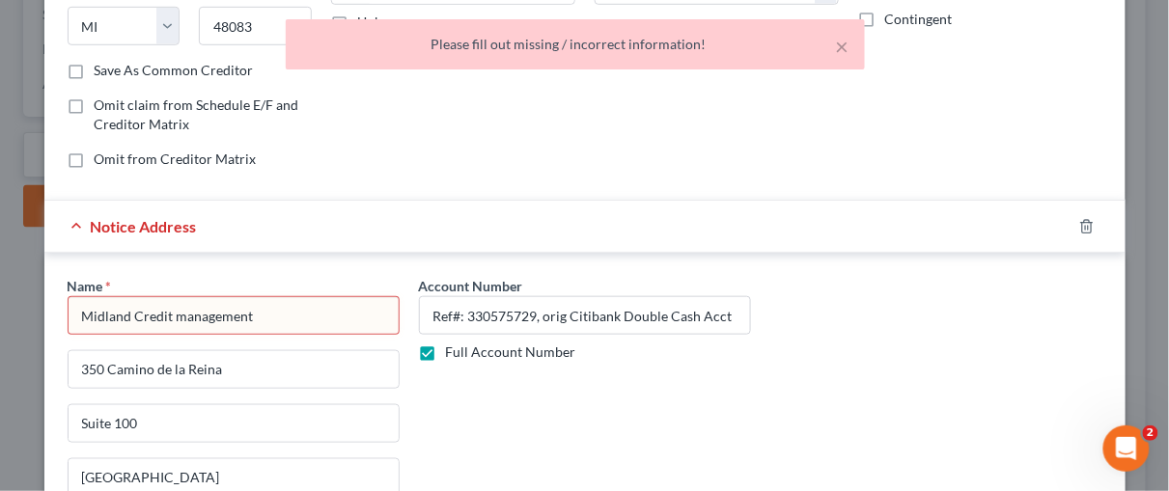
scroll to position [311, 0]
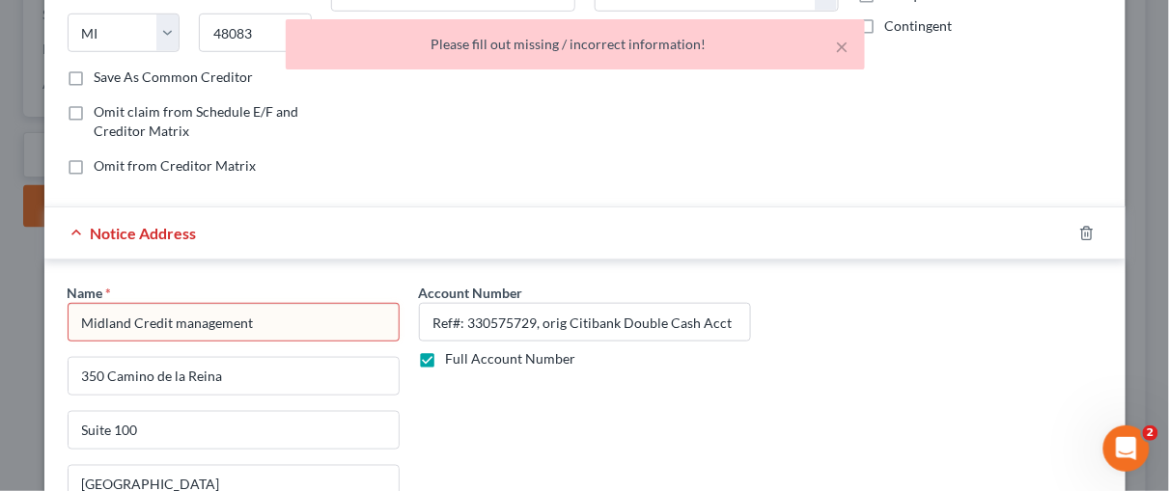
drag, startPoint x: 253, startPoint y: 314, endPoint x: 7, endPoint y: 302, distance: 246.4
click at [8, 303] on div "Edit Unsecured Nonpriority Claim × Creditor * Midland Credit Management 320 E B…" at bounding box center [584, 245] width 1169 height 491
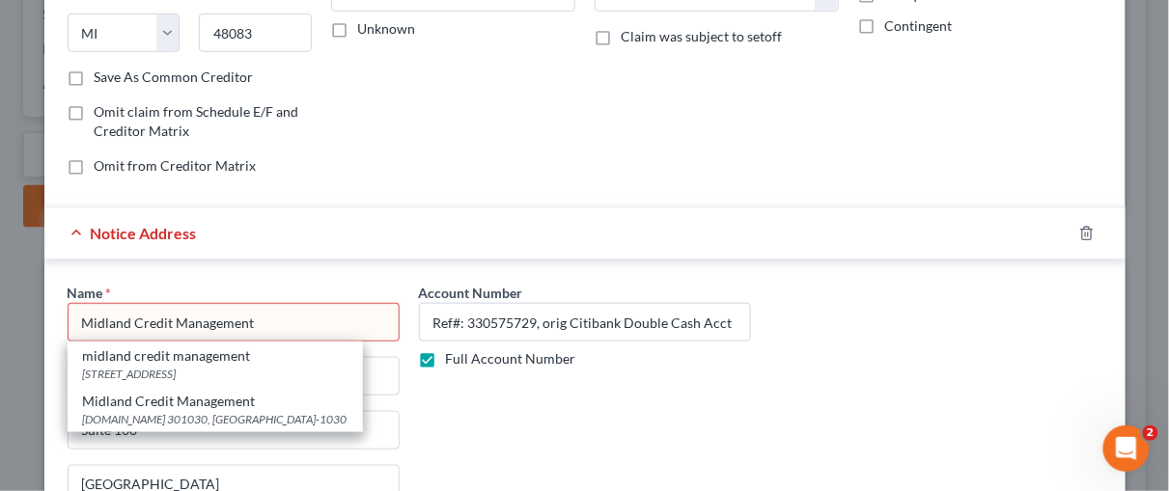
click at [800, 377] on div "Name * Midland Credit Management midland credit management 350 Camino de la Rei…" at bounding box center [585, 445] width 1054 height 324
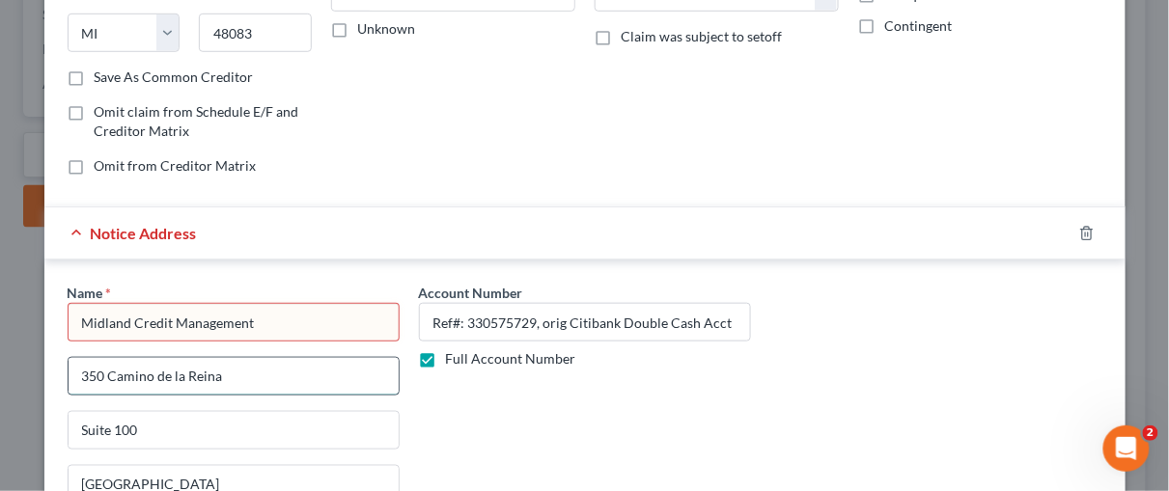
click at [108, 368] on input "350 Camino de la Reina" at bounding box center [234, 376] width 330 height 37
click at [82, 323] on input "Midland Credit Management" at bounding box center [234, 322] width 332 height 39
click at [265, 316] on input "Midland Credit Management" at bounding box center [234, 322] width 332 height 39
type input "M"
type input "Midland Credit Management"
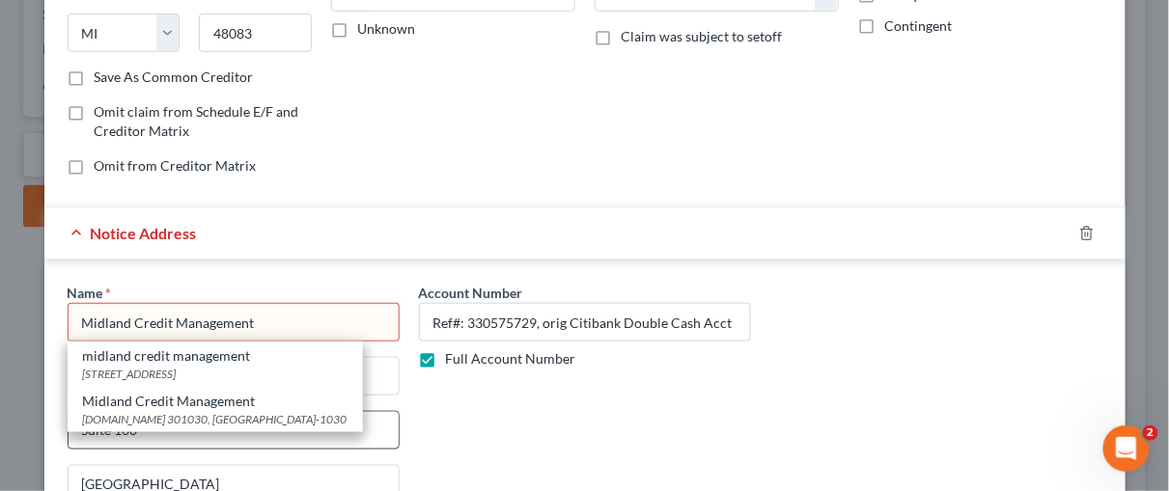
click at [197, 424] on div "Midland Credit Management P.O.Box 301030, Los Angeles, CA 90030-1030" at bounding box center [215, 409] width 295 height 45
type input "P.O.Box 301030"
type input "Los Angeles"
type input "90030-1030"
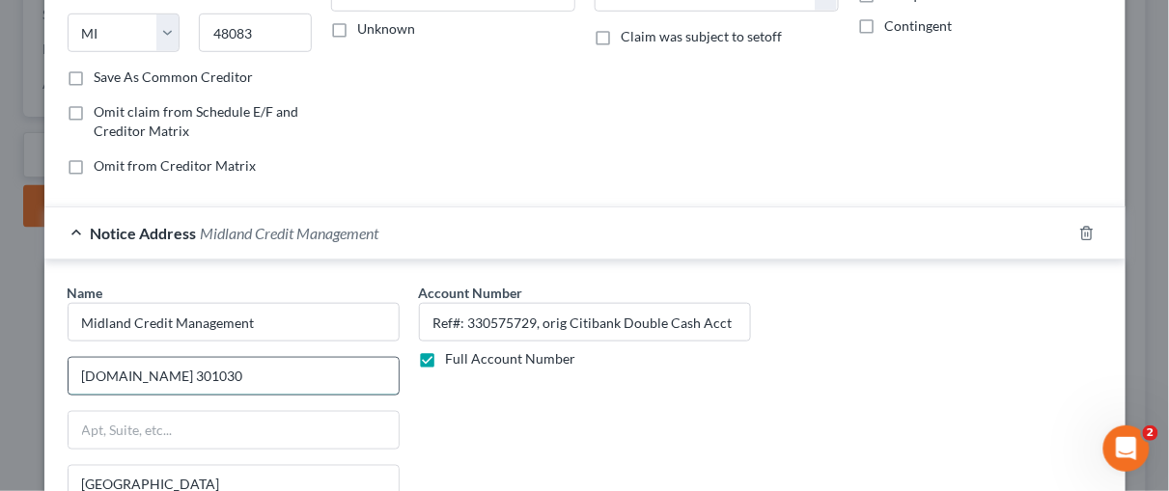
click at [182, 373] on input "P.O.Box 301030" at bounding box center [234, 376] width 330 height 37
type input "P"
type input "350 Camino De La Reina"
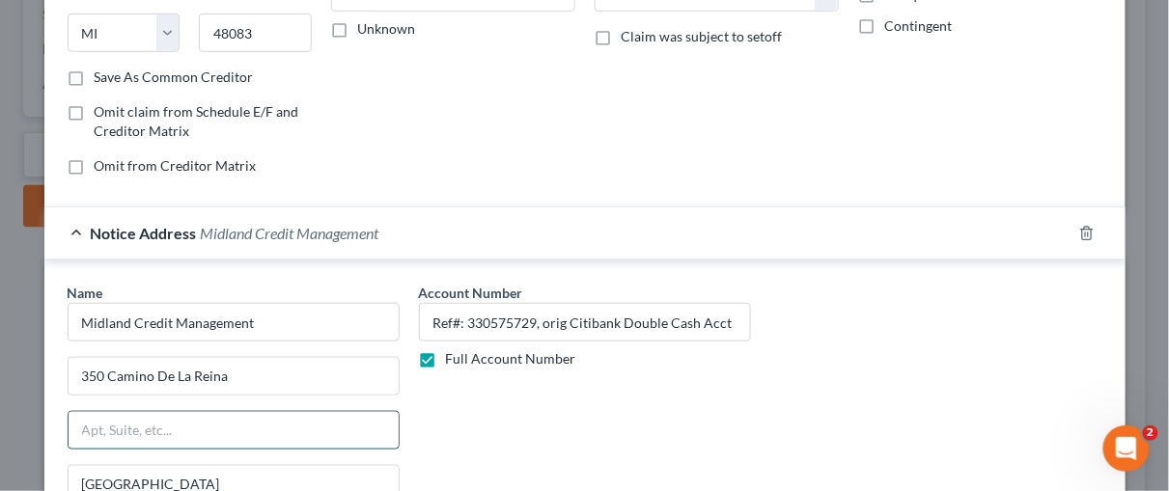
click at [128, 412] on input "text" at bounding box center [234, 430] width 330 height 37
type input "Suite 100"
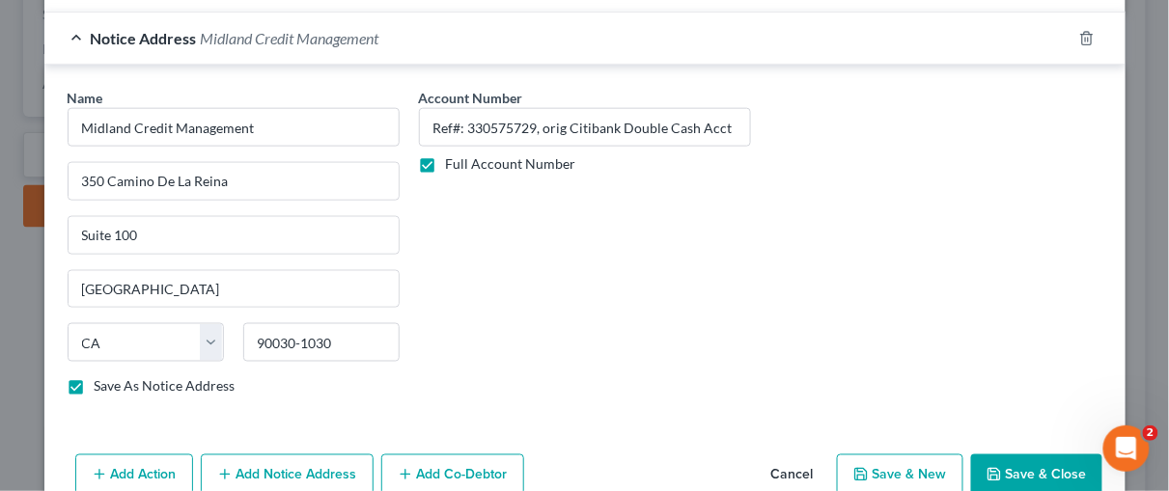
scroll to position [532, 0]
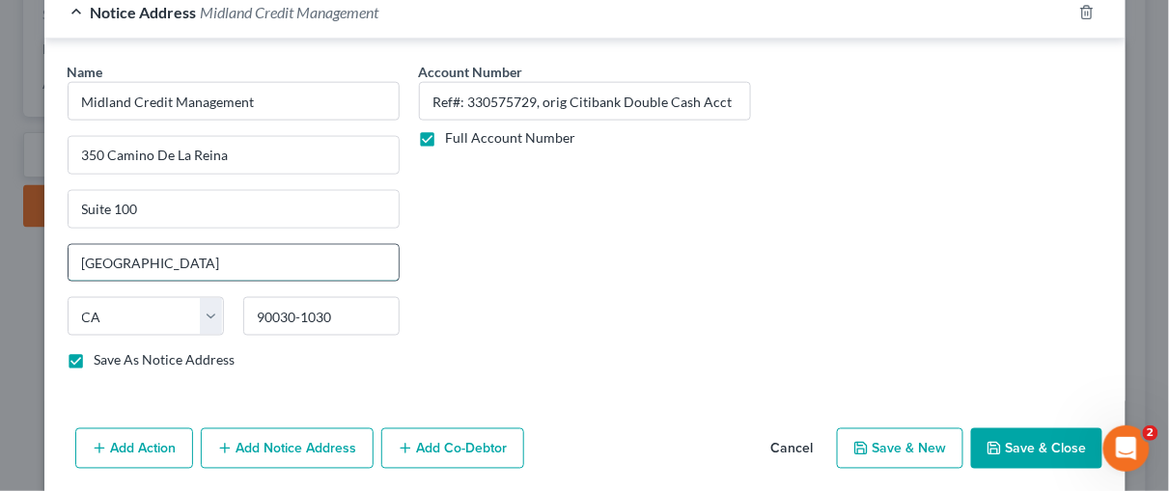
click at [156, 260] on input "Los Angeles" at bounding box center [234, 263] width 330 height 37
type input "L"
type input "San Diego"
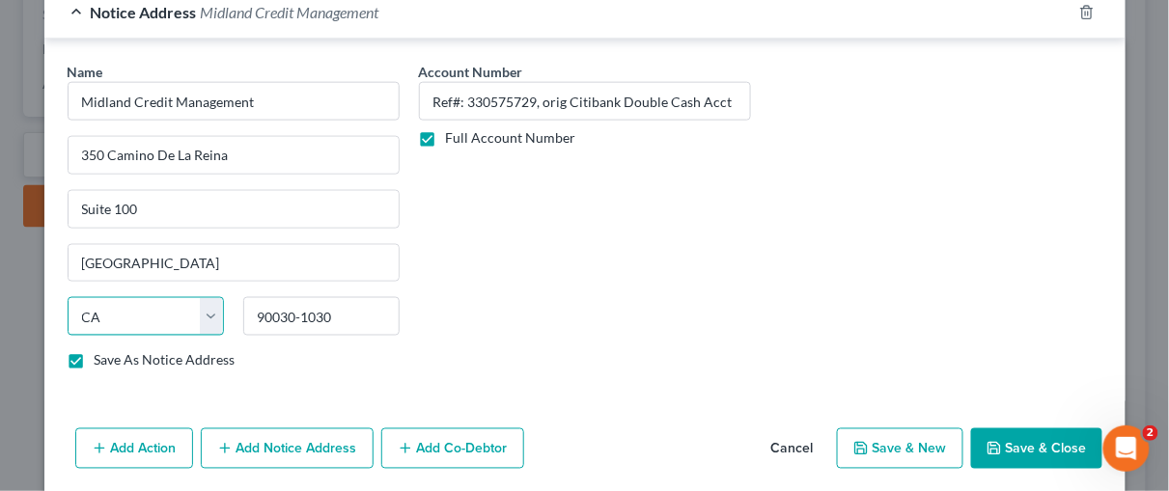
click at [205, 305] on select "State AL AK AR AZ CA CO CT DE DC FL GA GU HI ID IL IN IA KS KY LA ME MD MA MI M…" at bounding box center [146, 316] width 156 height 39
drag, startPoint x: 321, startPoint y: 307, endPoint x: 214, endPoint y: 296, distance: 107.7
click at [223, 302] on div "State AL AK AR AZ CA CO CT DE DC FL GA GU HI ID IL IN IA KS KY LA ME MD MA MI M…" at bounding box center [233, 324] width 351 height 54
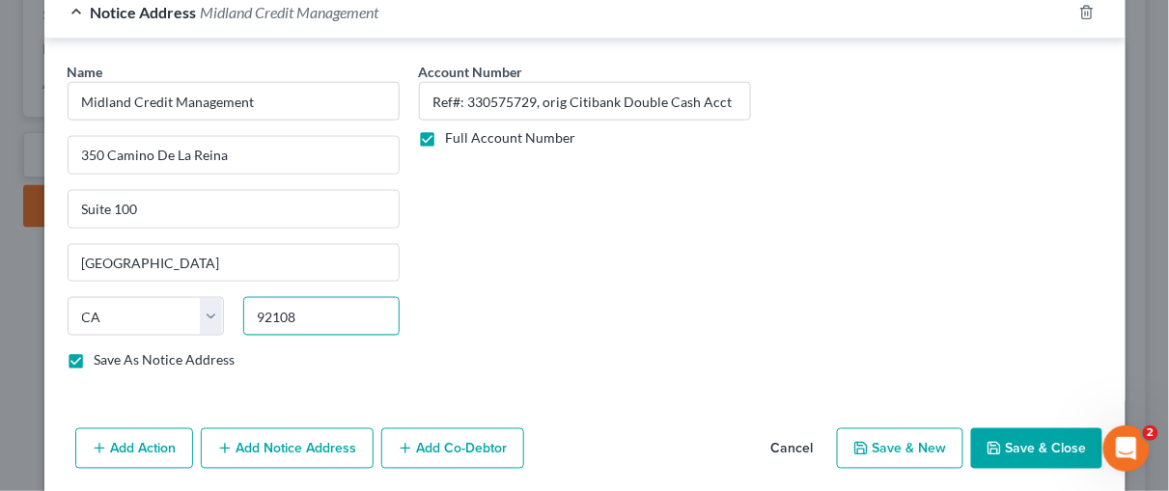
type input "92108"
click at [930, 442] on button "Save & New" at bounding box center [900, 449] width 126 height 41
select select "0"
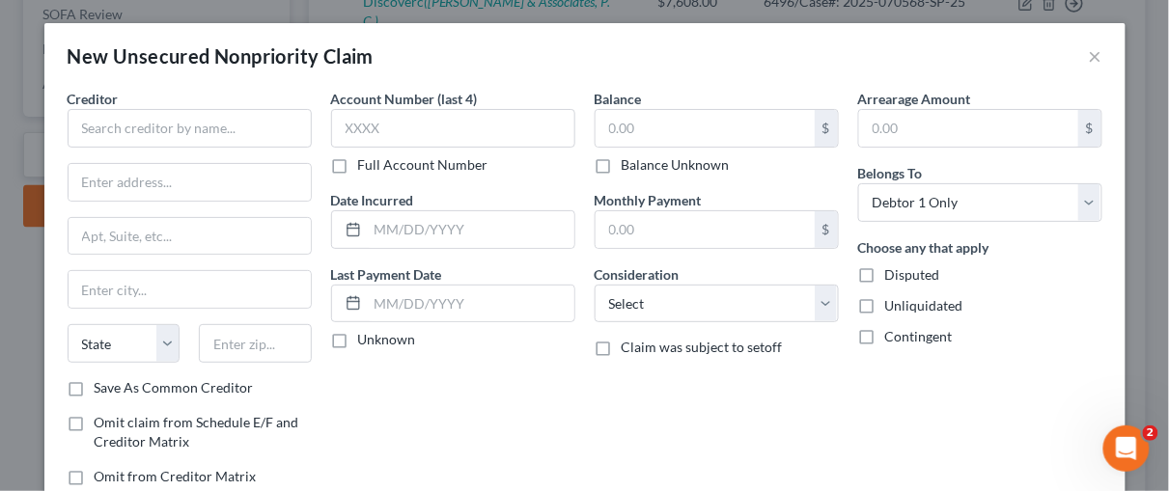
scroll to position [0, 0]
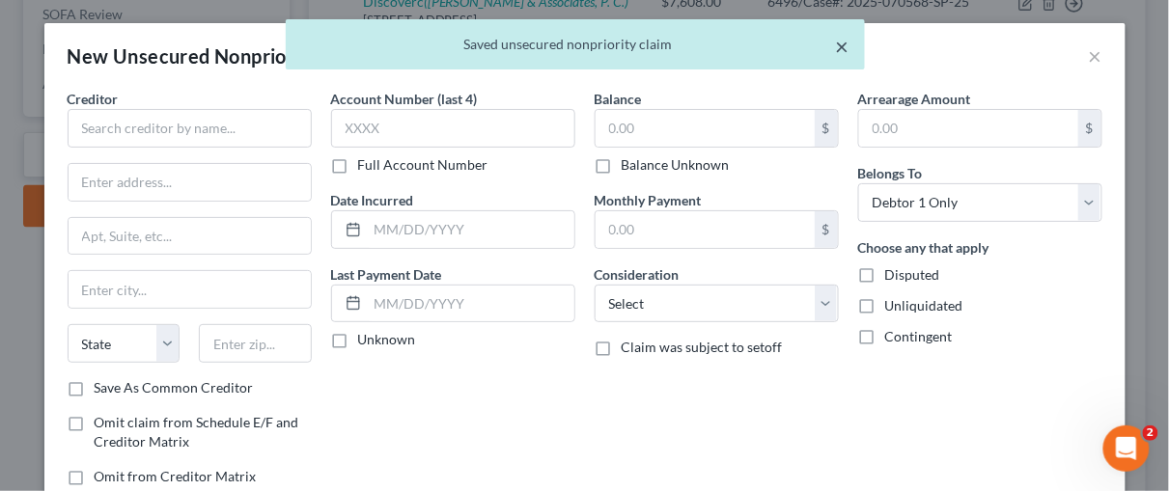
click at [843, 47] on button "×" at bounding box center [843, 46] width 14 height 23
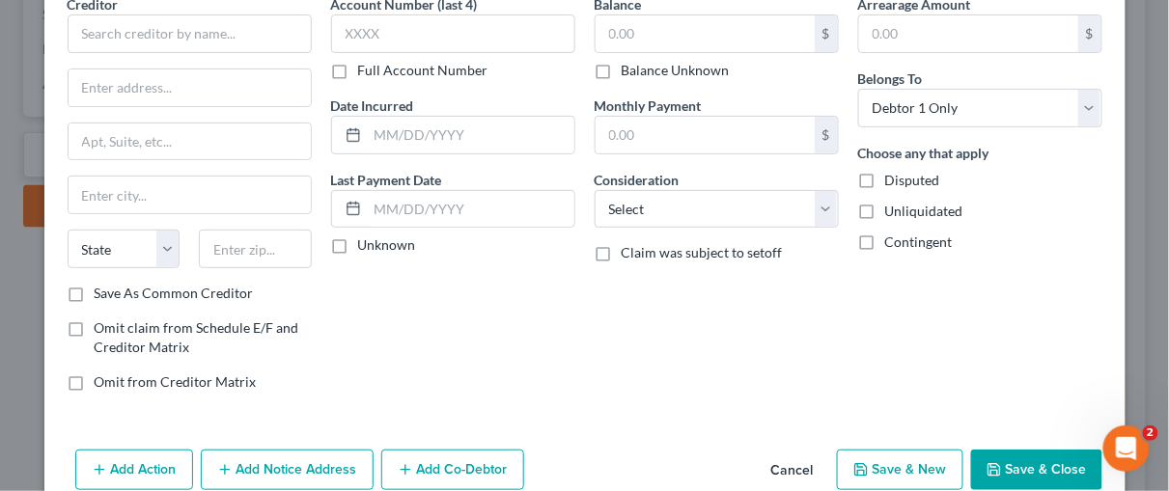
scroll to position [127, 0]
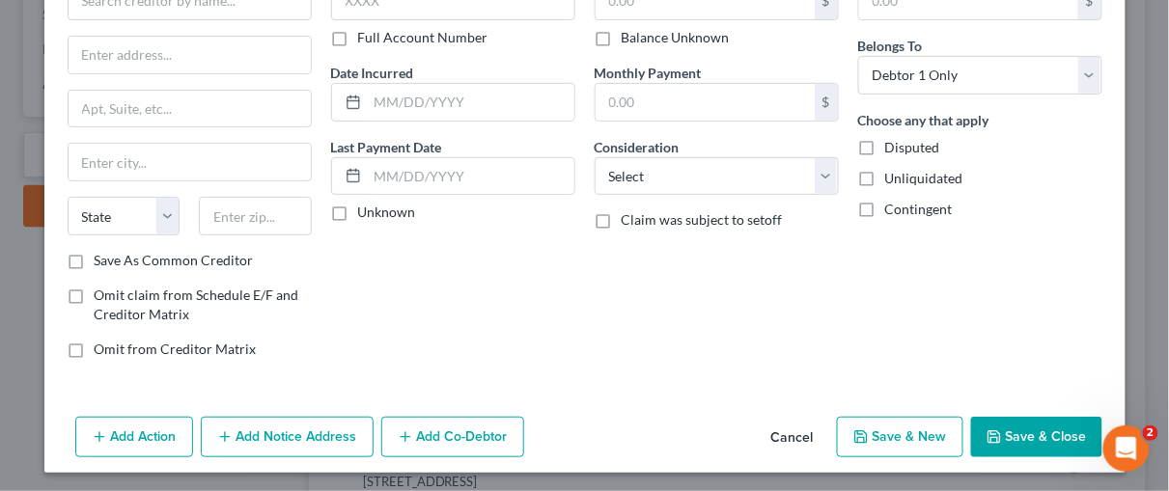
click at [791, 434] on button "Cancel" at bounding box center [792, 438] width 73 height 39
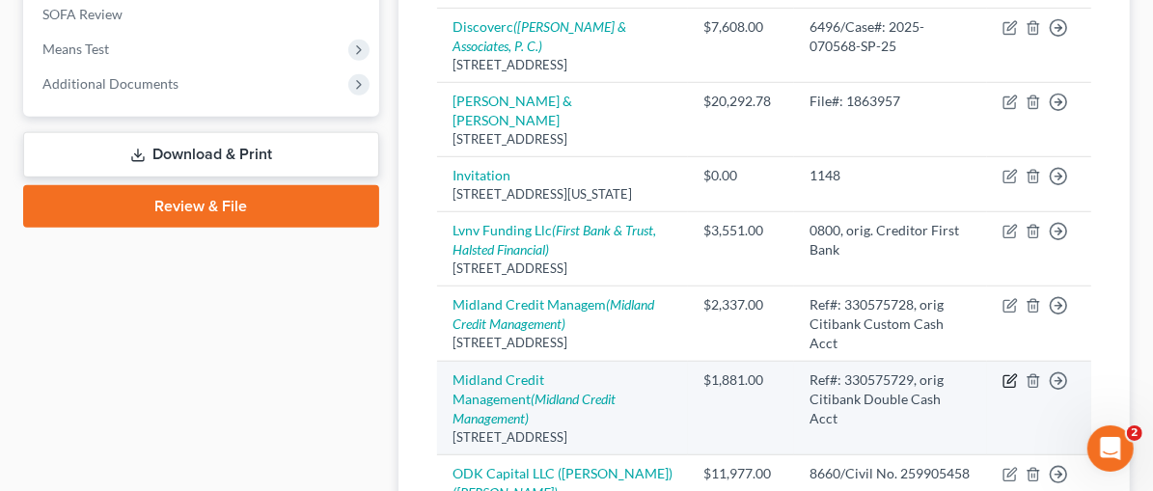
click at [1011, 375] on icon "button" at bounding box center [1012, 379] width 9 height 9
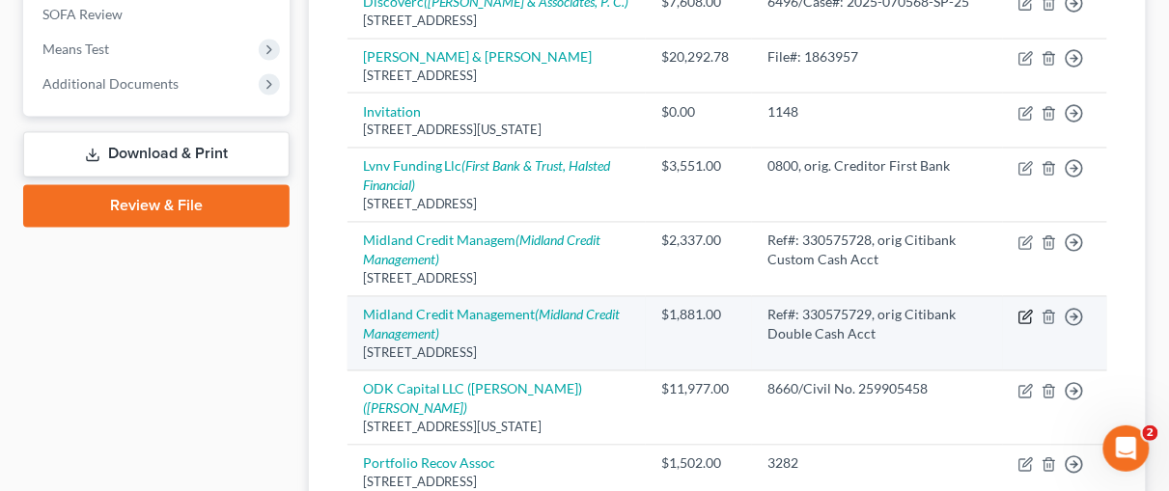
select select "23"
select select "1"
select select "0"
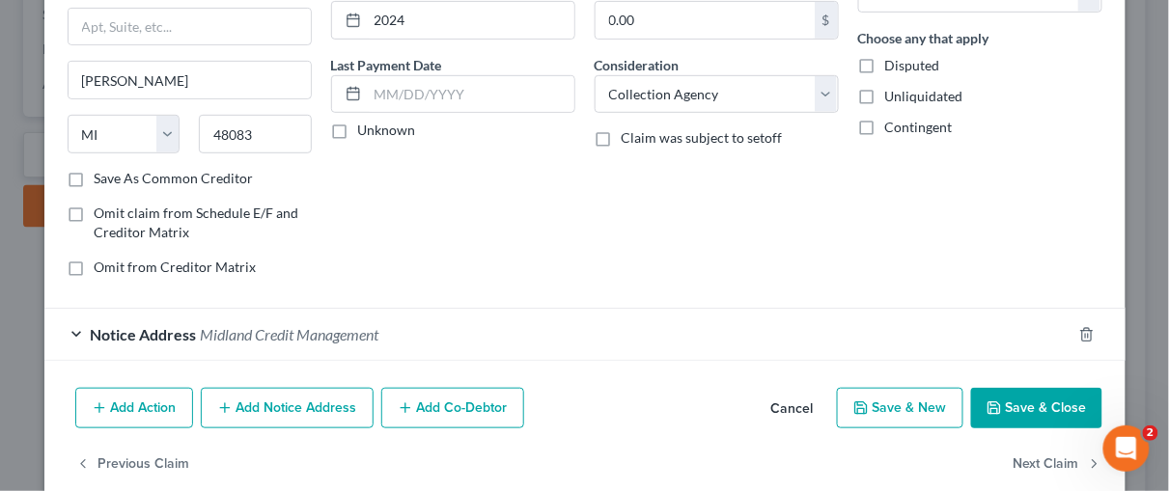
scroll to position [236, 0]
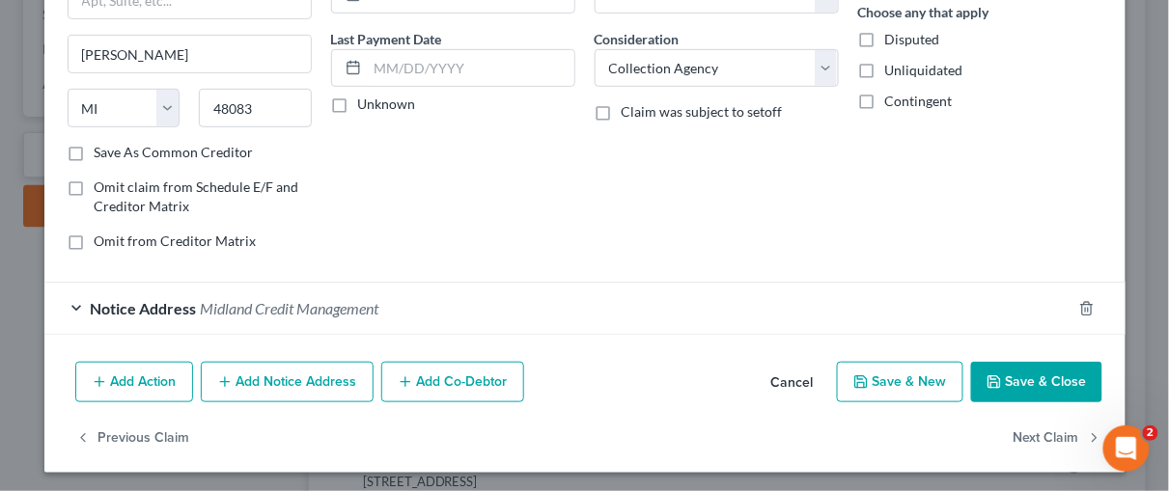
click at [61, 301] on div "Notice Address Midland Credit Management" at bounding box center [557, 308] width 1027 height 51
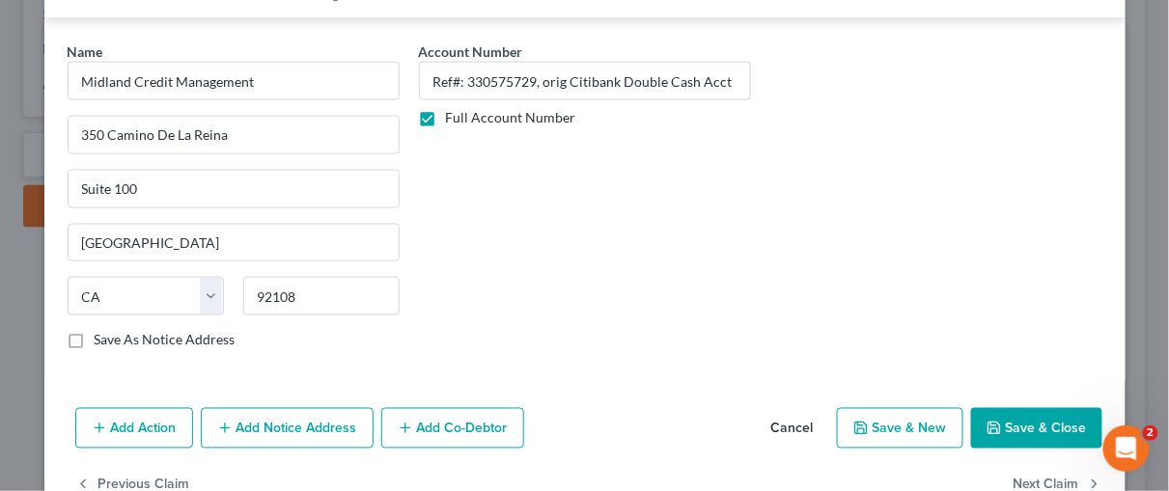
scroll to position [595, 0]
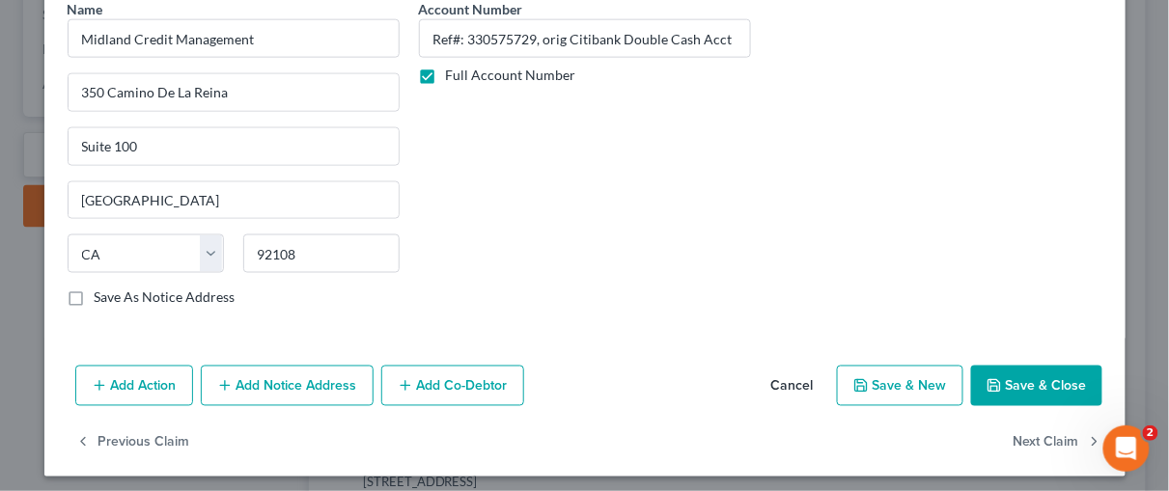
click at [1011, 372] on button "Save & Close" at bounding box center [1036, 386] width 131 height 41
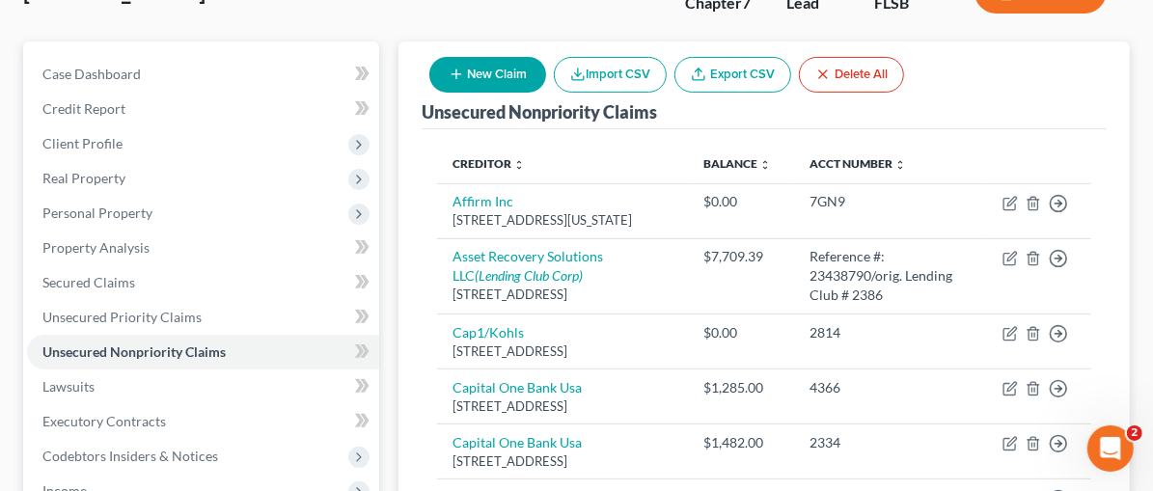
scroll to position [177, 0]
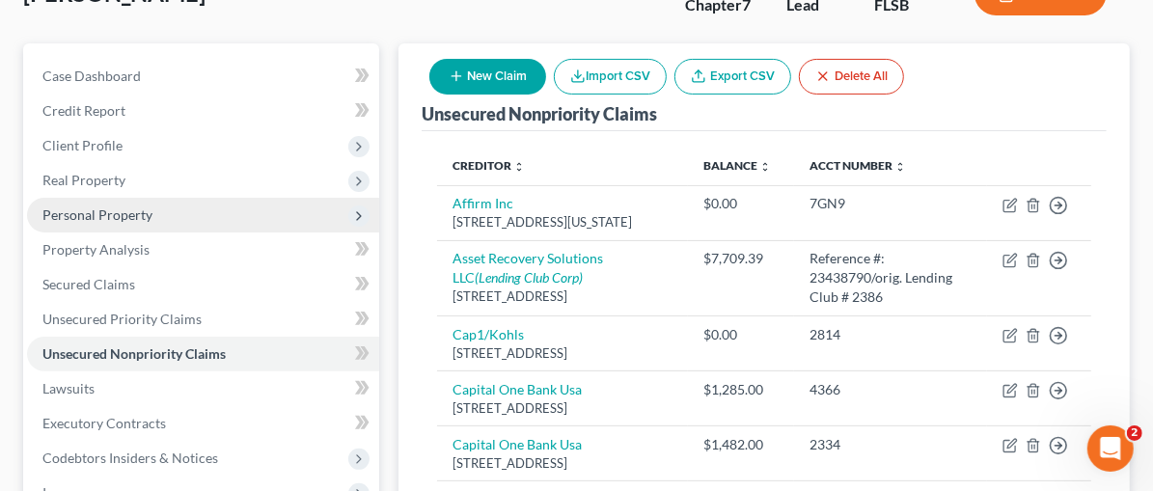
click at [115, 219] on span "Personal Property" at bounding box center [97, 215] width 110 height 16
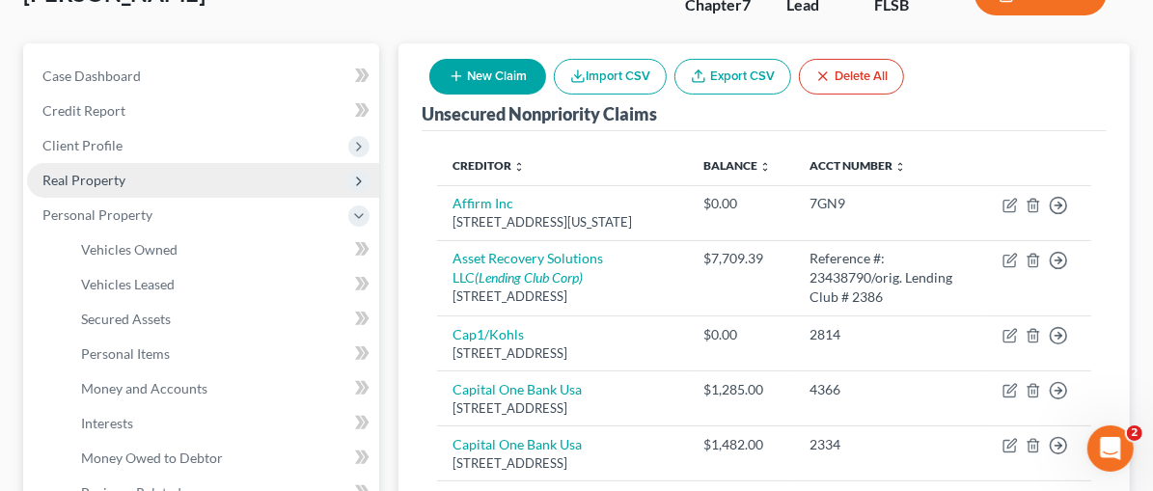
click at [89, 176] on span "Real Property" at bounding box center [83, 180] width 83 height 16
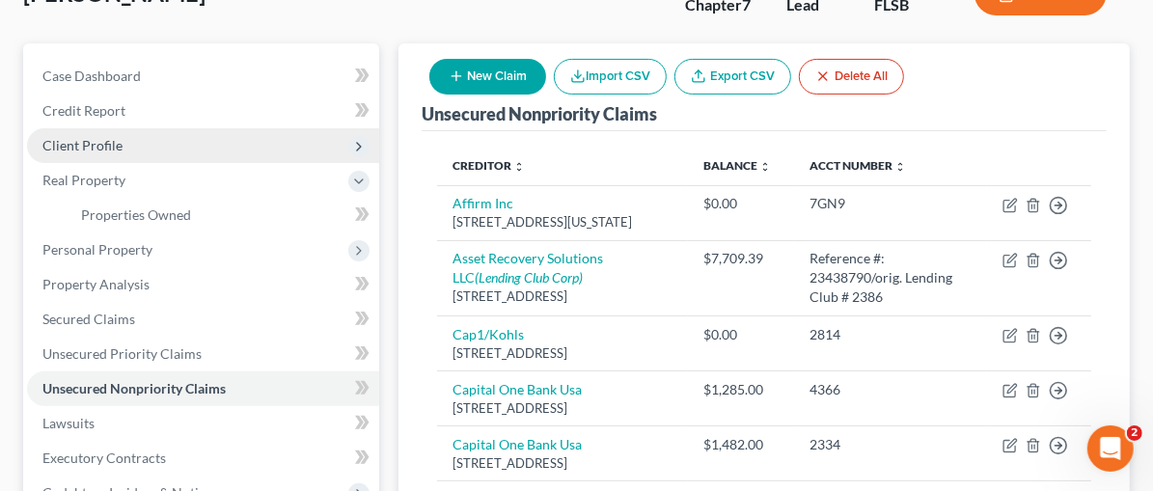
click at [87, 137] on span "Client Profile" at bounding box center [82, 145] width 80 height 16
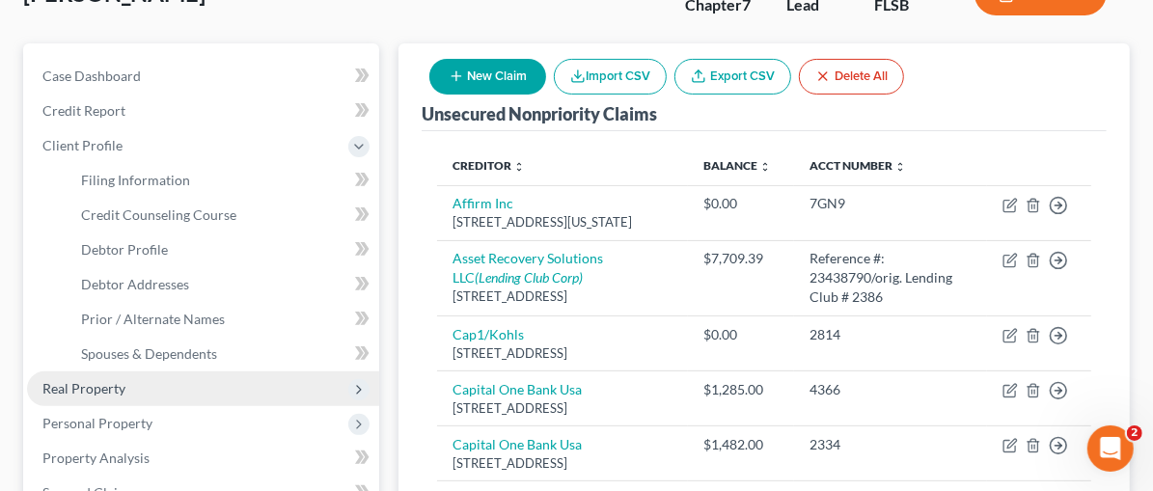
click at [93, 393] on span "Real Property" at bounding box center [83, 388] width 83 height 16
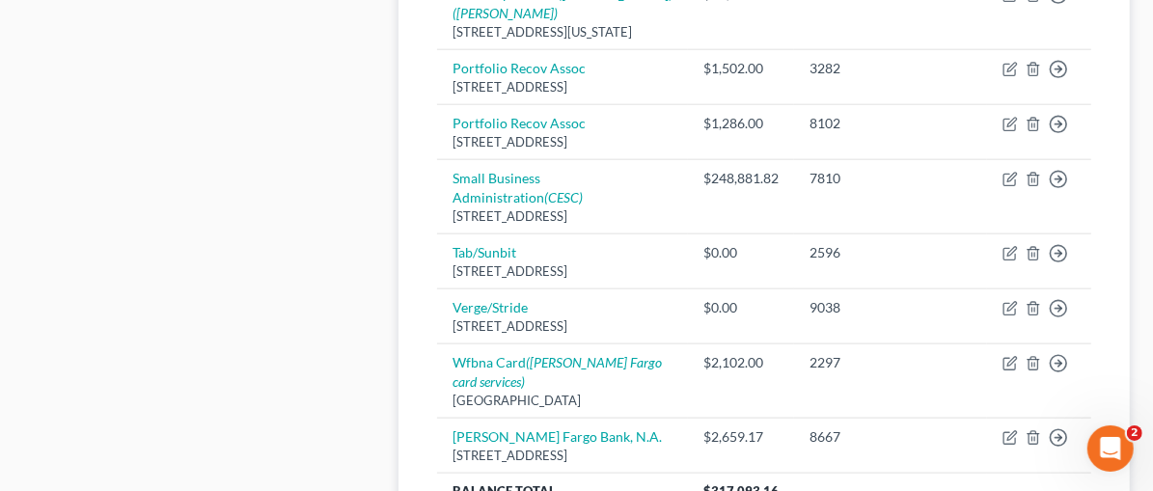
scroll to position [1246, 0]
